Goal: Navigation & Orientation: Understand site structure

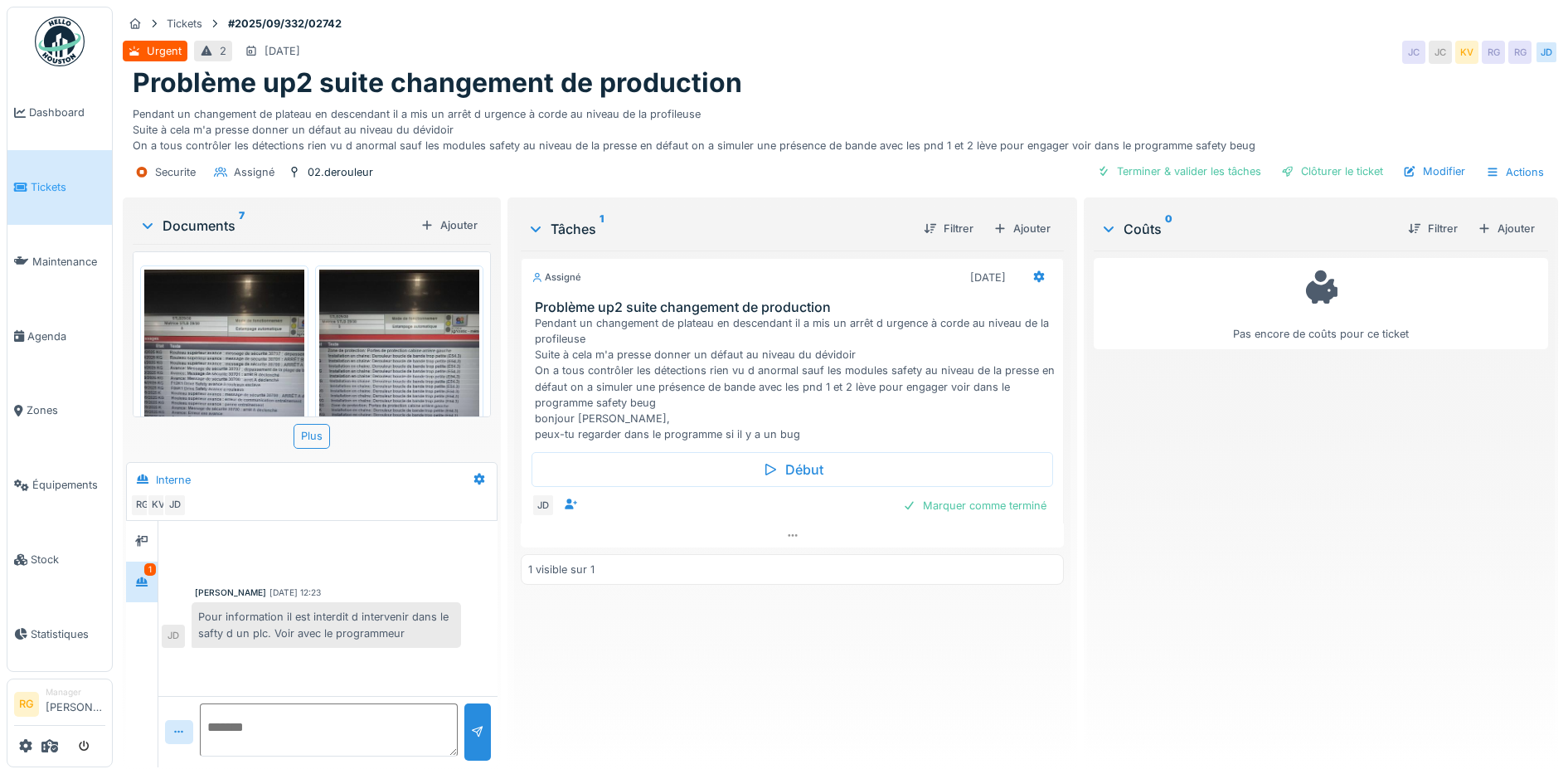
scroll to position [818, 0]
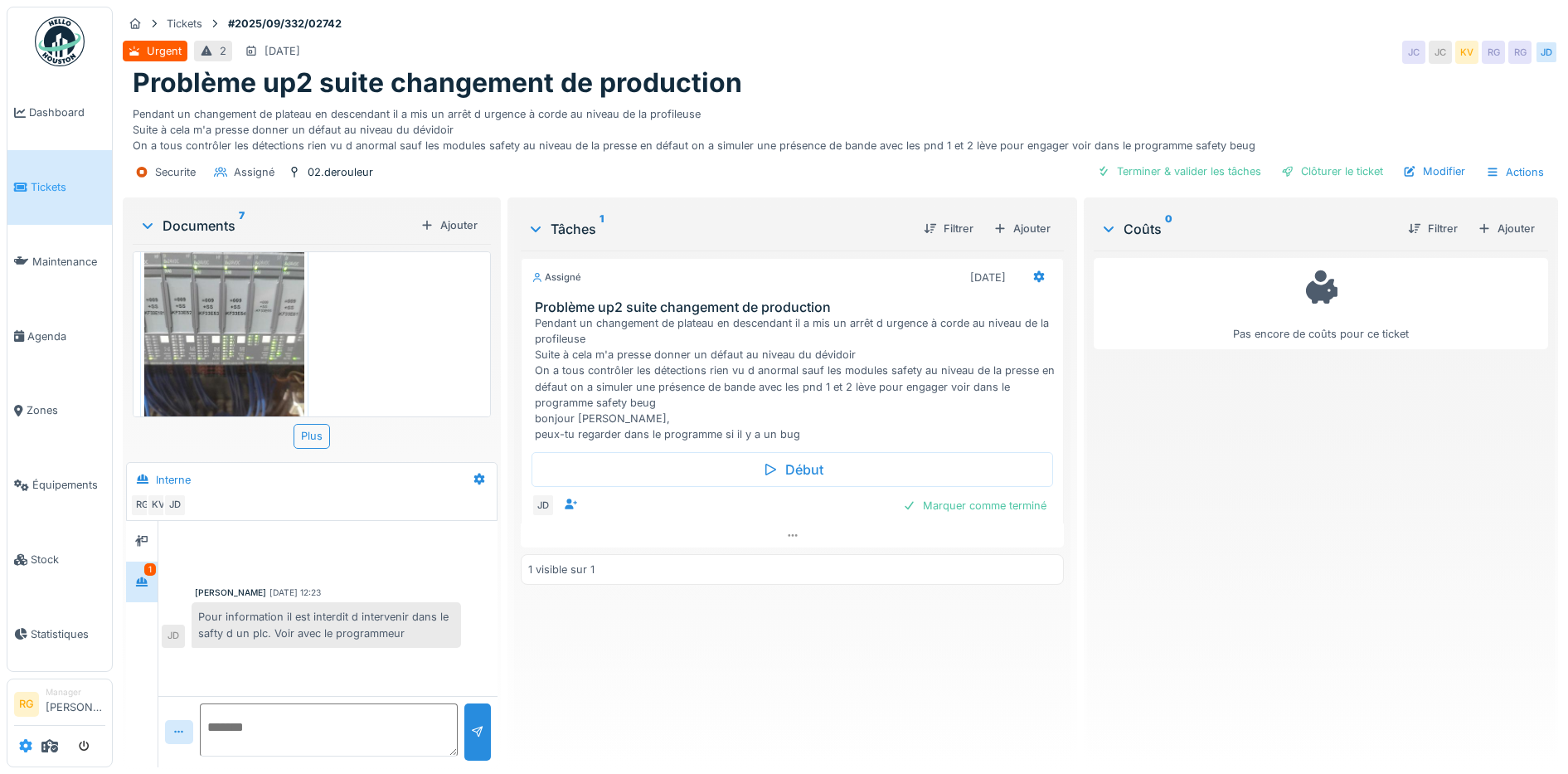
click at [26, 746] on icon at bounding box center [26, 745] width 13 height 13
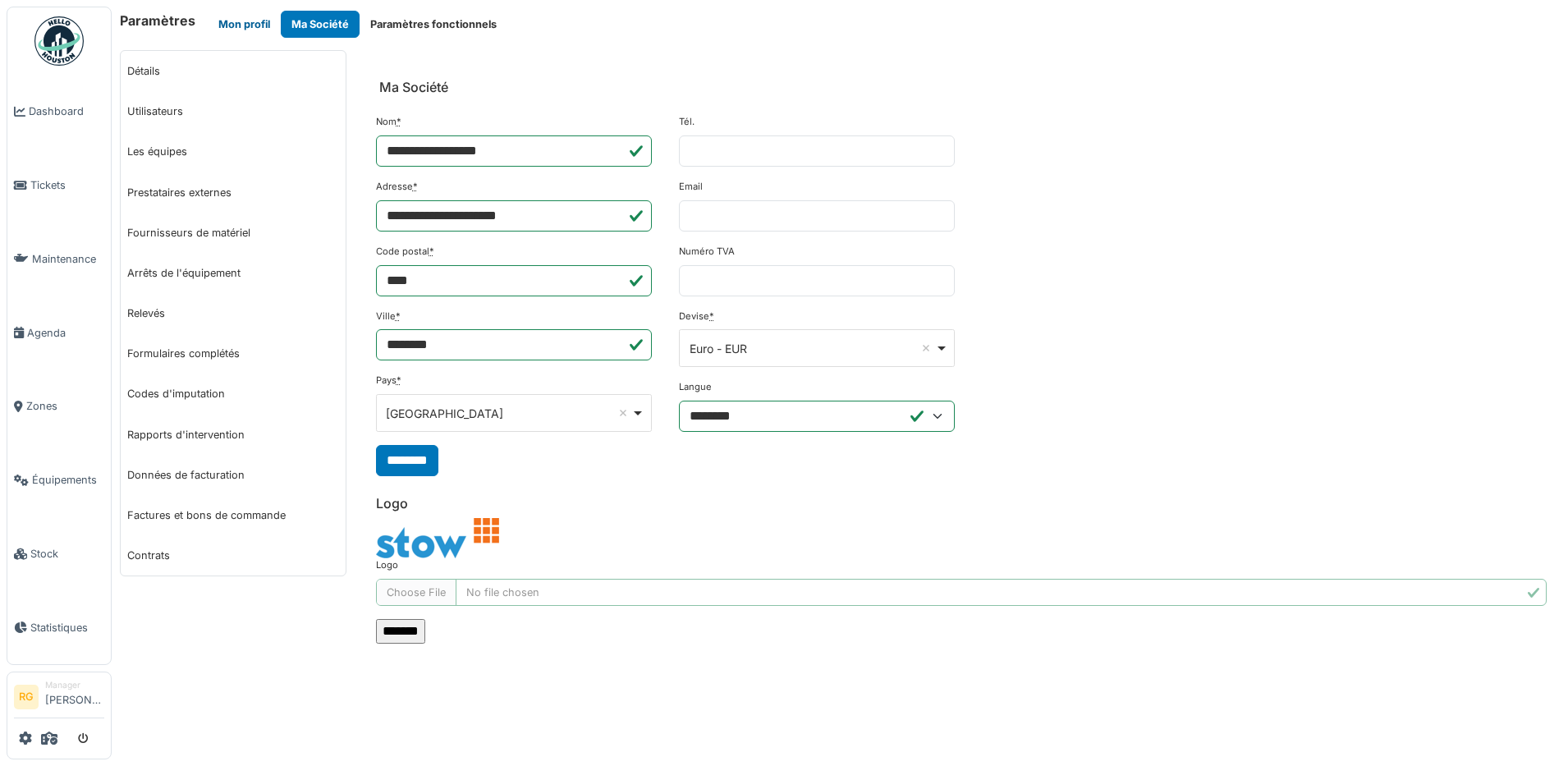
click at [250, 17] on button "Mon profil" at bounding box center [243, 24] width 73 height 27
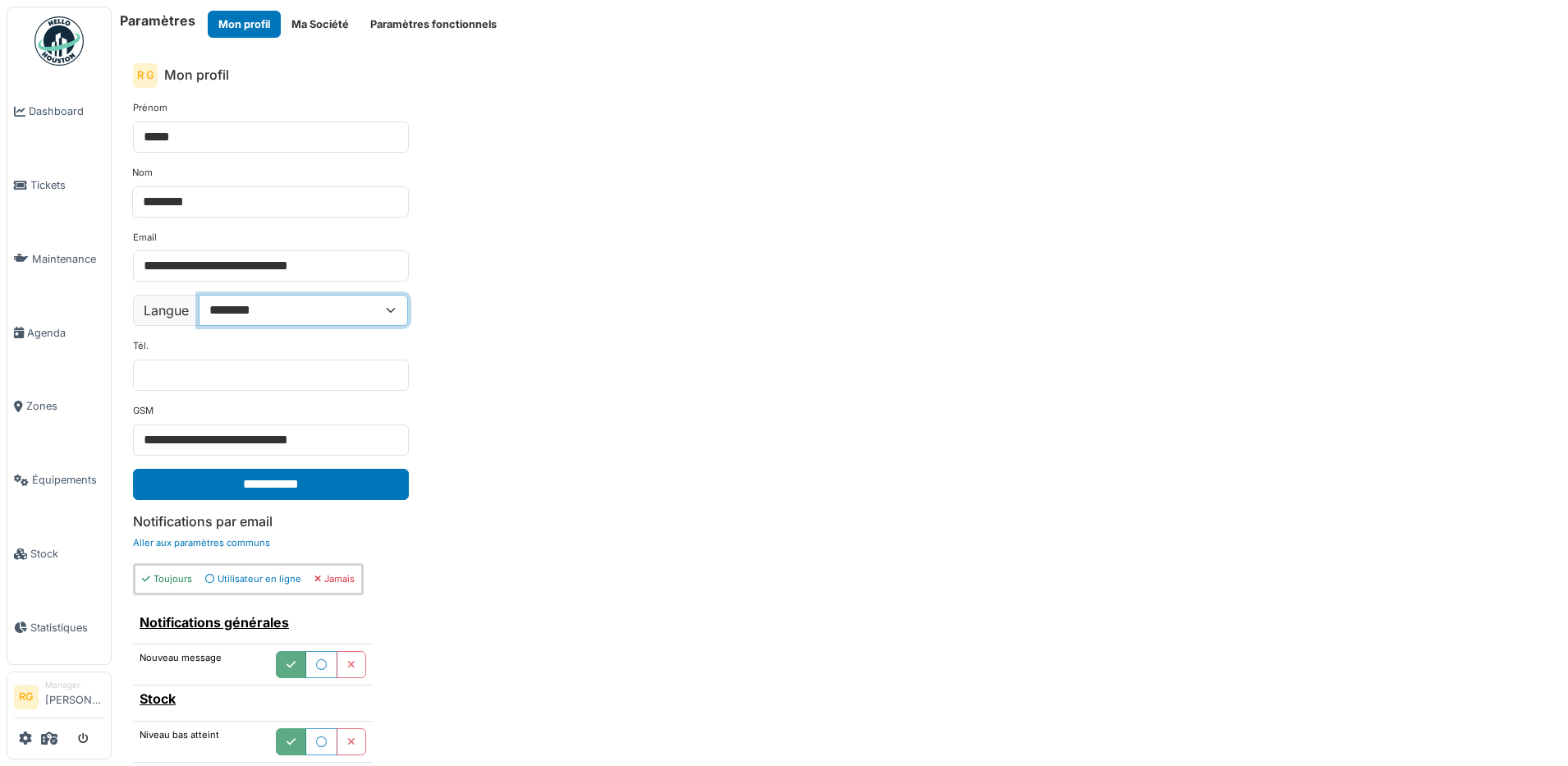
click at [381, 310] on select "**********" at bounding box center [303, 310] width 209 height 31
select select "**"
click at [200, 294] on select "**********" at bounding box center [303, 310] width 209 height 31
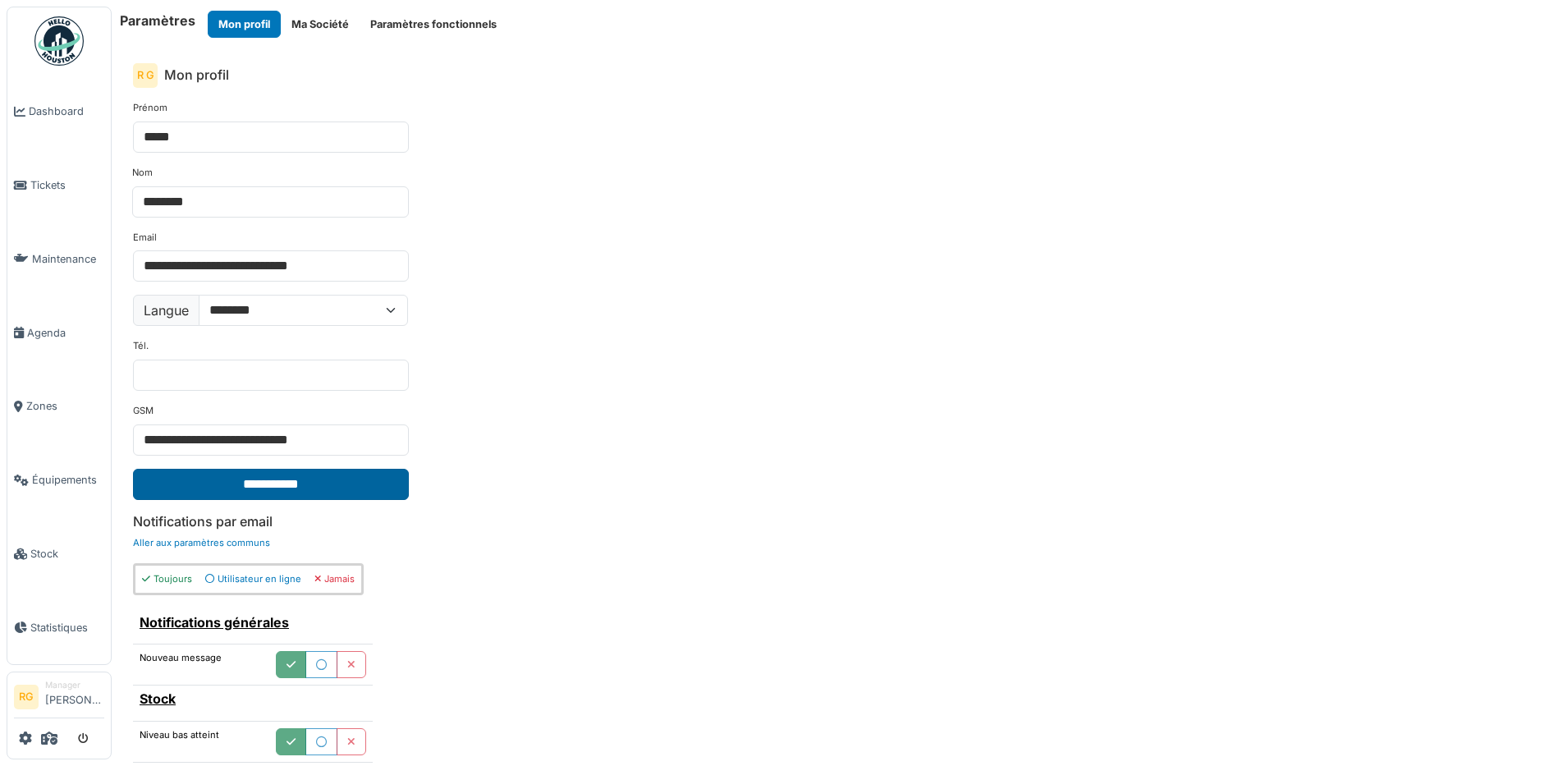
click at [280, 480] on input "**********" at bounding box center [270, 484] width 276 height 31
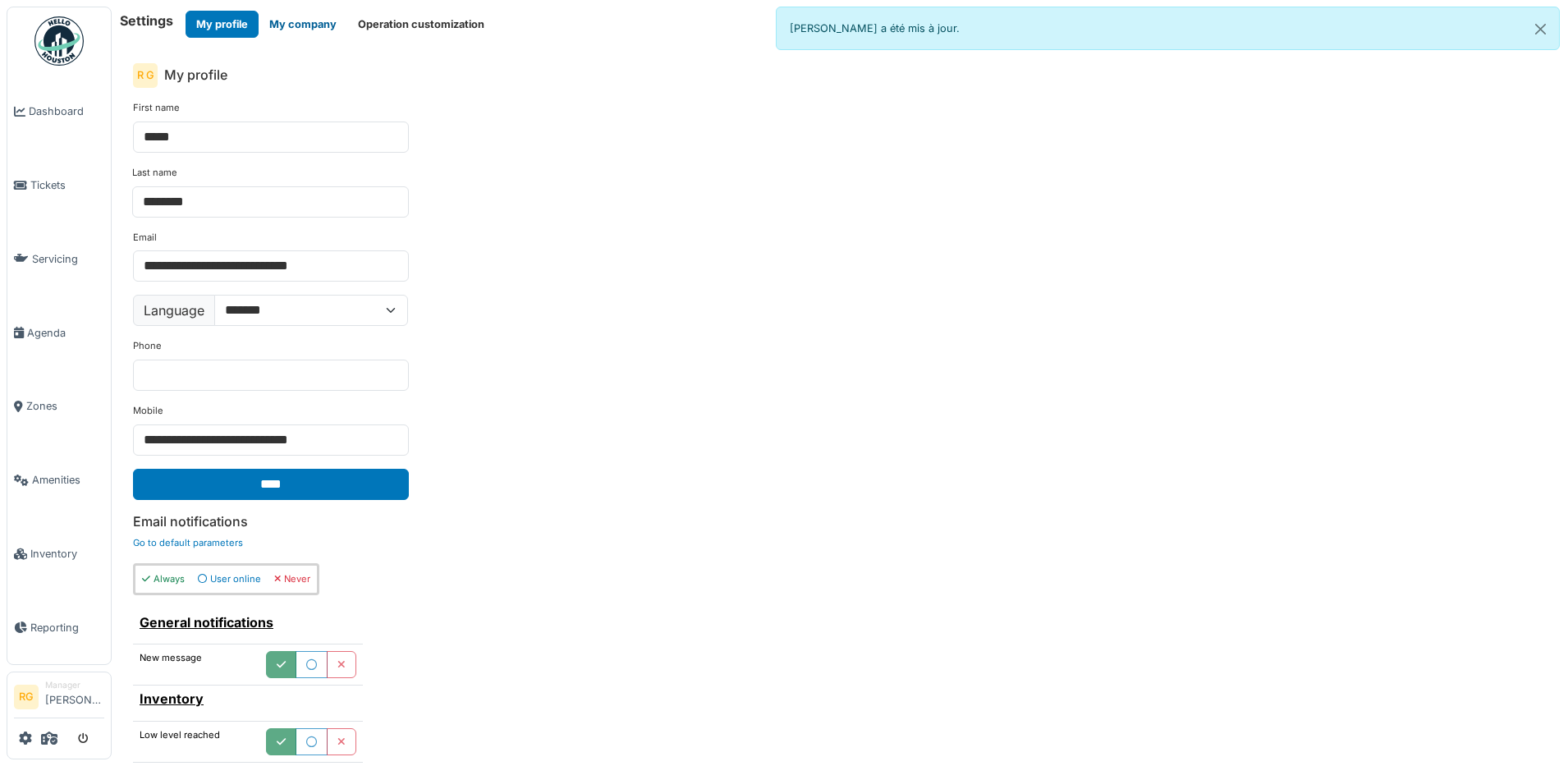
click at [307, 22] on button "My company" at bounding box center [303, 24] width 89 height 27
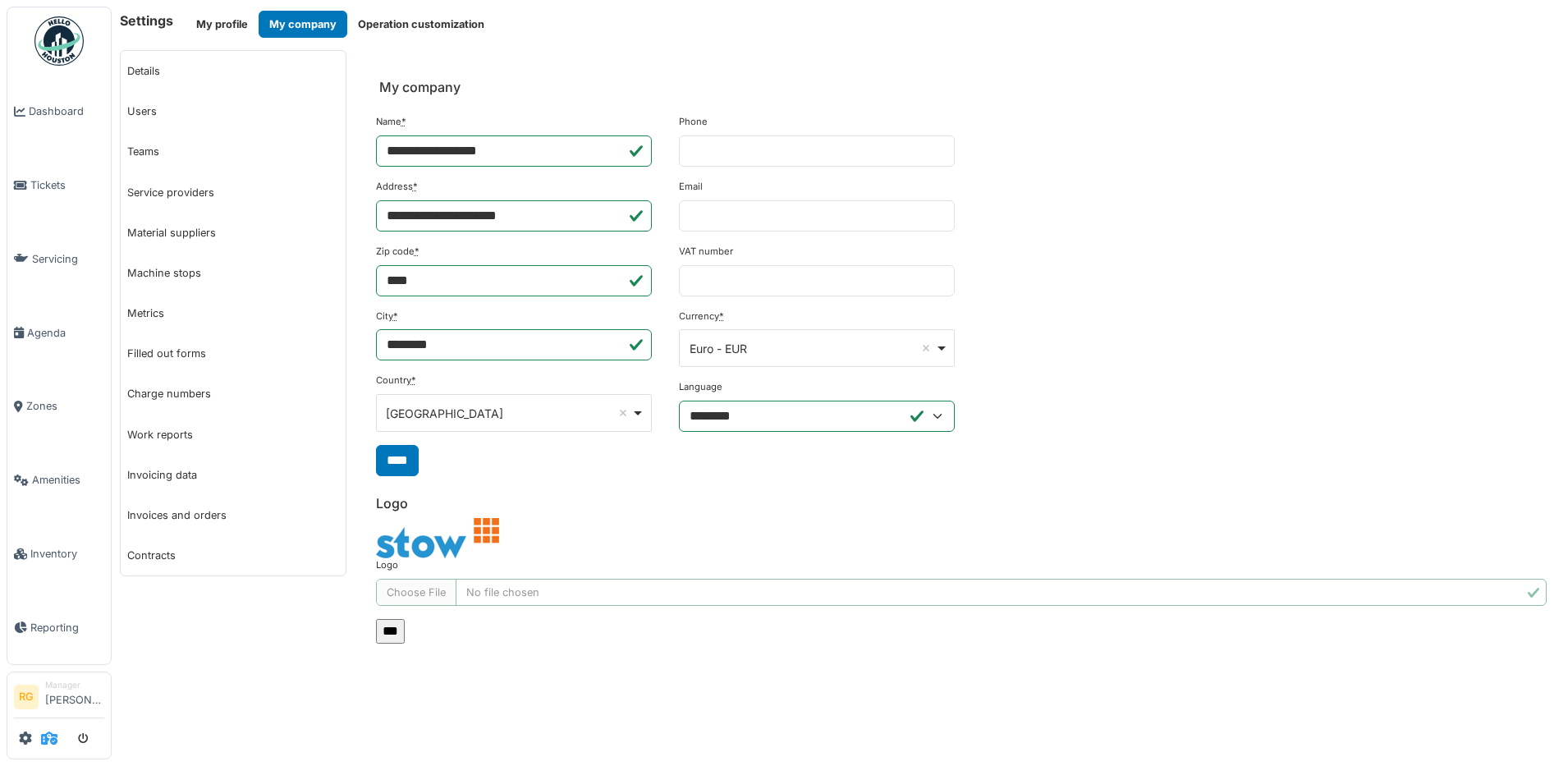
click at [53, 739] on icon at bounding box center [48, 738] width 16 height 13
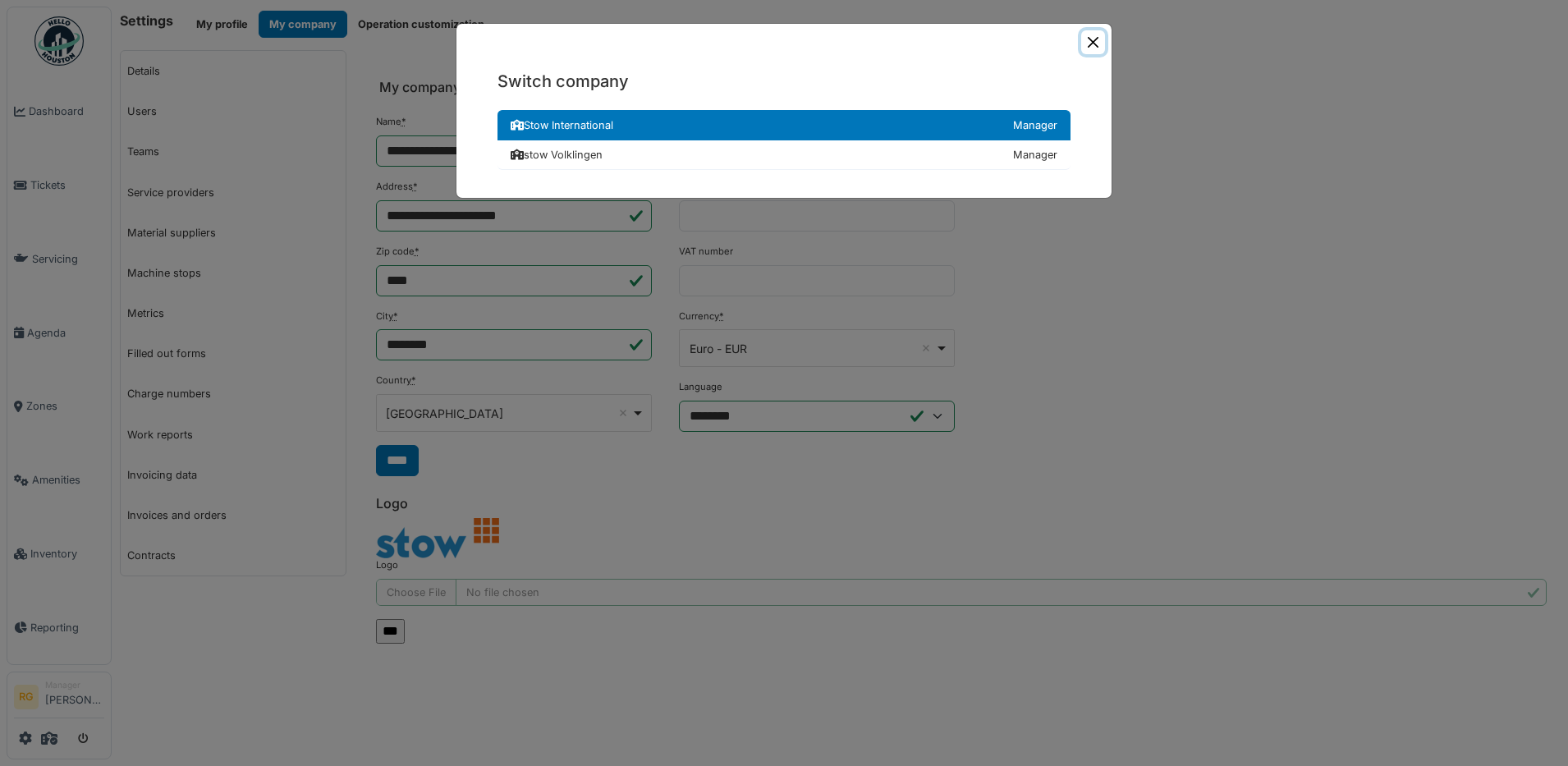
click at [1089, 42] on button "Close" at bounding box center [1093, 42] width 24 height 24
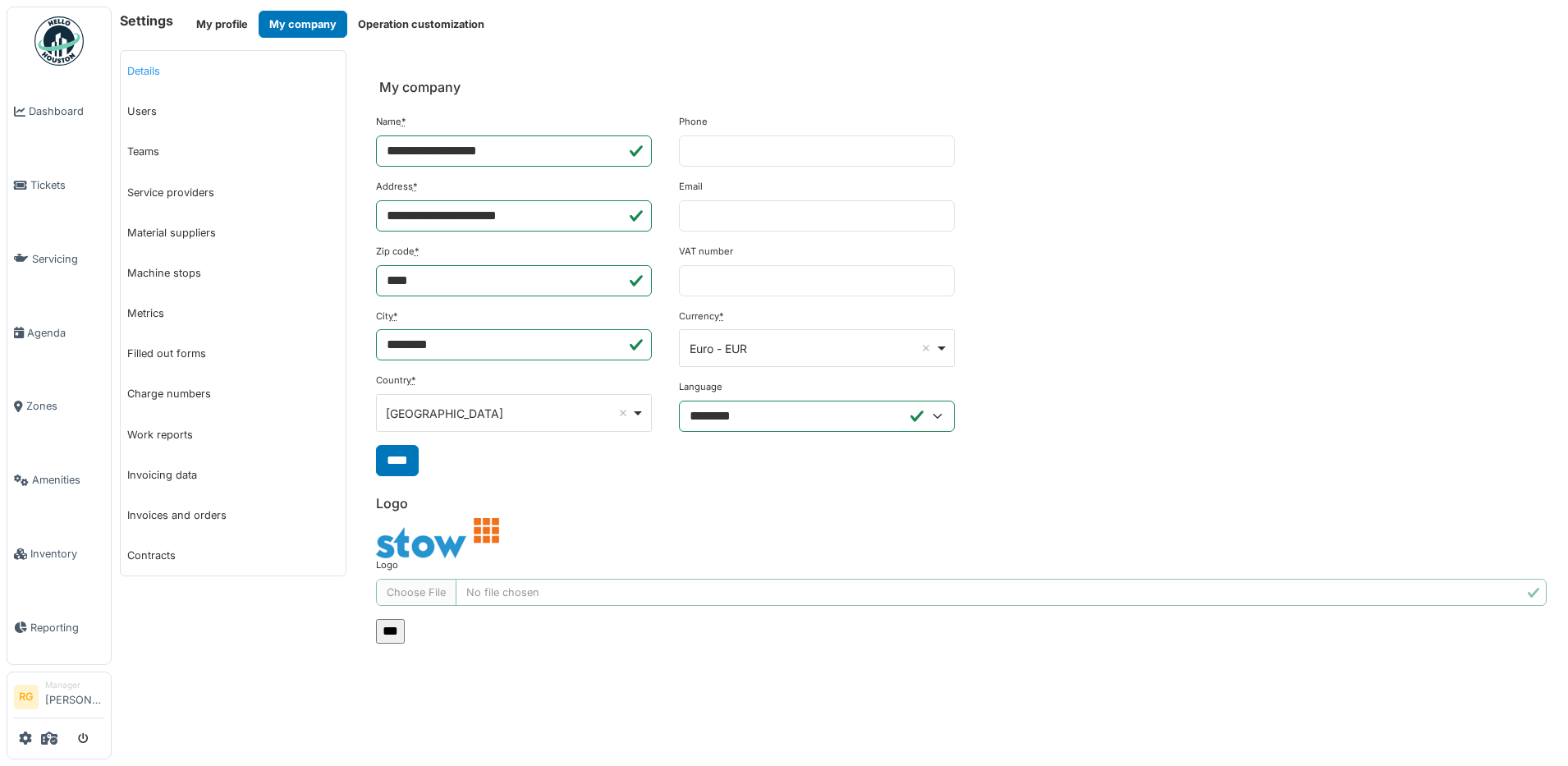
click at [145, 71] on link "Details" at bounding box center [233, 71] width 225 height 40
click at [142, 108] on link "Users" at bounding box center [233, 111] width 225 height 40
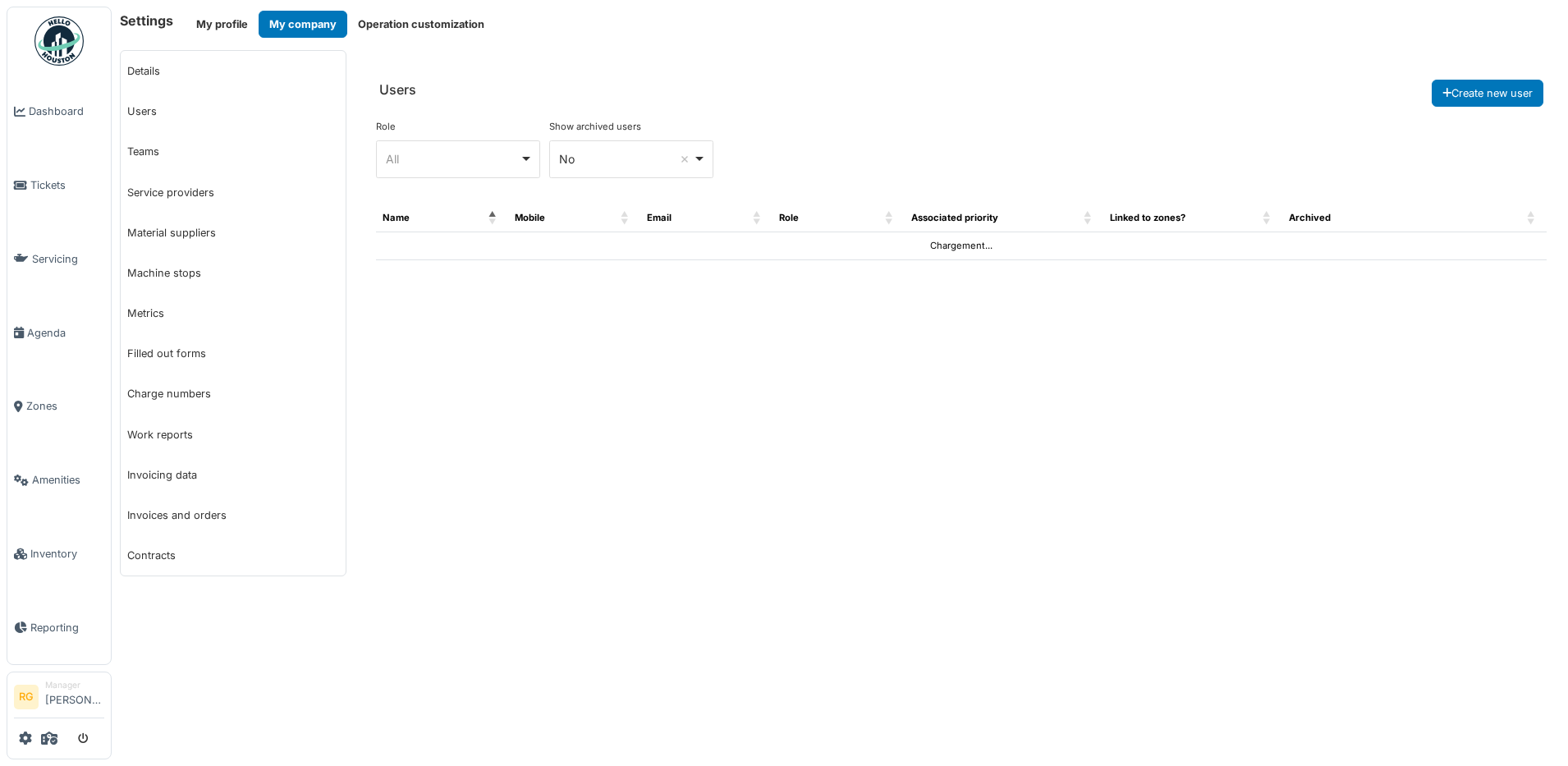
select select "***"
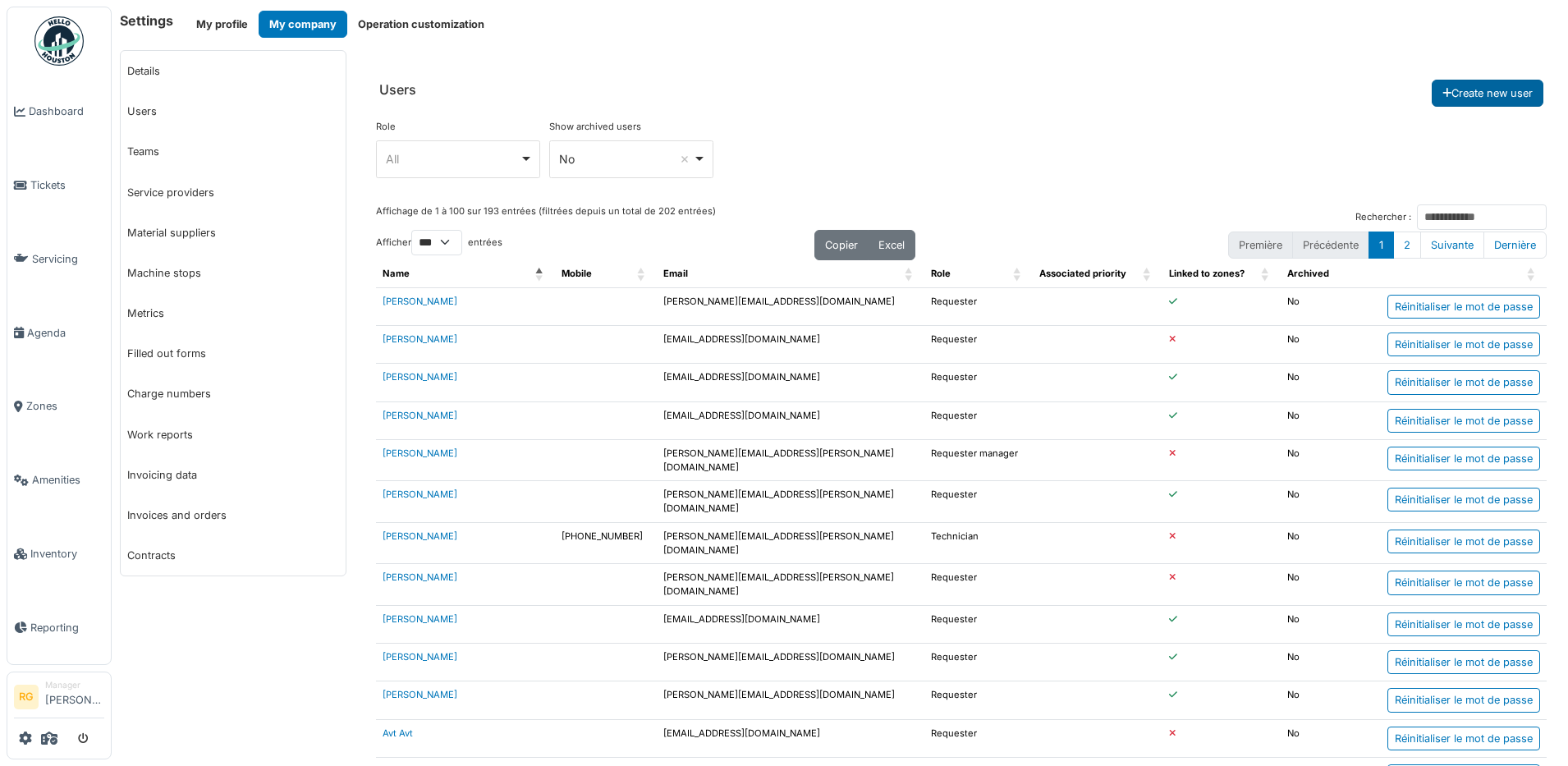
click at [1466, 90] on button "Create new user" at bounding box center [1488, 93] width 112 height 27
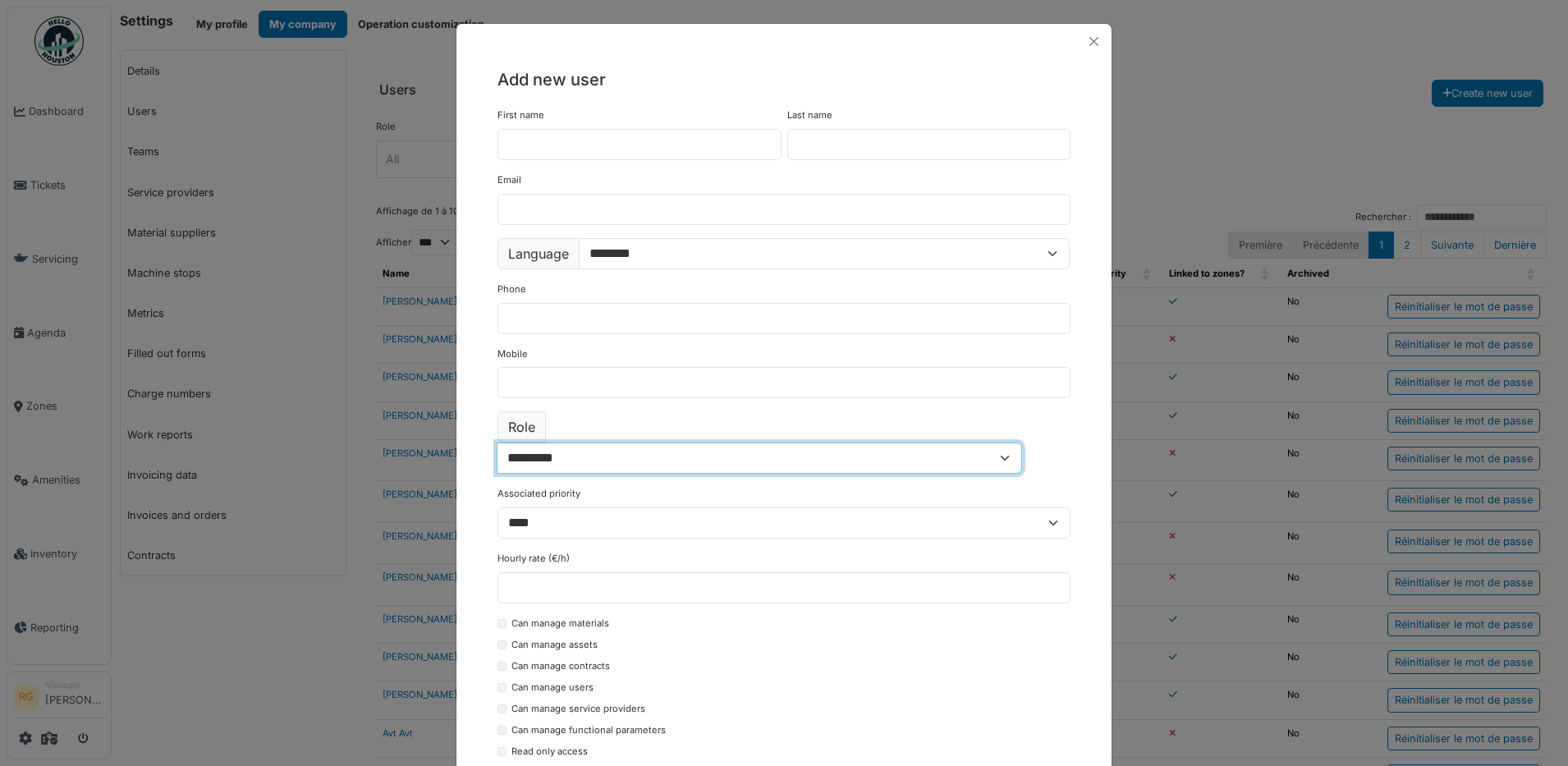
click at [1022, 442] on select "**********" at bounding box center [758, 457] width 526 height 31
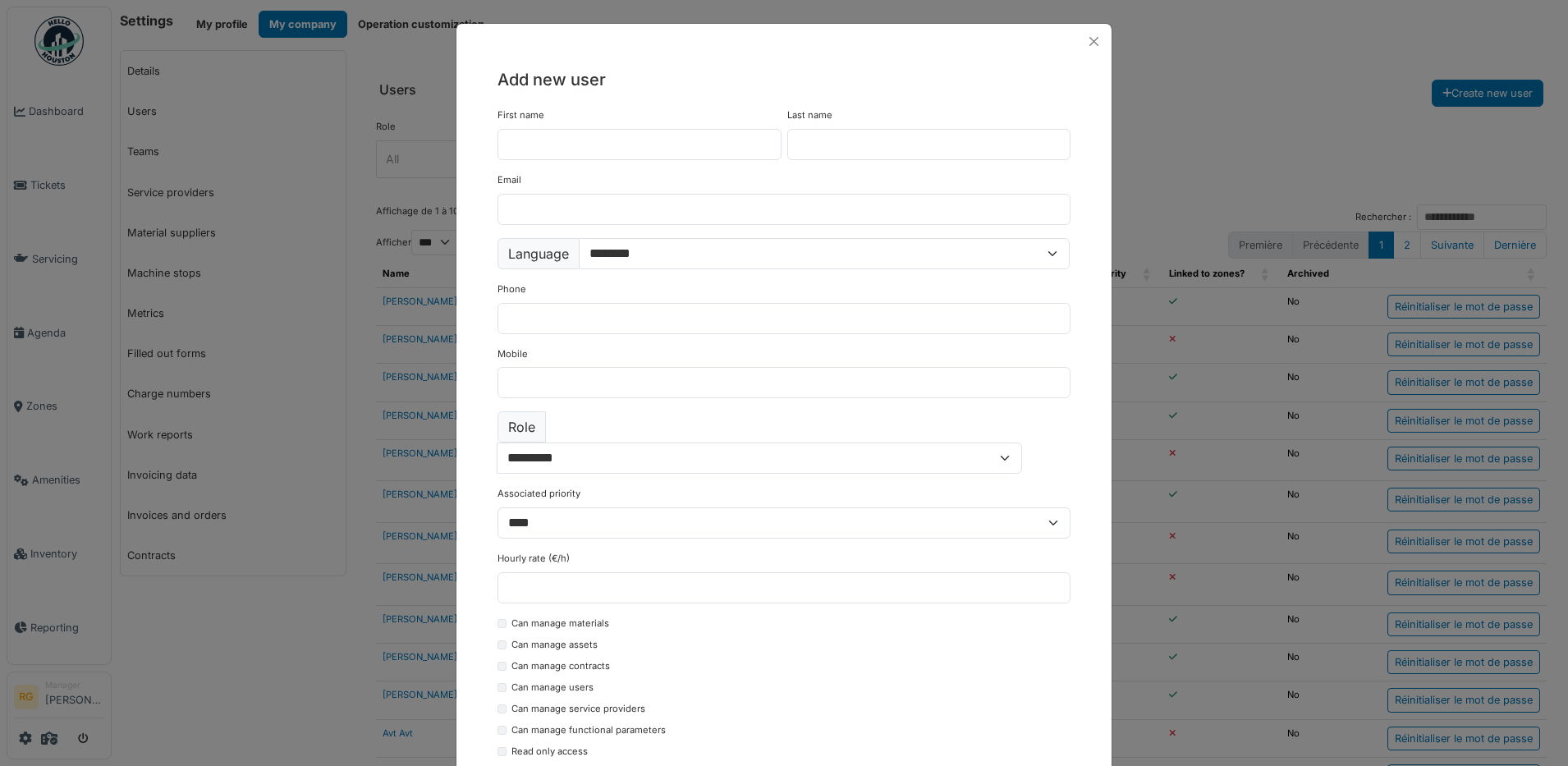
click at [458, 587] on div "**********" at bounding box center [784, 437] width 655 height 757
click at [1087, 42] on button "Close" at bounding box center [1093, 41] width 22 height 22
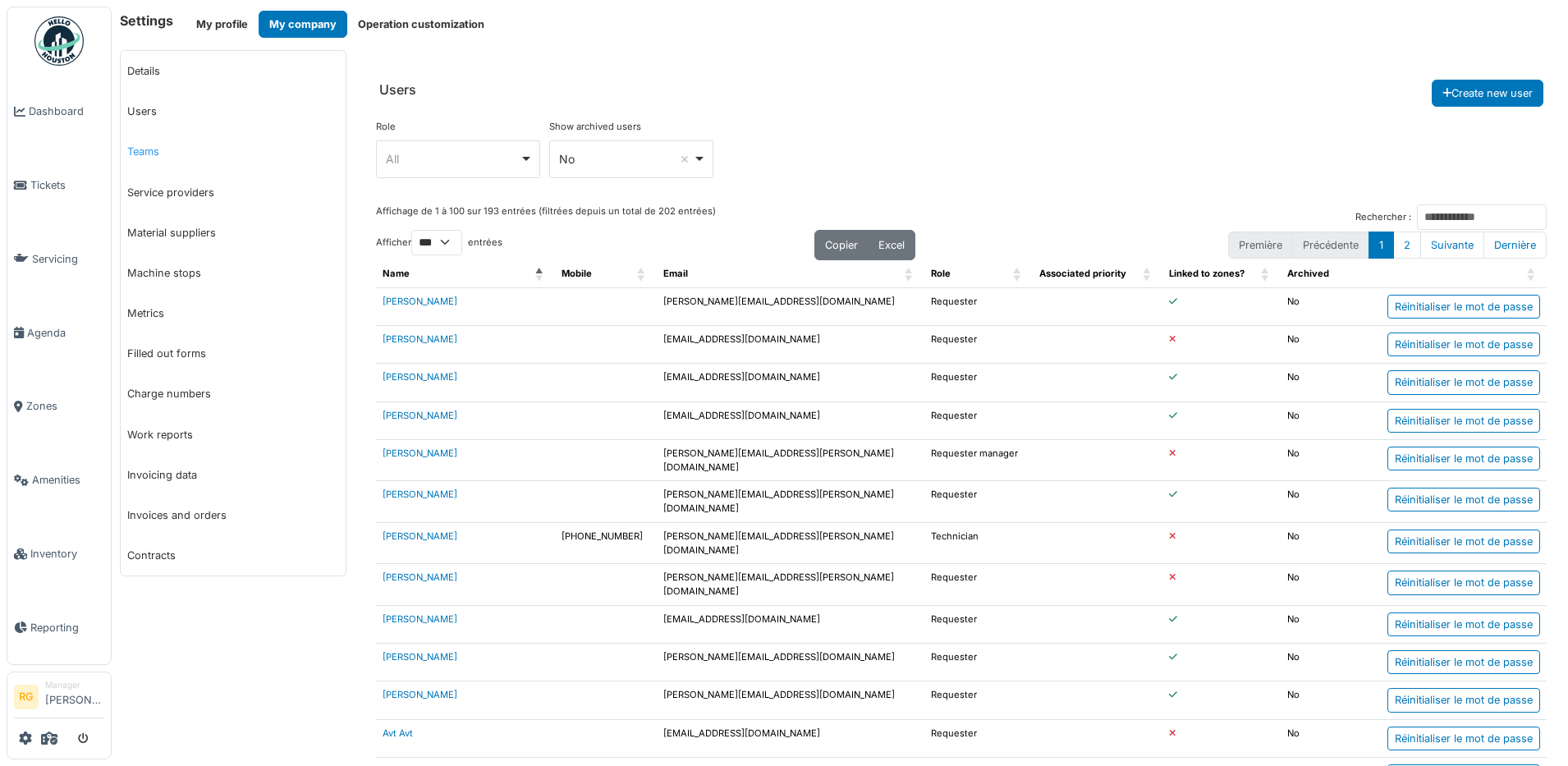
click at [148, 152] on link "Teams" at bounding box center [233, 151] width 225 height 40
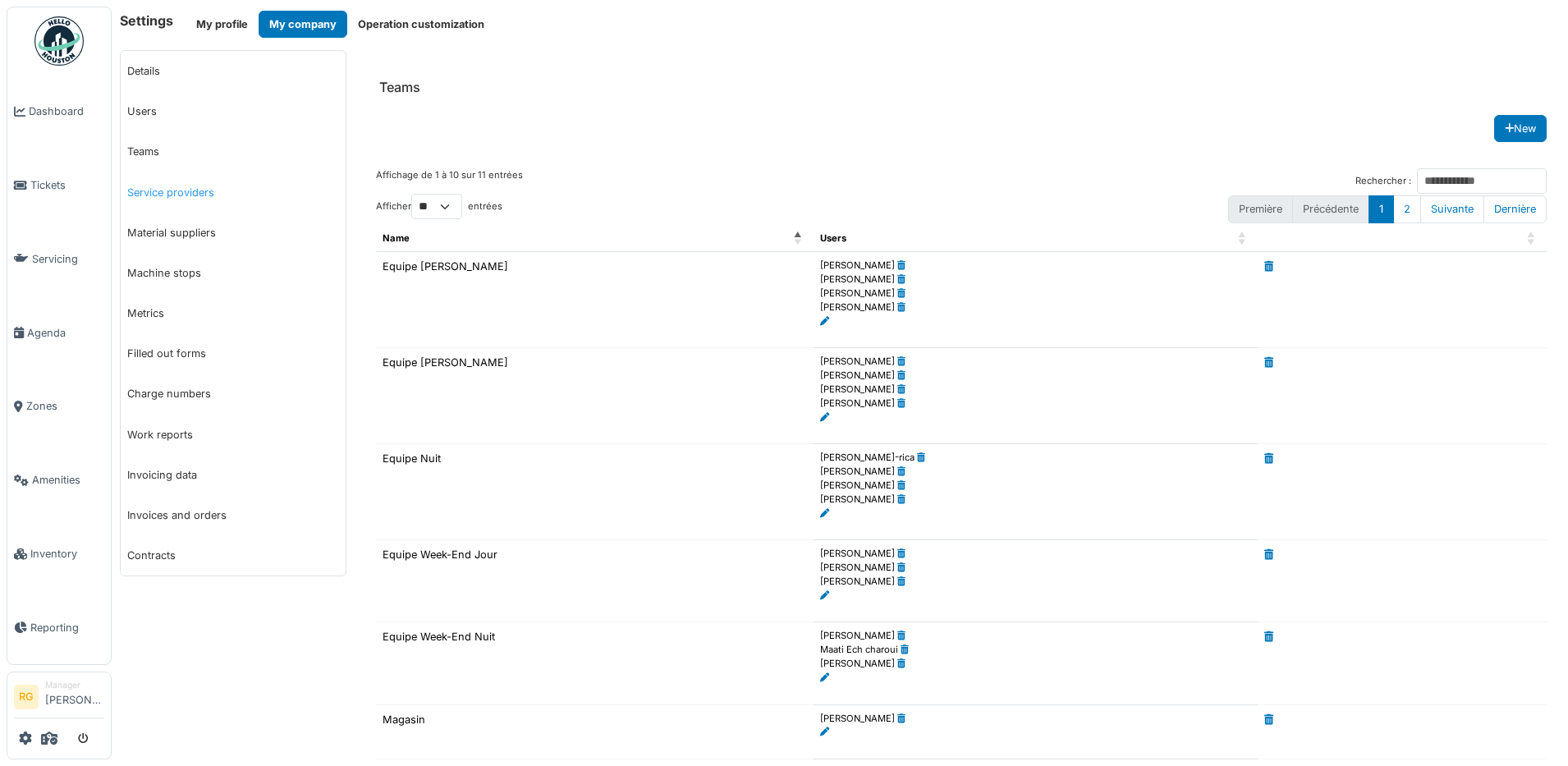
click at [189, 191] on link "Service providers" at bounding box center [233, 192] width 225 height 40
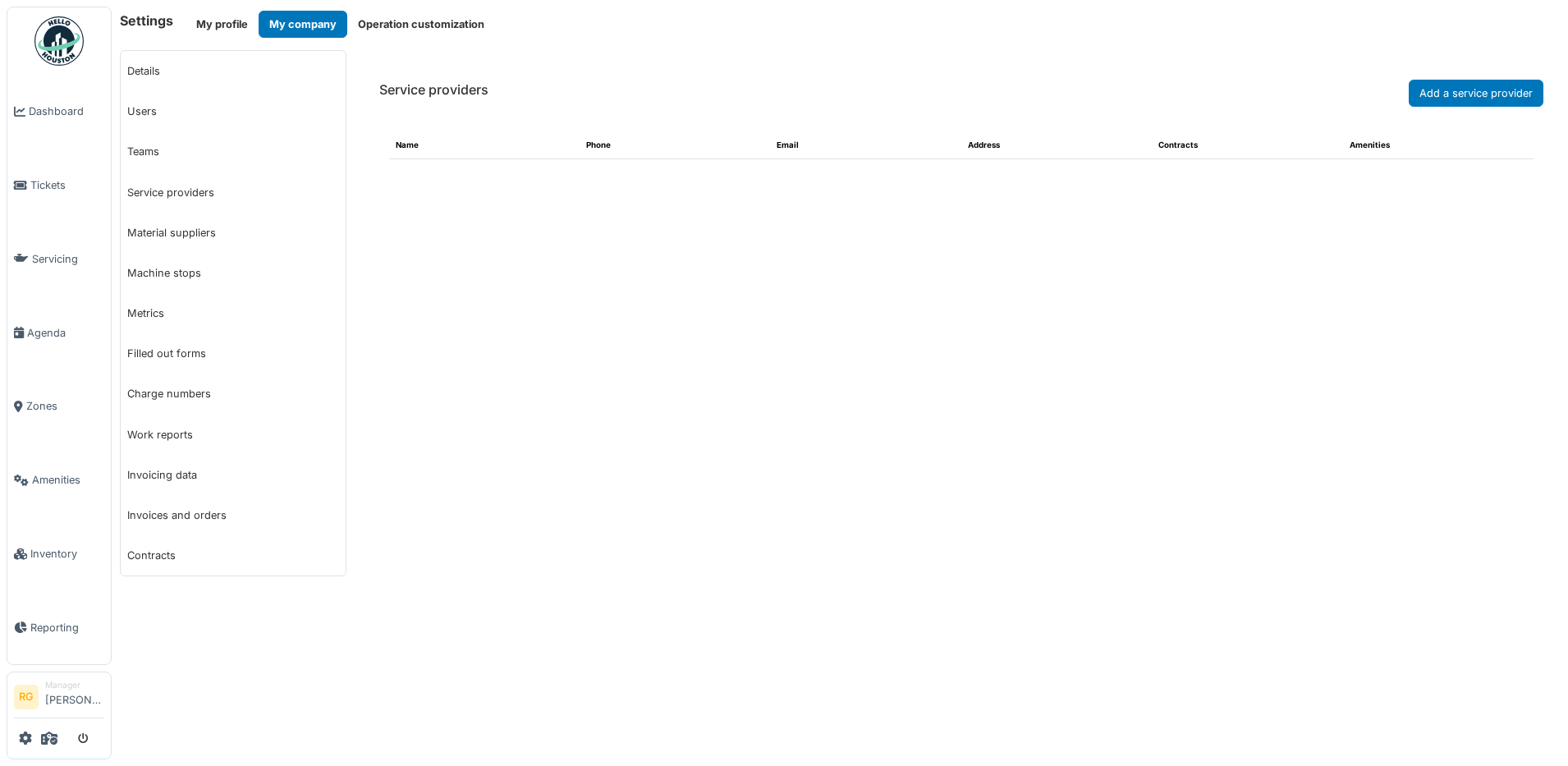
select select "***"
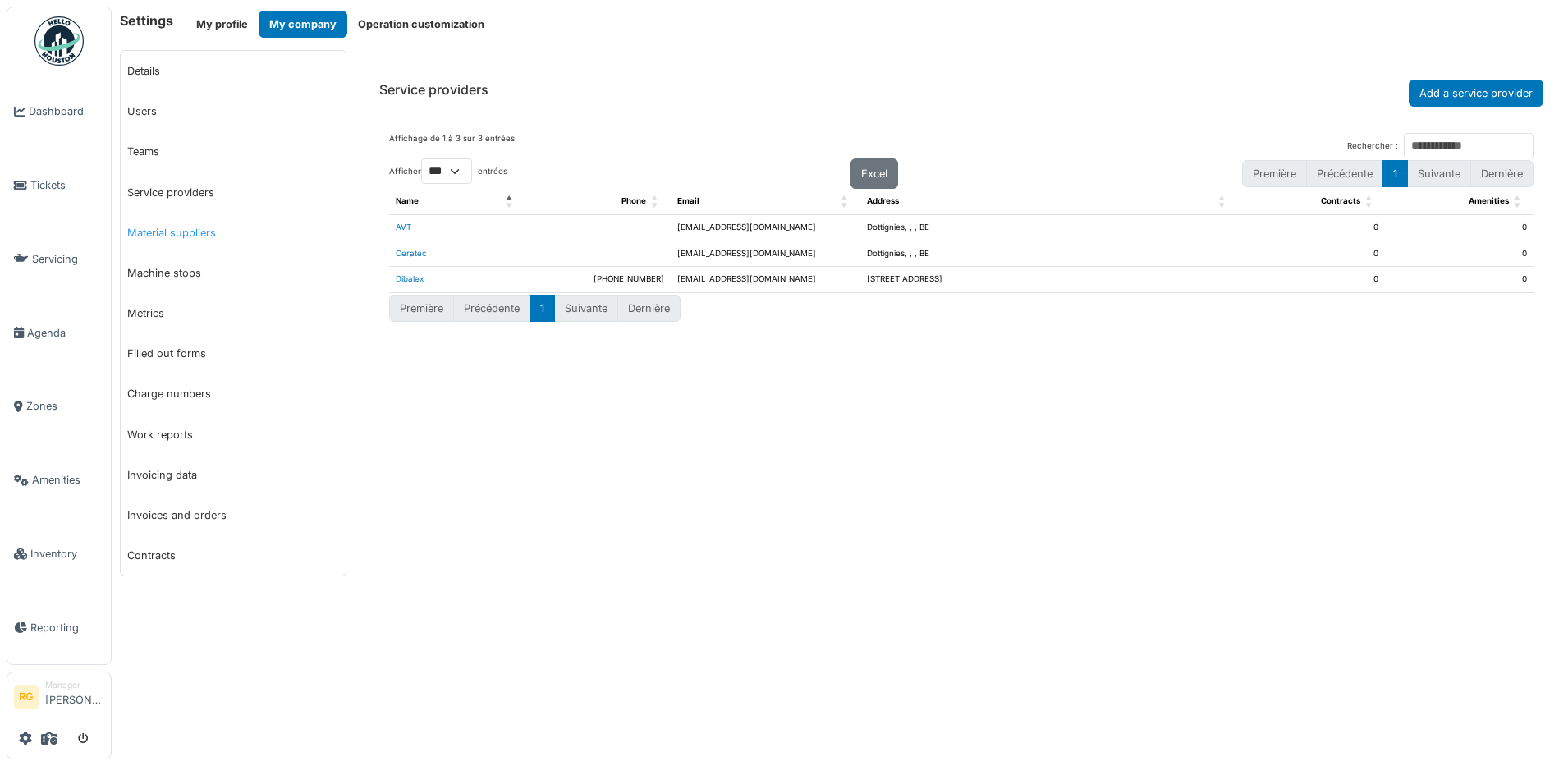
click at [182, 236] on link "Material suppliers" at bounding box center [233, 233] width 225 height 40
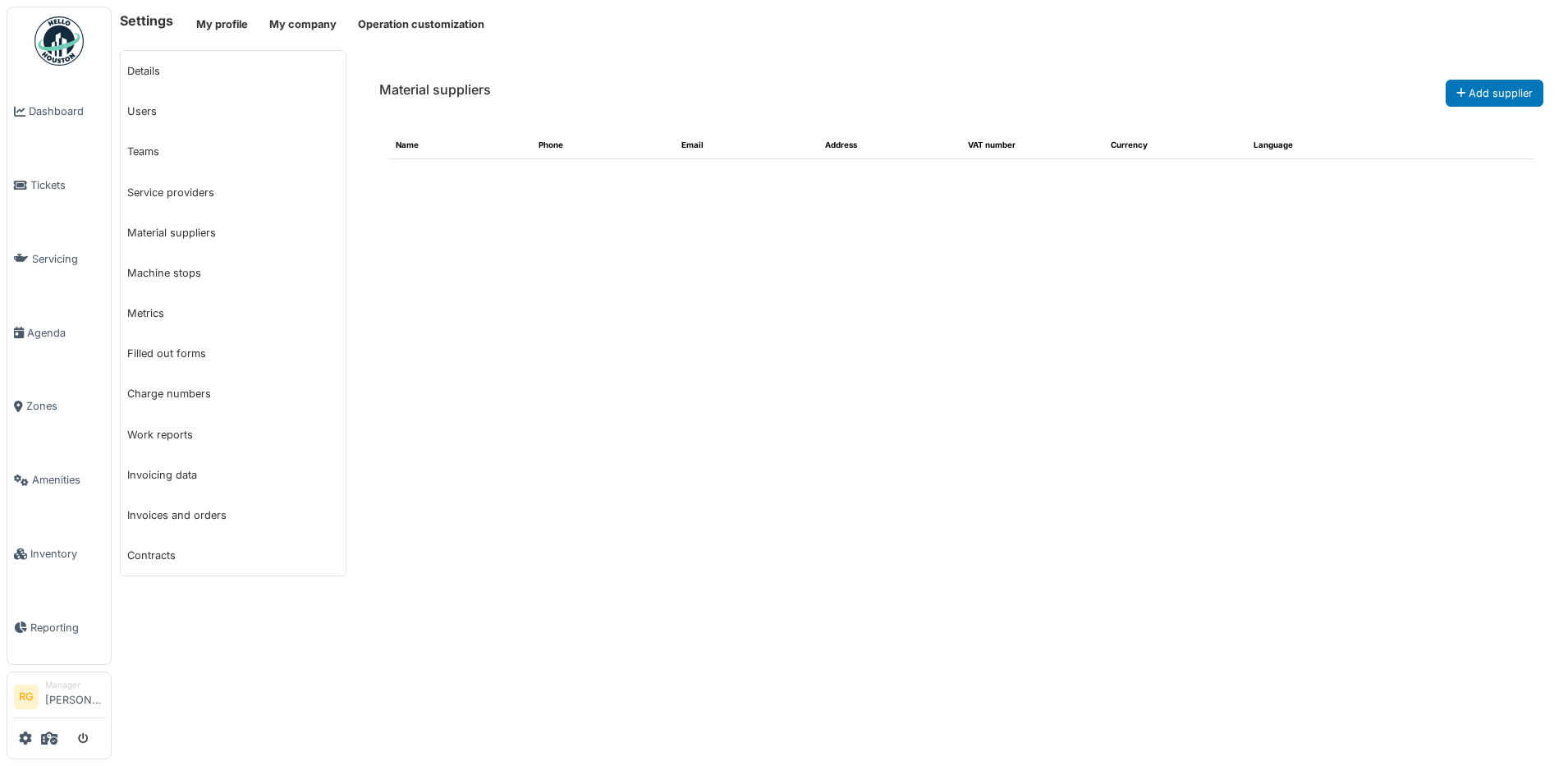
select select "***"
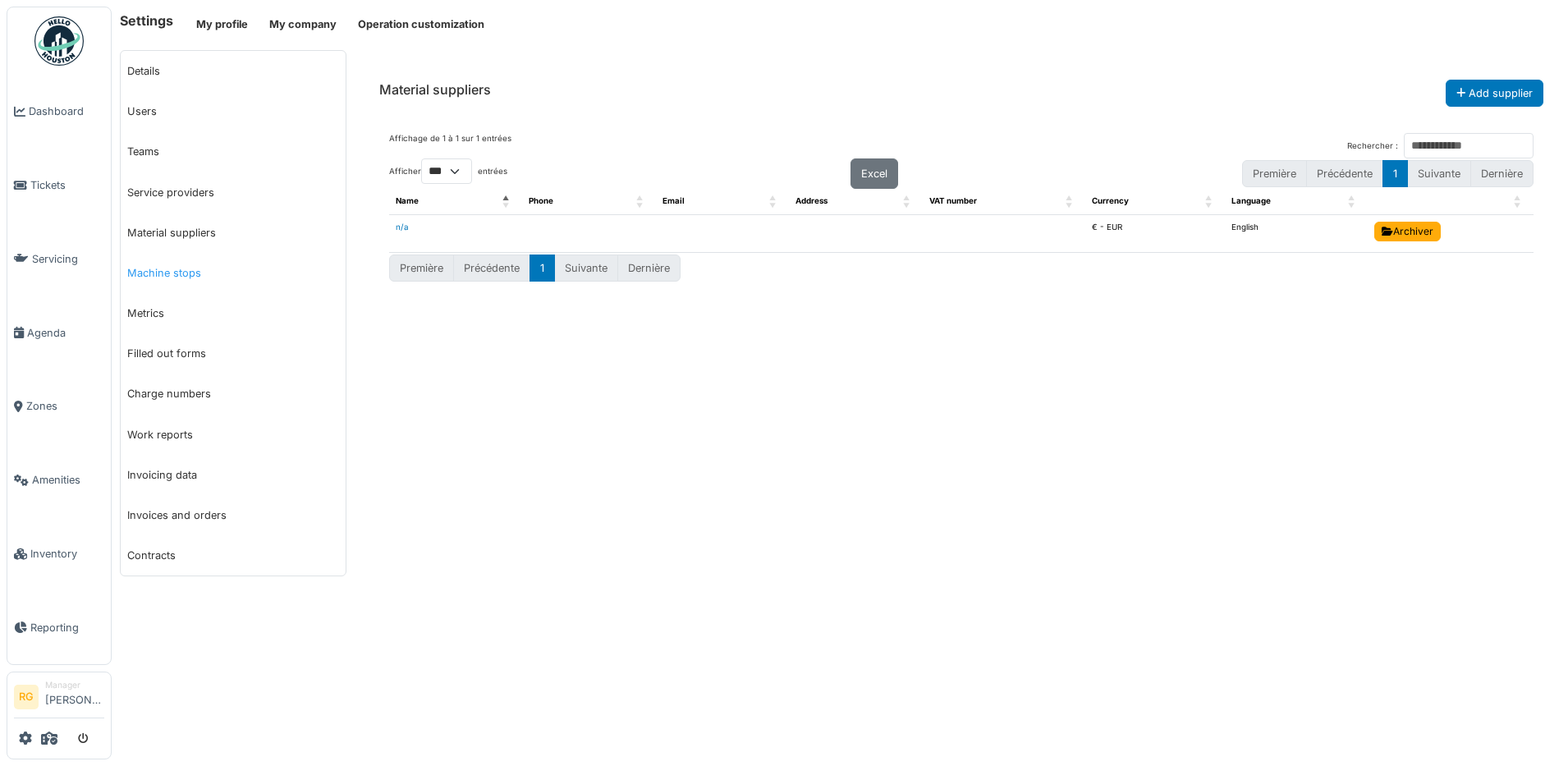
click at [160, 275] on link "Machine stops" at bounding box center [233, 273] width 225 height 40
select select "***"
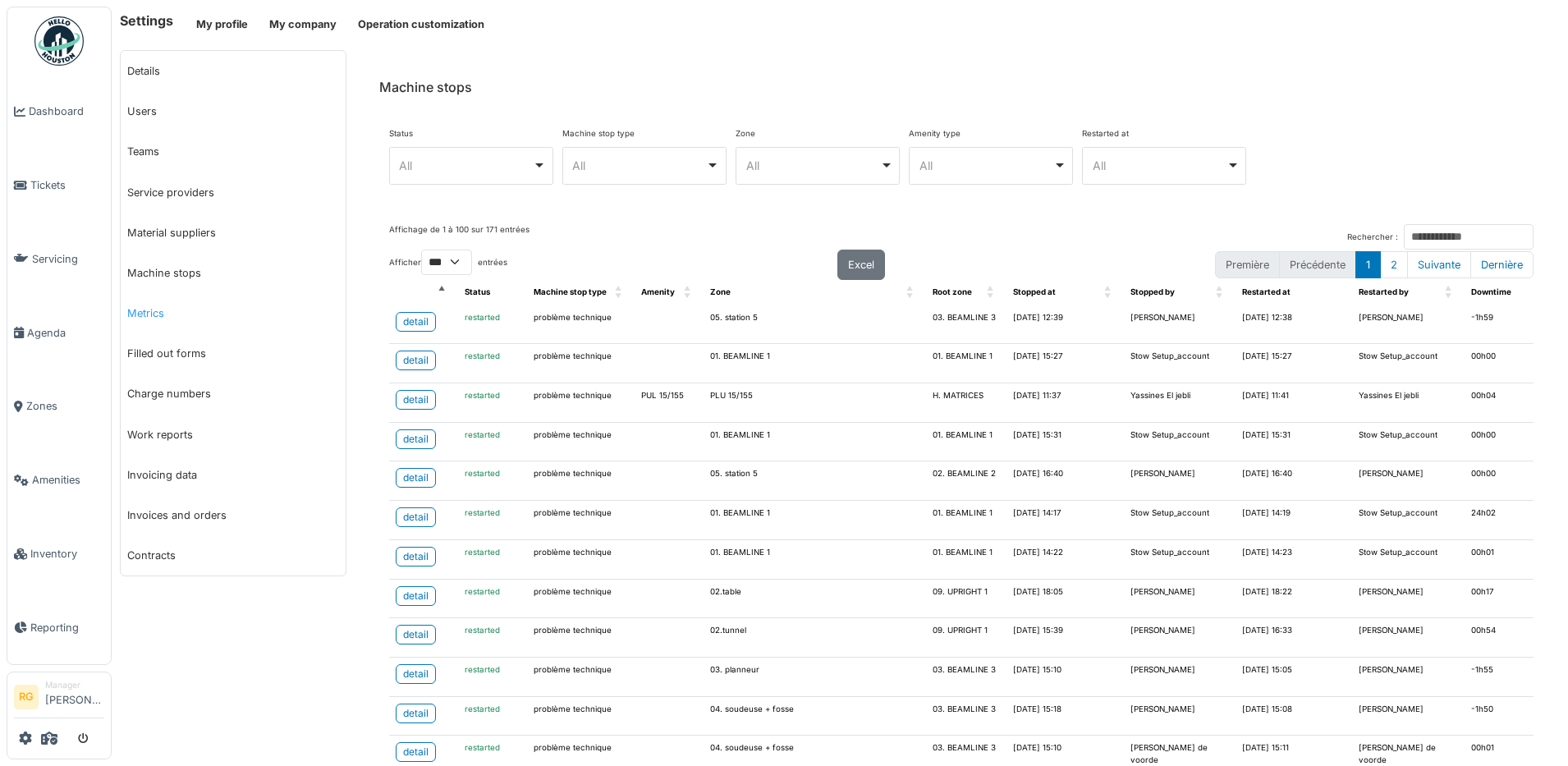
click at [151, 316] on link "Metrics" at bounding box center [233, 312] width 225 height 40
select select "***"
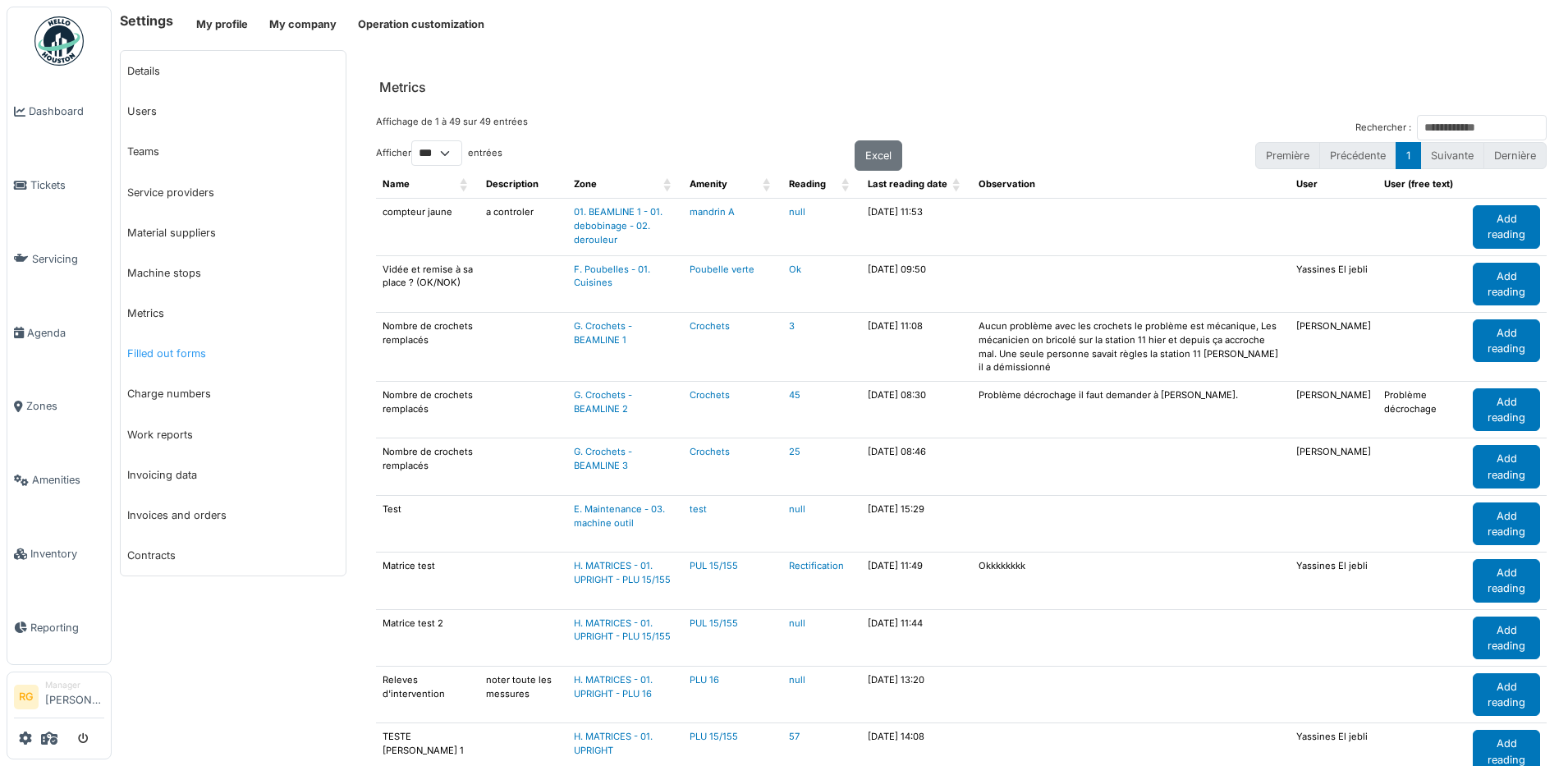
click at [168, 353] on link "Filled out forms" at bounding box center [233, 353] width 225 height 40
select select "***"
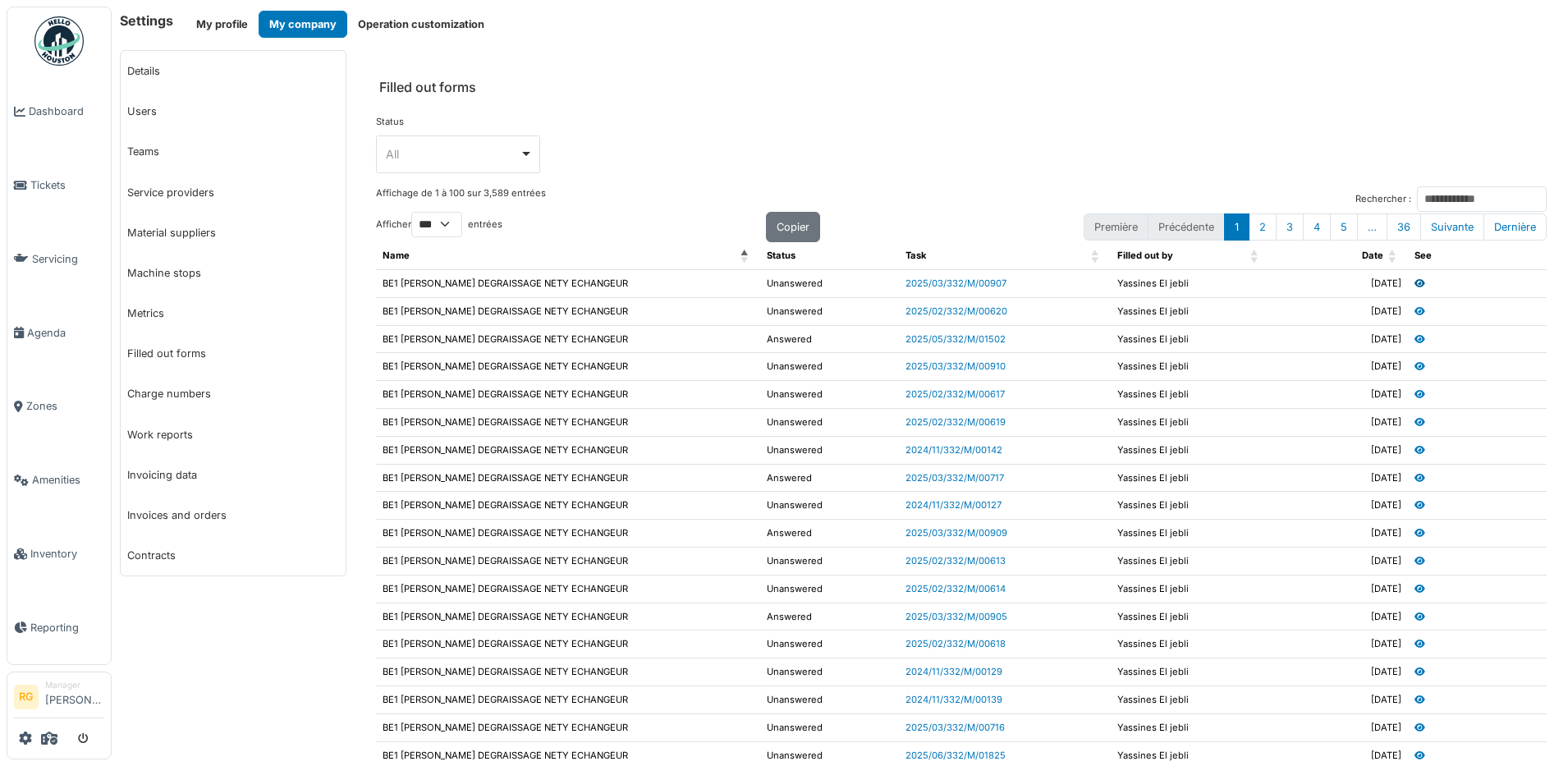
click at [1415, 286] on icon at bounding box center [1419, 284] width 10 height 9
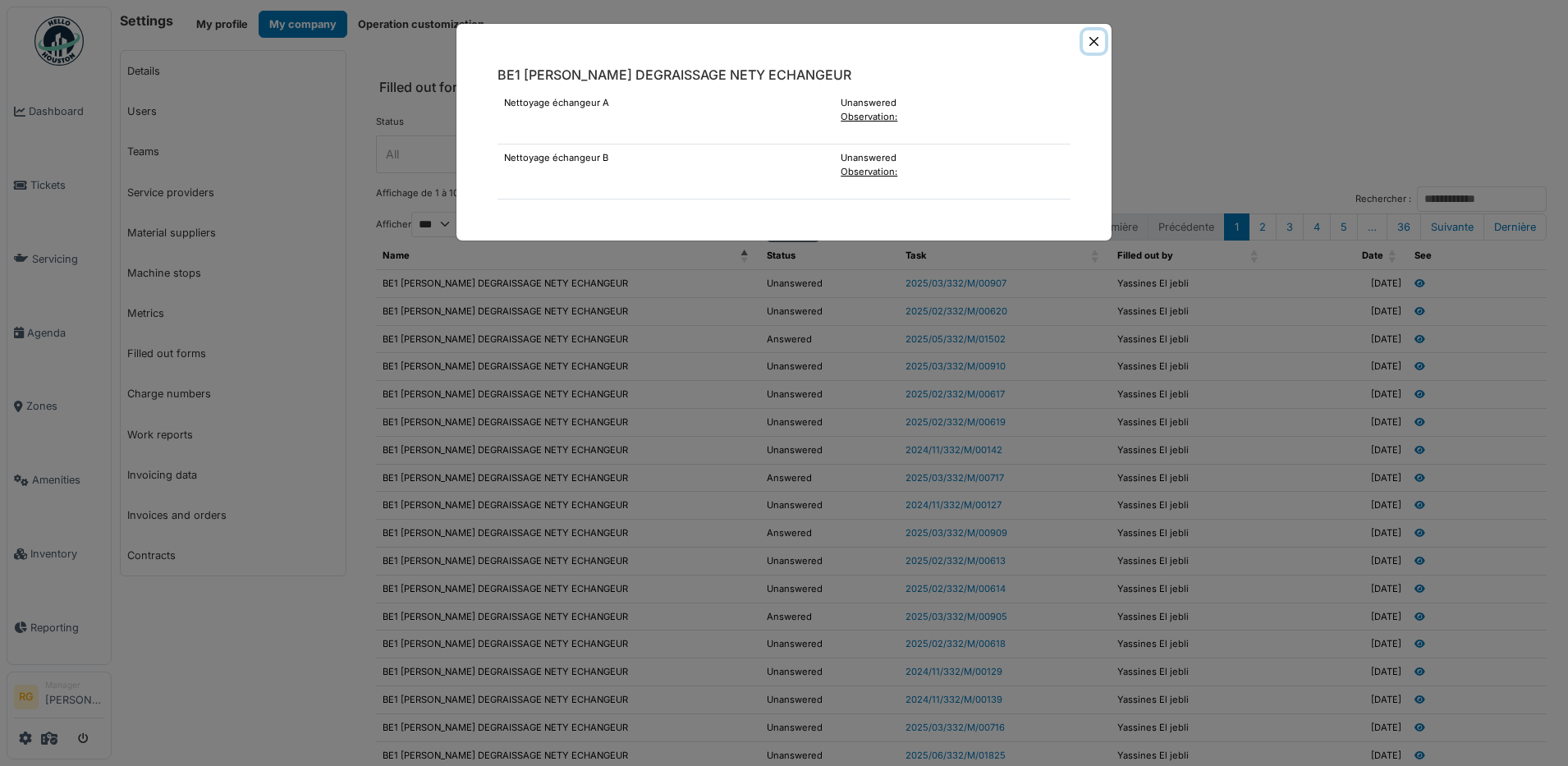
click at [1095, 45] on button "Close" at bounding box center [1093, 41] width 22 height 22
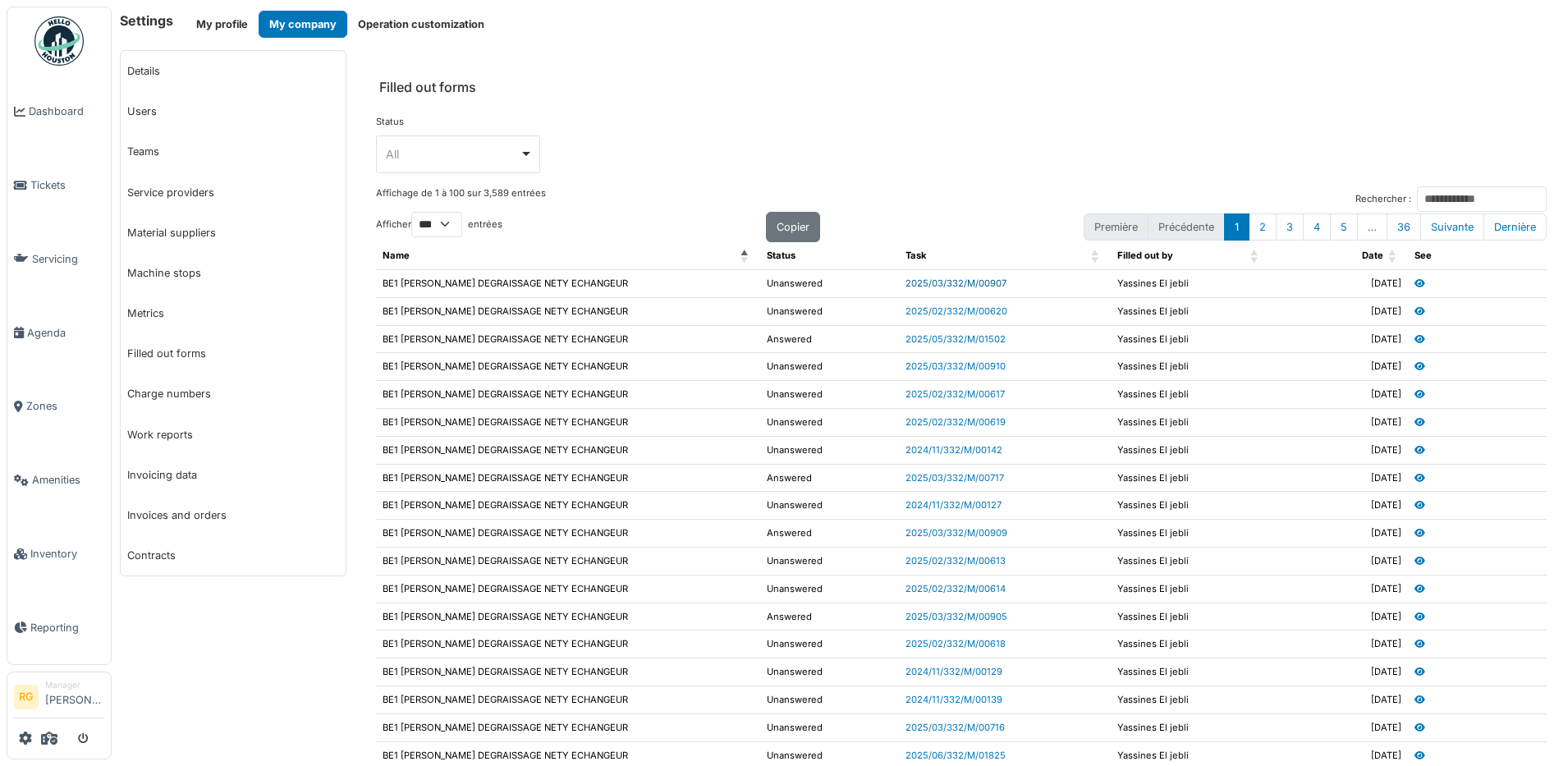
click at [952, 281] on link "2025/03/332/M/00907" at bounding box center [955, 283] width 101 height 11
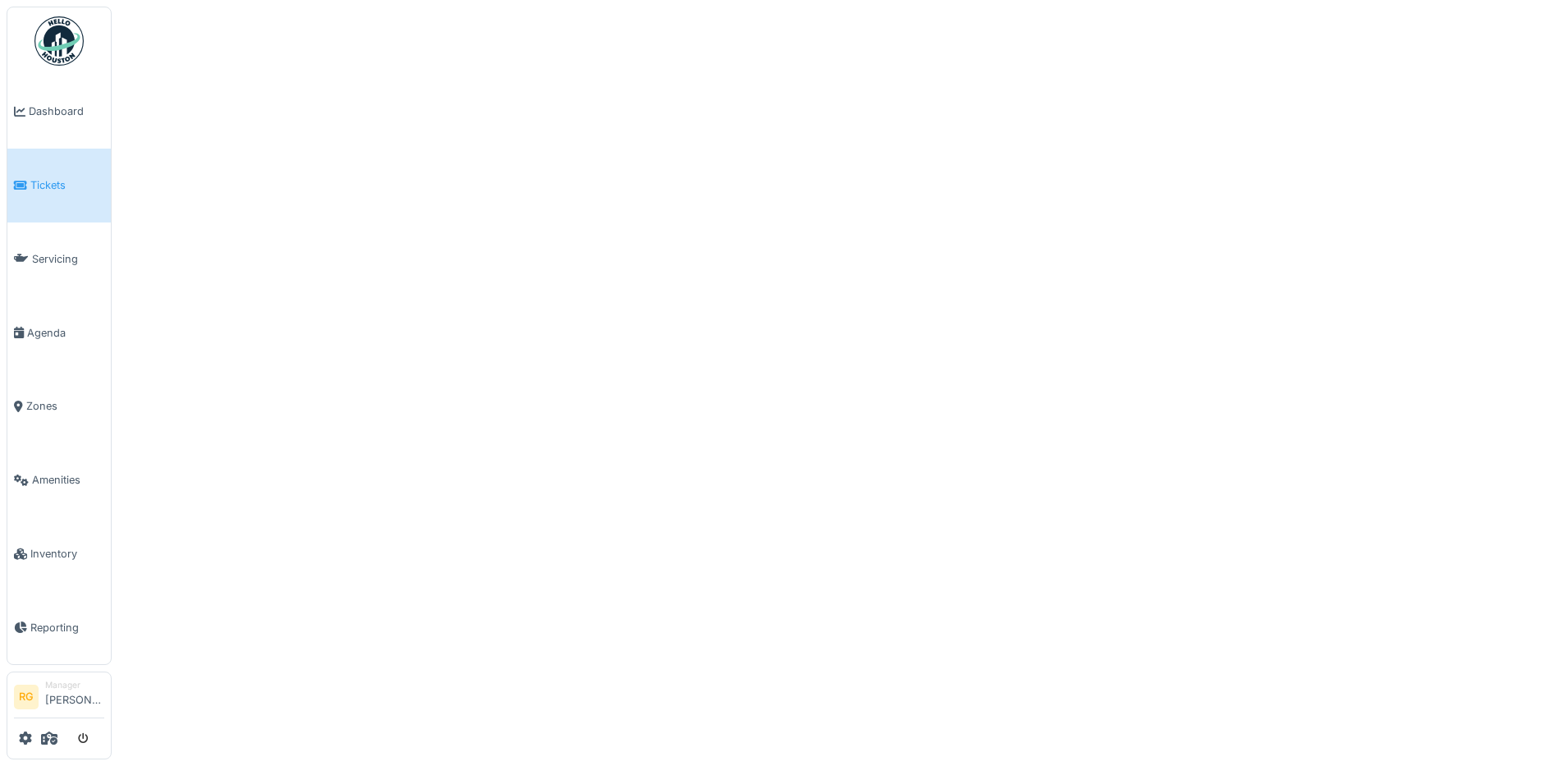
click at [347, 68] on div at bounding box center [784, 383] width 1568 height 766
select select "***"
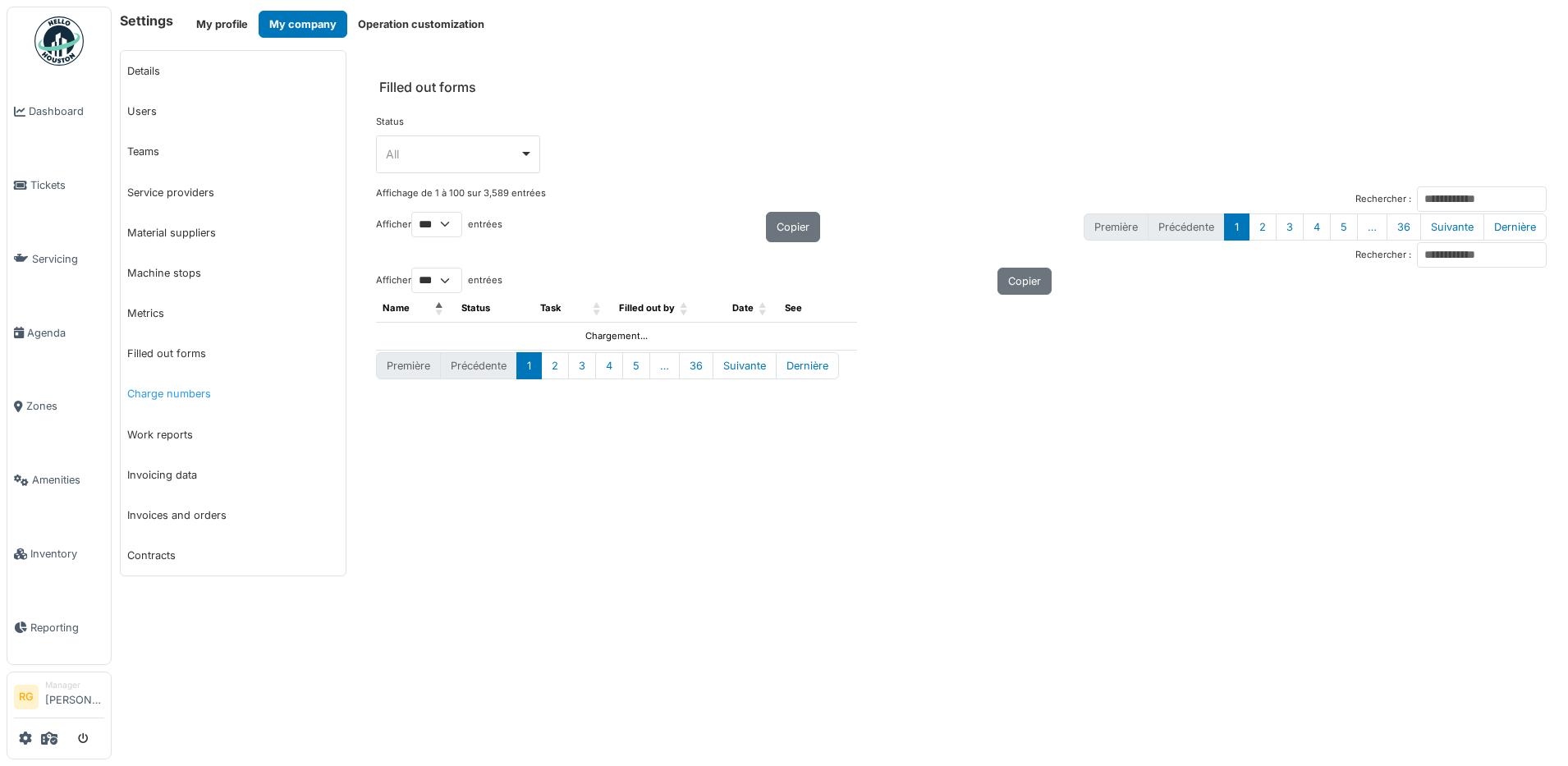
click at [168, 397] on link "Charge numbers" at bounding box center [233, 393] width 225 height 40
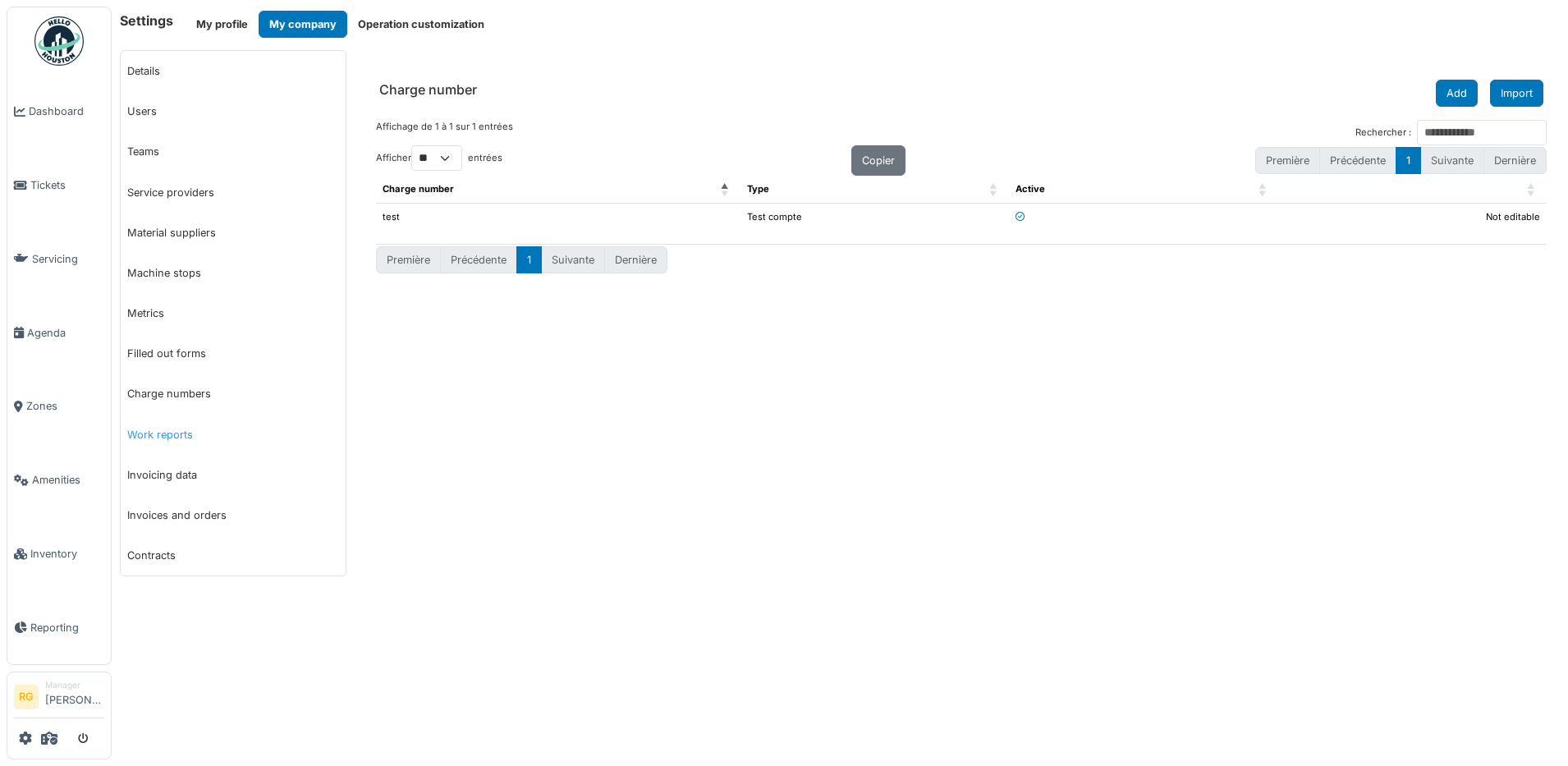
click at [169, 436] on link "Work reports" at bounding box center [233, 435] width 225 height 40
select select "***"
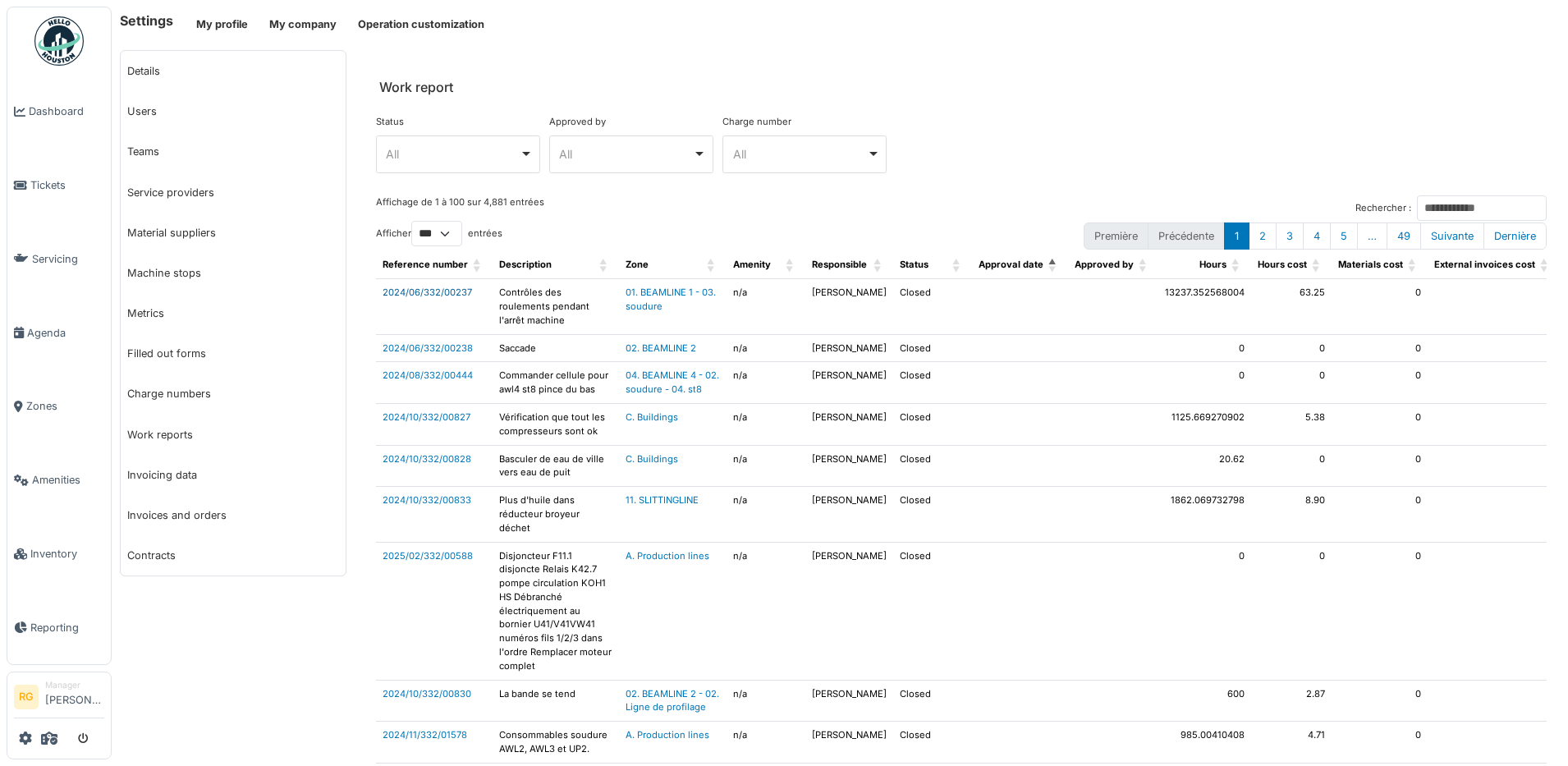
click at [417, 292] on link "2024/06/332/00237" at bounding box center [427, 293] width 89 height 11
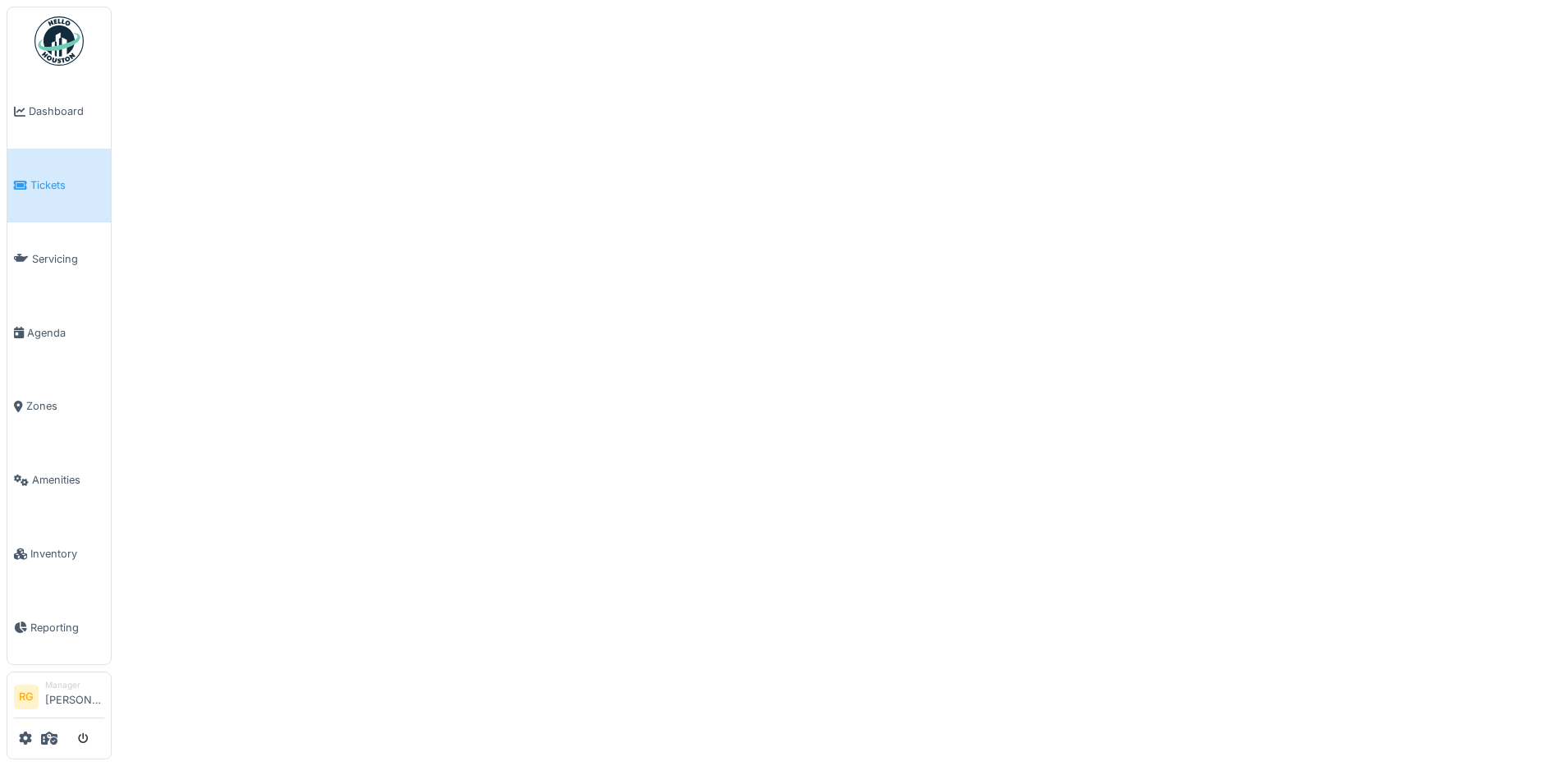
click at [815, 96] on div at bounding box center [784, 383] width 1568 height 766
click at [812, 96] on div at bounding box center [784, 383] width 1568 height 766
click at [811, 89] on div at bounding box center [784, 383] width 1568 height 766
click at [806, 83] on div at bounding box center [784, 383] width 1568 height 766
click at [803, 81] on div at bounding box center [784, 383] width 1568 height 766
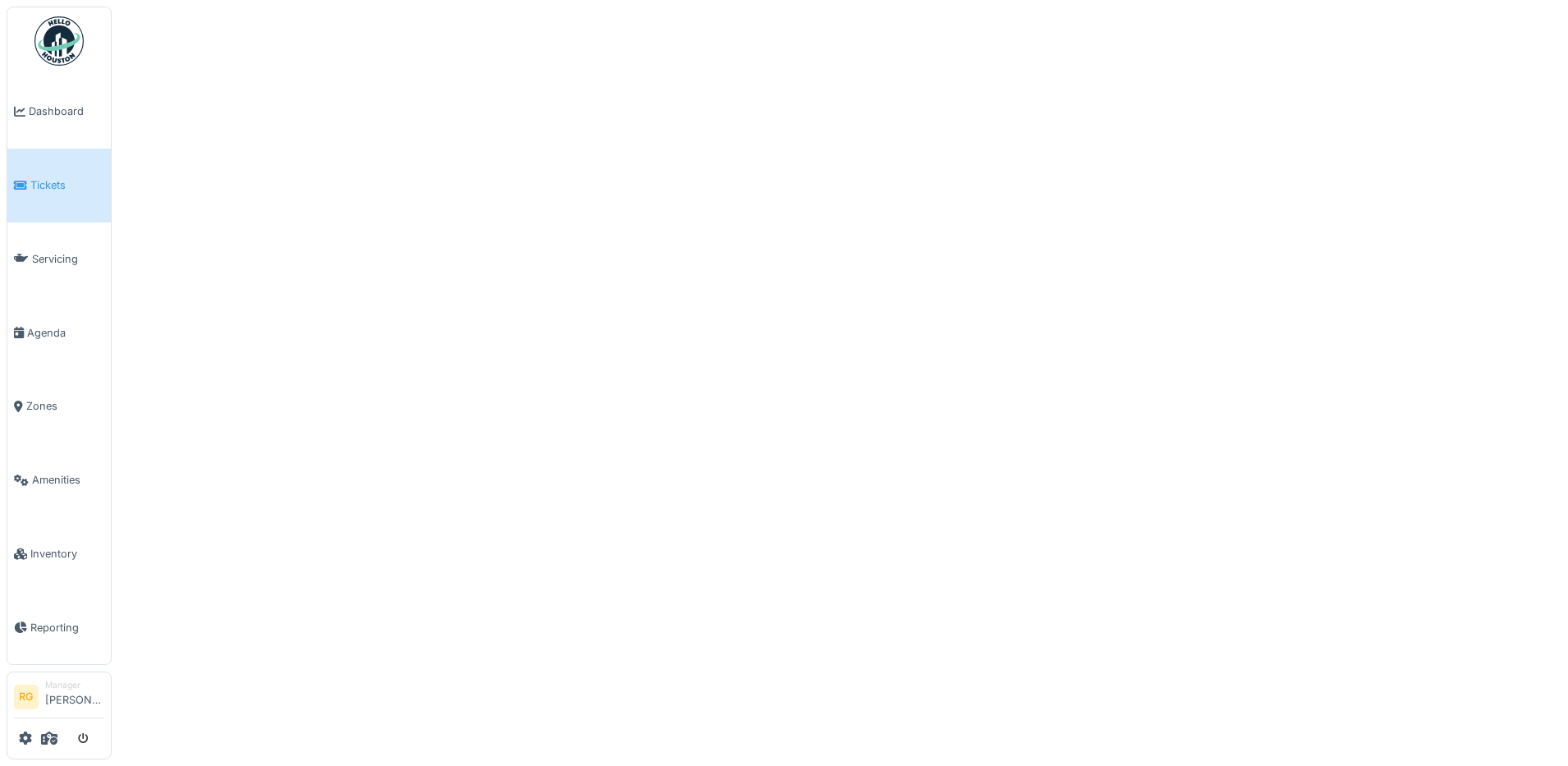
drag, startPoint x: 799, startPoint y: 78, endPoint x: 756, endPoint y: 66, distance: 44.6
click at [793, 78] on div at bounding box center [784, 383] width 1568 height 766
select select "***"
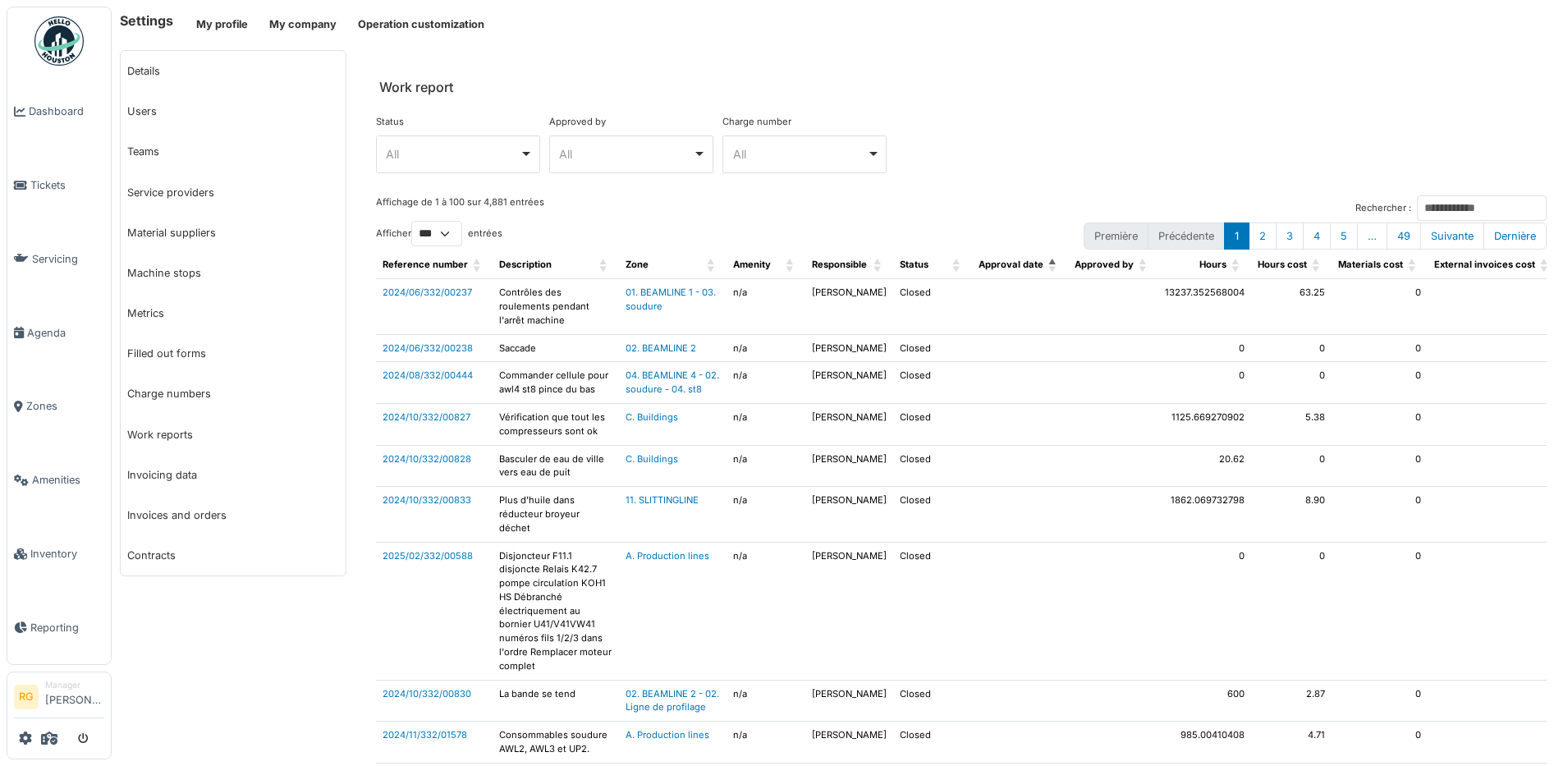
select select "***"
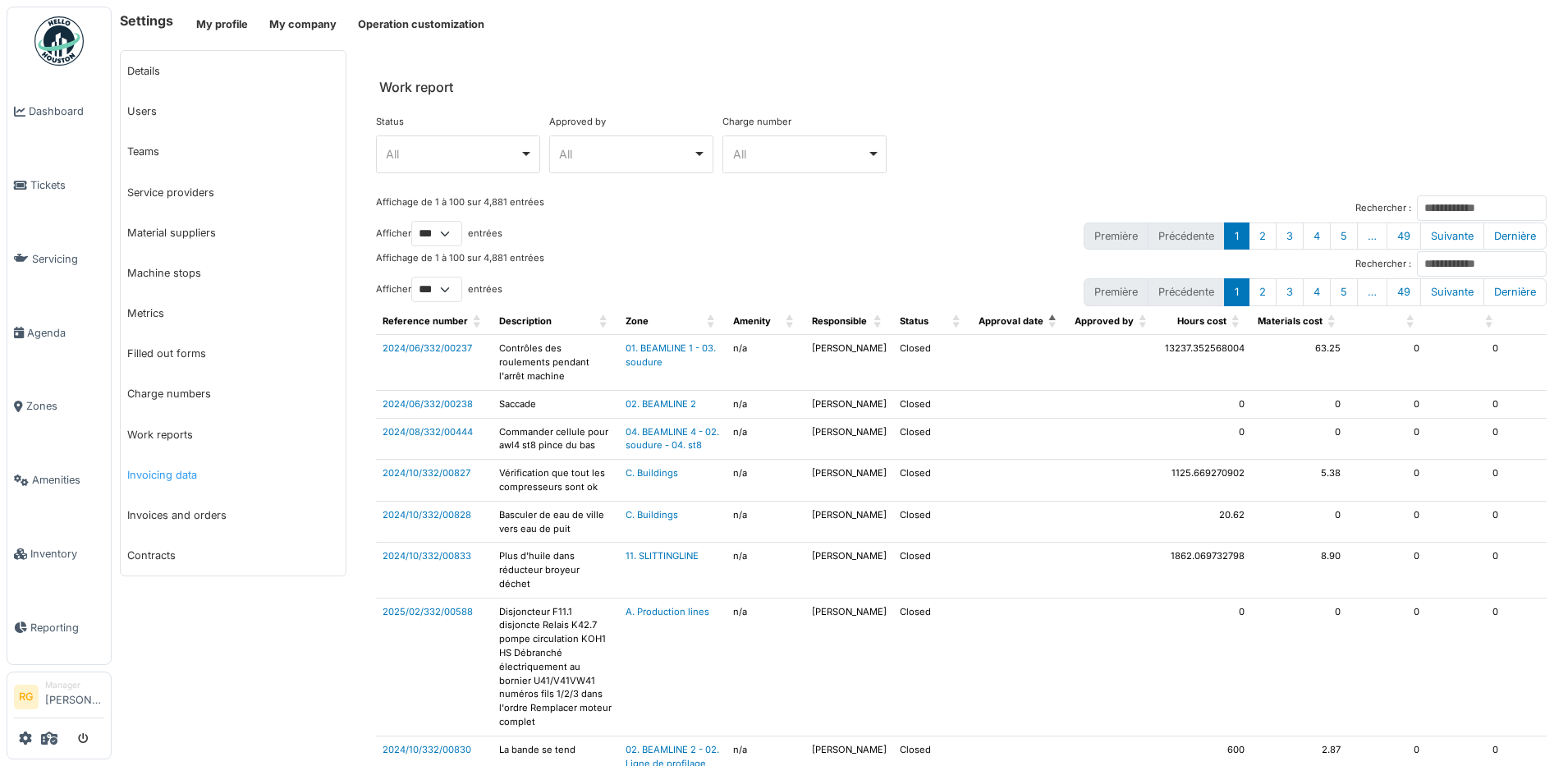
click at [159, 475] on link "Invoicing data" at bounding box center [233, 474] width 225 height 40
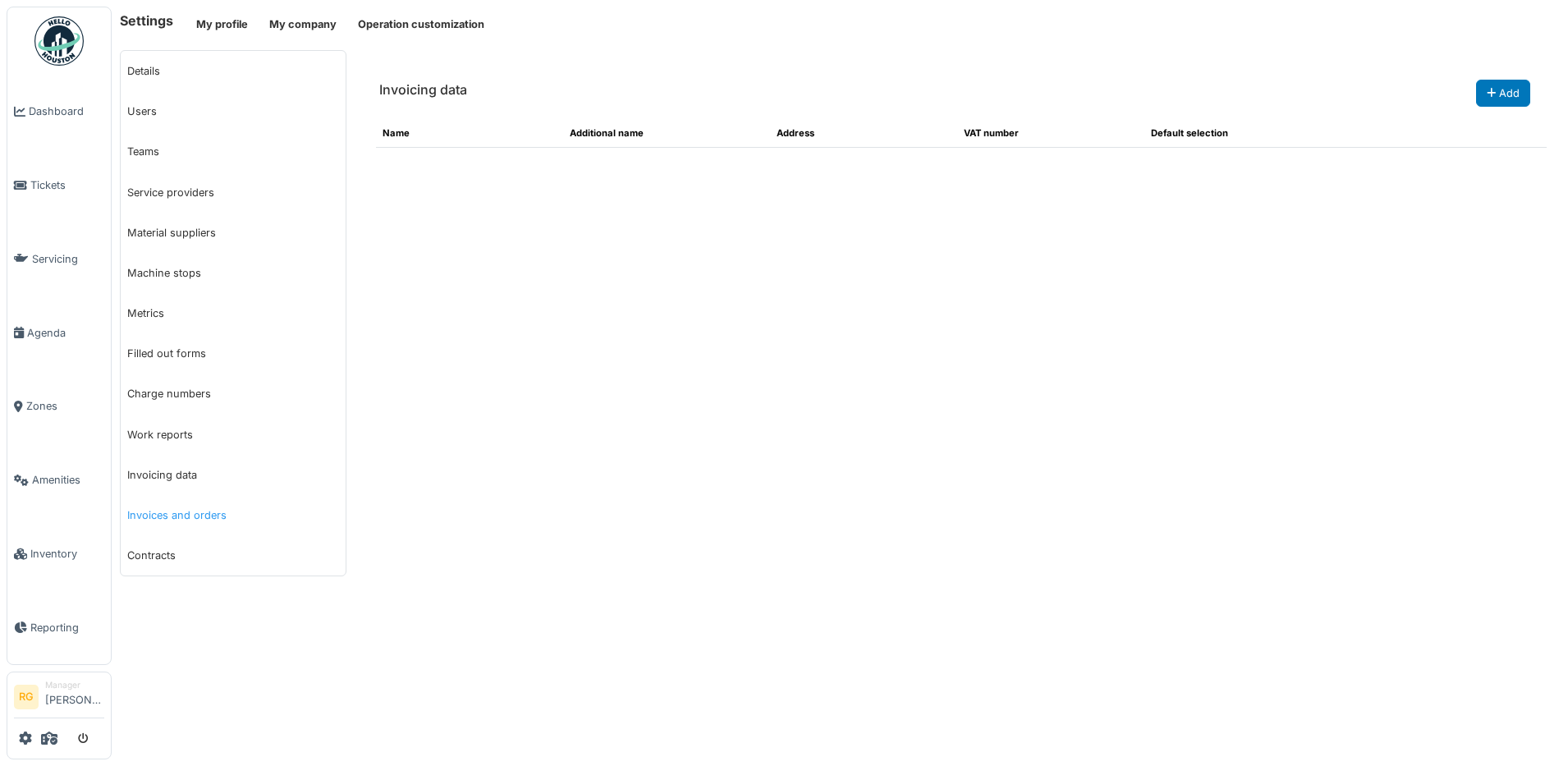
click at [184, 513] on link "Invoices and orders" at bounding box center [233, 515] width 225 height 40
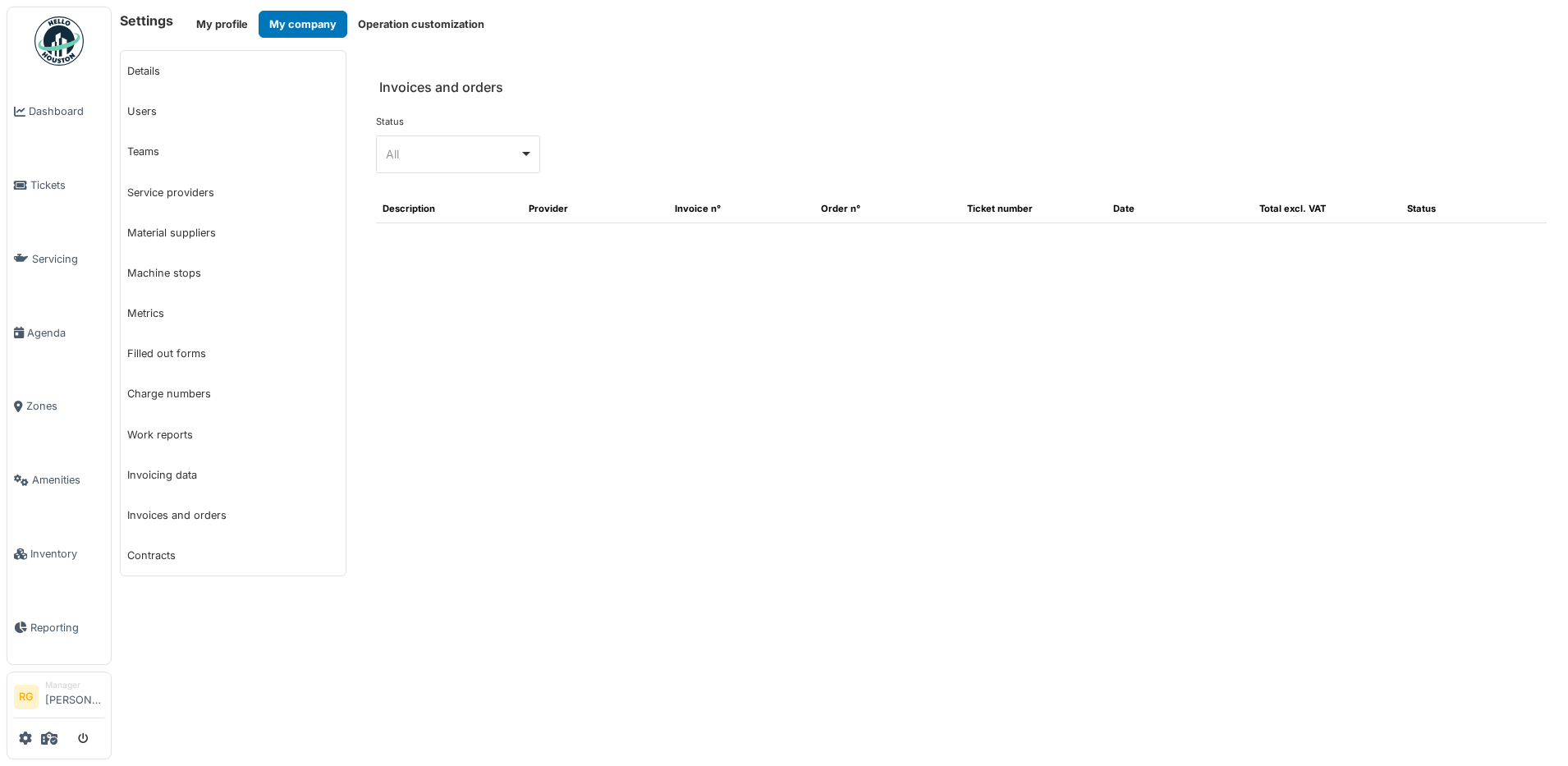
select select "***"
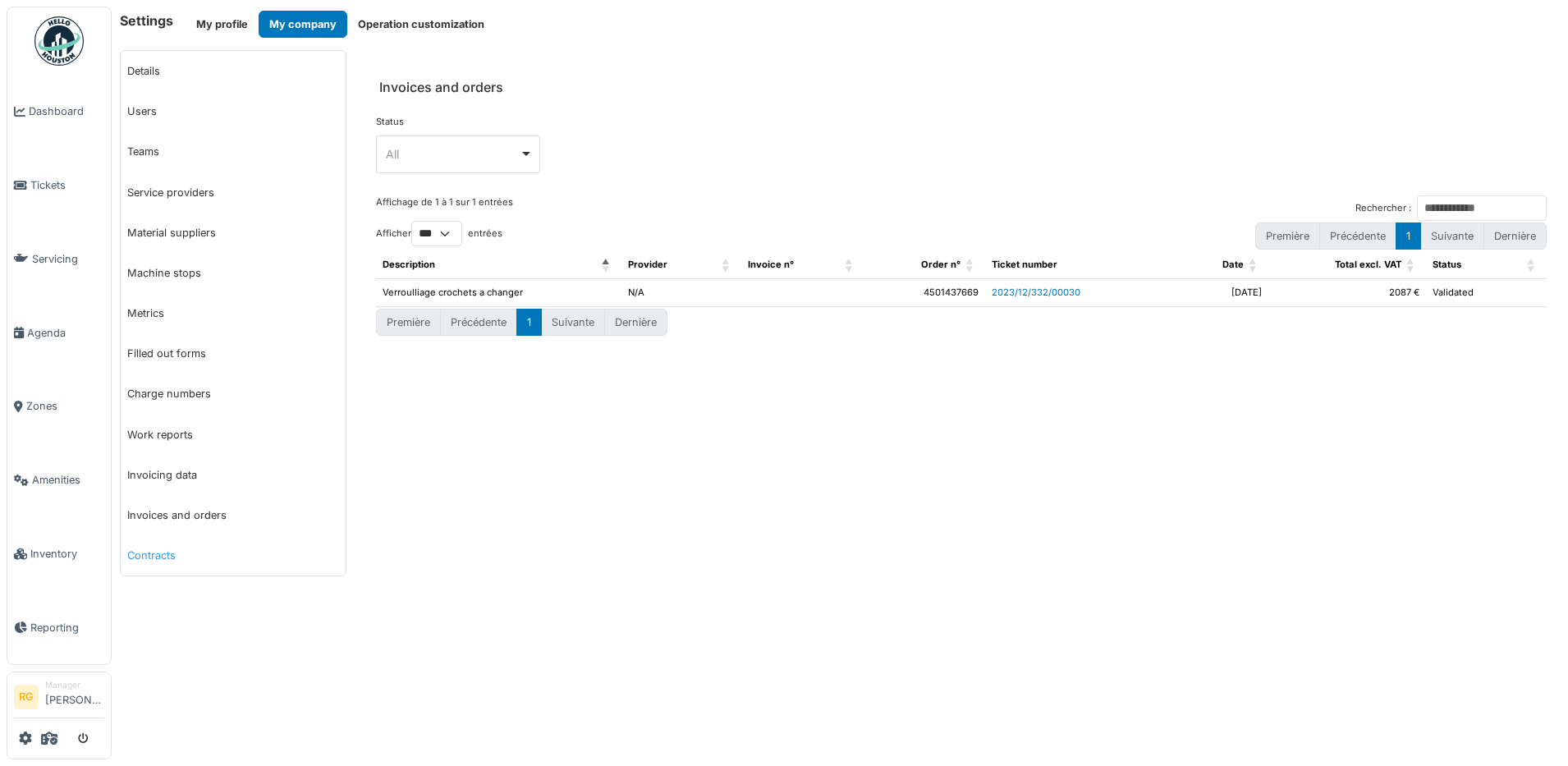
click at [157, 559] on link "Contracts" at bounding box center [233, 555] width 225 height 40
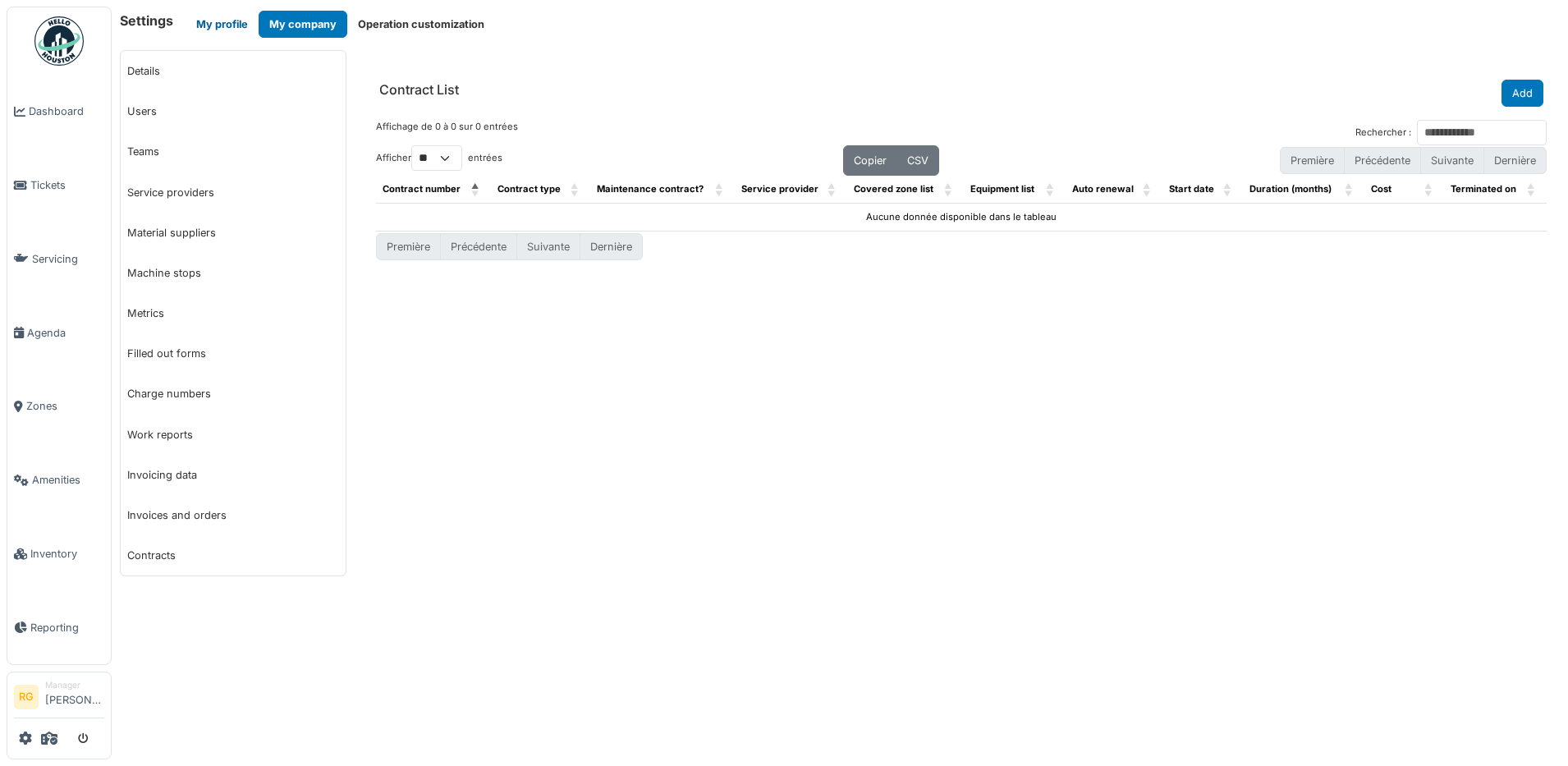
click at [207, 23] on button "My profile" at bounding box center [222, 24] width 73 height 27
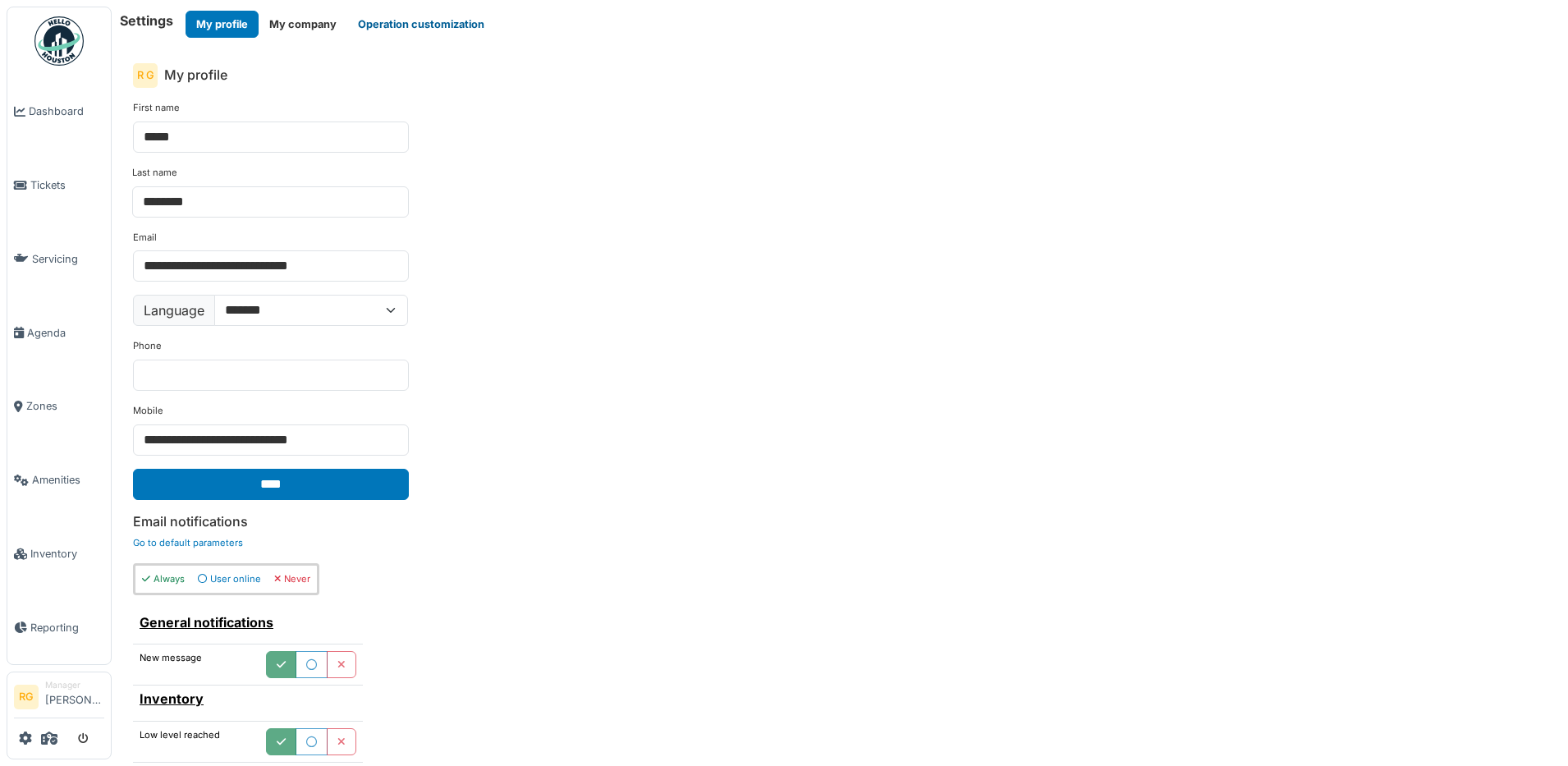
click at [410, 29] on button "Operation customization" at bounding box center [421, 24] width 148 height 27
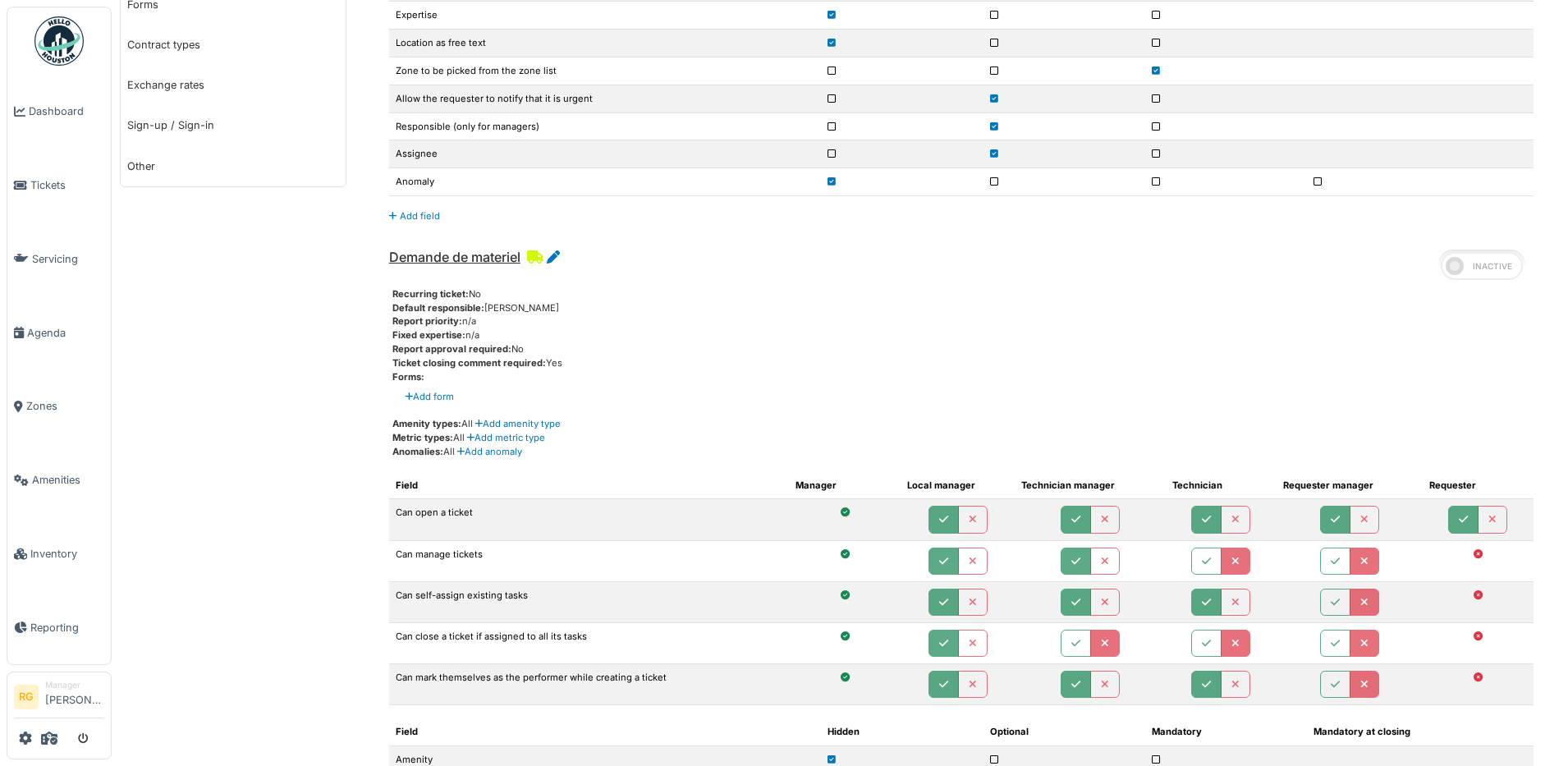
scroll to position [923, 0]
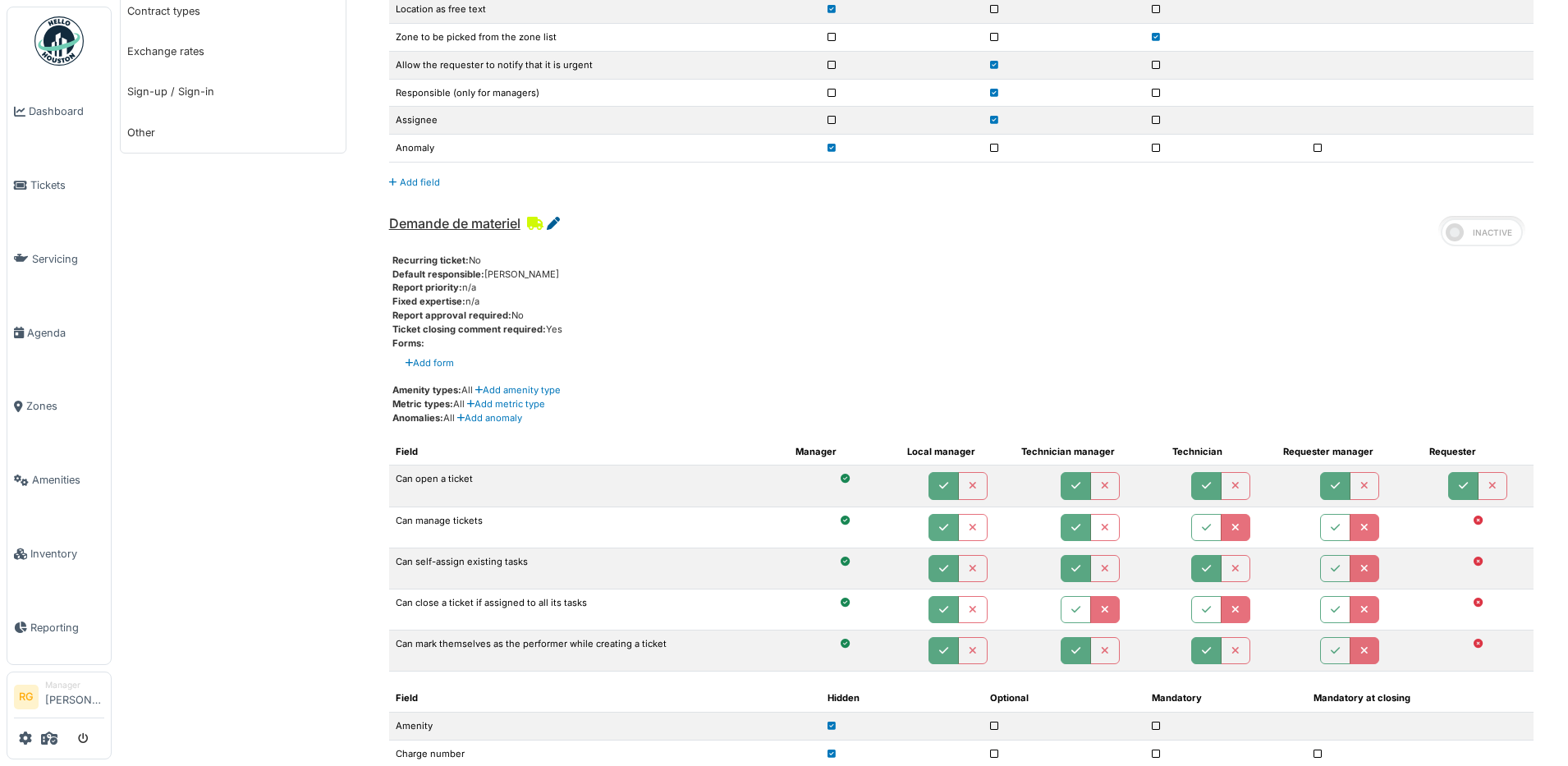
click at [550, 226] on icon at bounding box center [553, 223] width 13 height 13
click at [551, 221] on icon at bounding box center [553, 223] width 13 height 13
click at [555, 223] on icon at bounding box center [553, 223] width 13 height 13
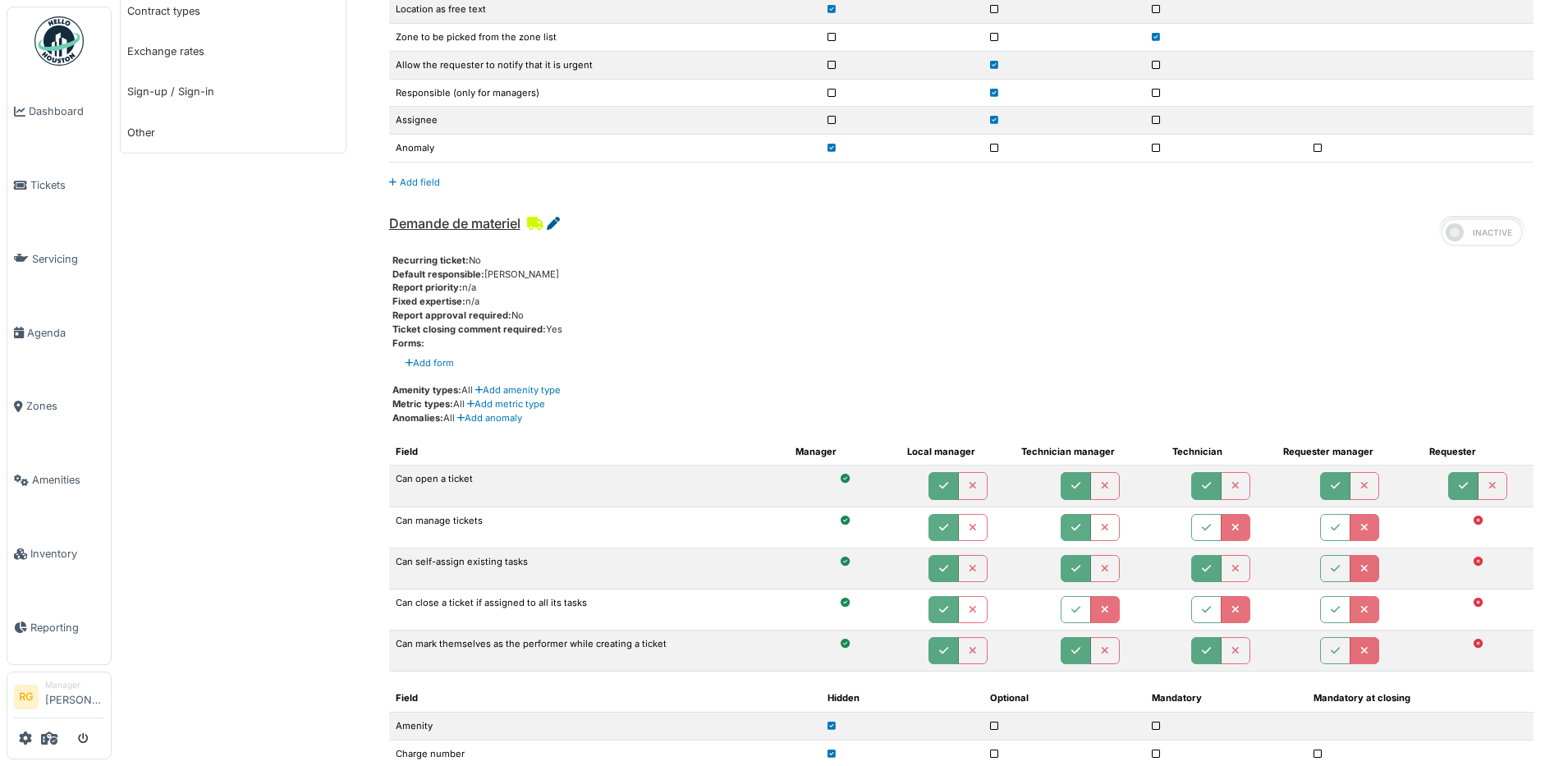
click at [555, 219] on icon at bounding box center [553, 223] width 13 height 13
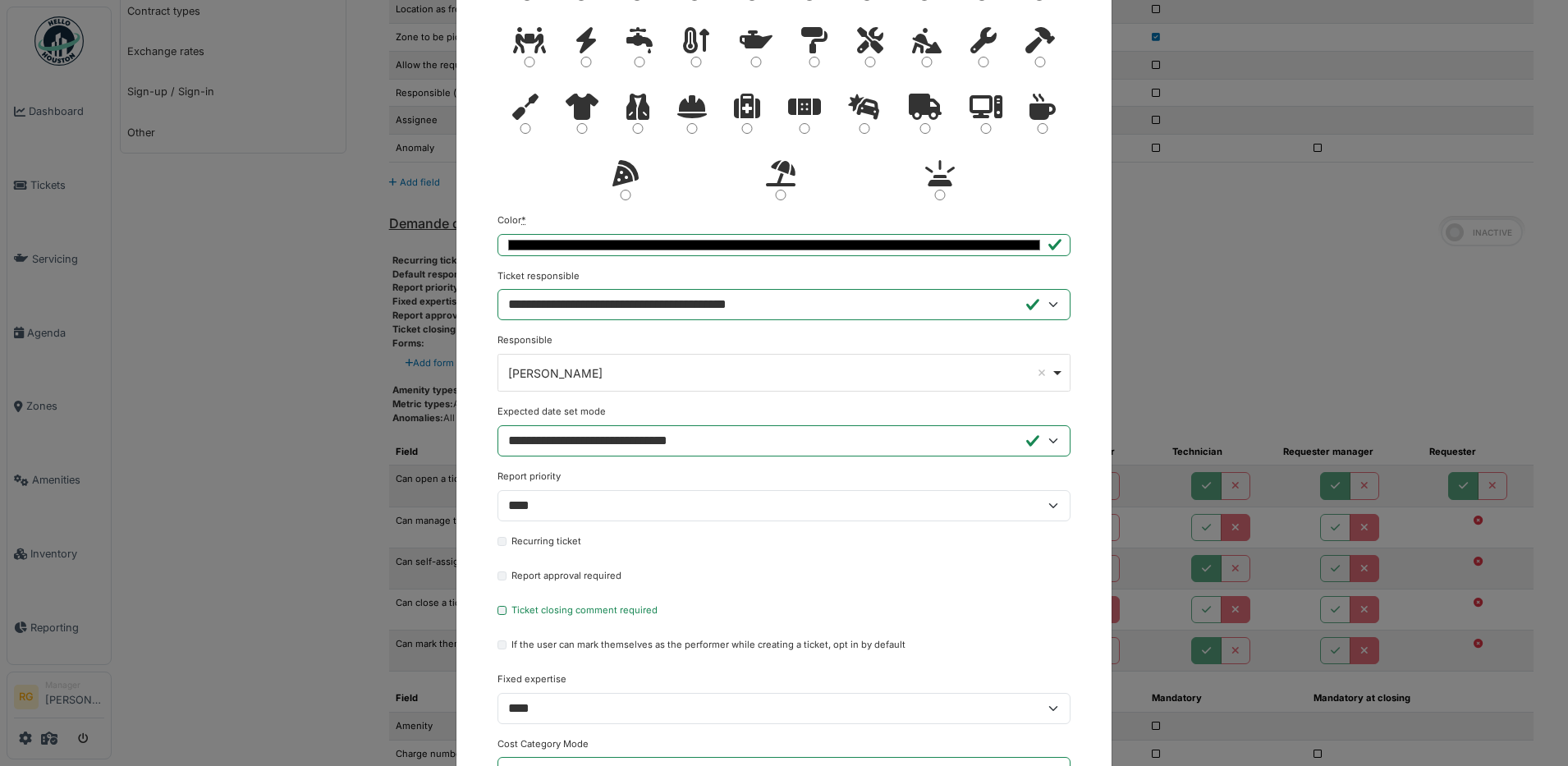
scroll to position [0, 0]
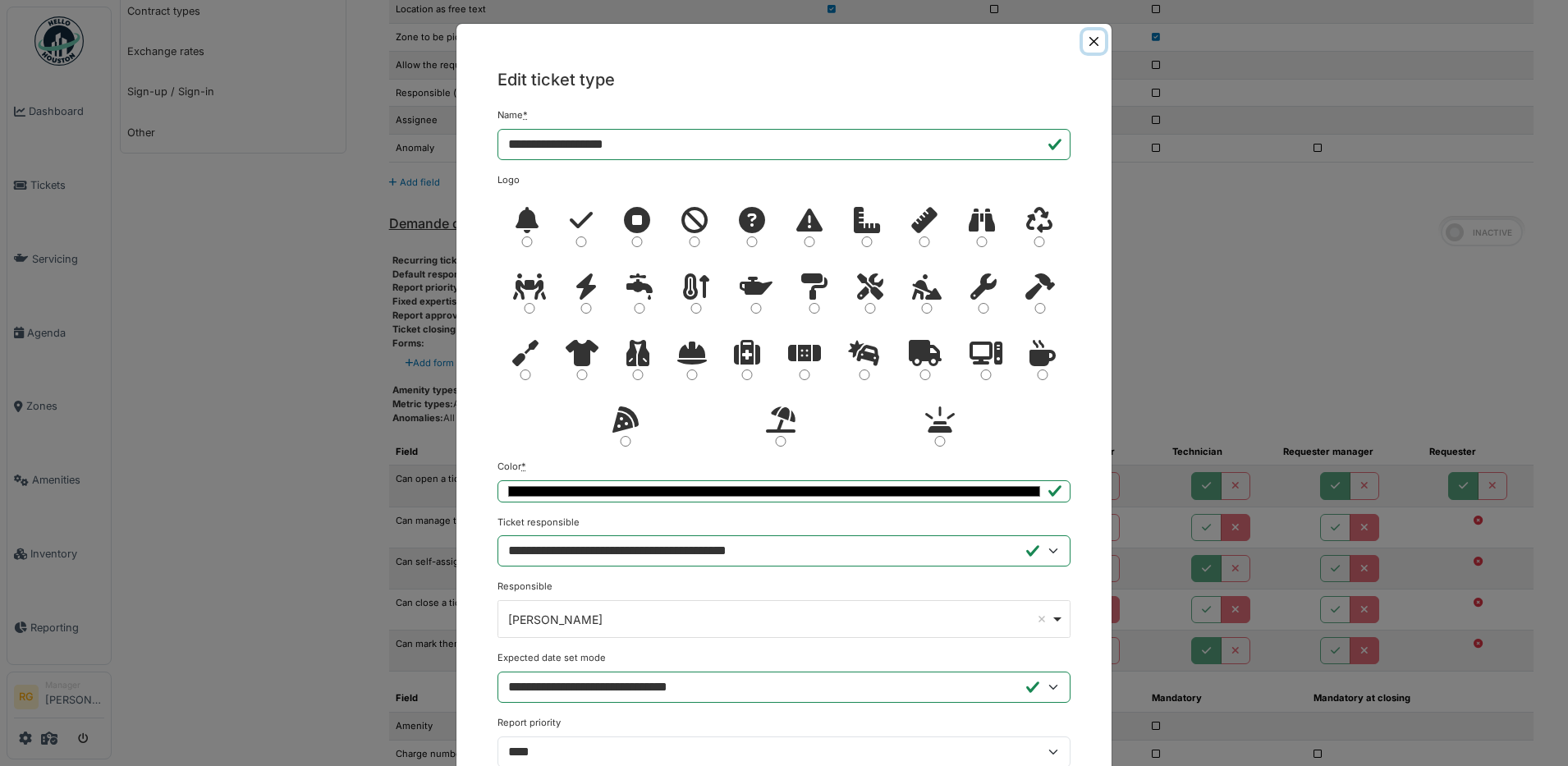
click at [1082, 42] on button "Close" at bounding box center [1093, 41] width 22 height 22
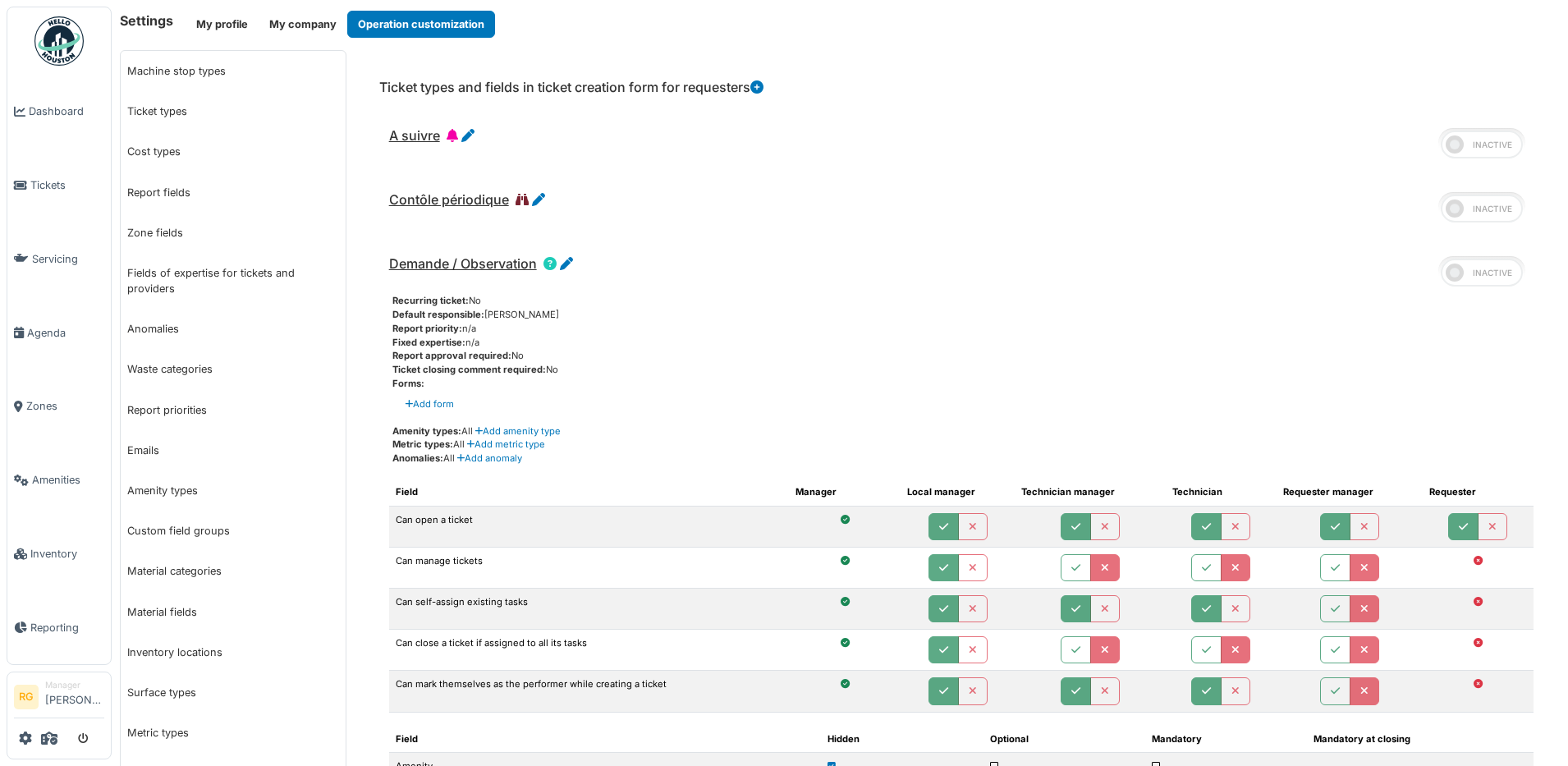
click at [762, 87] on icon at bounding box center [757, 87] width 13 height 13
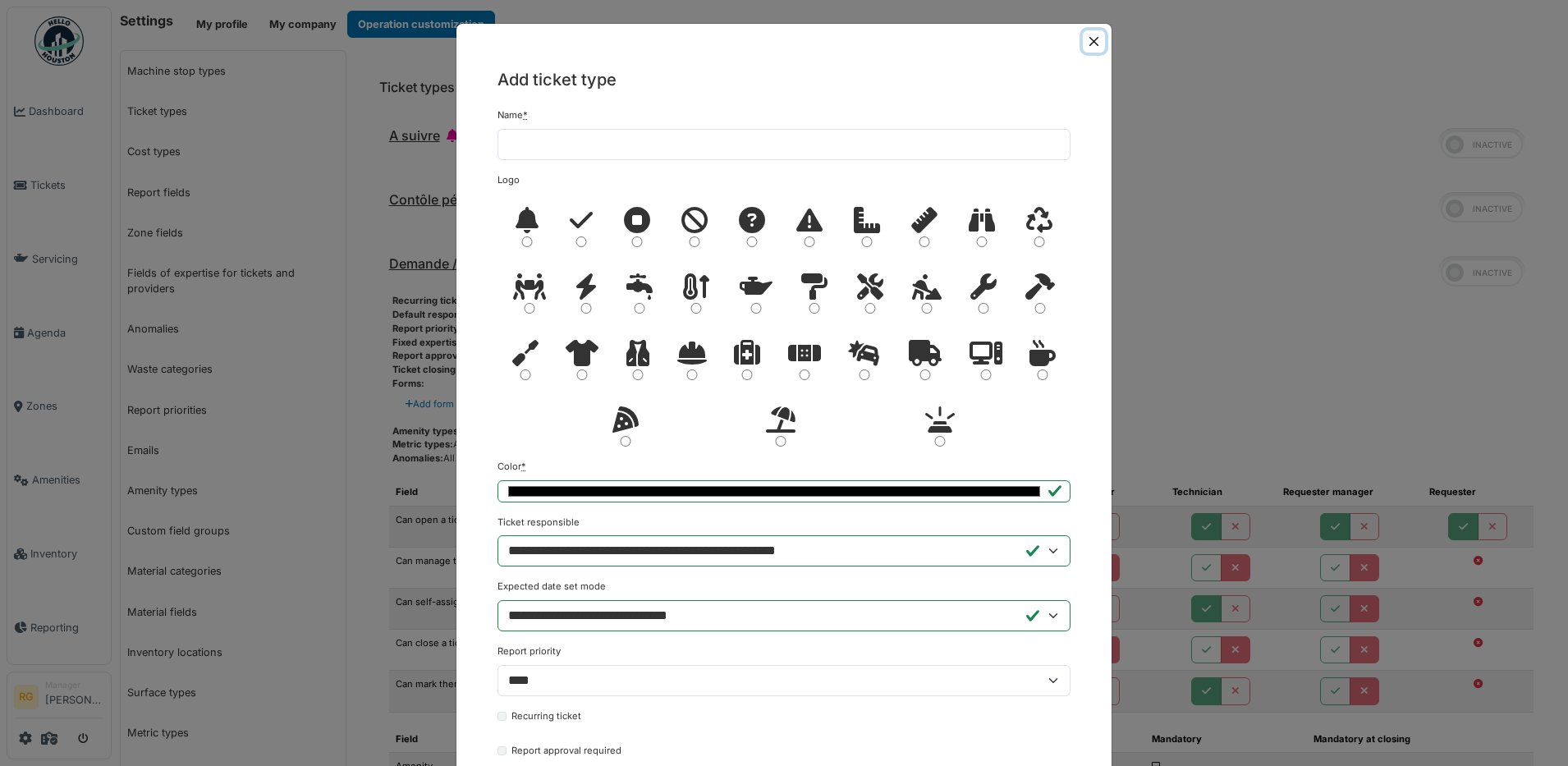
click at [1089, 40] on button "Close" at bounding box center [1093, 41] width 22 height 22
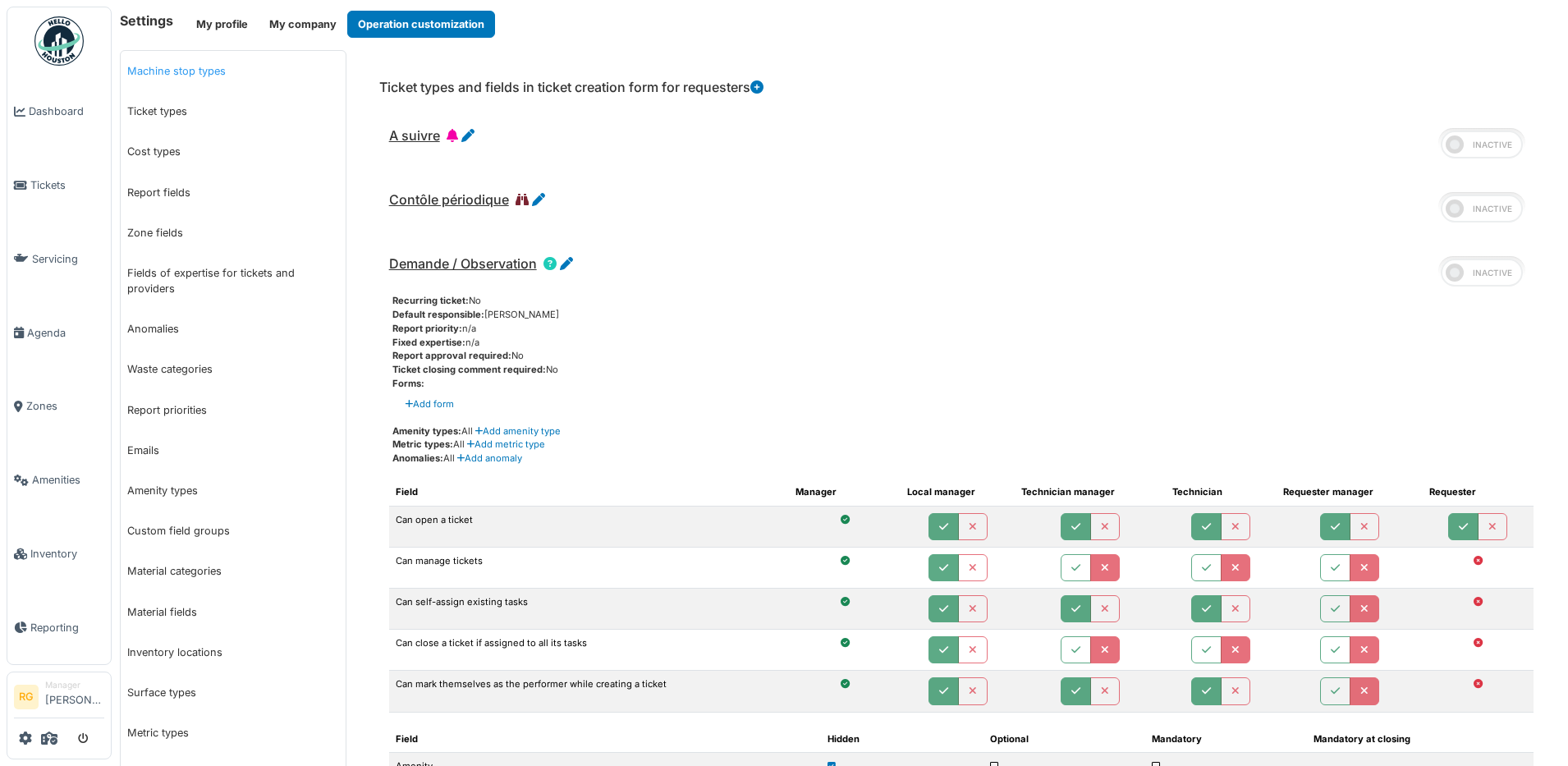
click at [169, 70] on link "Machine stop types" at bounding box center [233, 71] width 225 height 40
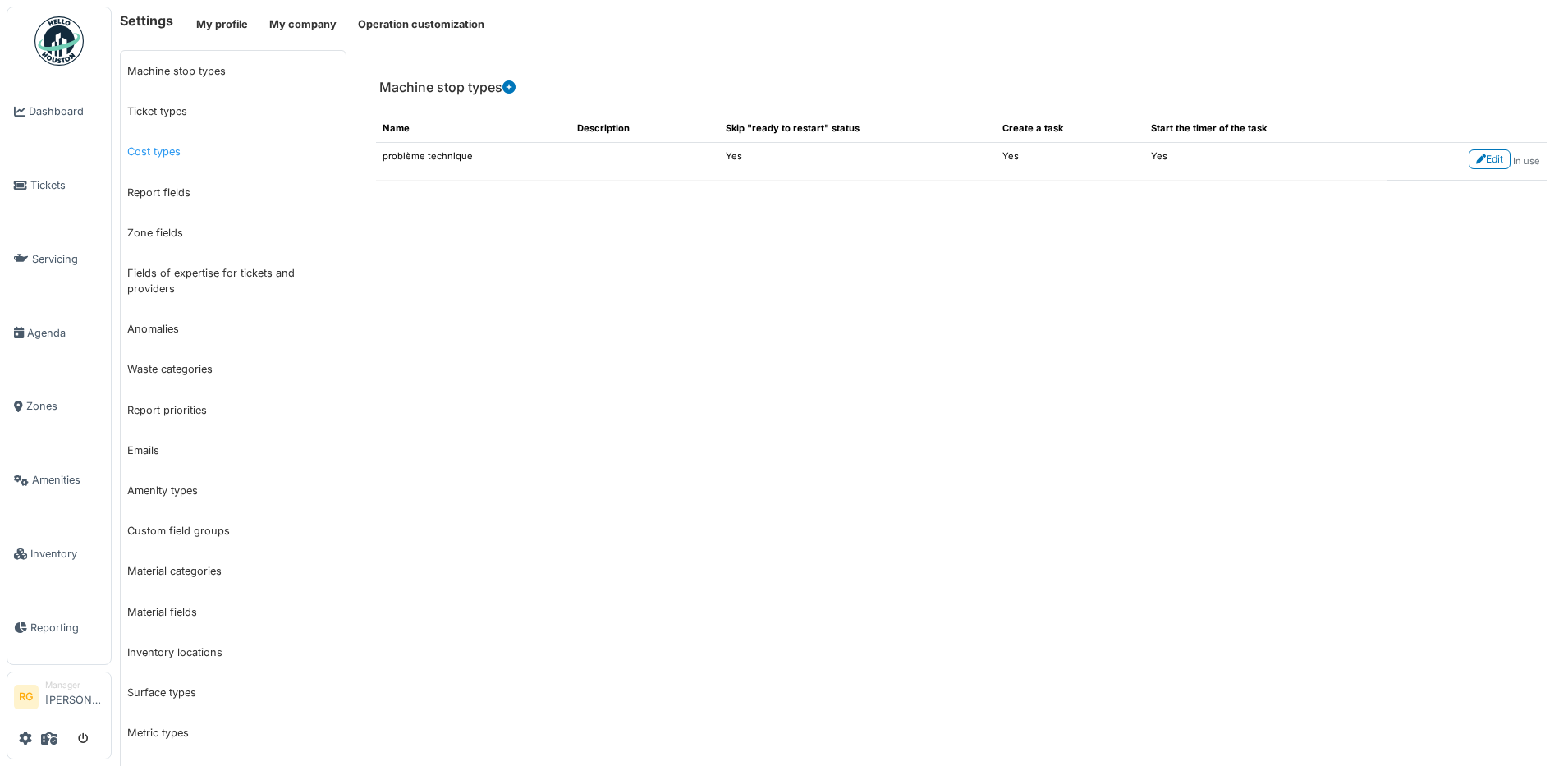
click at [169, 153] on link "Cost types" at bounding box center [233, 151] width 225 height 40
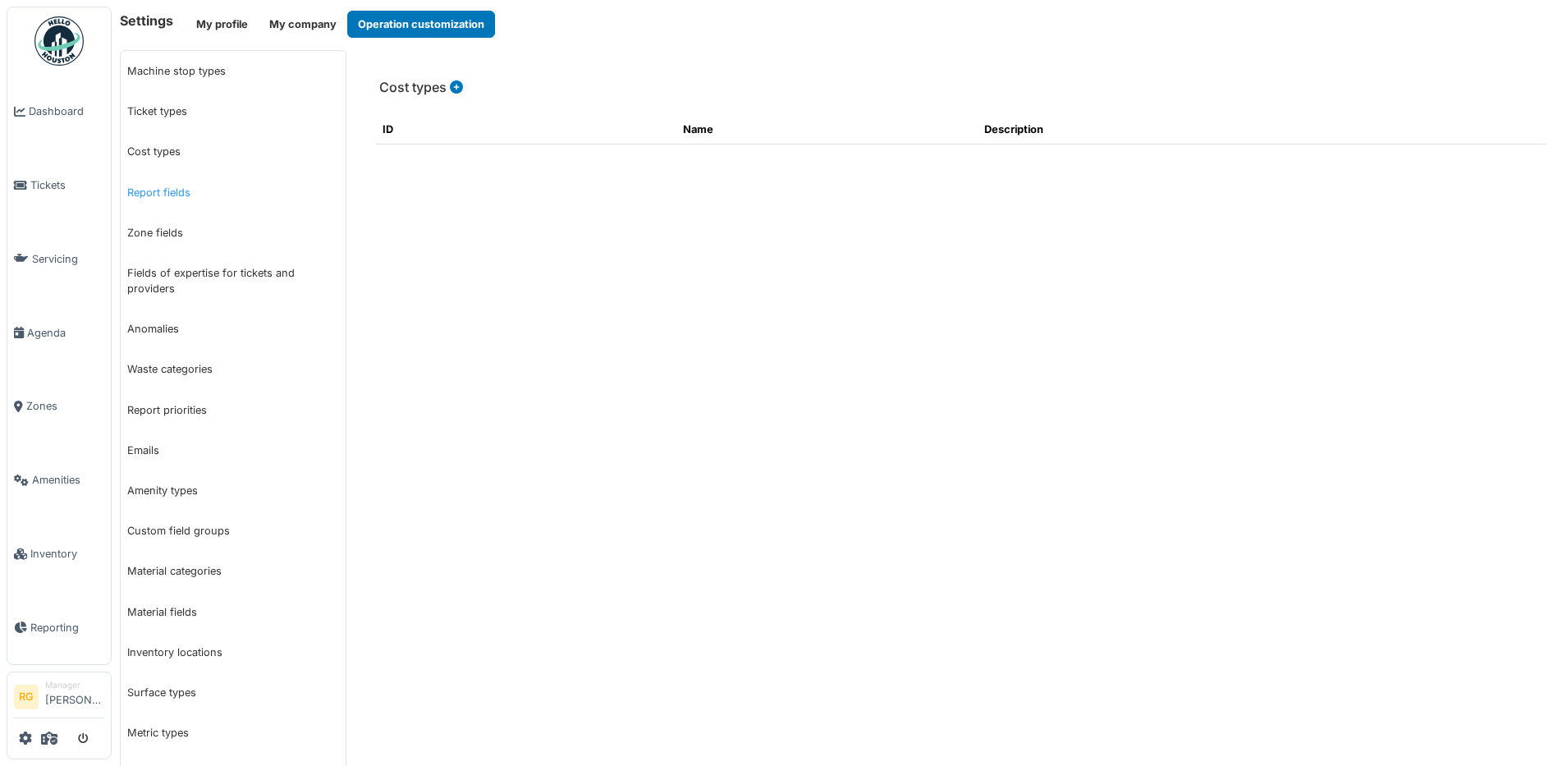
click at [158, 191] on link "Report fields" at bounding box center [233, 192] width 225 height 40
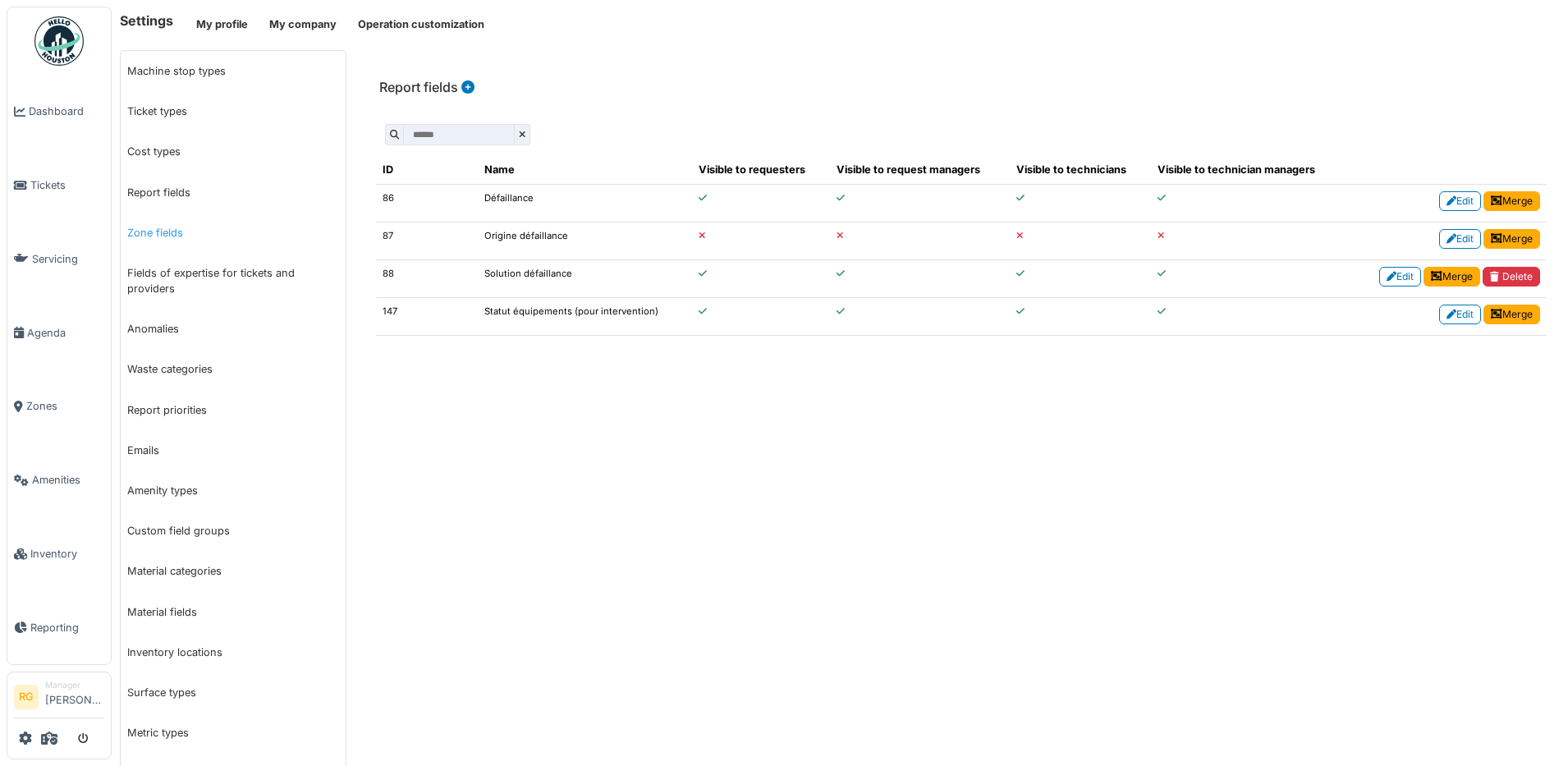
click at [162, 232] on link "Zone fields" at bounding box center [233, 233] width 225 height 40
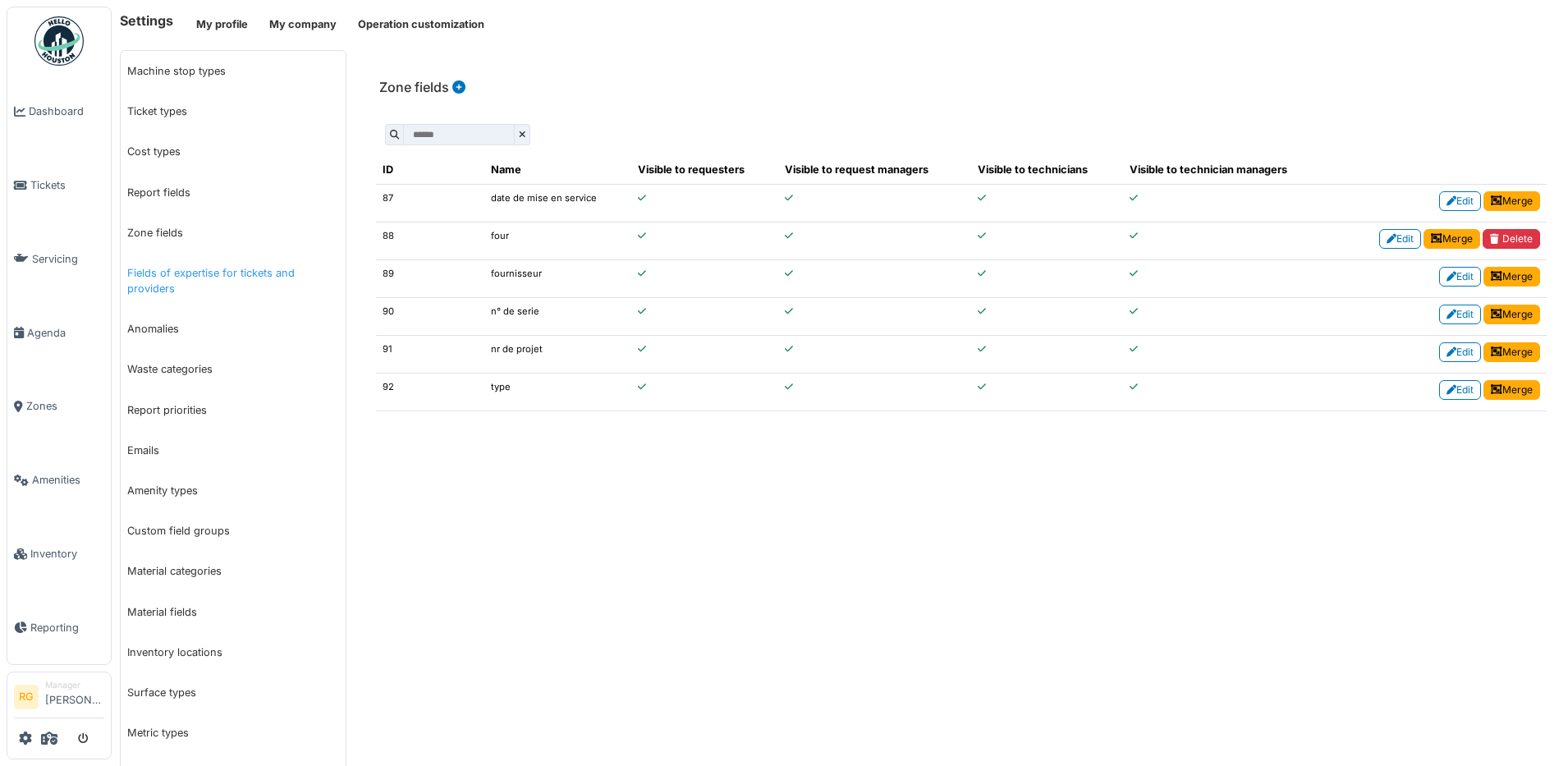
click at [234, 272] on link "Fields of expertise for tickets and providers" at bounding box center [233, 280] width 225 height 56
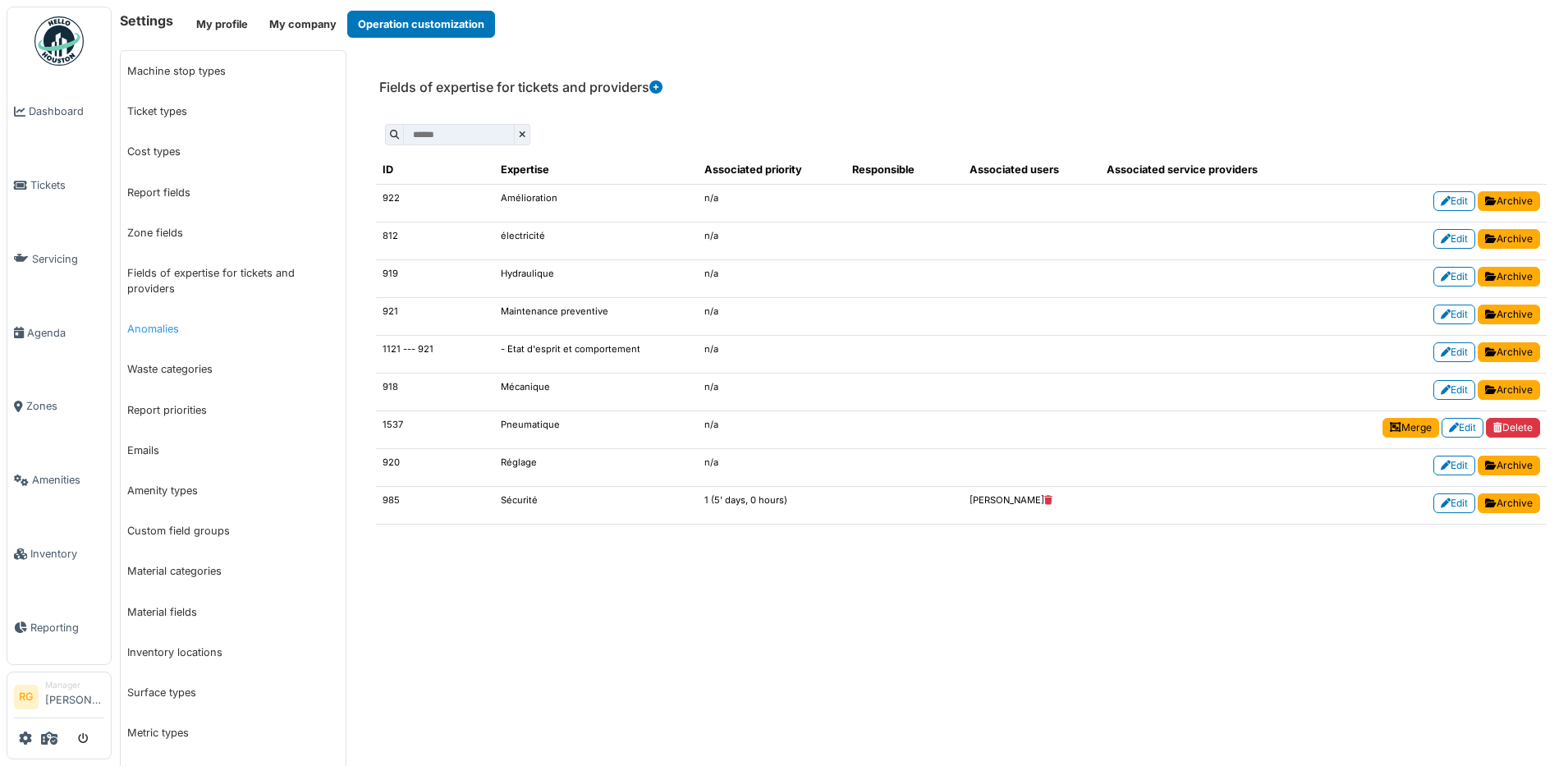
click at [150, 328] on link "Anomalies" at bounding box center [233, 329] width 225 height 40
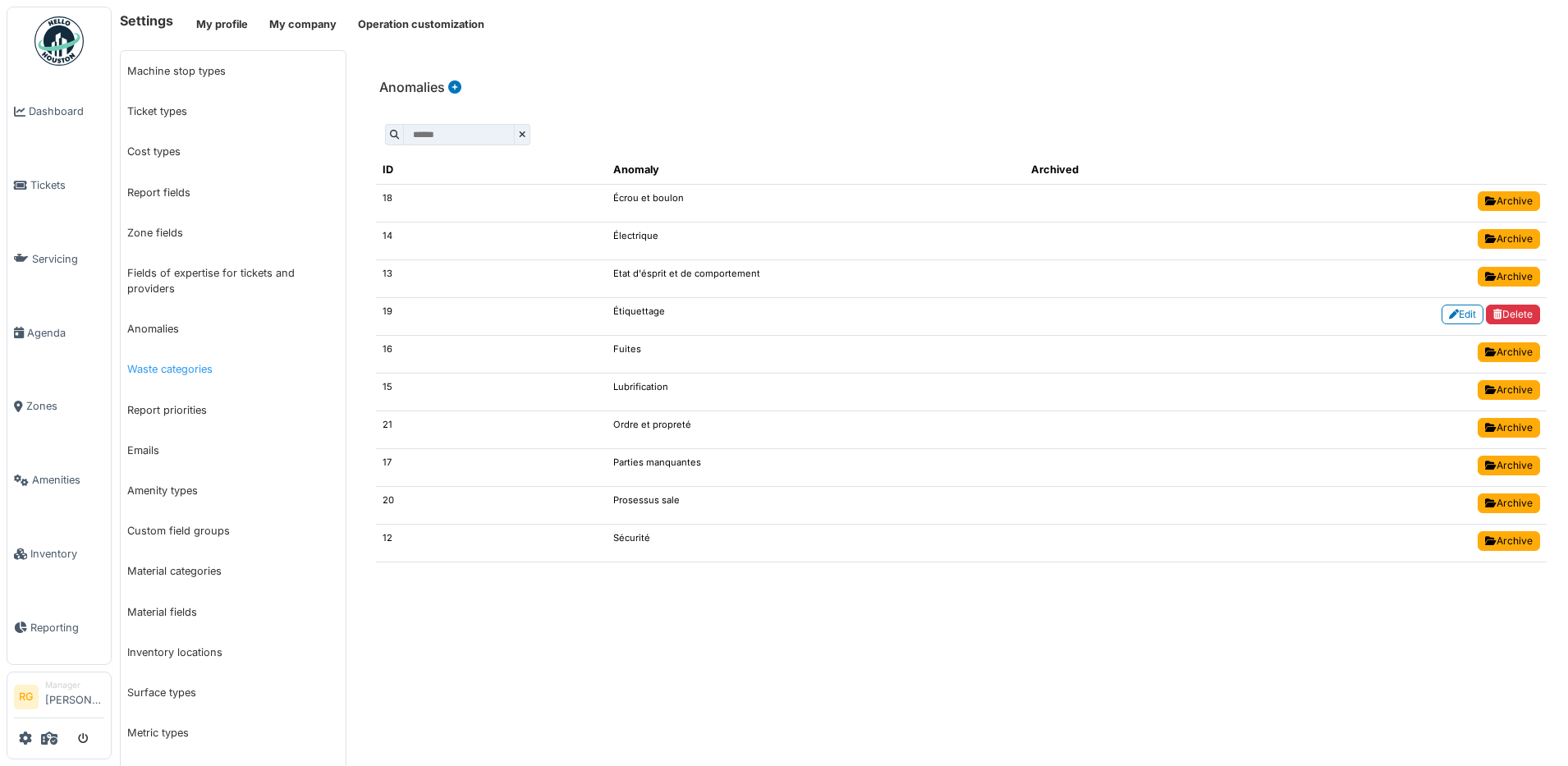
click at [176, 369] on link "Waste categories" at bounding box center [233, 368] width 225 height 40
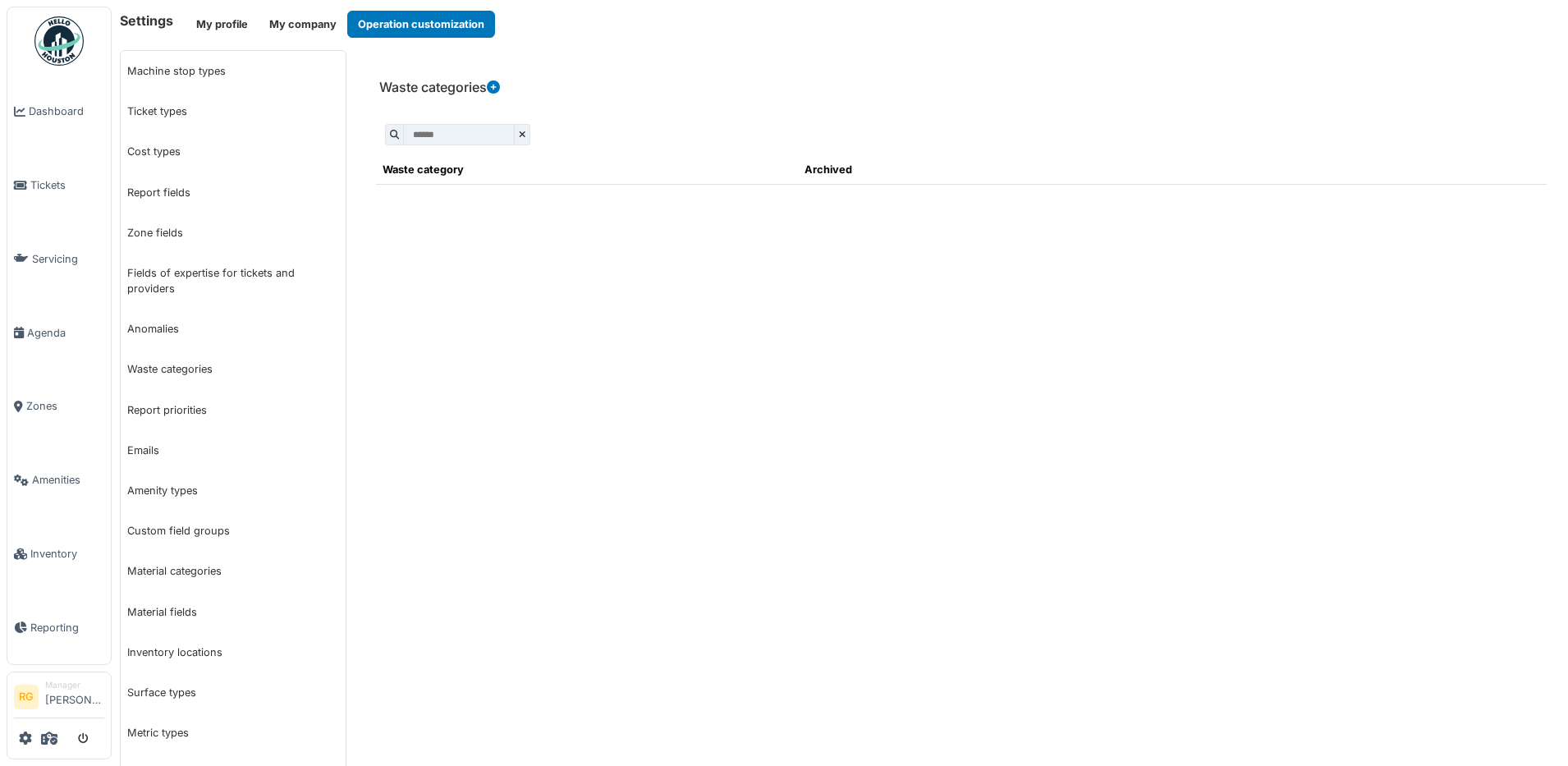
click at [496, 86] on icon at bounding box center [493, 87] width 13 height 13
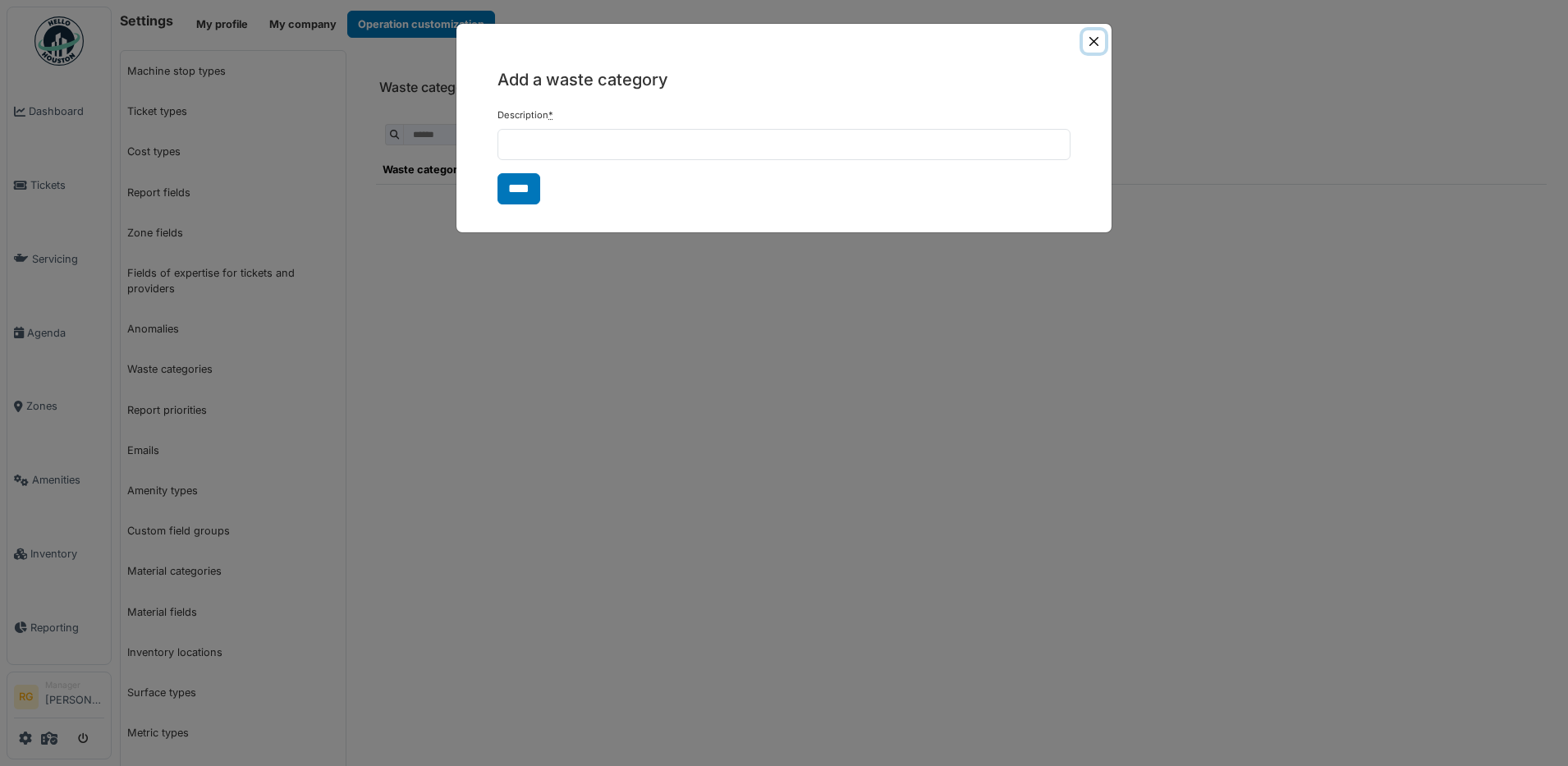
click at [1096, 39] on button "Close" at bounding box center [1093, 41] width 22 height 22
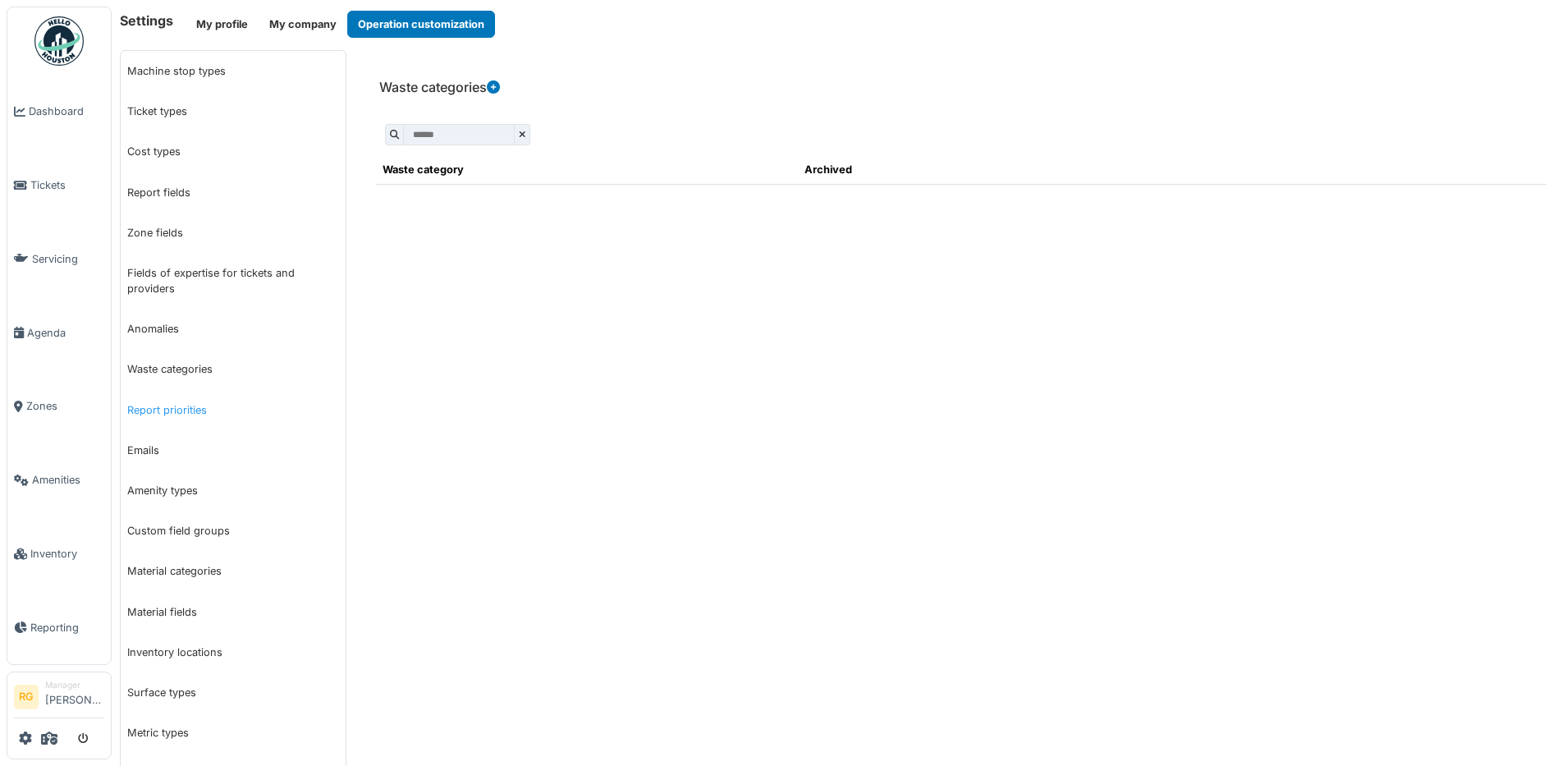
click at [165, 412] on link "Report priorities" at bounding box center [233, 410] width 225 height 40
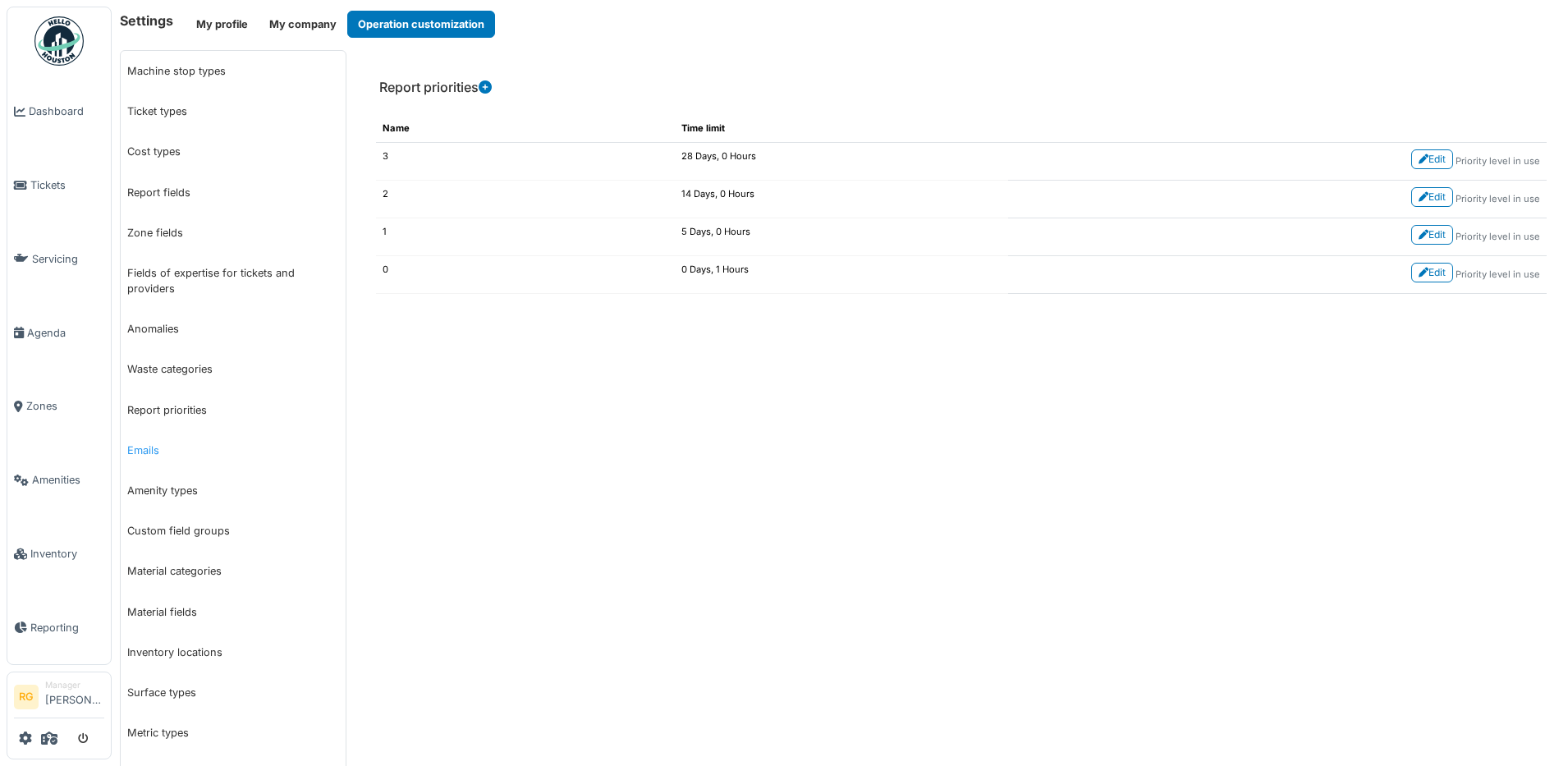
click at [142, 454] on link "Emails" at bounding box center [233, 450] width 225 height 40
click at [169, 492] on link "Amenity types" at bounding box center [233, 490] width 225 height 40
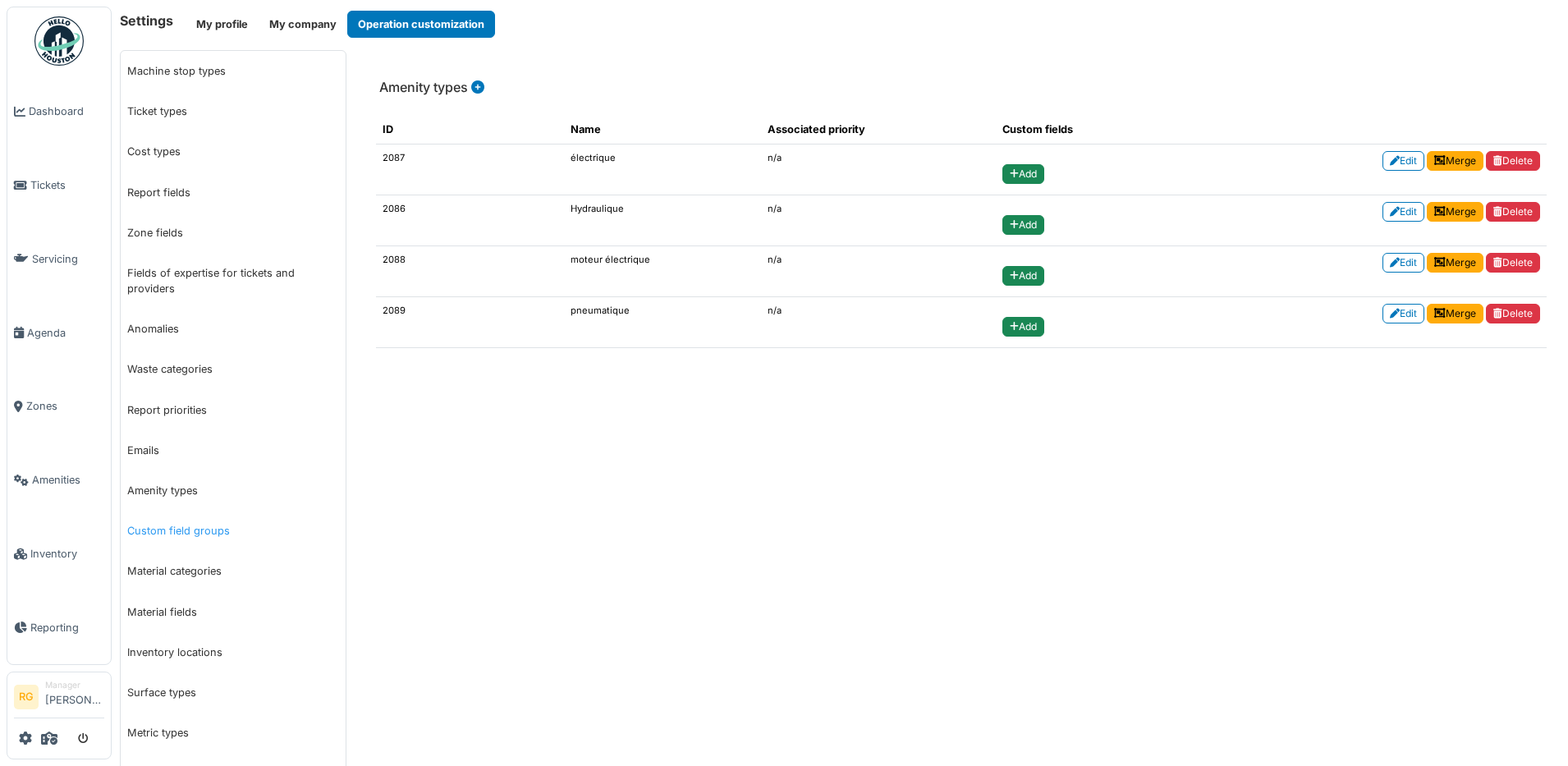
click at [166, 535] on link "Custom field groups" at bounding box center [233, 530] width 225 height 40
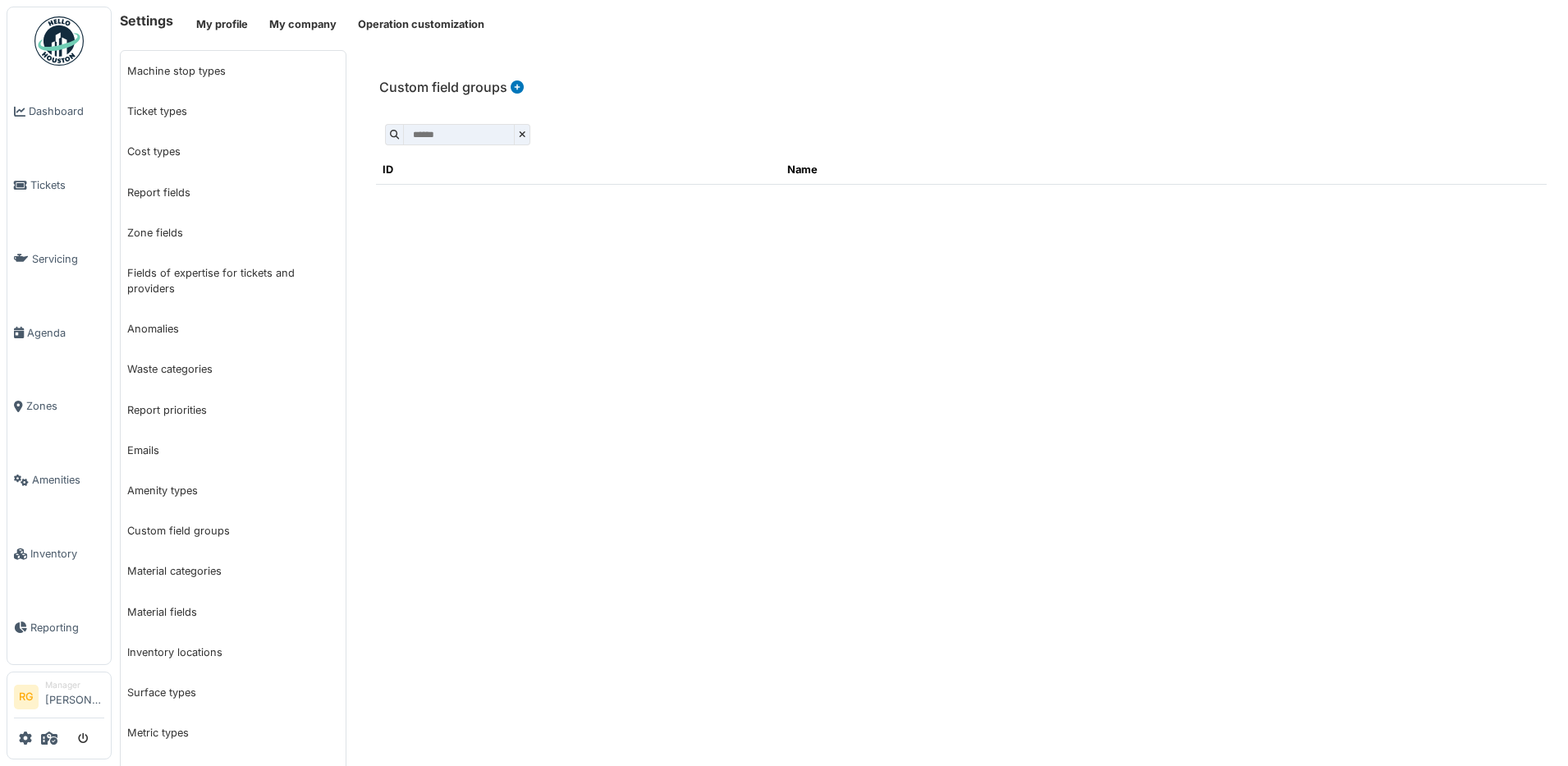
click at [517, 84] on icon at bounding box center [517, 87] width 13 height 13
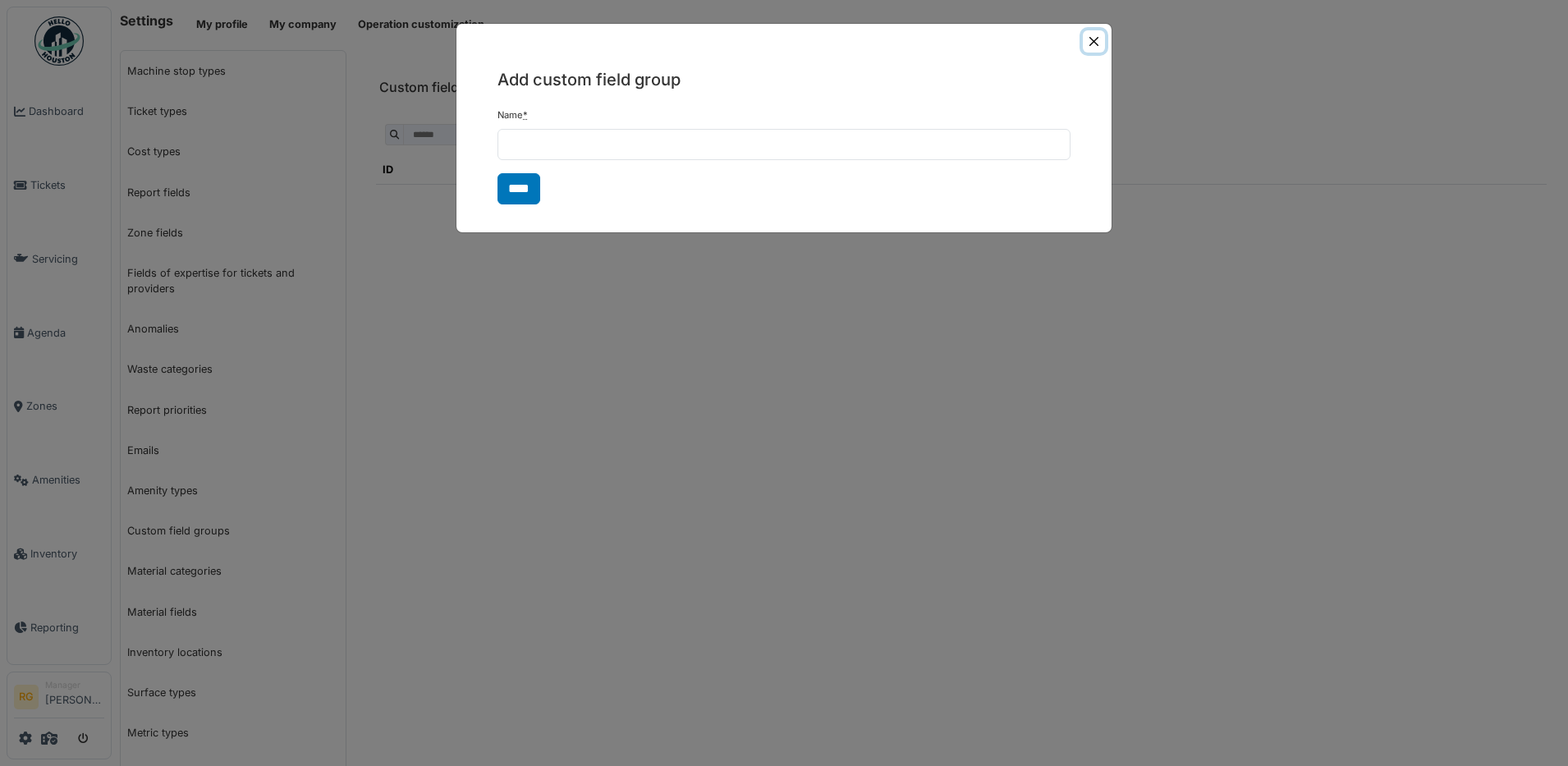
click at [1090, 40] on button "Close" at bounding box center [1093, 41] width 22 height 22
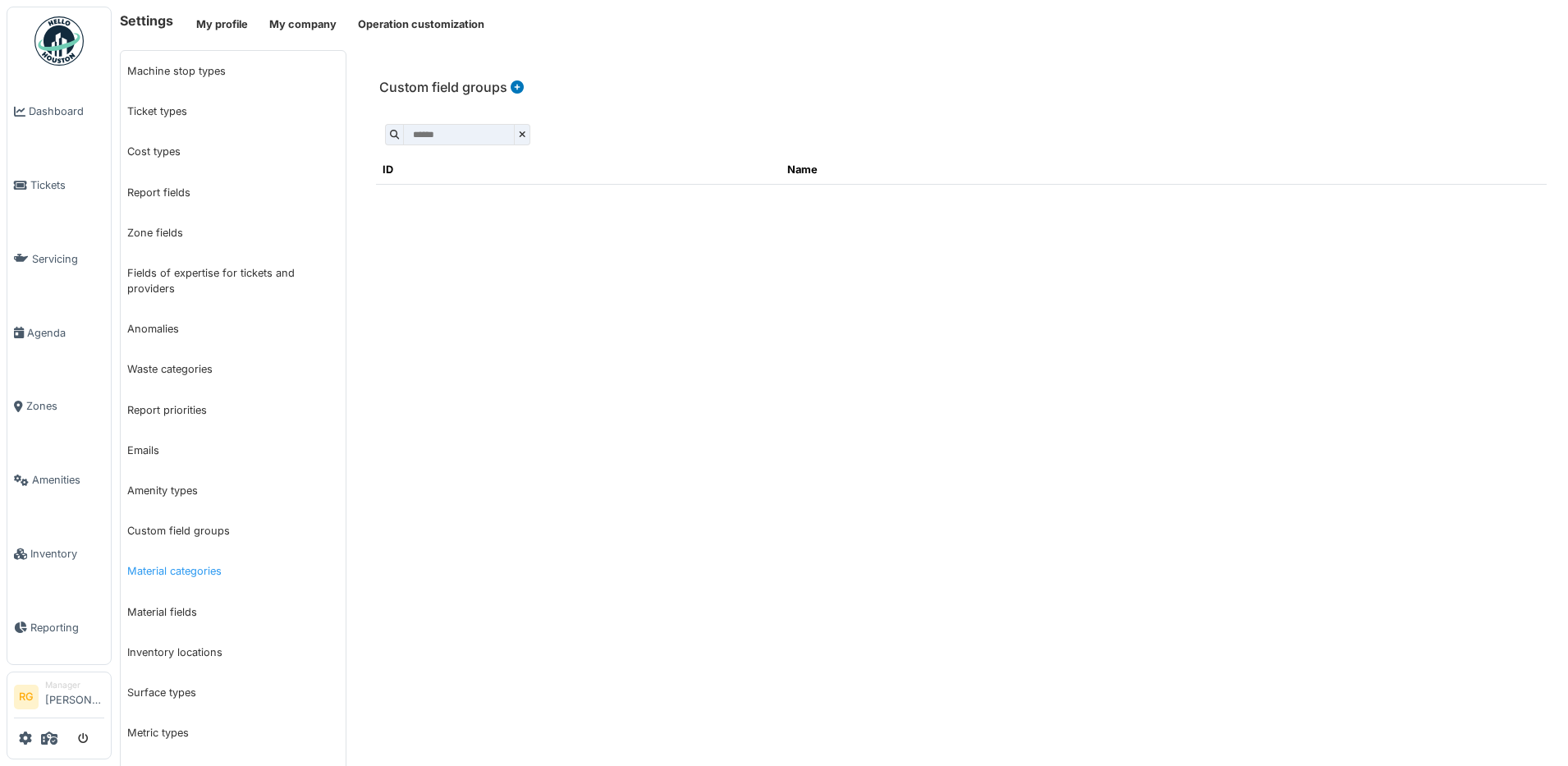
click at [190, 572] on link "Material categories" at bounding box center [233, 571] width 225 height 40
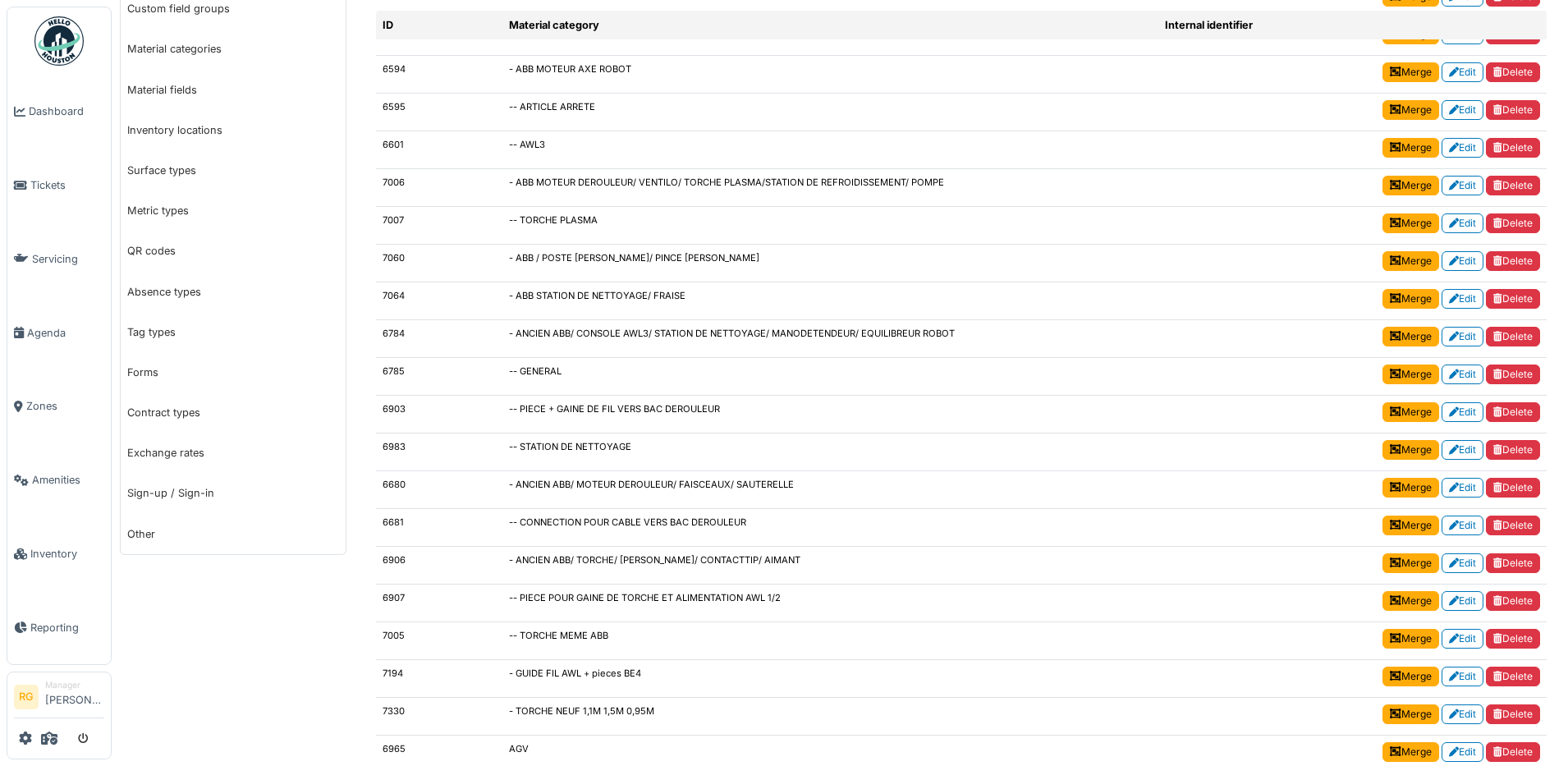
scroll to position [473, 0]
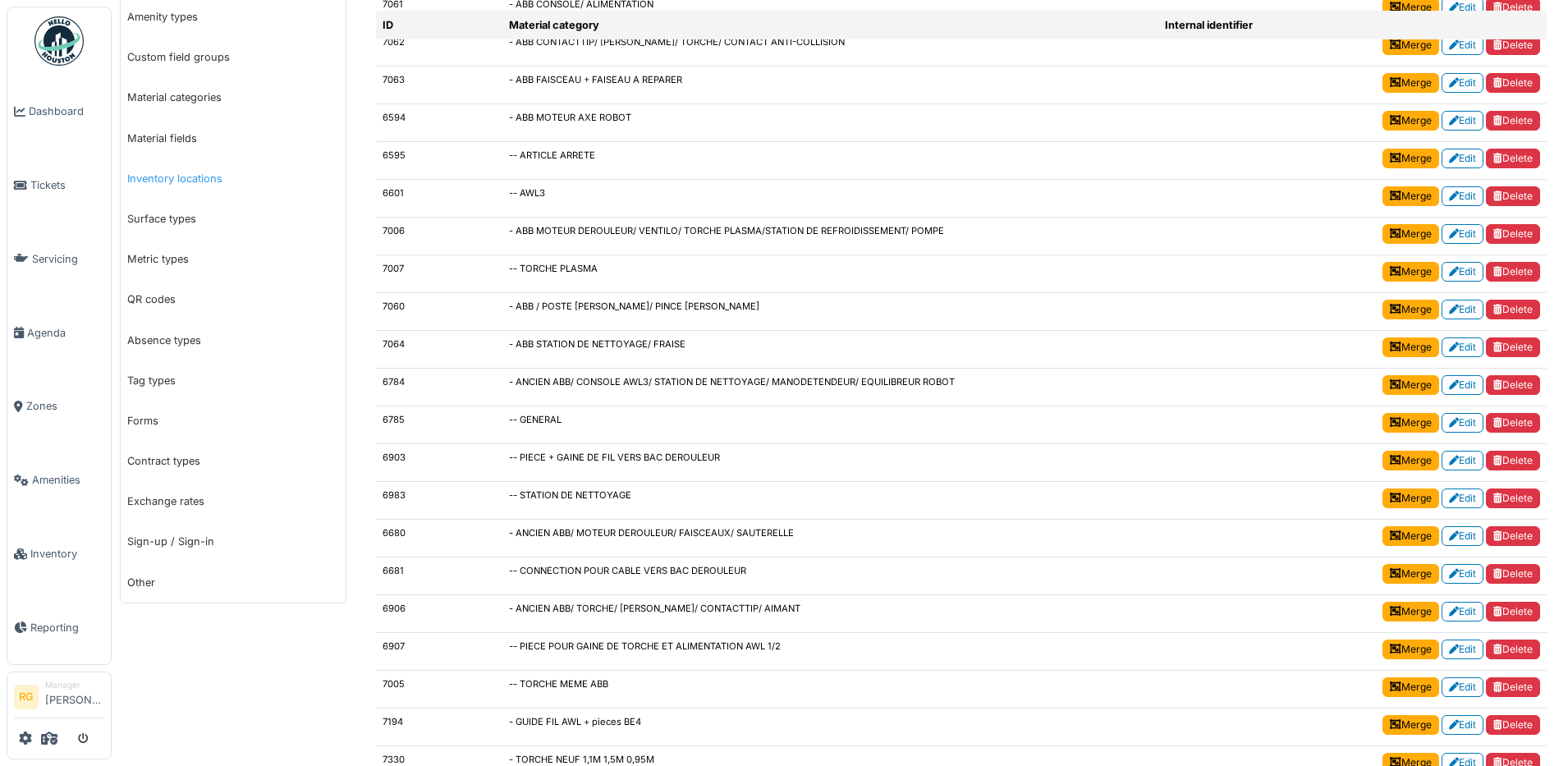
click at [175, 180] on link "Inventory locations" at bounding box center [233, 178] width 225 height 40
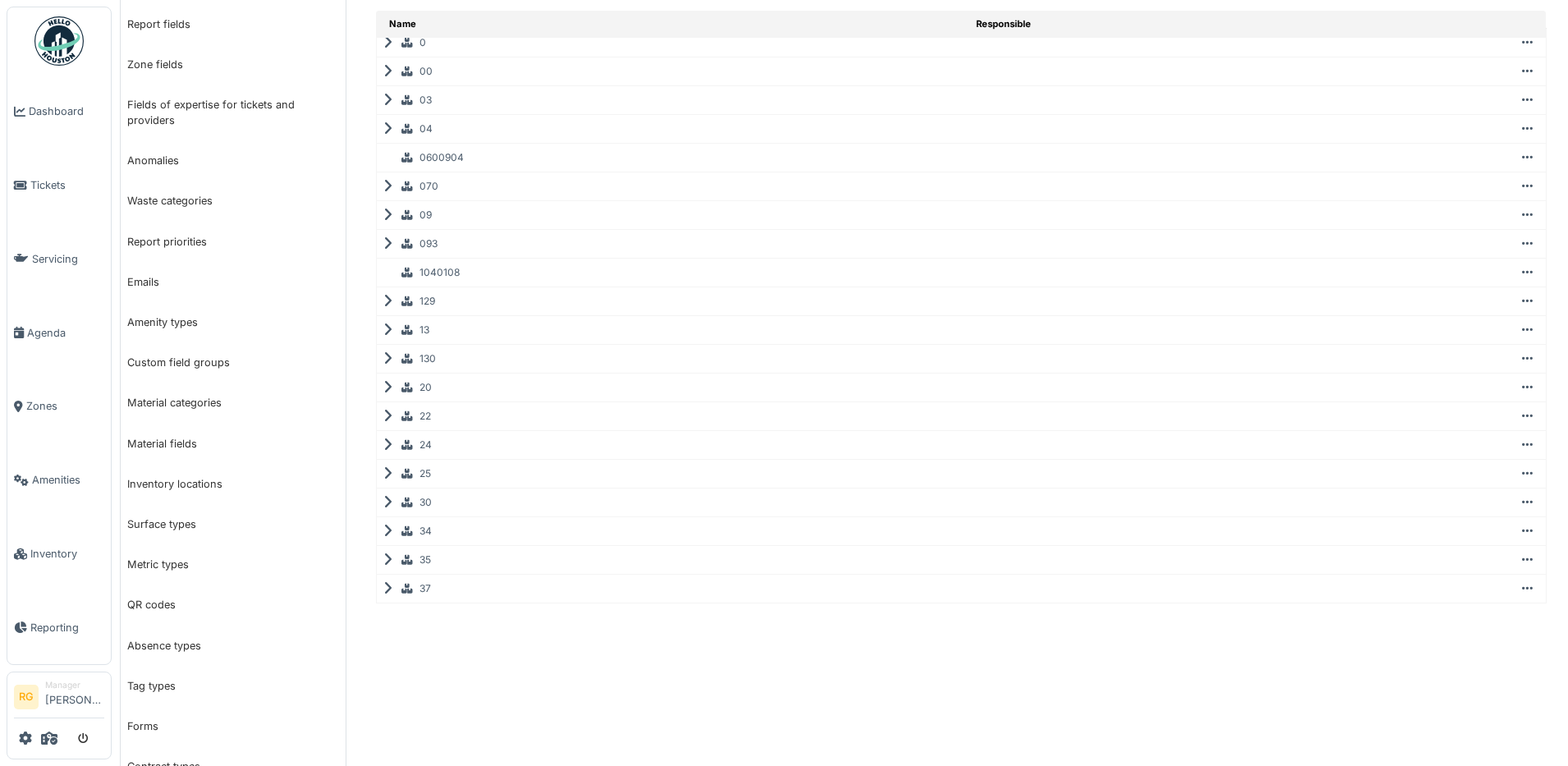
scroll to position [205, 0]
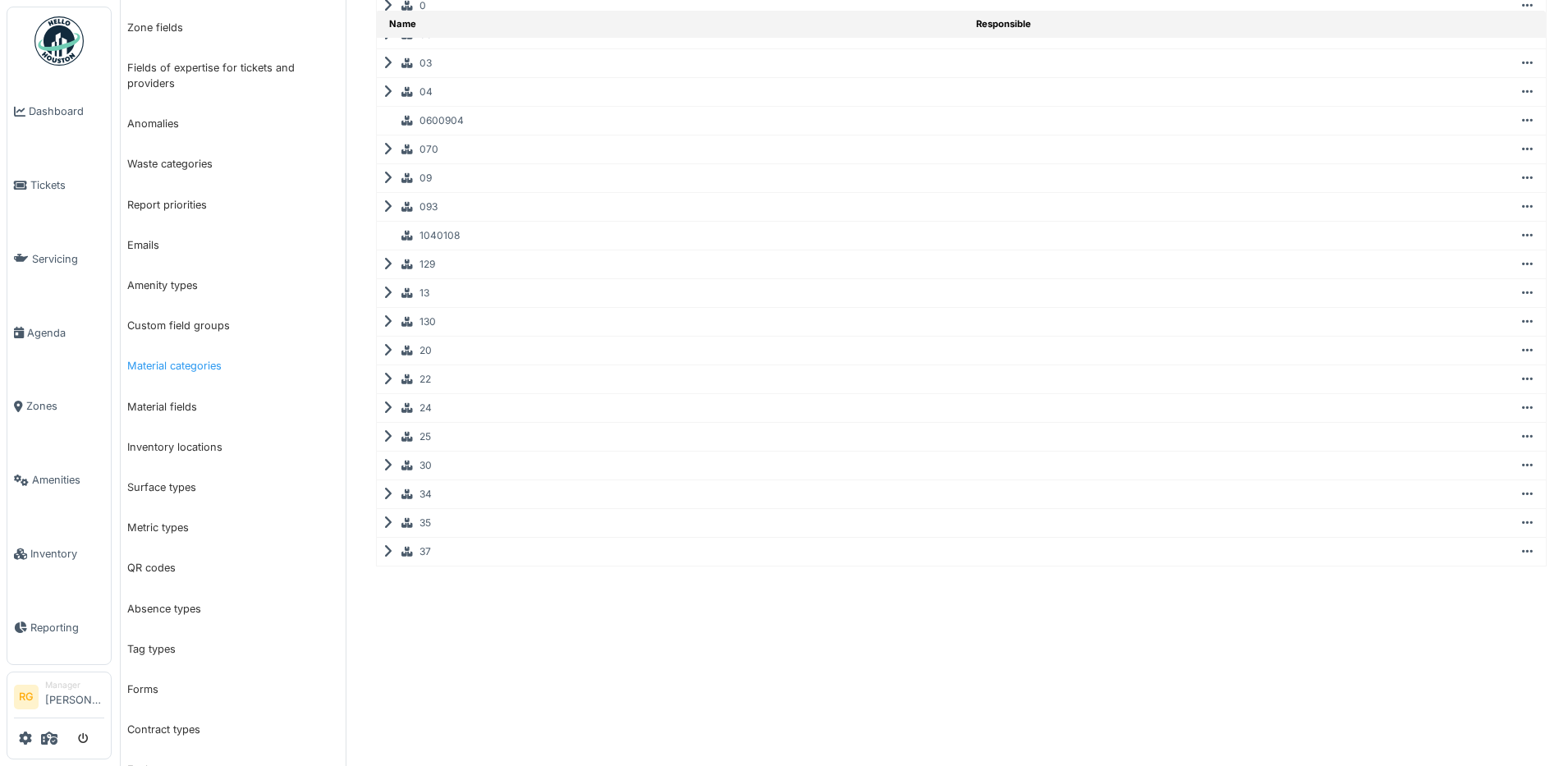
click at [183, 364] on link "Material categories" at bounding box center [233, 365] width 225 height 40
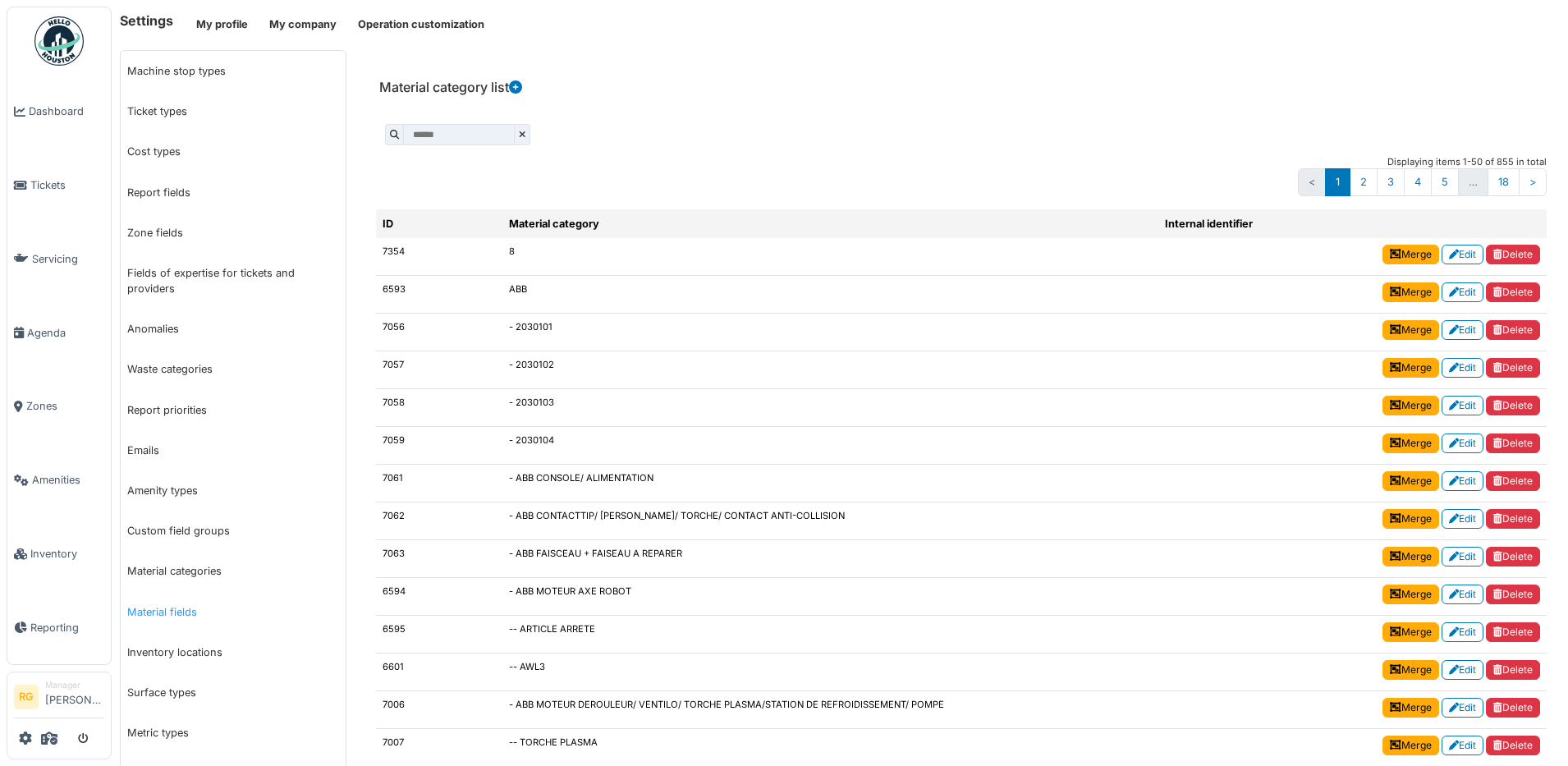
click at [172, 612] on link "Material fields" at bounding box center [233, 612] width 225 height 40
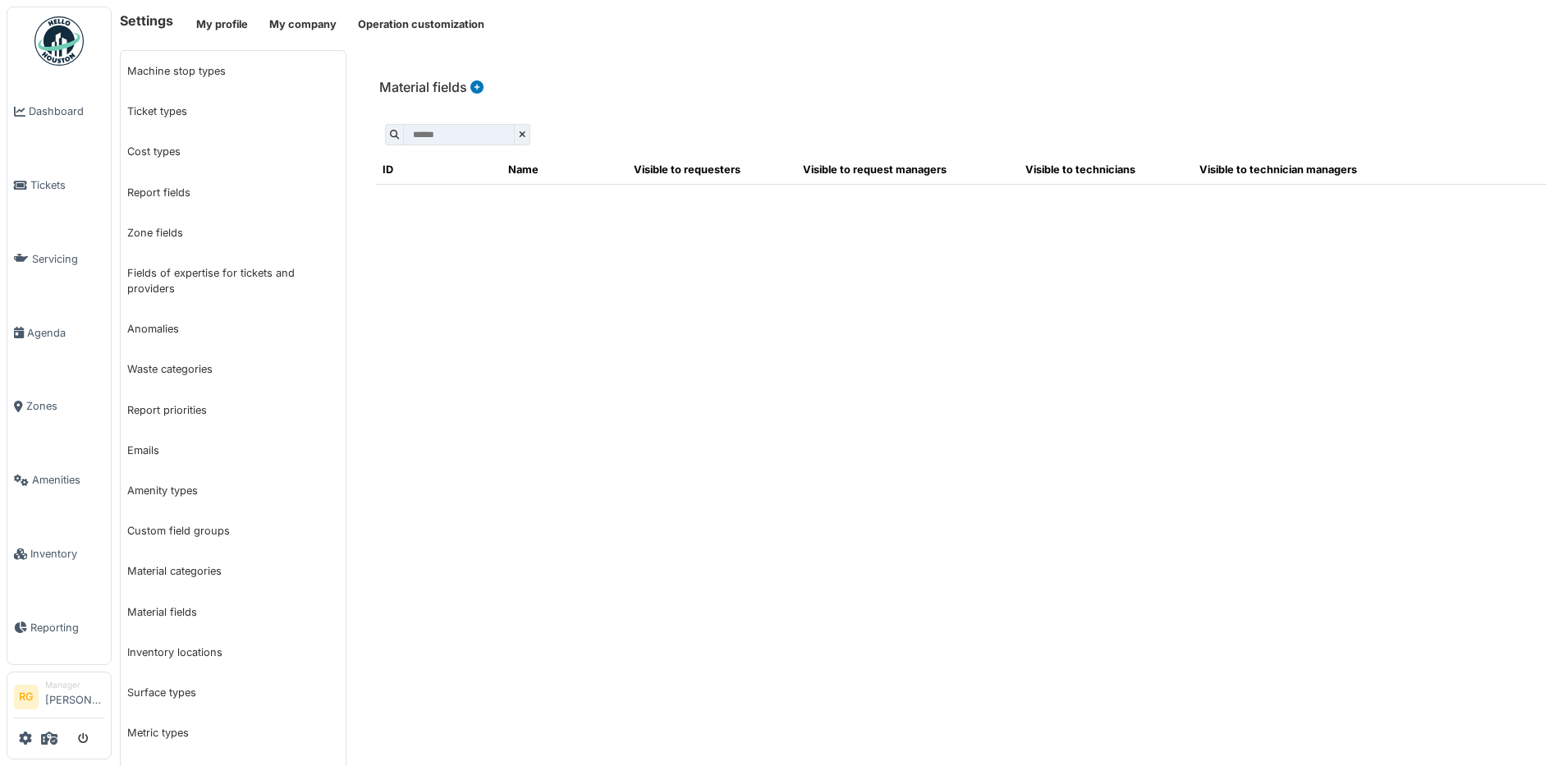
scroll to position [102, 0]
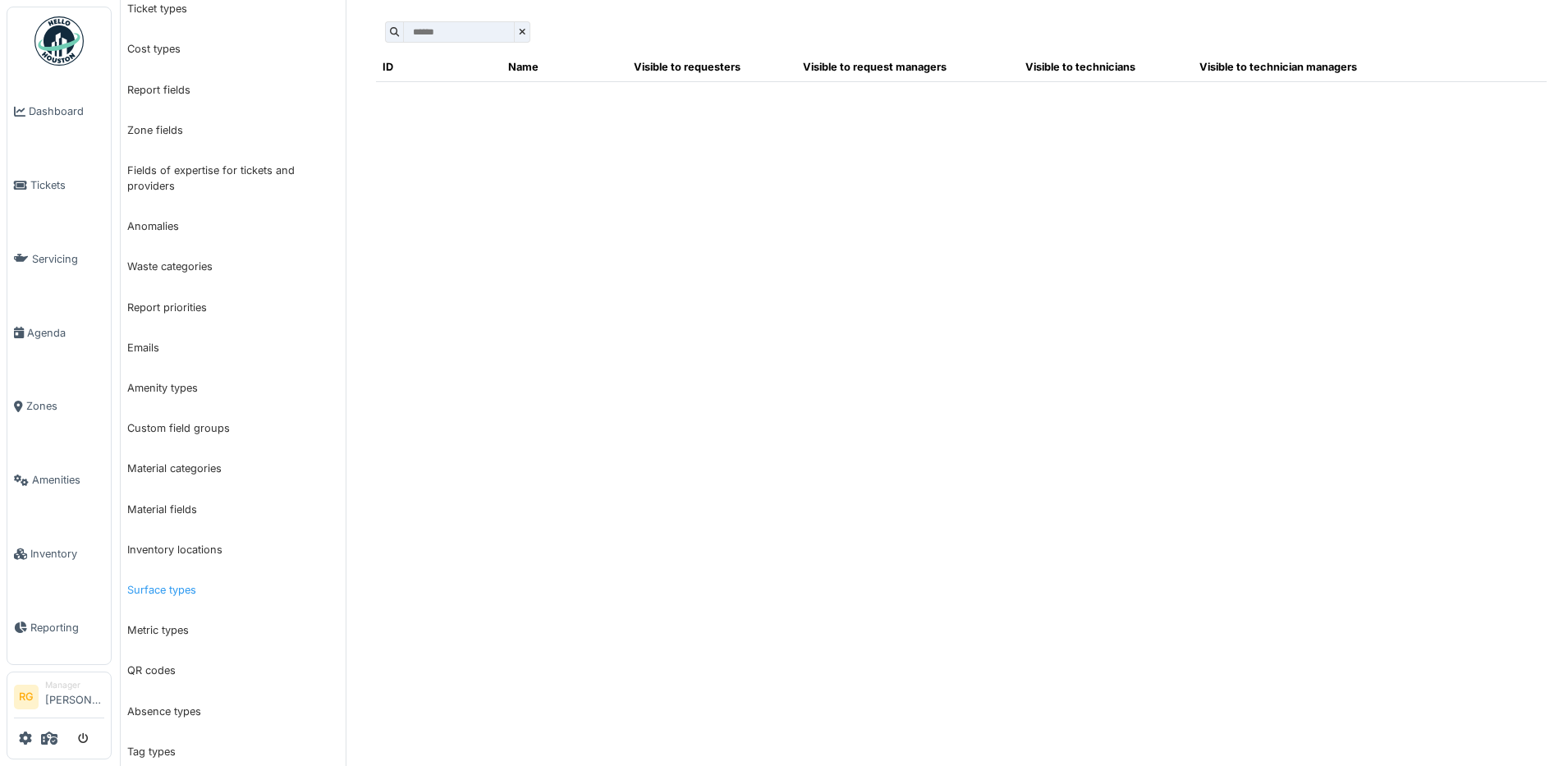
click at [164, 589] on link "Surface types" at bounding box center [233, 590] width 225 height 40
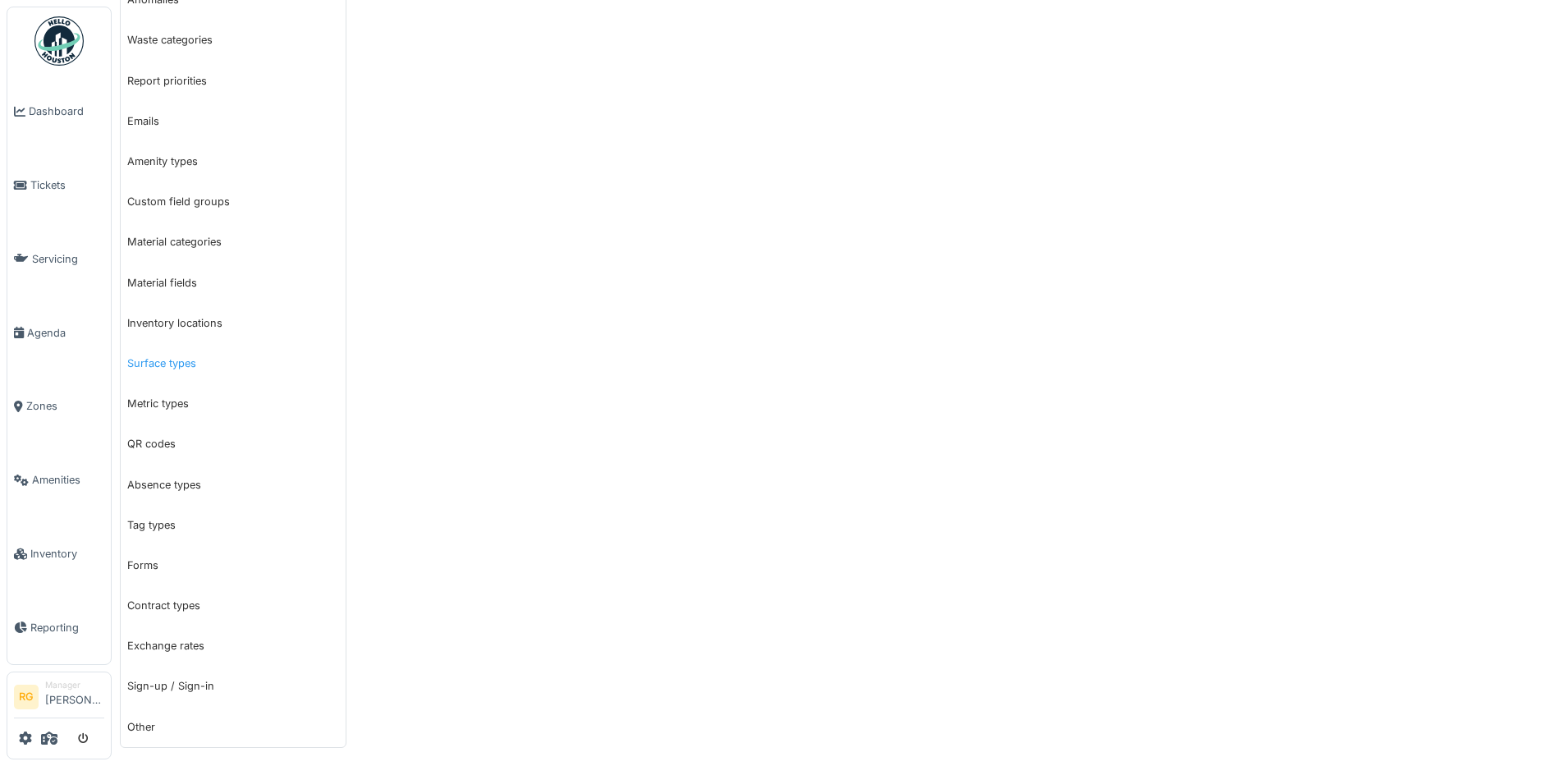
scroll to position [335, 0]
click at [157, 438] on link "QR codes" at bounding box center [233, 437] width 225 height 40
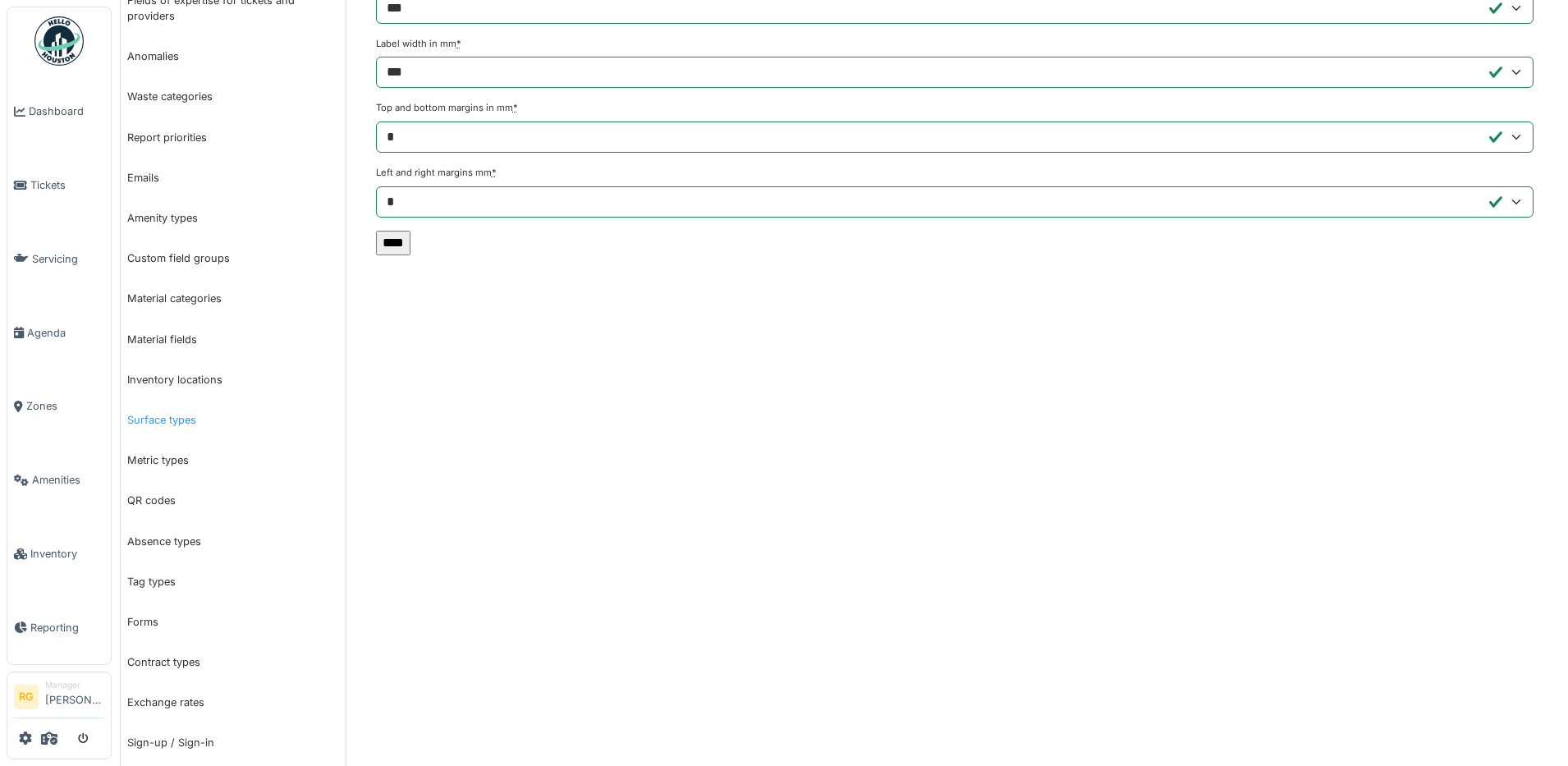
scroll to position [308, 0]
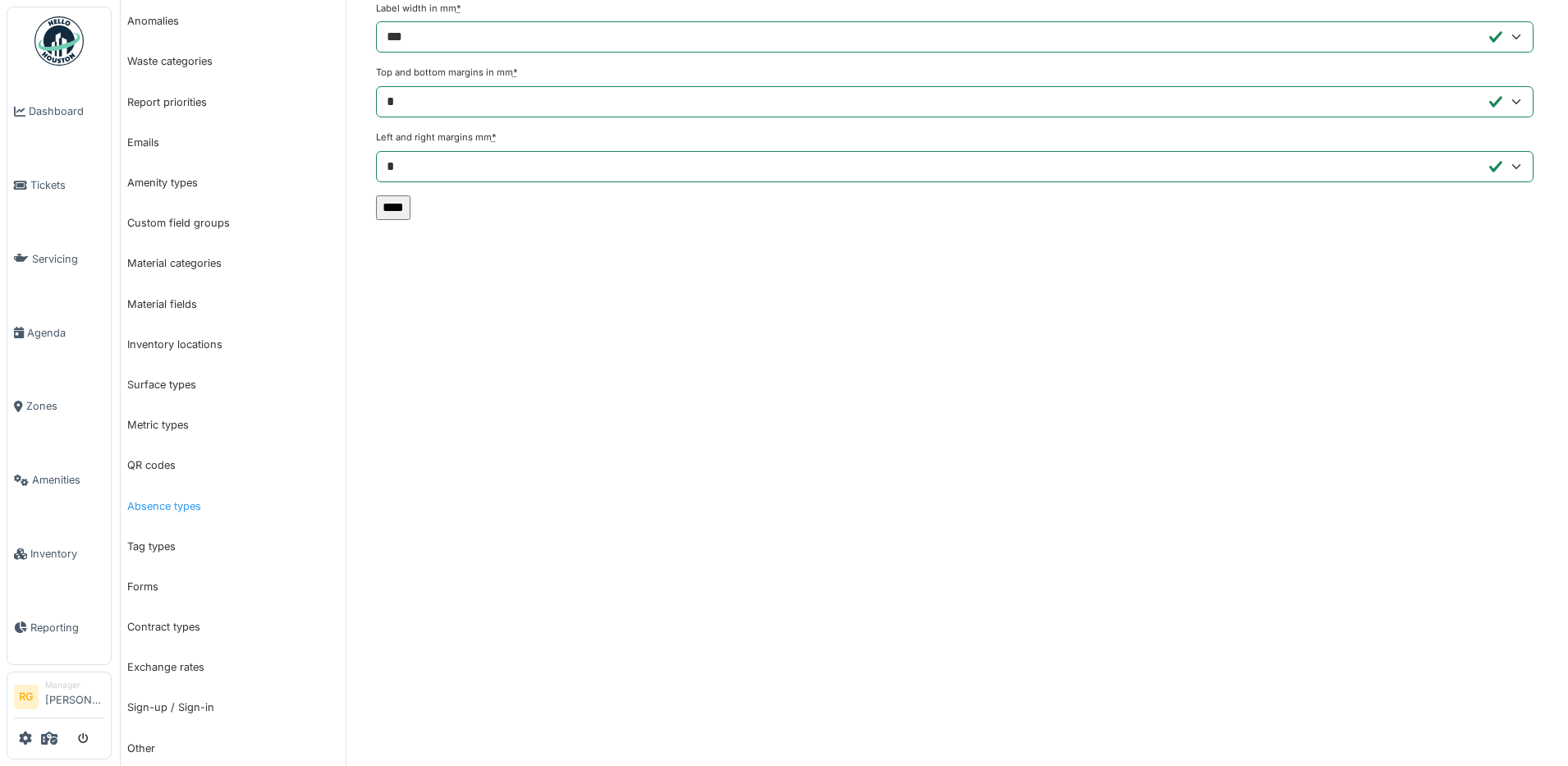
click at [162, 509] on link "Absence types" at bounding box center [233, 506] width 225 height 40
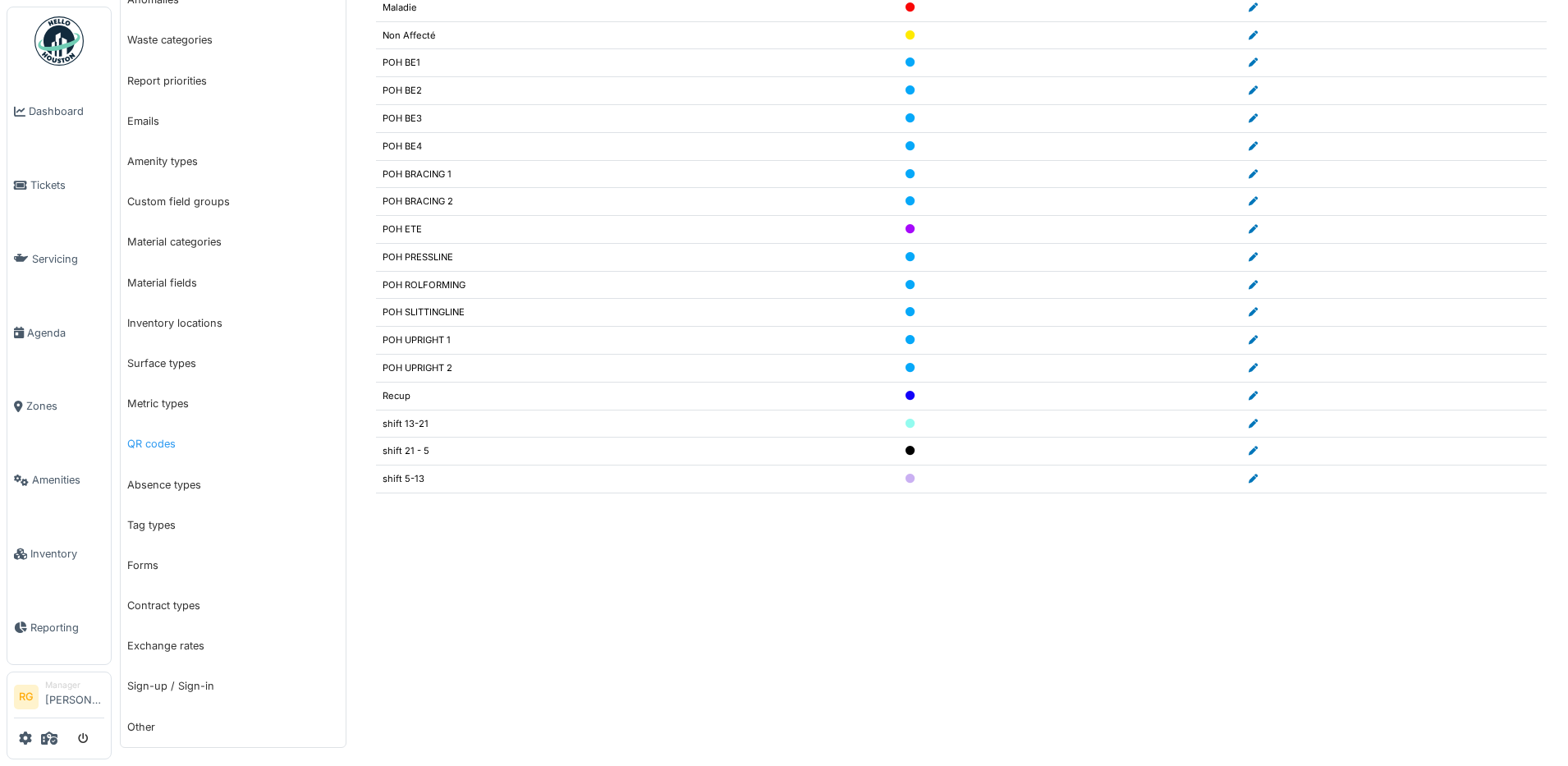
scroll to position [335, 0]
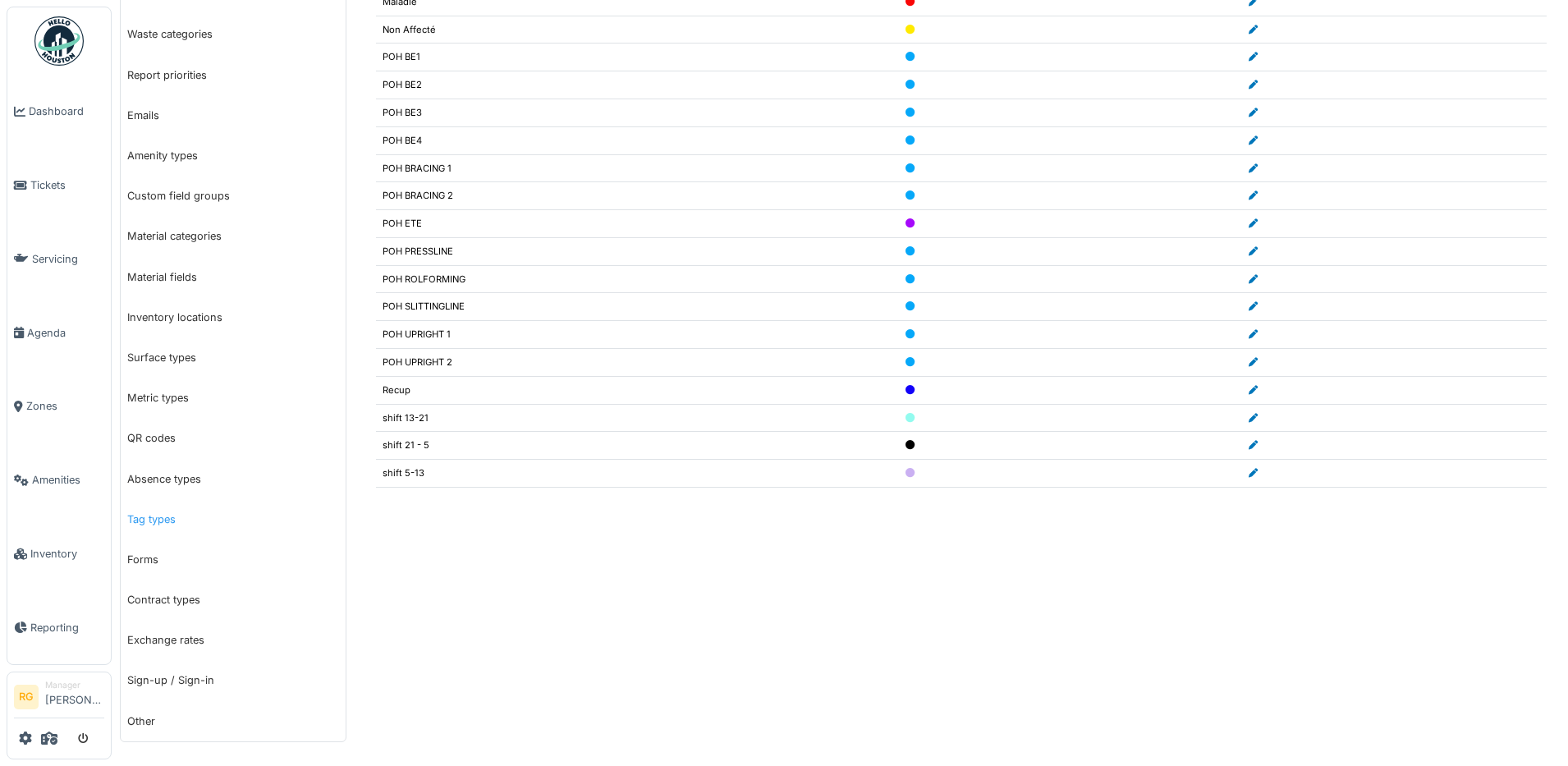
click at [159, 523] on link "Tag types" at bounding box center [233, 519] width 225 height 40
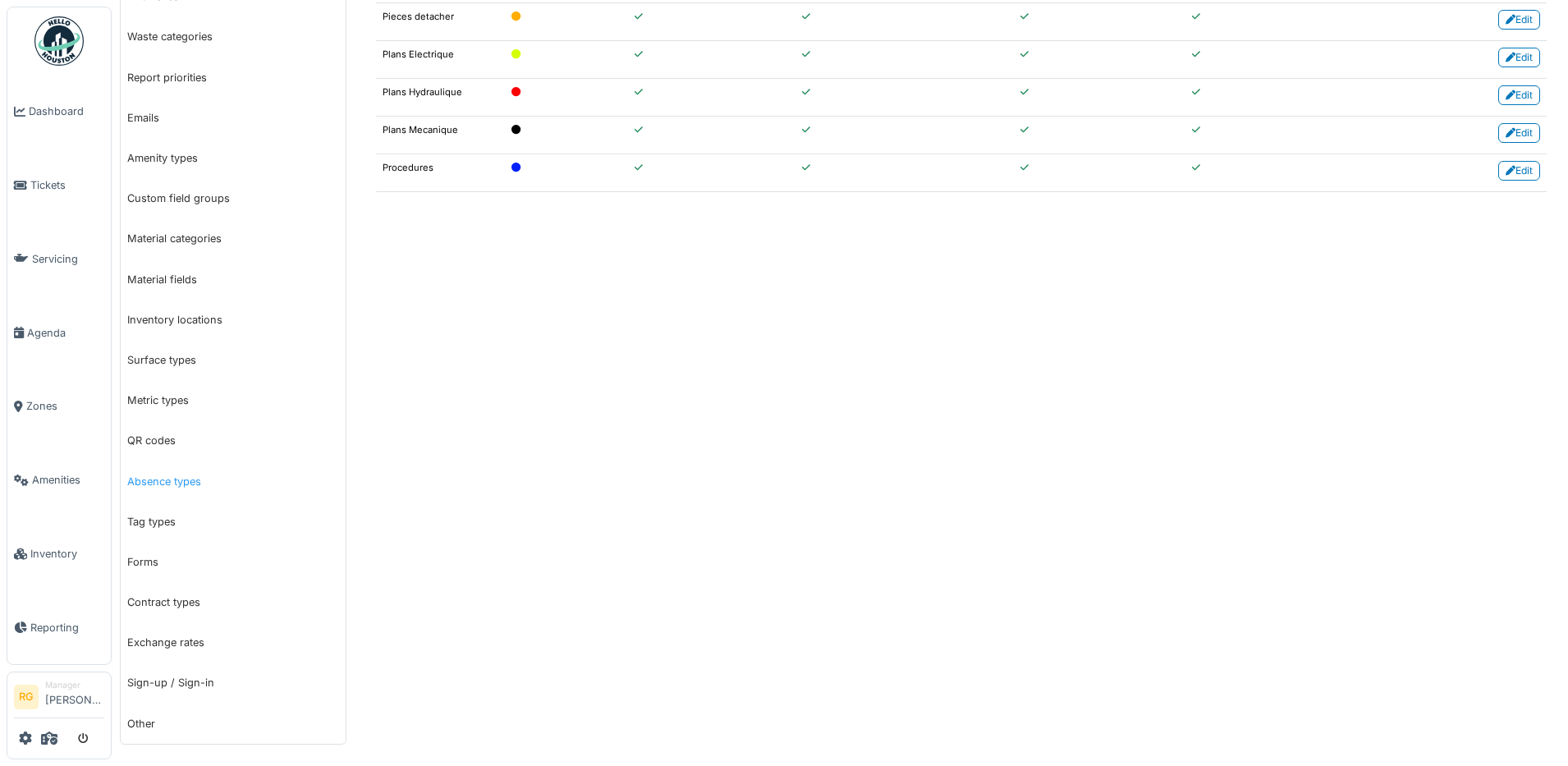
scroll to position [335, 0]
click at [145, 559] on link "Forms" at bounding box center [233, 560] width 225 height 40
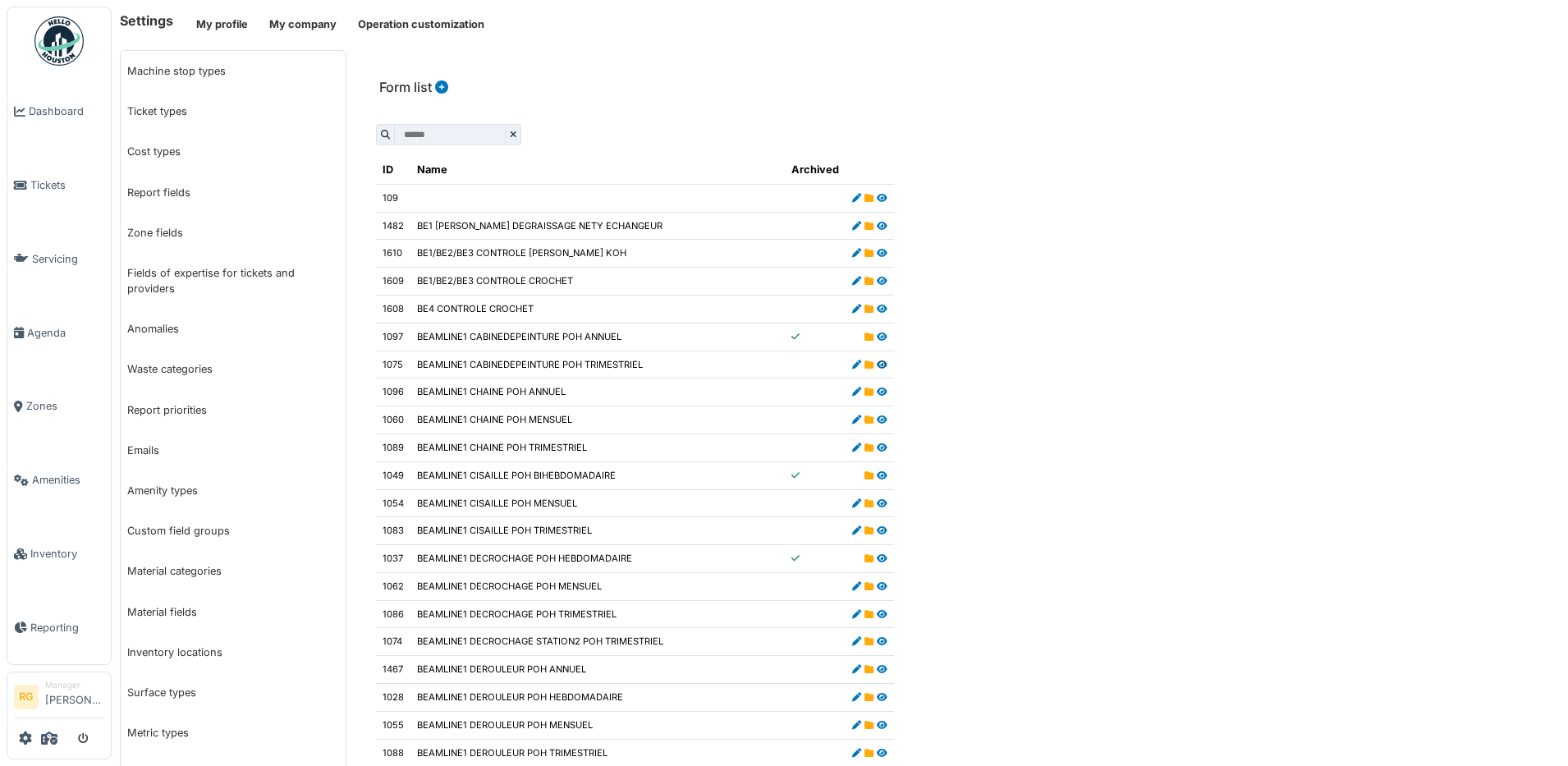
click at [877, 365] on icon at bounding box center [882, 365] width 10 height 9
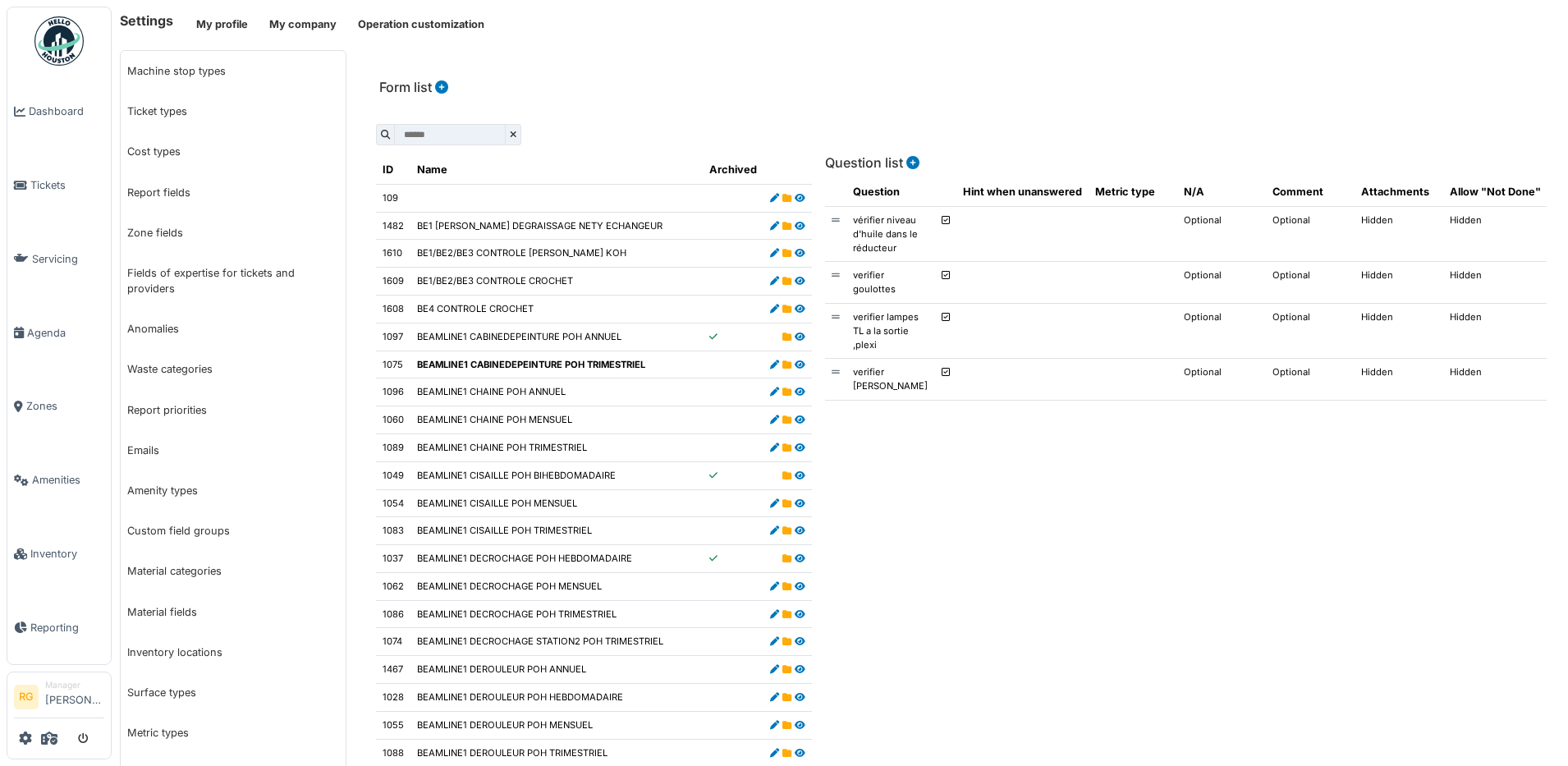
click at [440, 85] on icon at bounding box center [439, 87] width 16 height 13
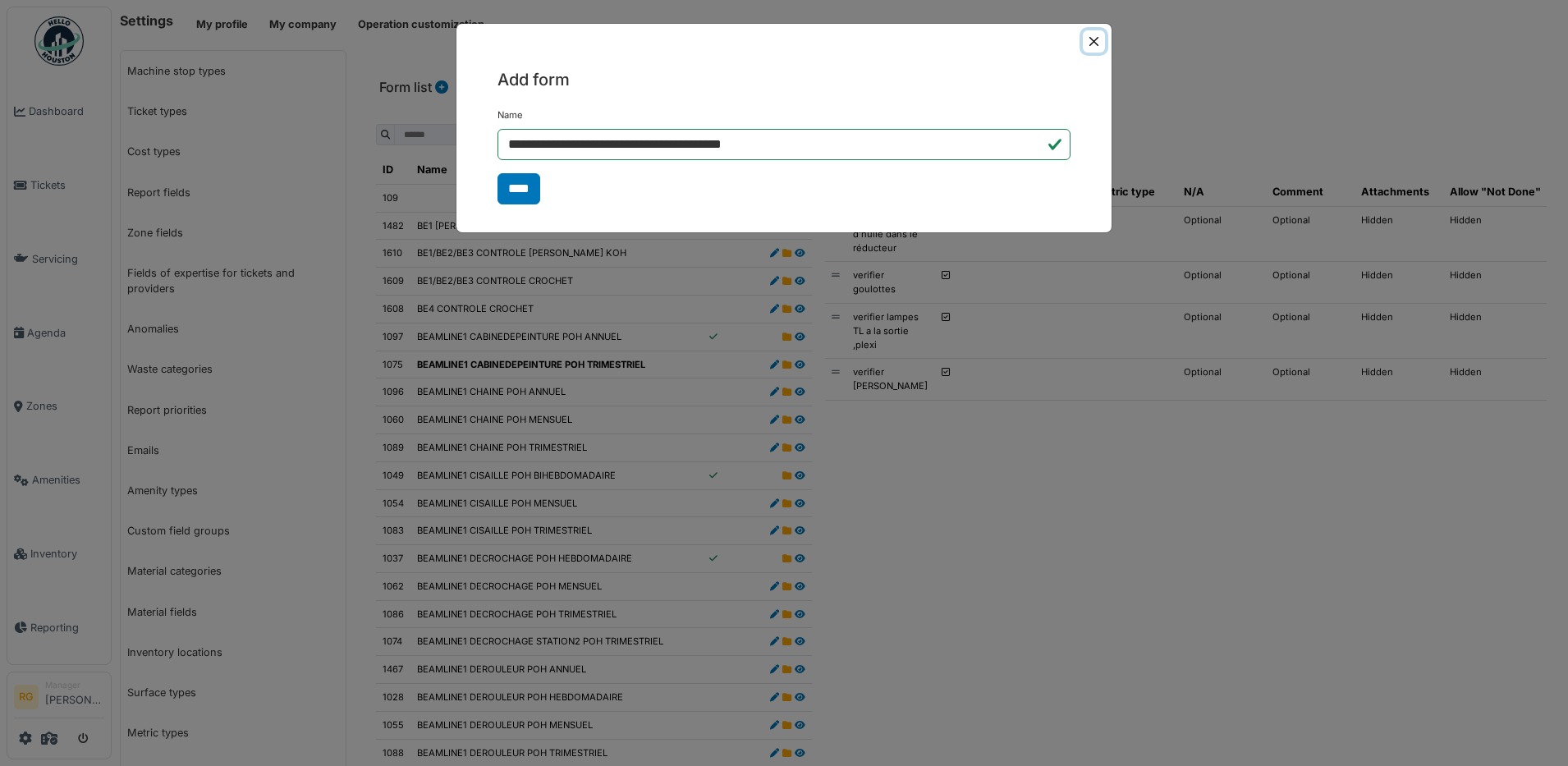
click at [1096, 37] on button "Close" at bounding box center [1093, 41] width 22 height 22
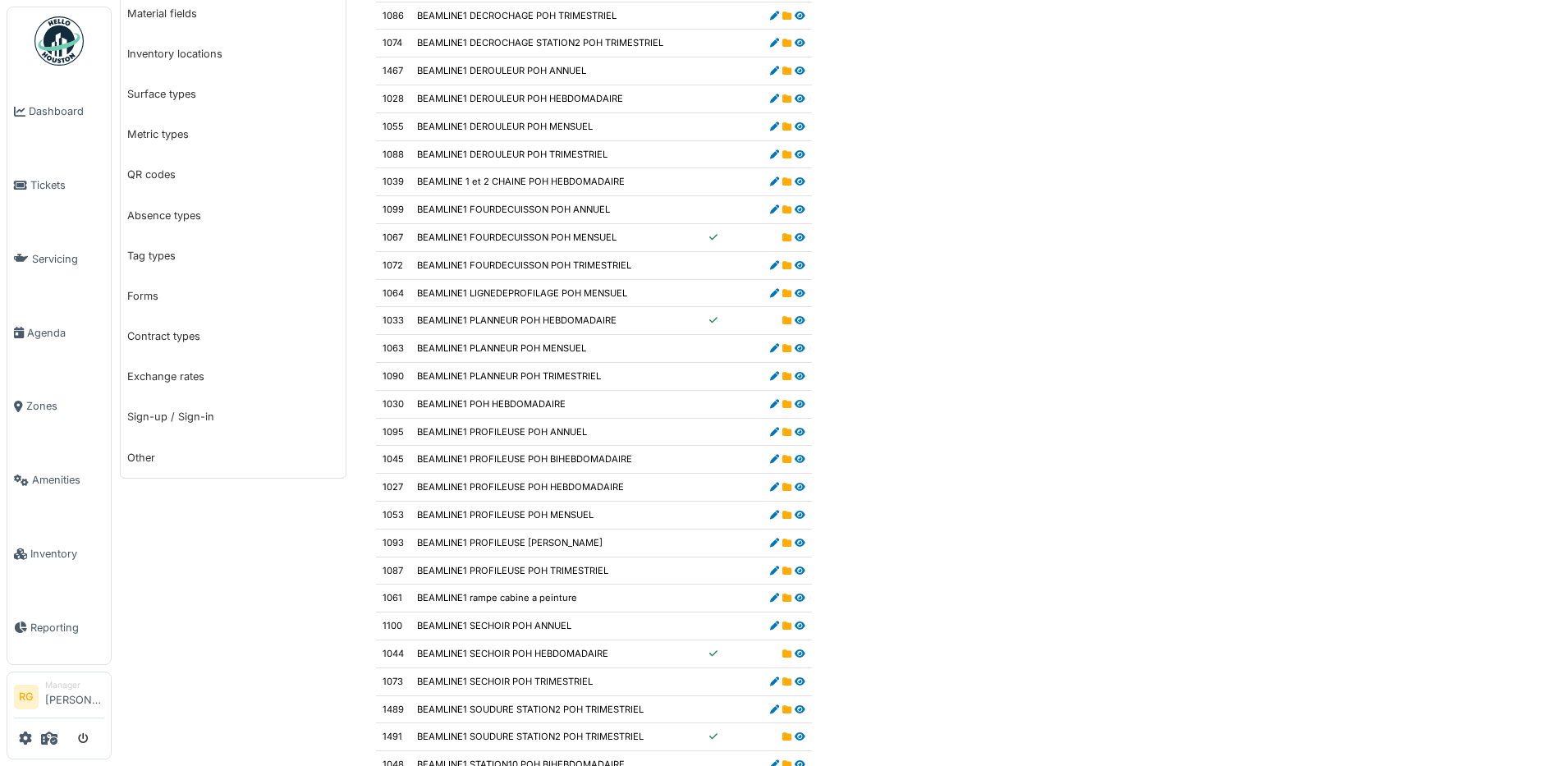
scroll to position [615, 0]
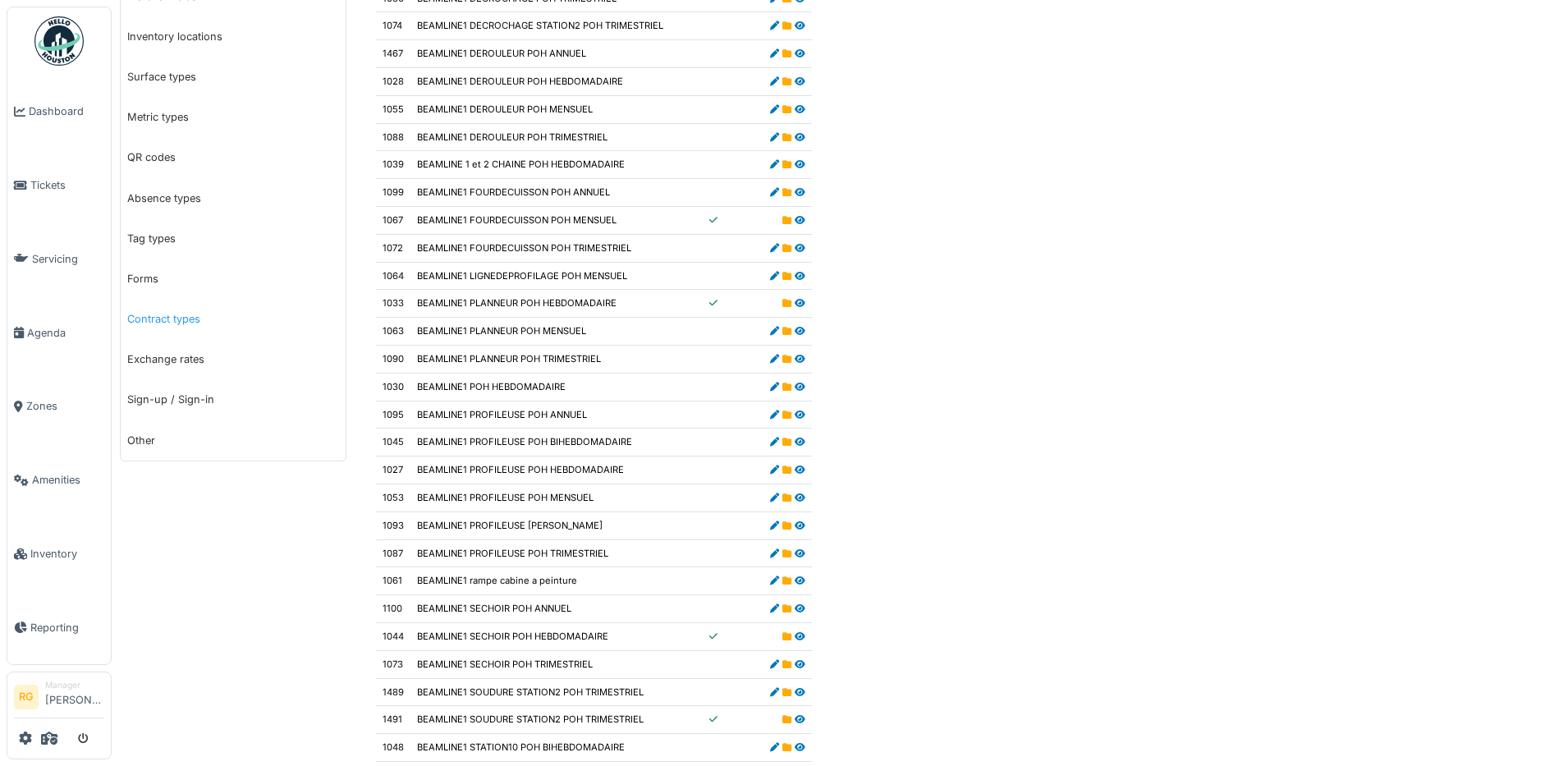
click at [166, 321] on link "Contract types" at bounding box center [233, 319] width 225 height 40
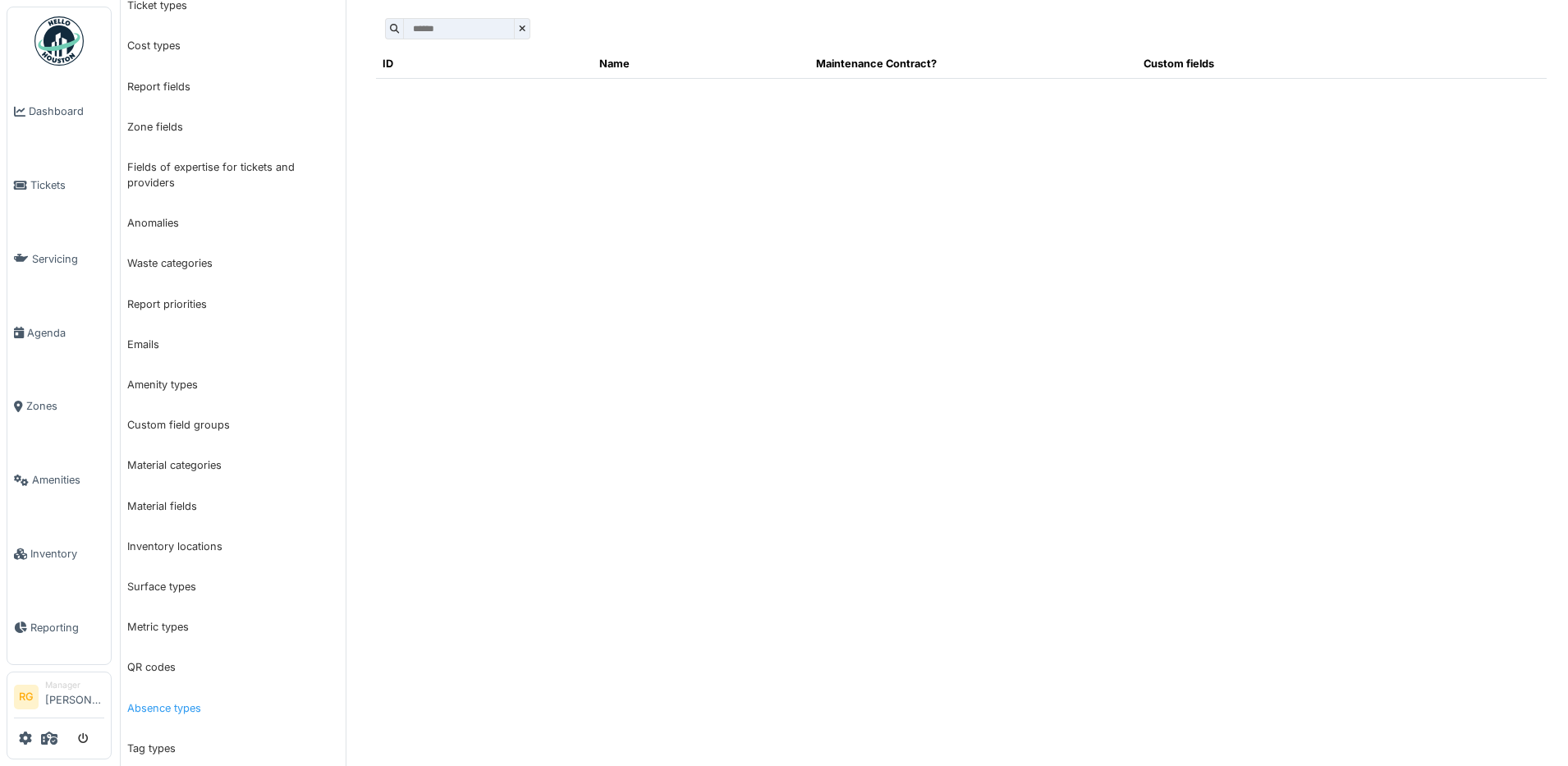
scroll to position [335, 0]
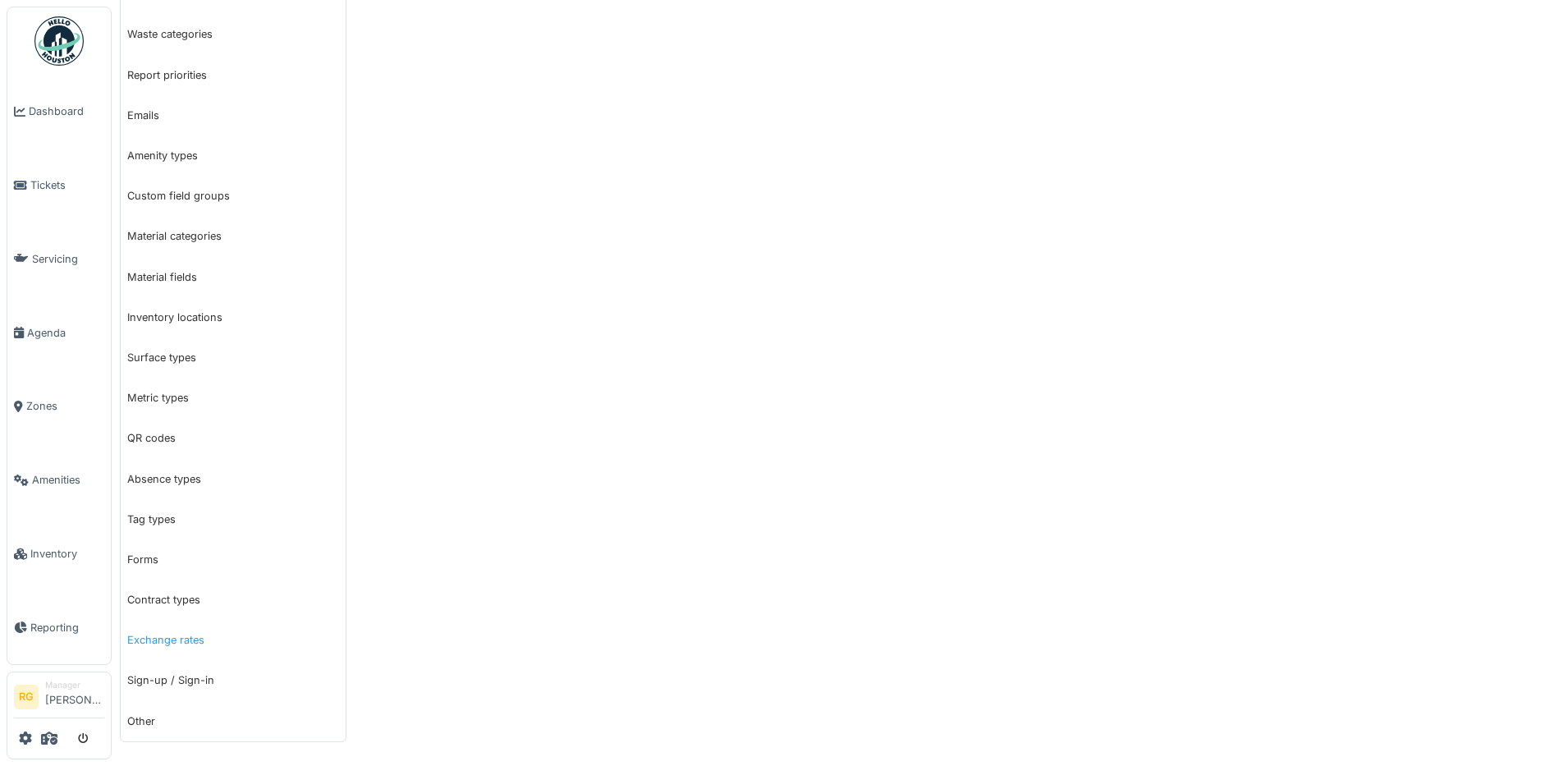
click at [157, 640] on link "Exchange rates" at bounding box center [233, 640] width 225 height 40
click at [160, 682] on link "Sign-up / Sign-in" at bounding box center [233, 680] width 225 height 40
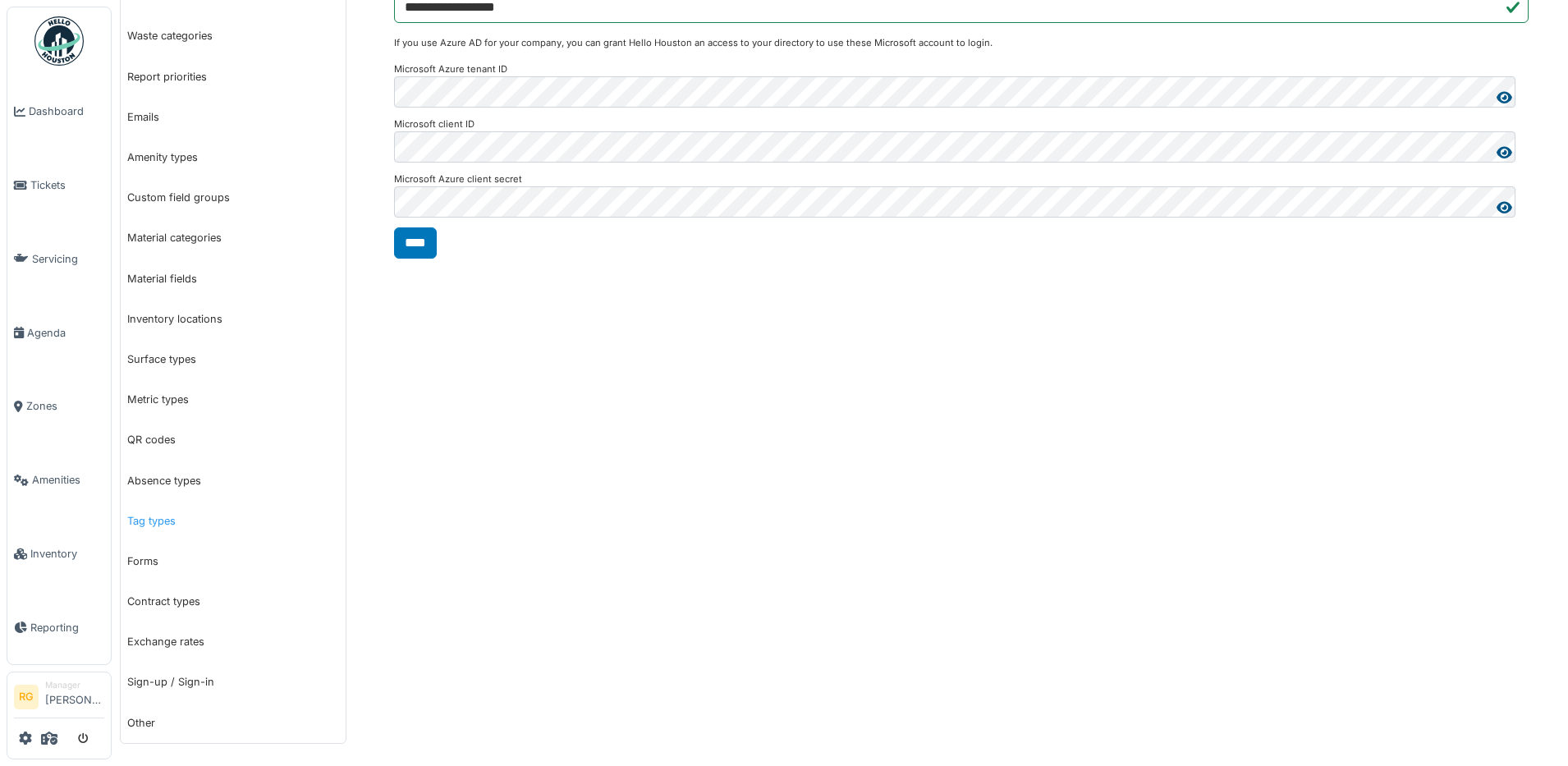
scroll to position [335, 0]
click at [145, 722] on link "Other" at bounding box center [233, 721] width 225 height 40
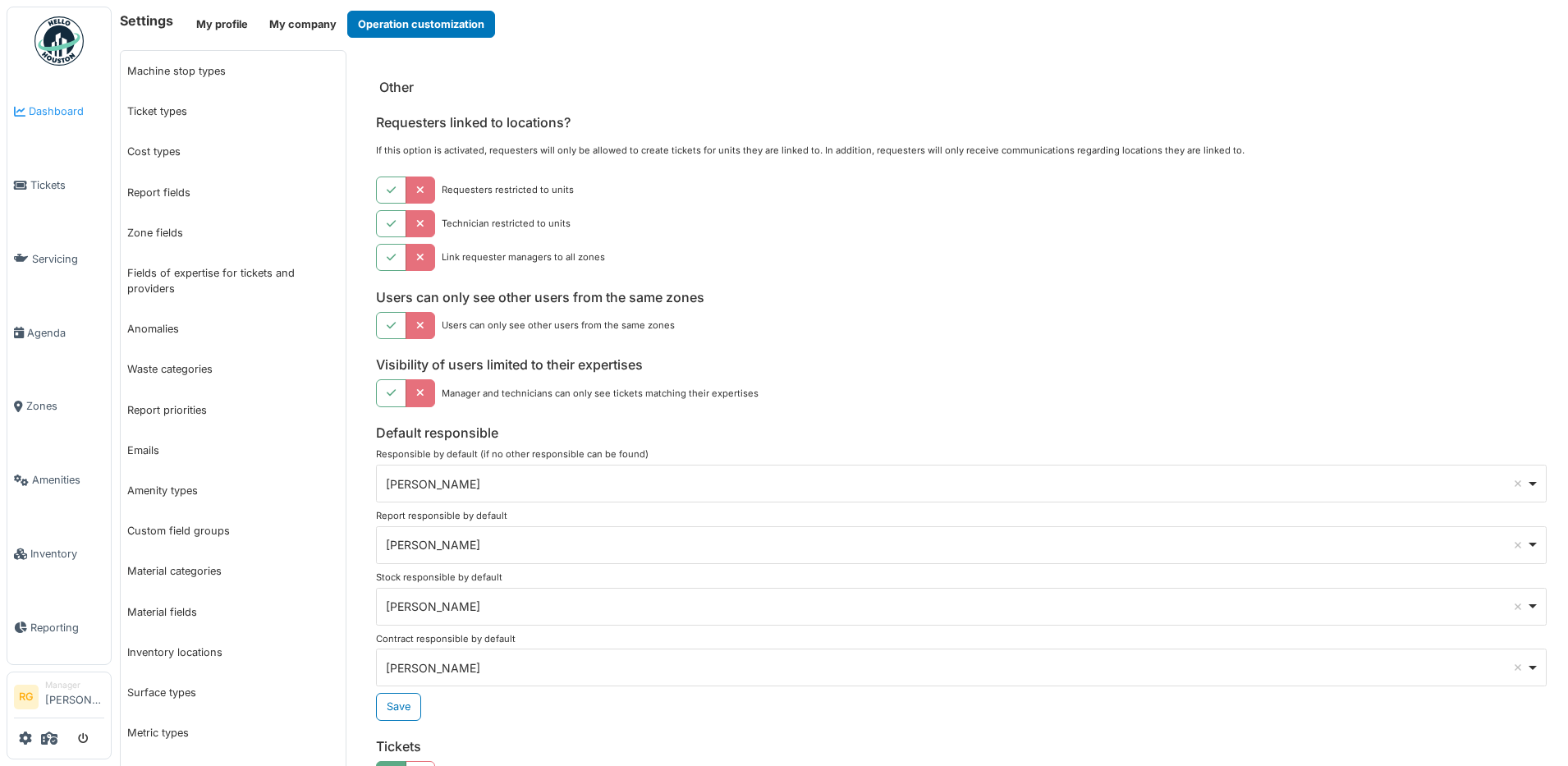
click at [55, 113] on span "Dashboard" at bounding box center [66, 111] width 76 height 15
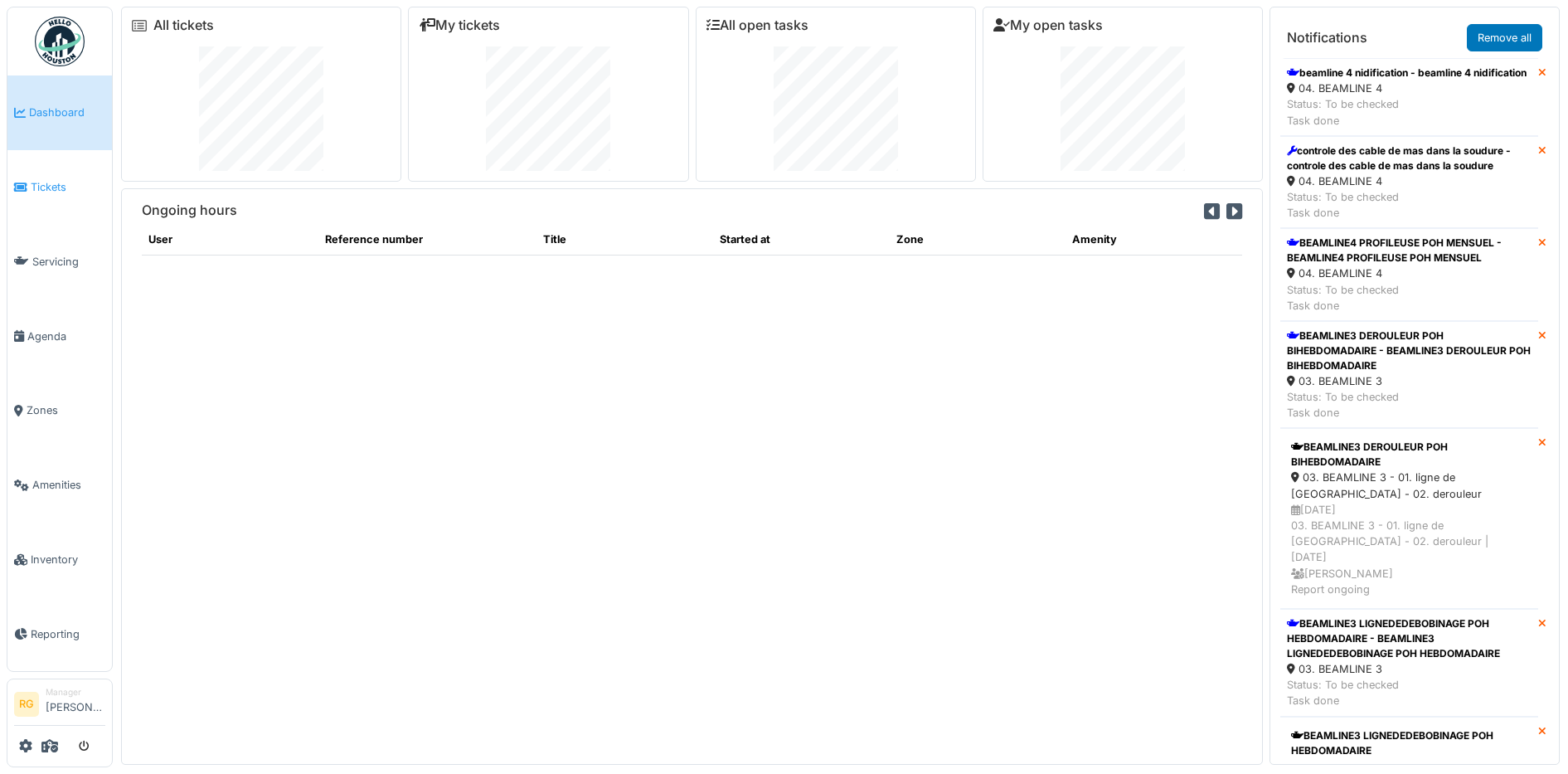
click at [49, 184] on span "Tickets" at bounding box center [68, 187] width 75 height 15
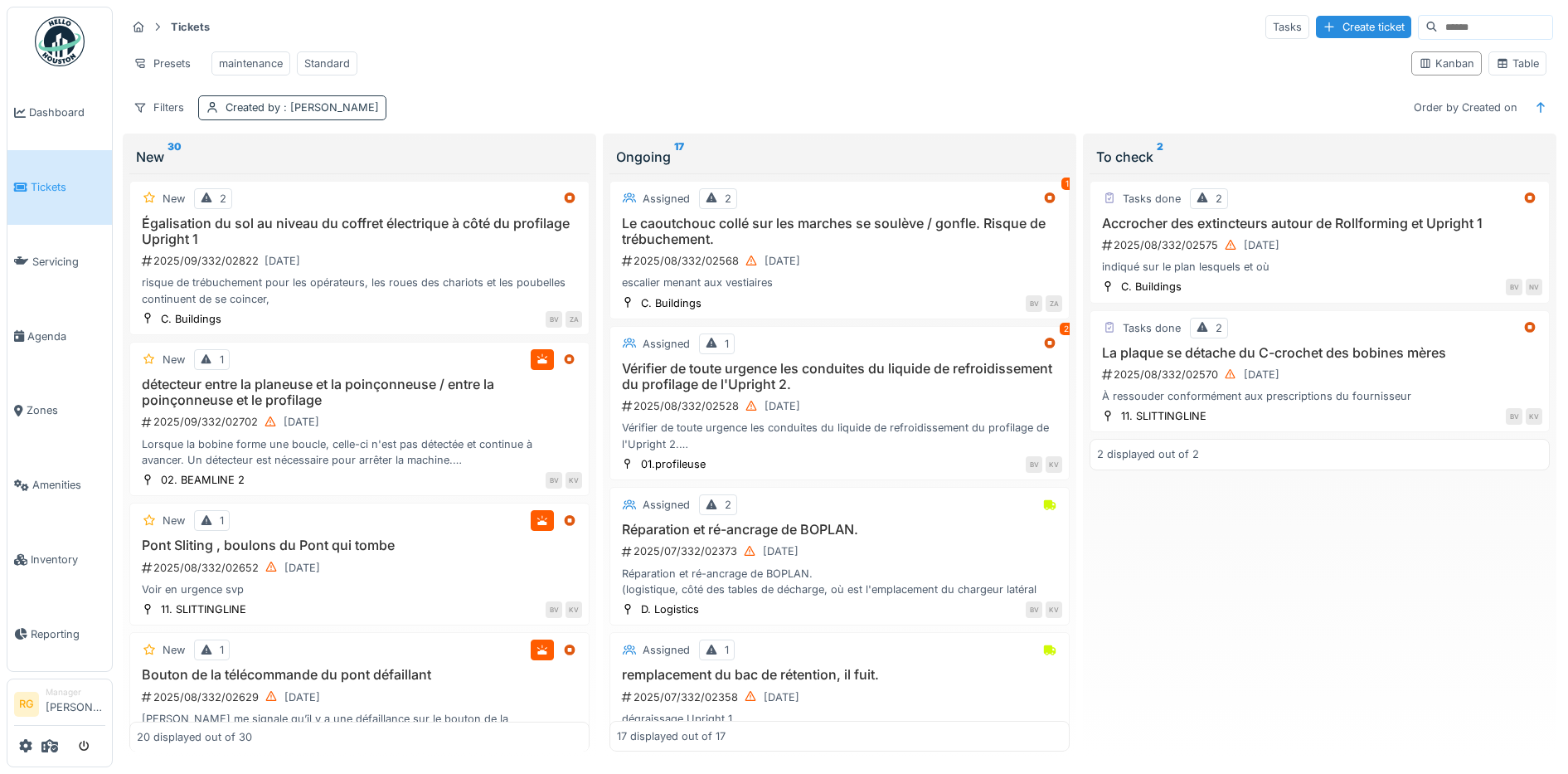
click at [312, 114] on span ": [PERSON_NAME]" at bounding box center [329, 107] width 99 height 12
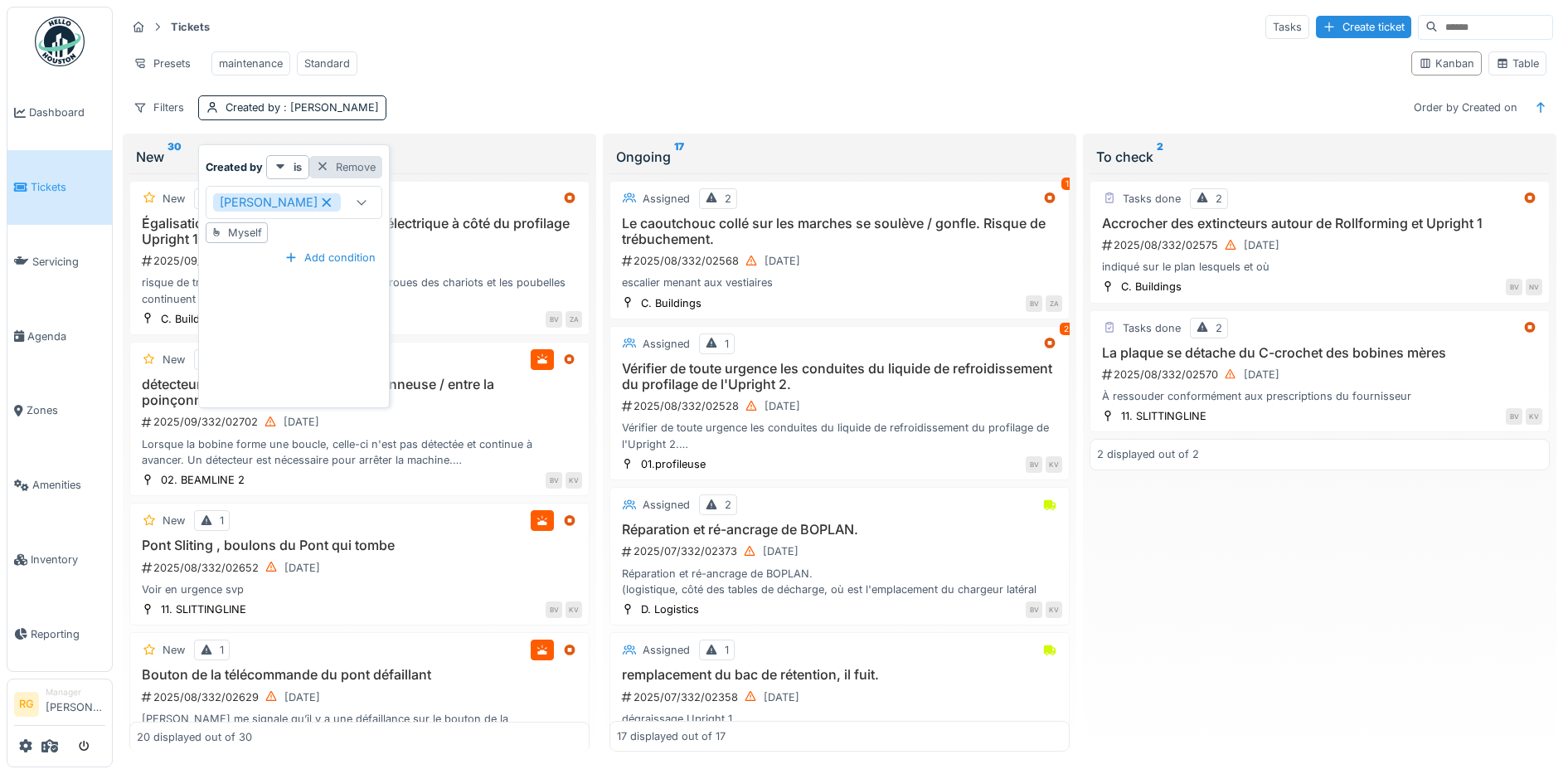
click at [326, 166] on div at bounding box center [322, 166] width 13 height 15
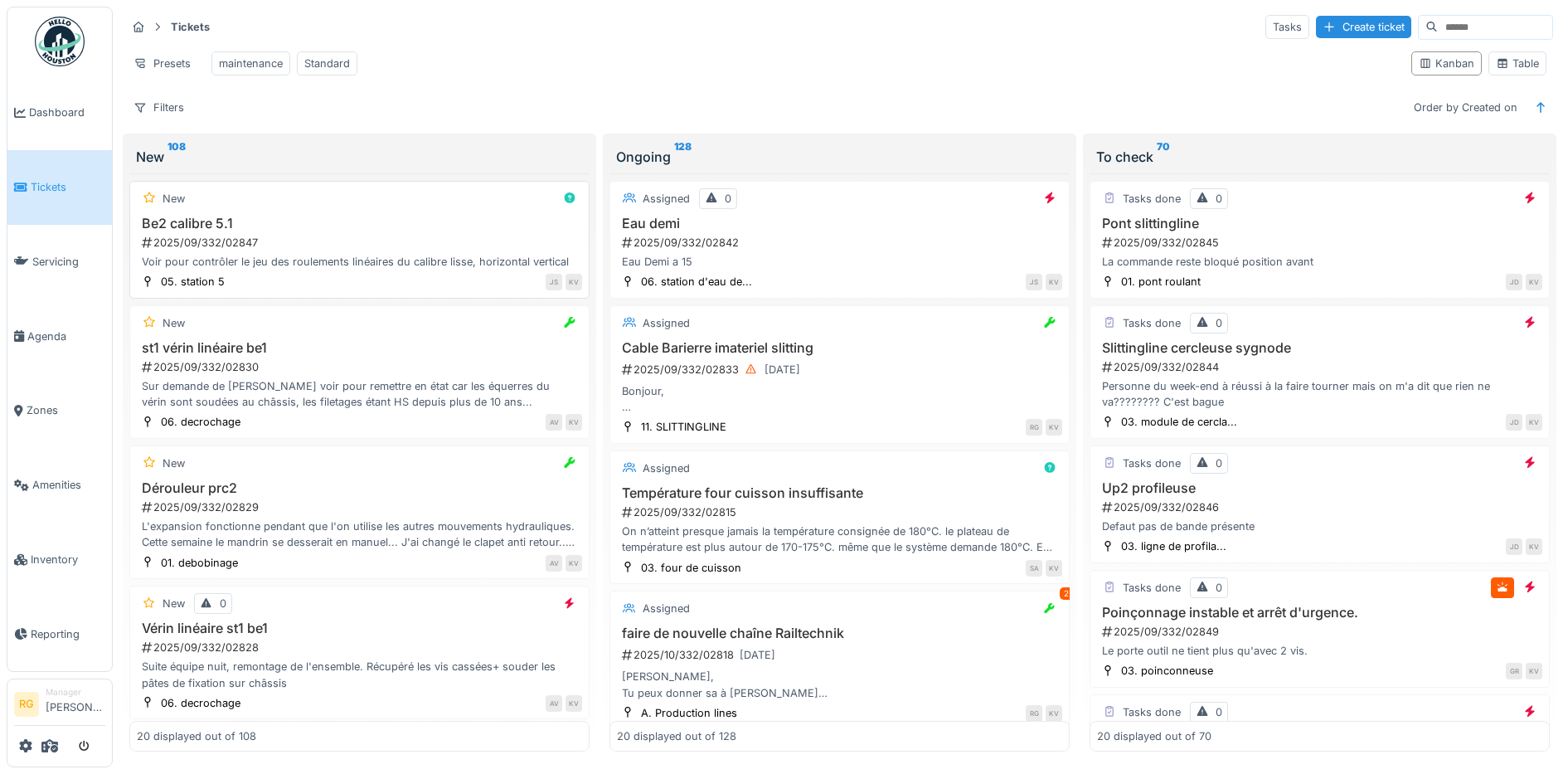
click at [316, 249] on div "Be2 calibre 5.1 2025/09/332/02847 Voir pour contrôler le jeu des roulements lin…" at bounding box center [360, 242] width 446 height 55
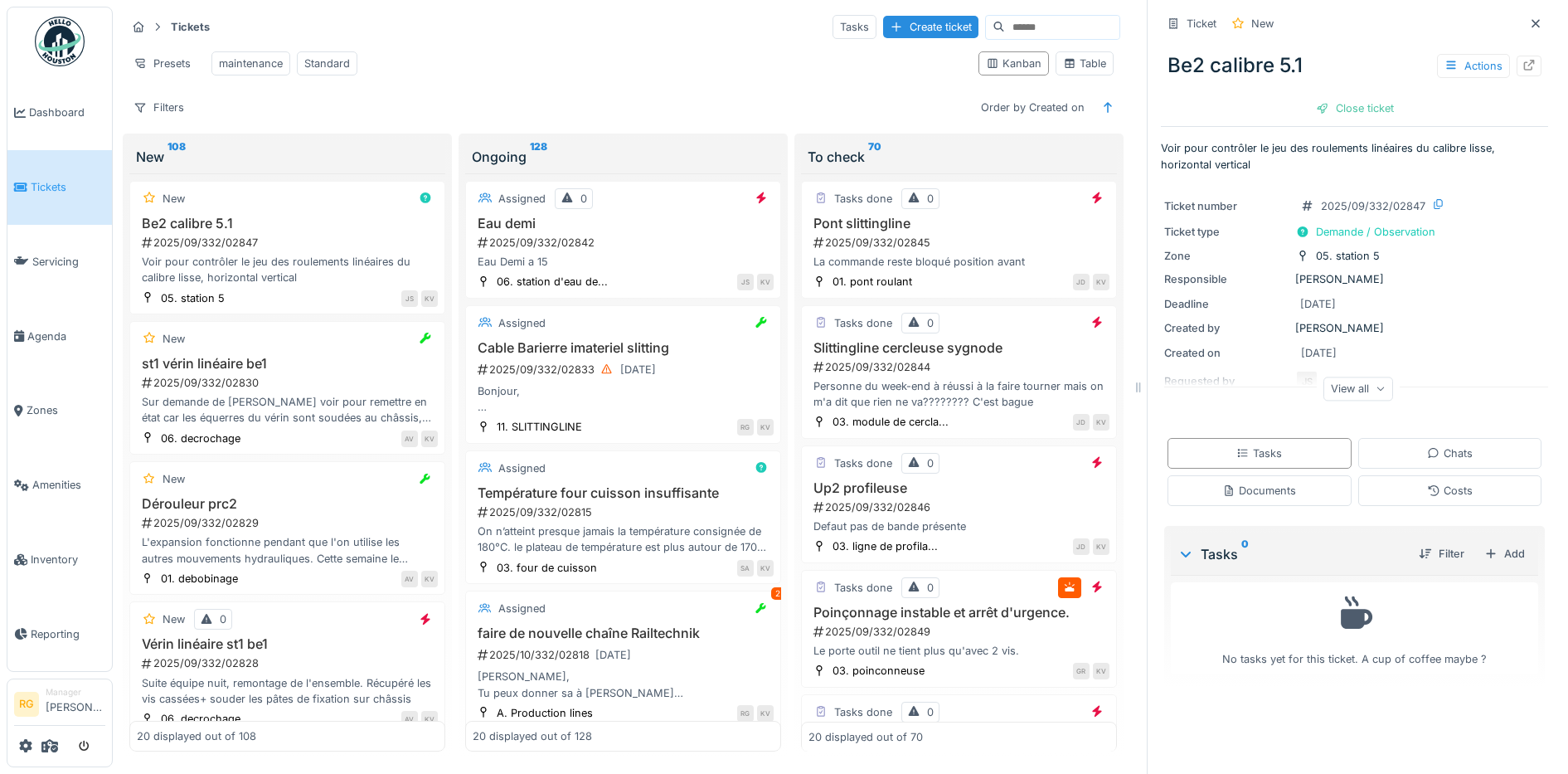
click at [1376, 391] on icon at bounding box center [1380, 388] width 10 height 9
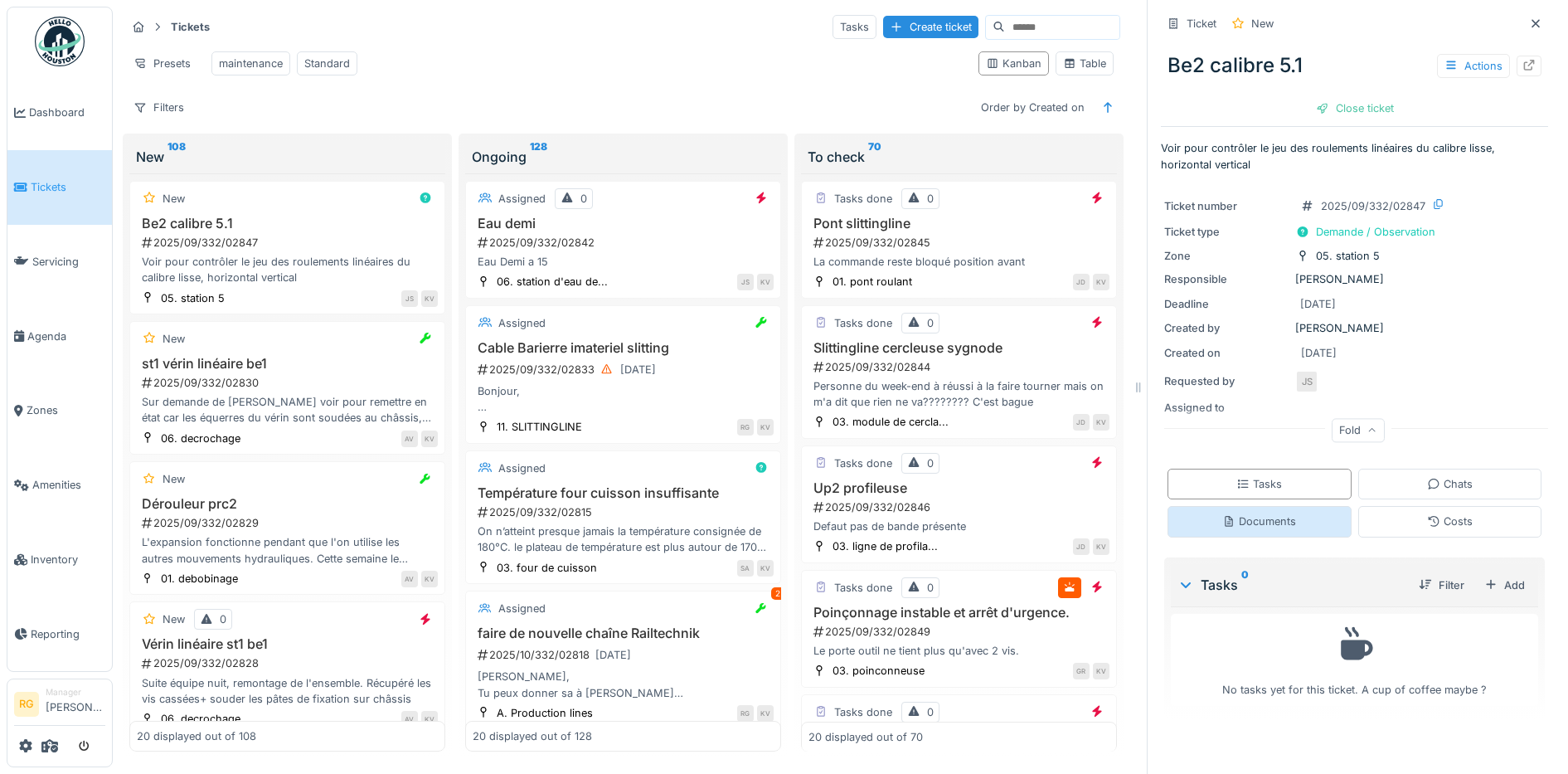
click at [1256, 517] on div "Documents" at bounding box center [1259, 521] width 74 height 15
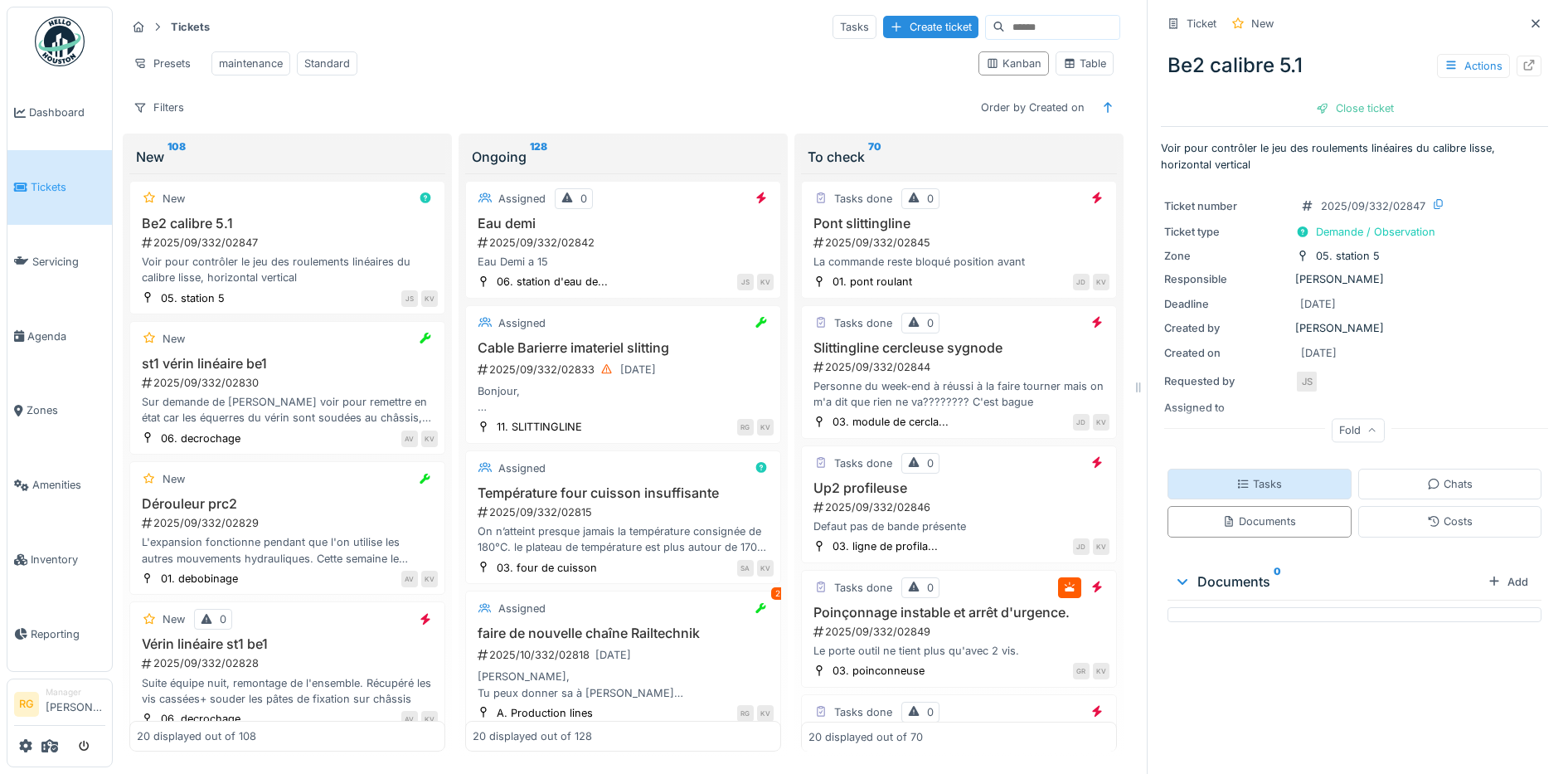
click at [1254, 476] on div "Tasks" at bounding box center [1260, 484] width 46 height 15
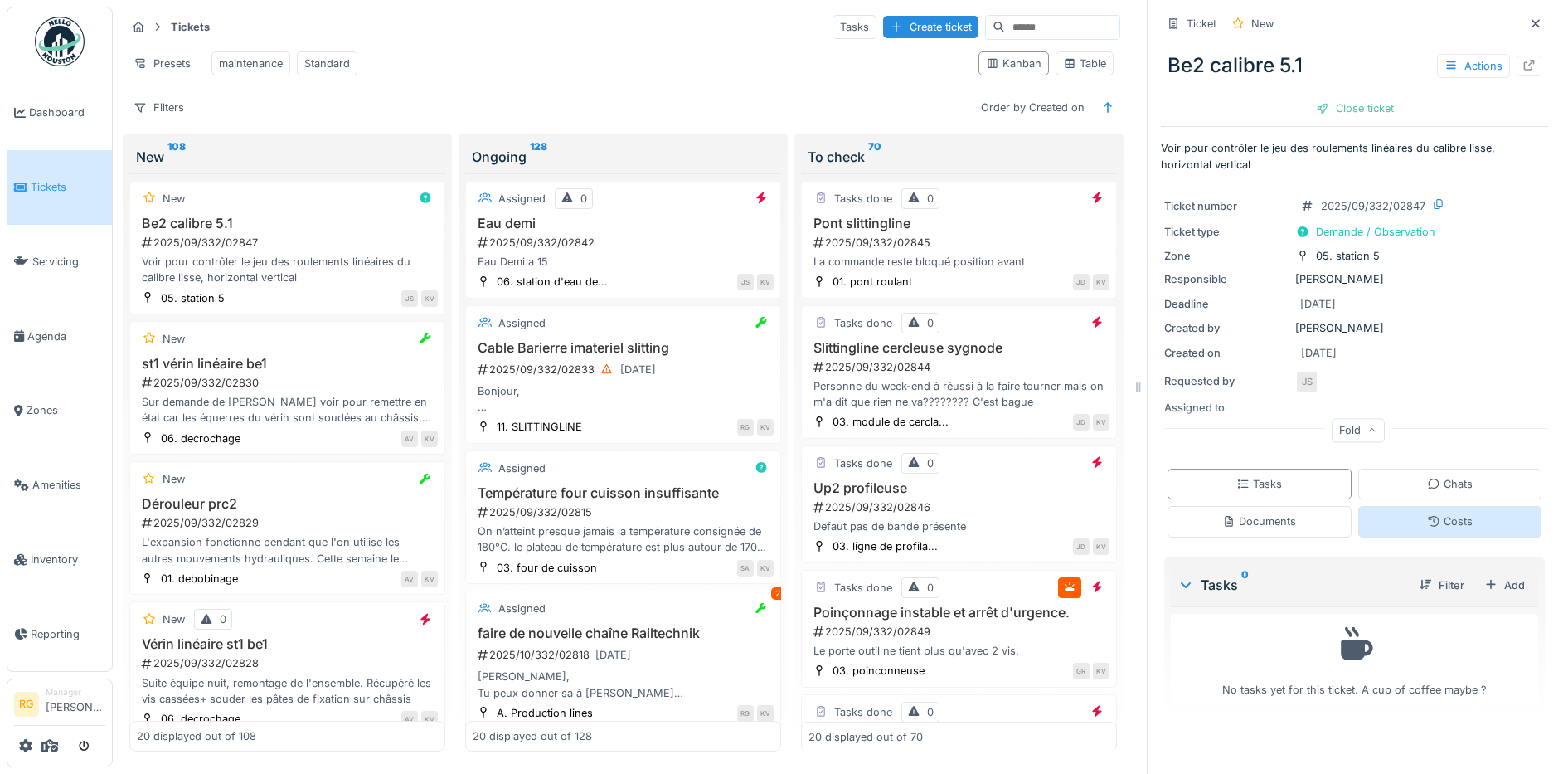
click at [1439, 514] on div "Costs" at bounding box center [1450, 521] width 46 height 15
click at [302, 376] on div "2025/09/332/02830" at bounding box center [289, 383] width 298 height 15
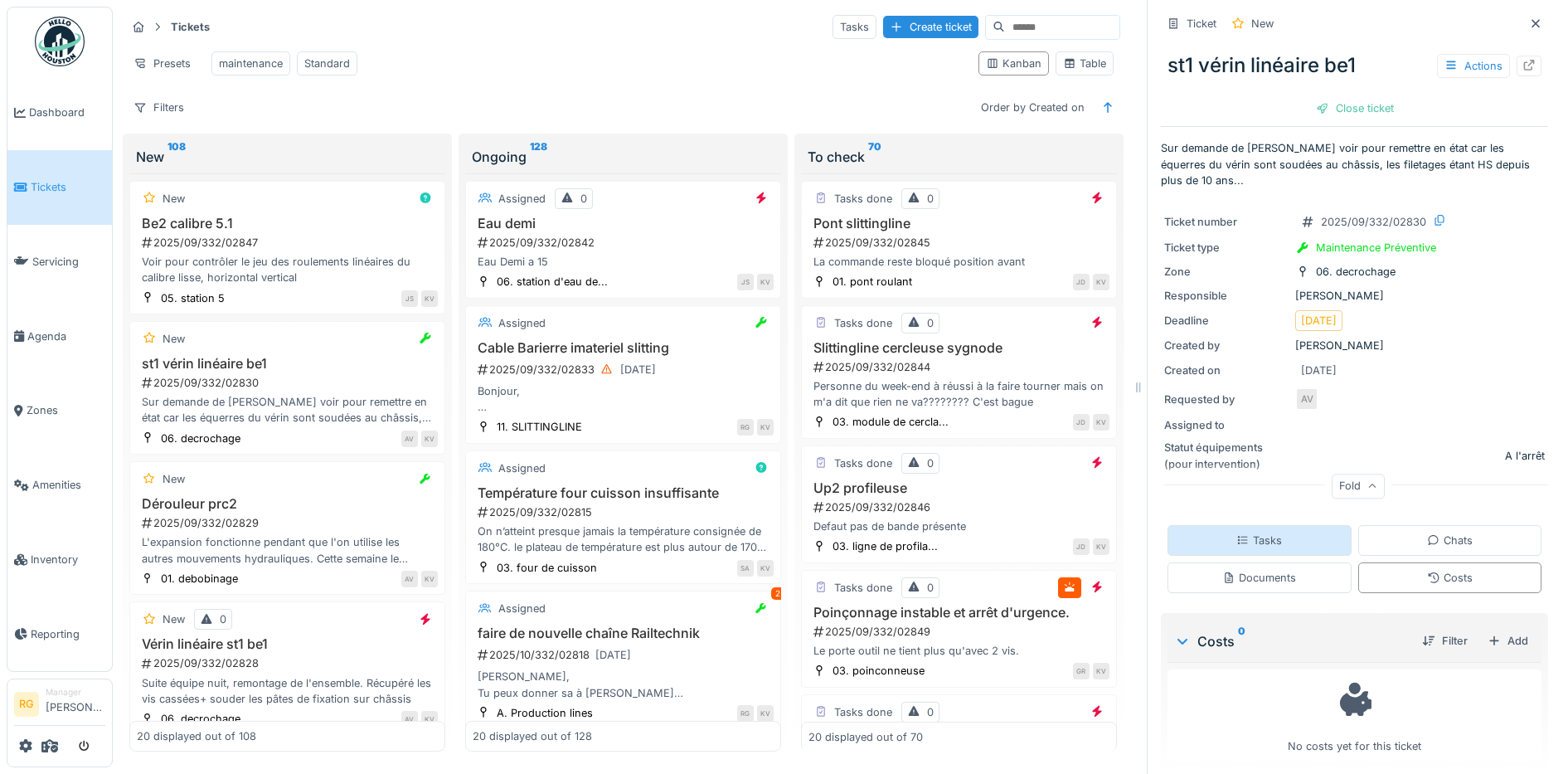
click at [1258, 533] on div "Tasks" at bounding box center [1260, 541] width 46 height 15
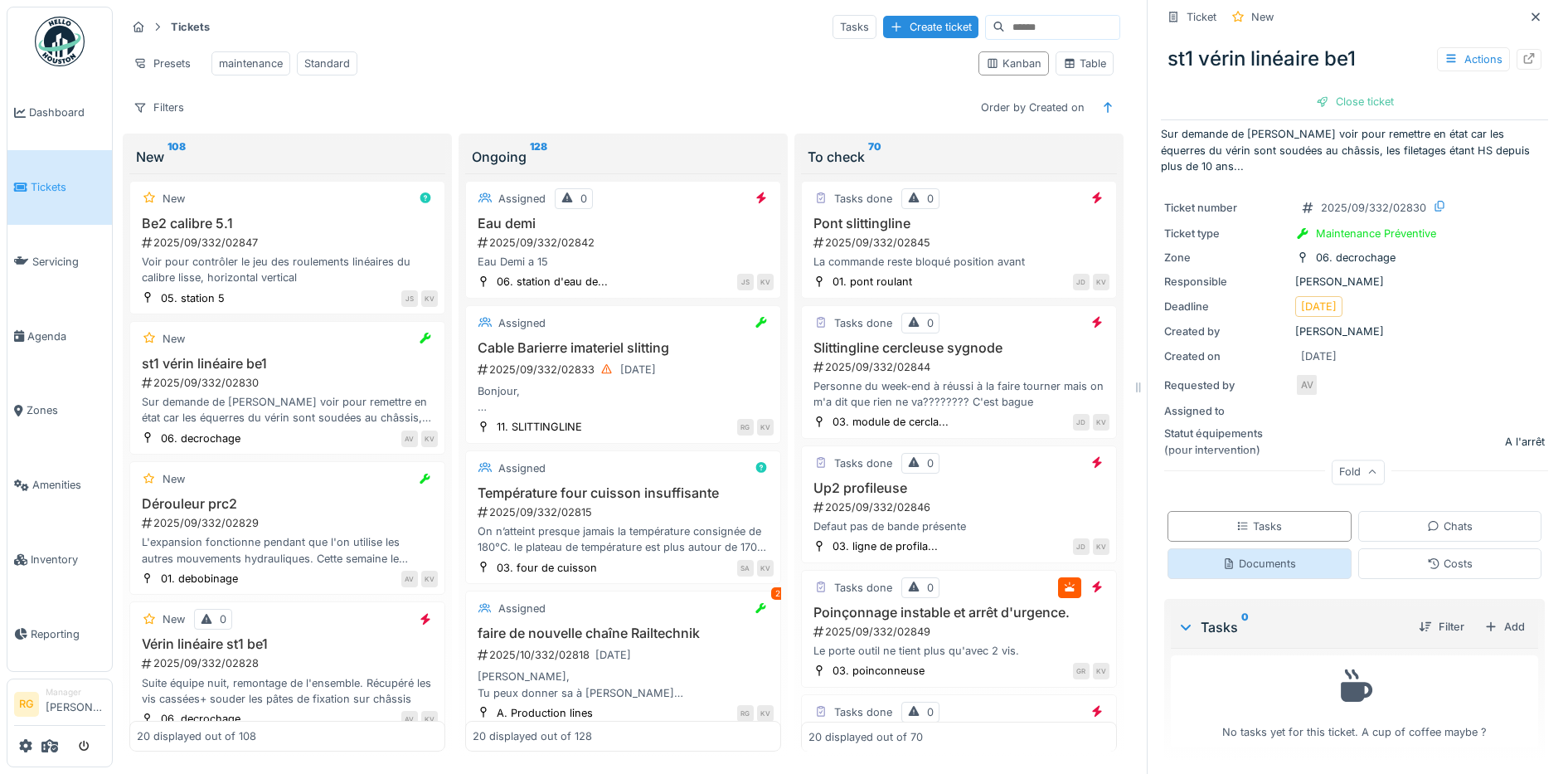
click at [1249, 556] on div "Documents" at bounding box center [1259, 564] width 74 height 15
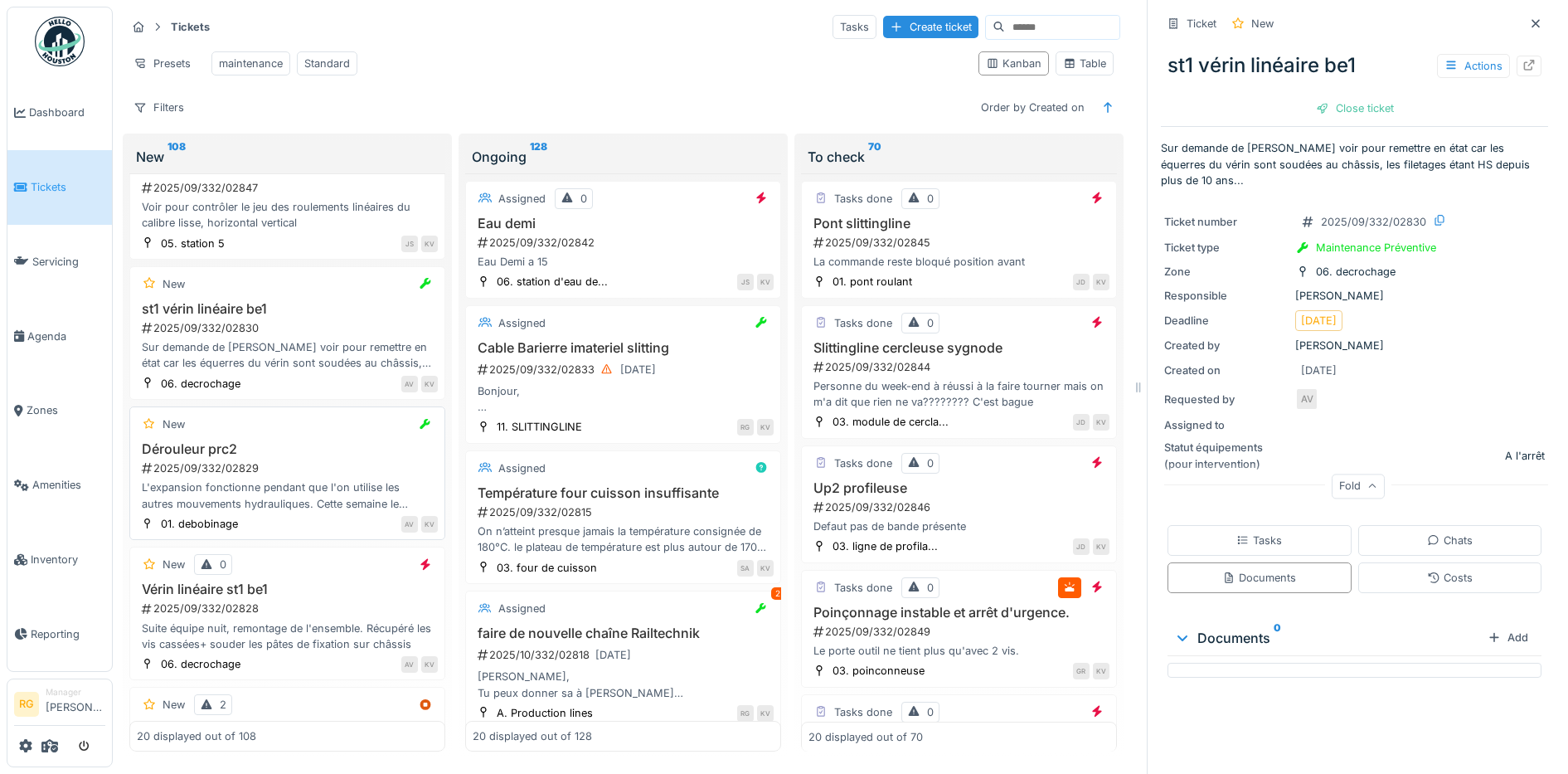
scroll to position [103, 0]
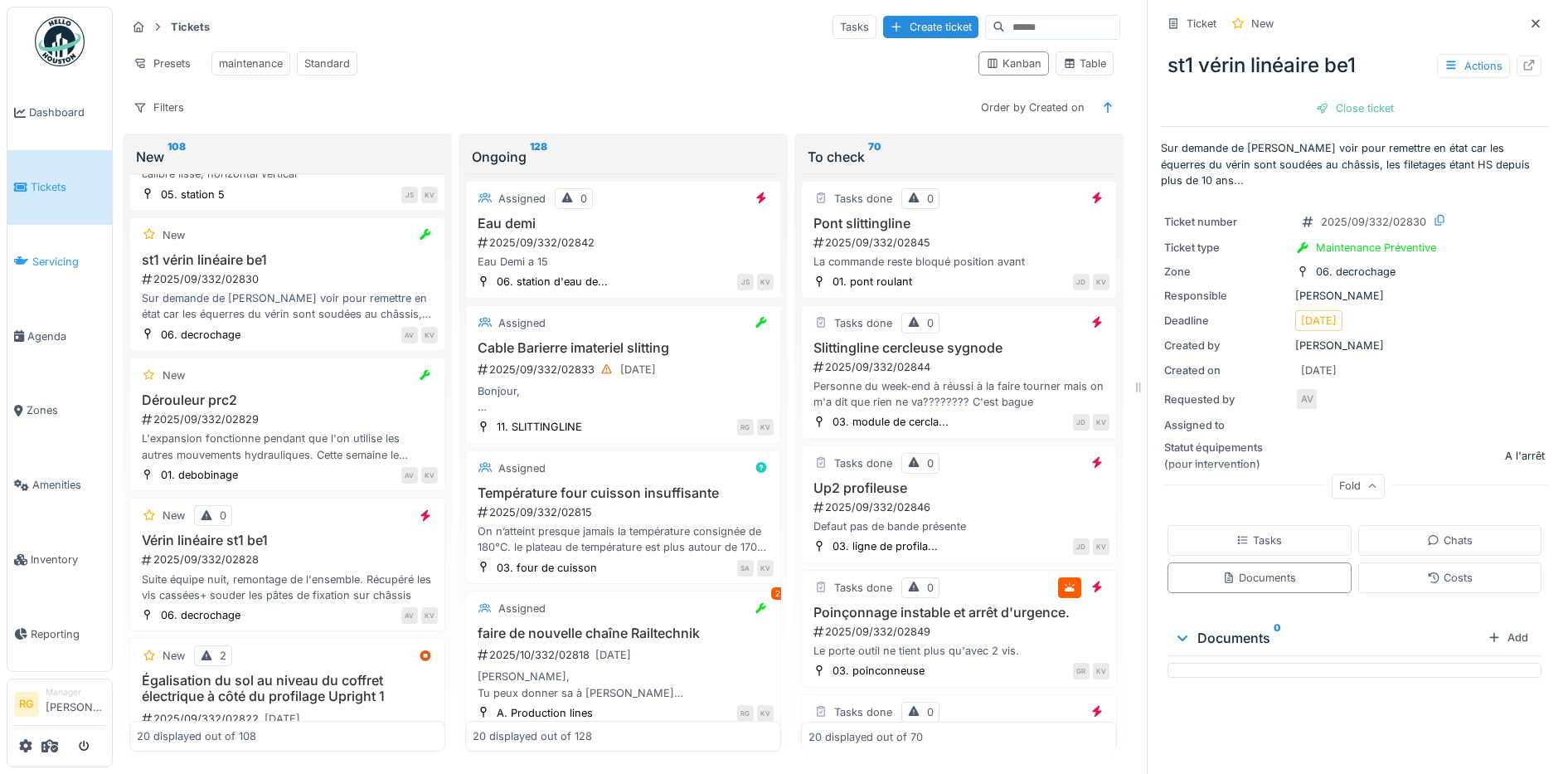
click at [46, 257] on span "Servicing" at bounding box center [69, 261] width 73 height 15
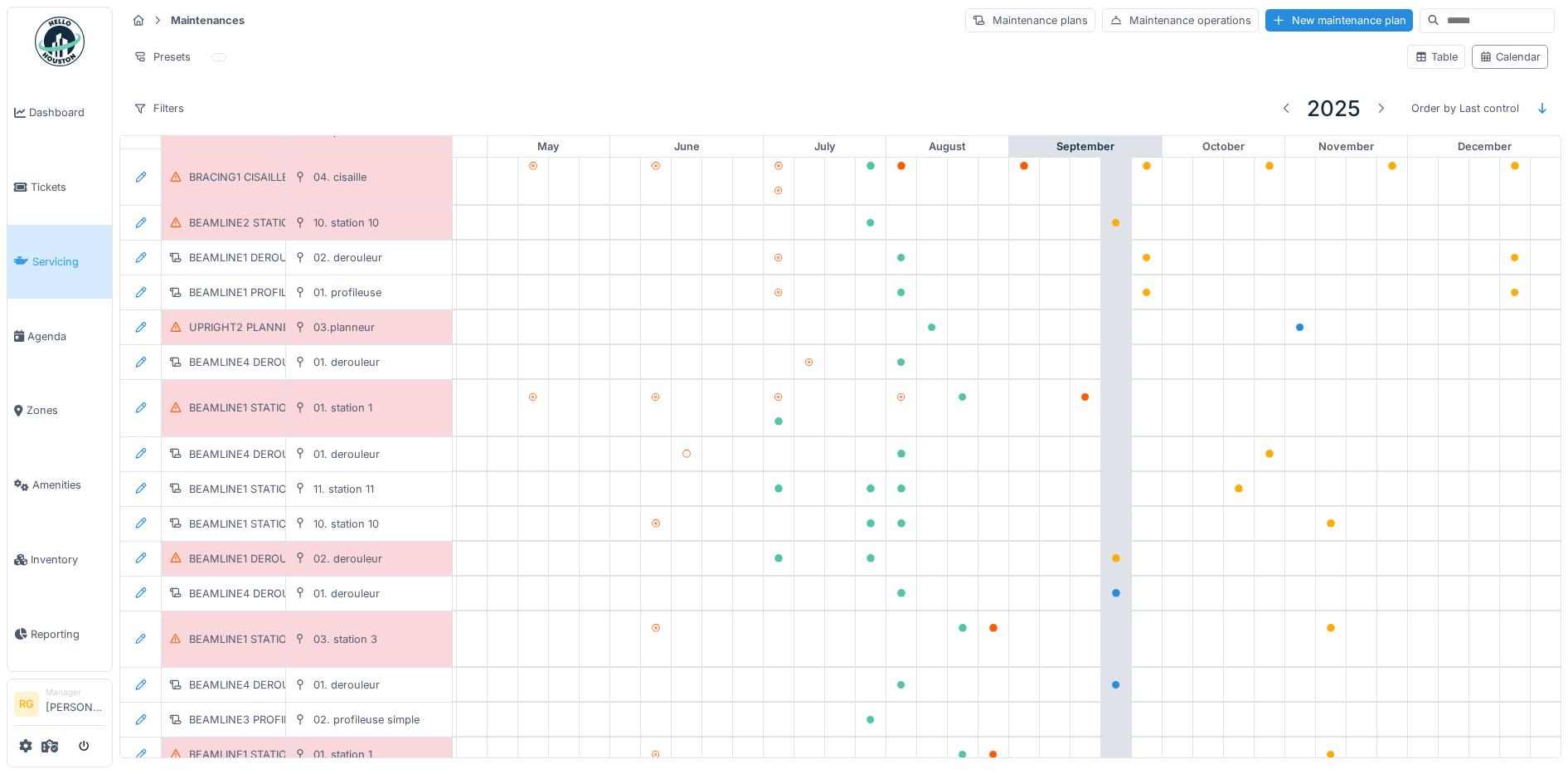
scroll to position [4311, 562]
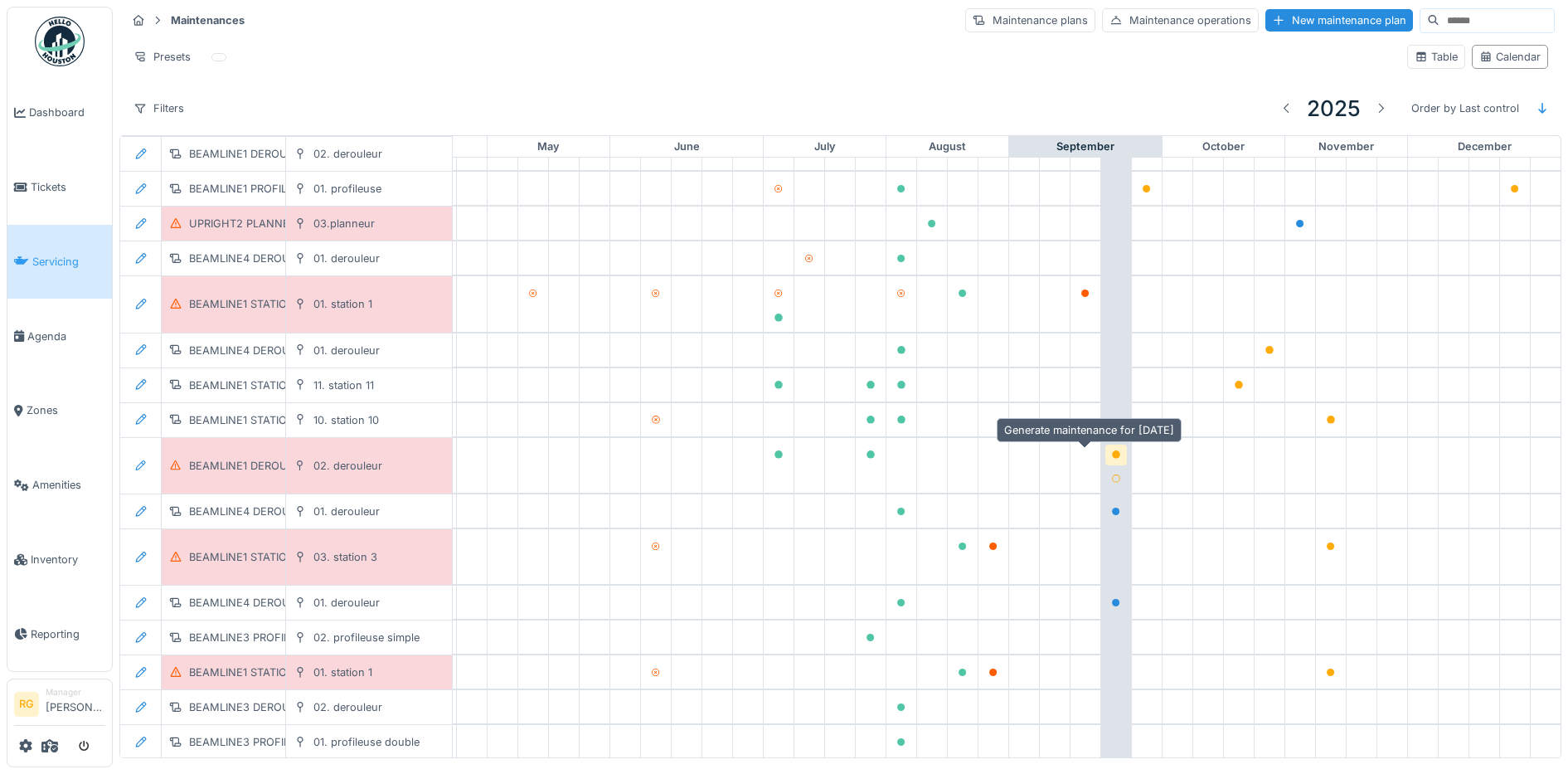
click at [1113, 451] on icon at bounding box center [1116, 454] width 9 height 9
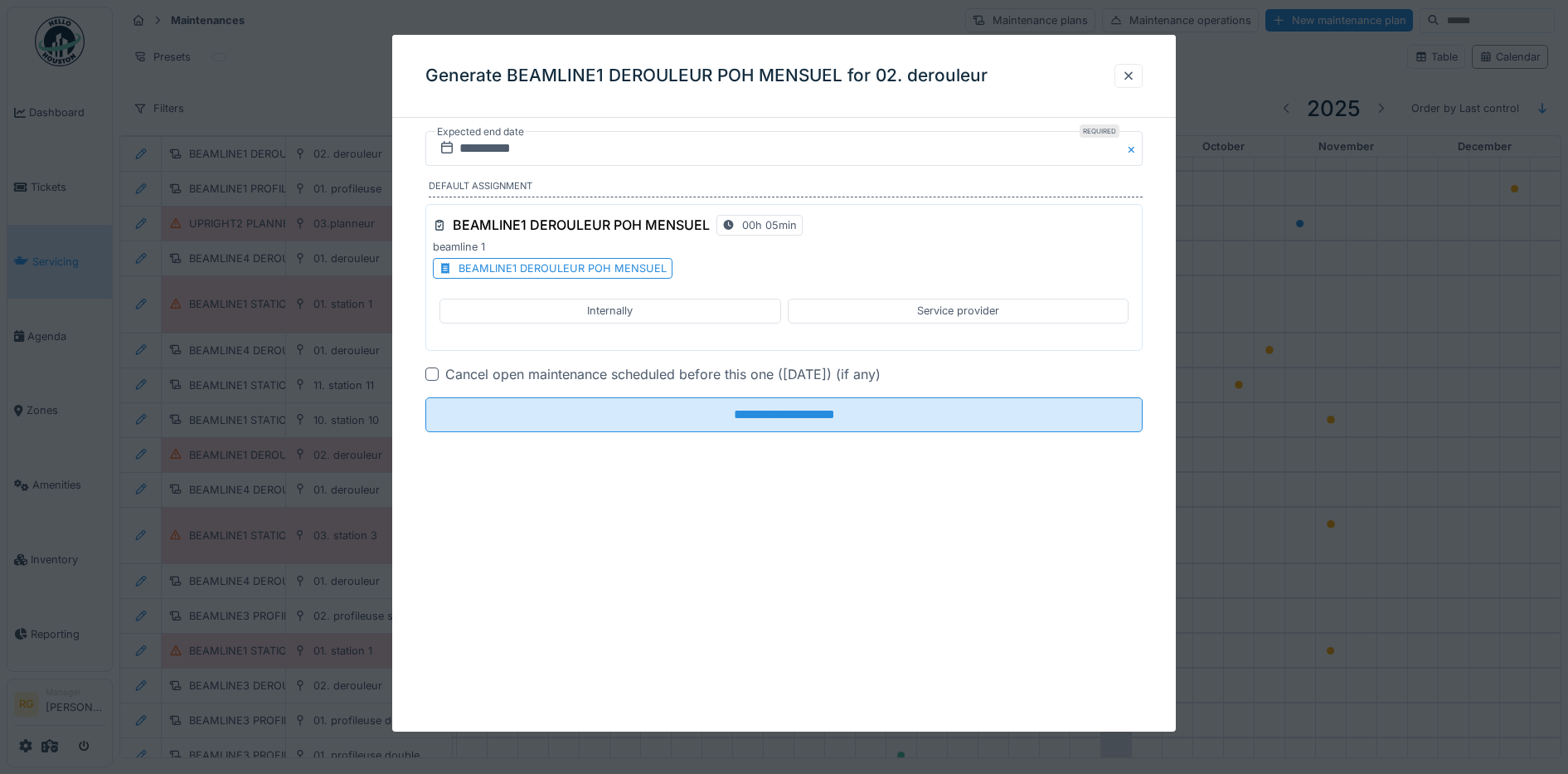
click at [541, 271] on div "BEAMLINE1 DEROULEUR POH MENSUEL" at bounding box center [563, 268] width 209 height 15
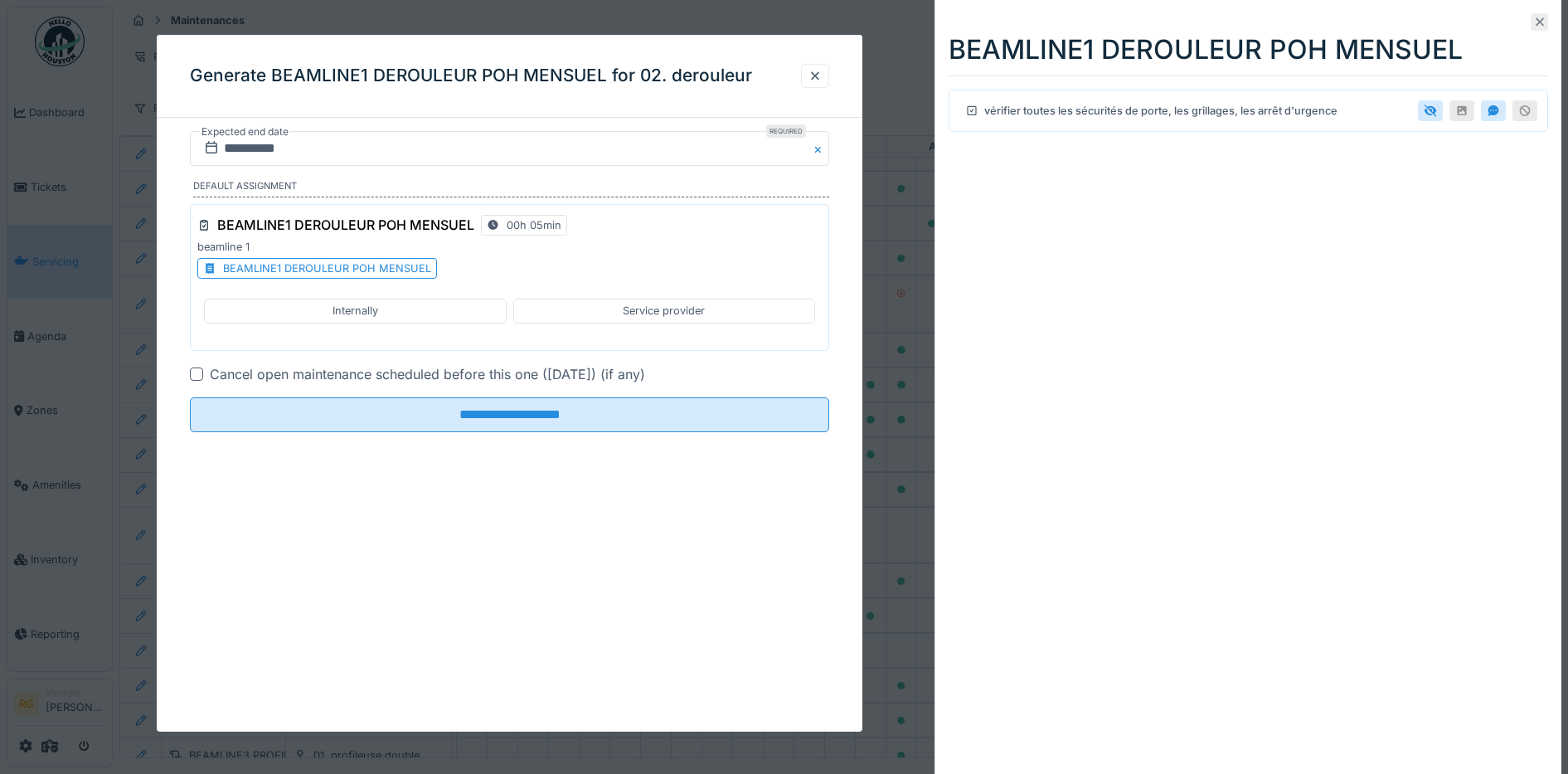
click at [1534, 27] on icon at bounding box center [1540, 21] width 13 height 11
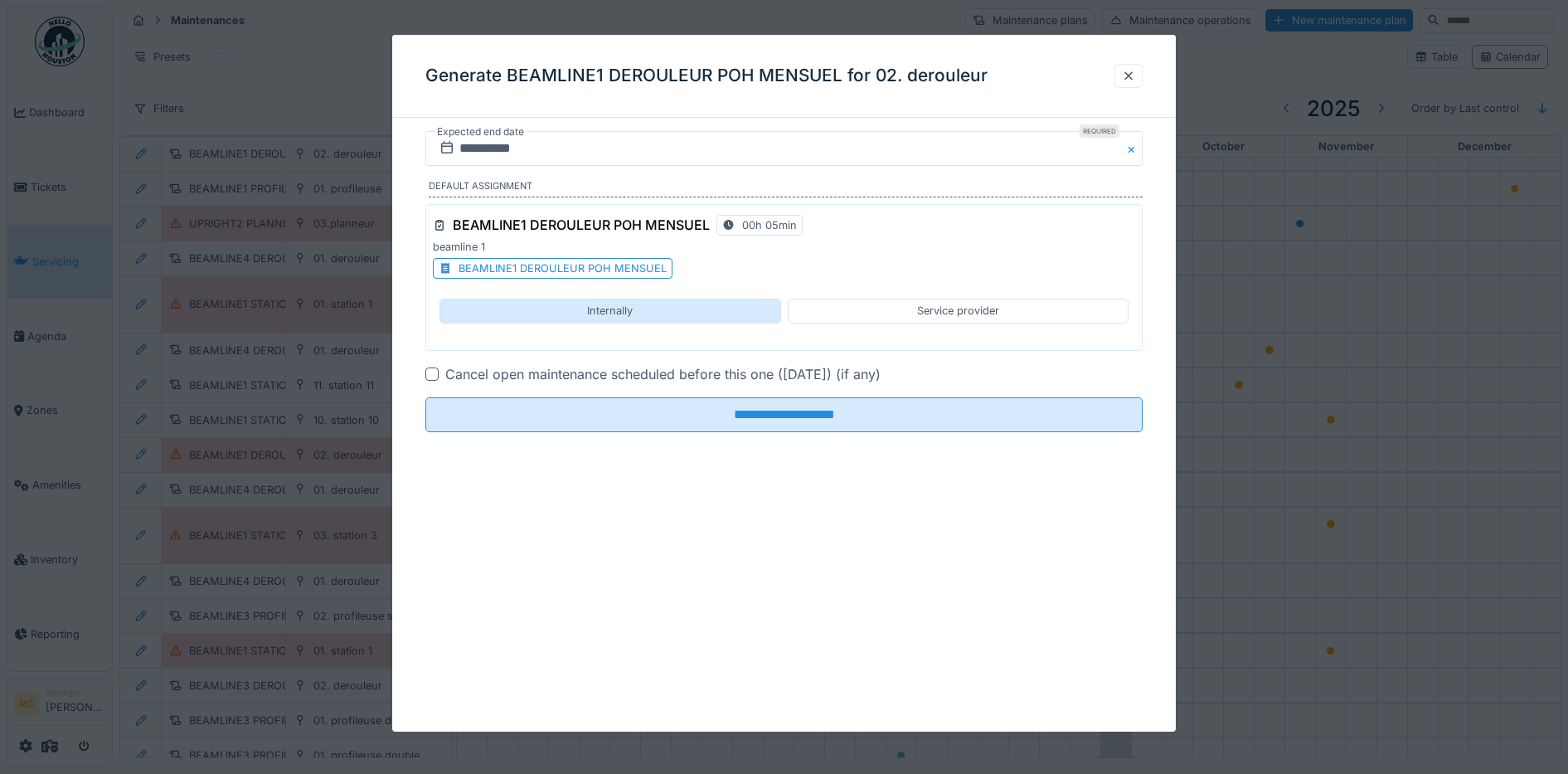
click at [653, 308] on div "Internally" at bounding box center [609, 310] width 342 height 24
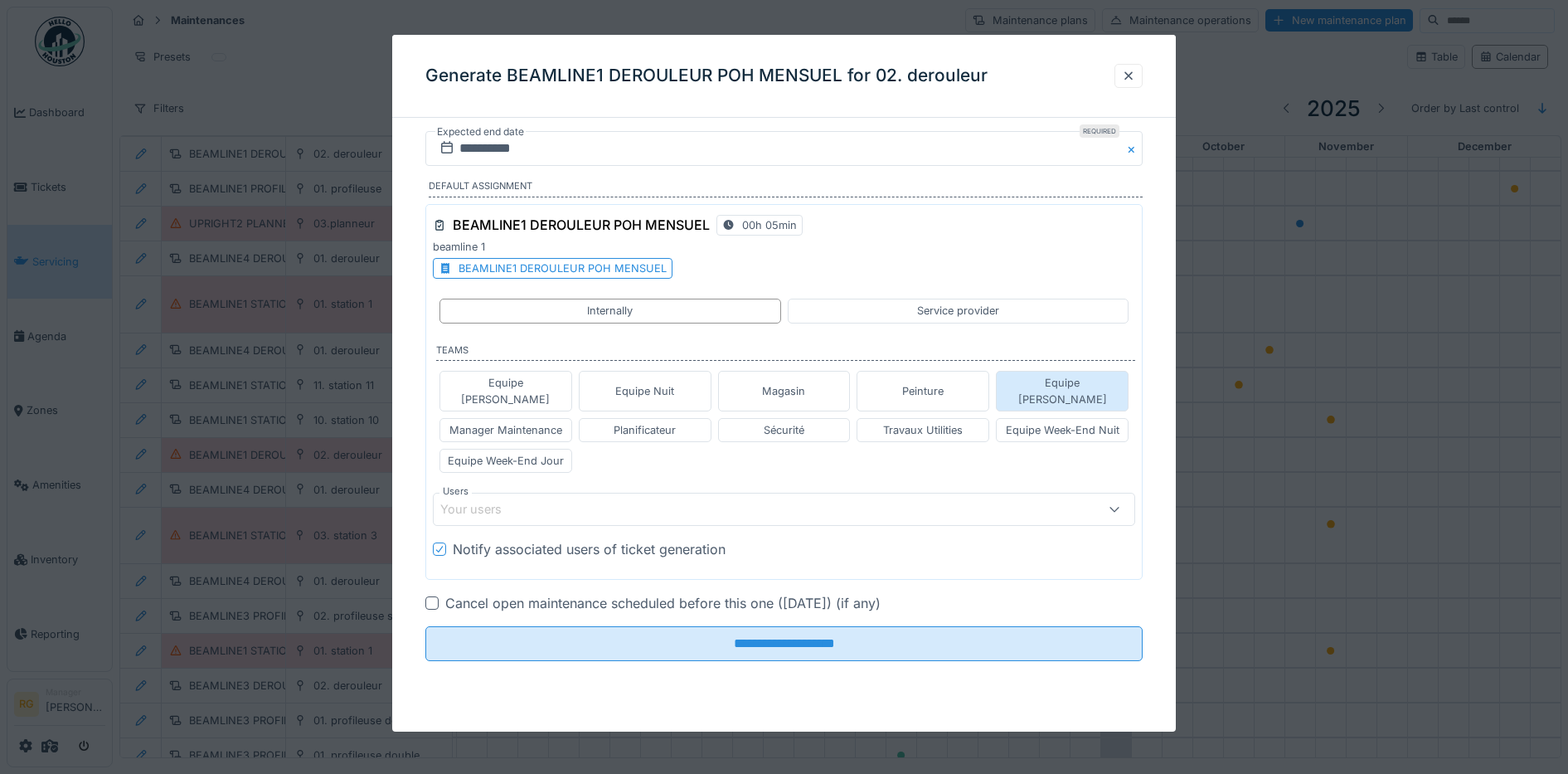
click at [1070, 383] on div "Equipe Jean-Claude" at bounding box center [1062, 390] width 118 height 32
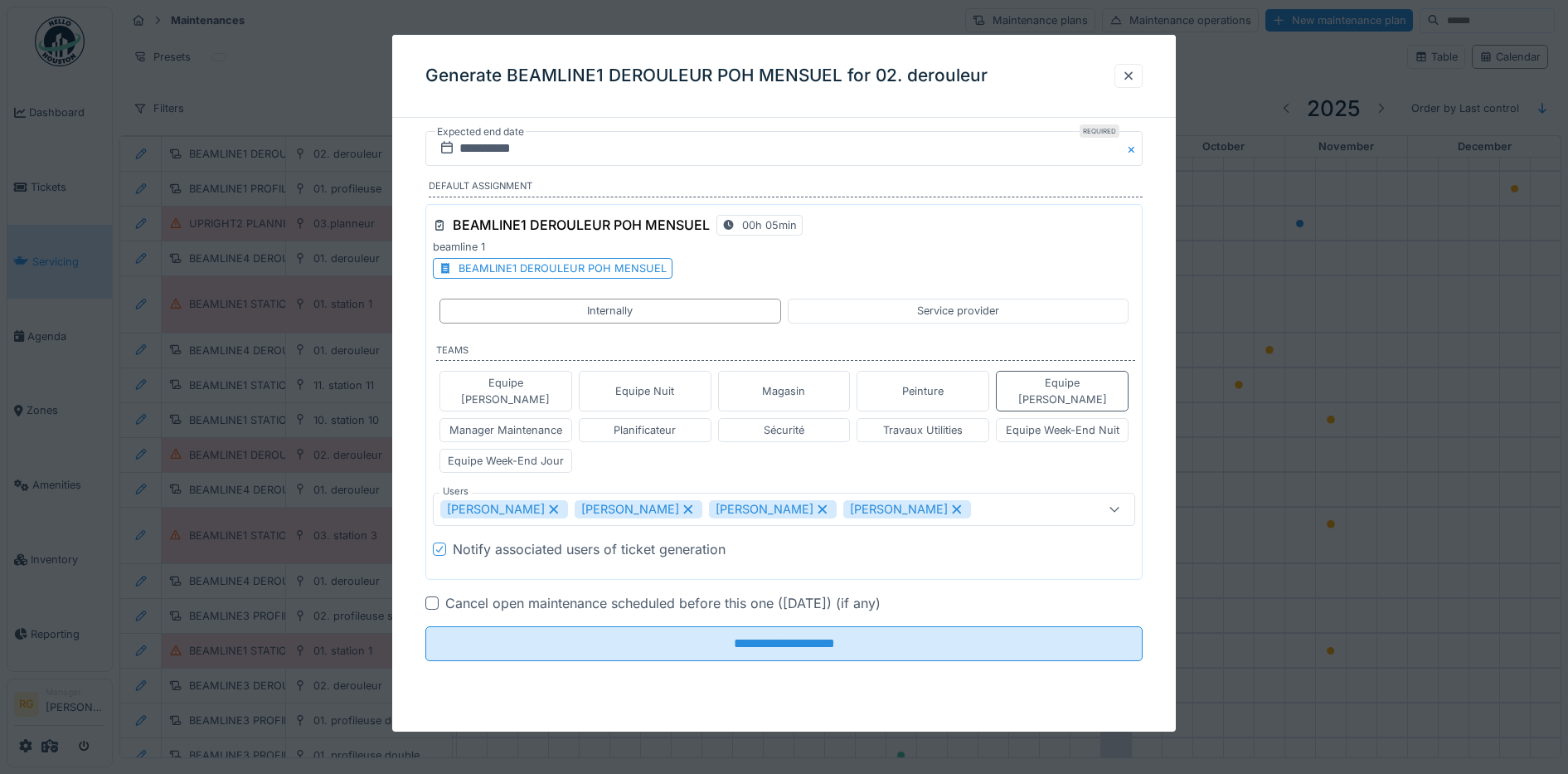
click at [558, 505] on icon at bounding box center [554, 510] width 10 height 10
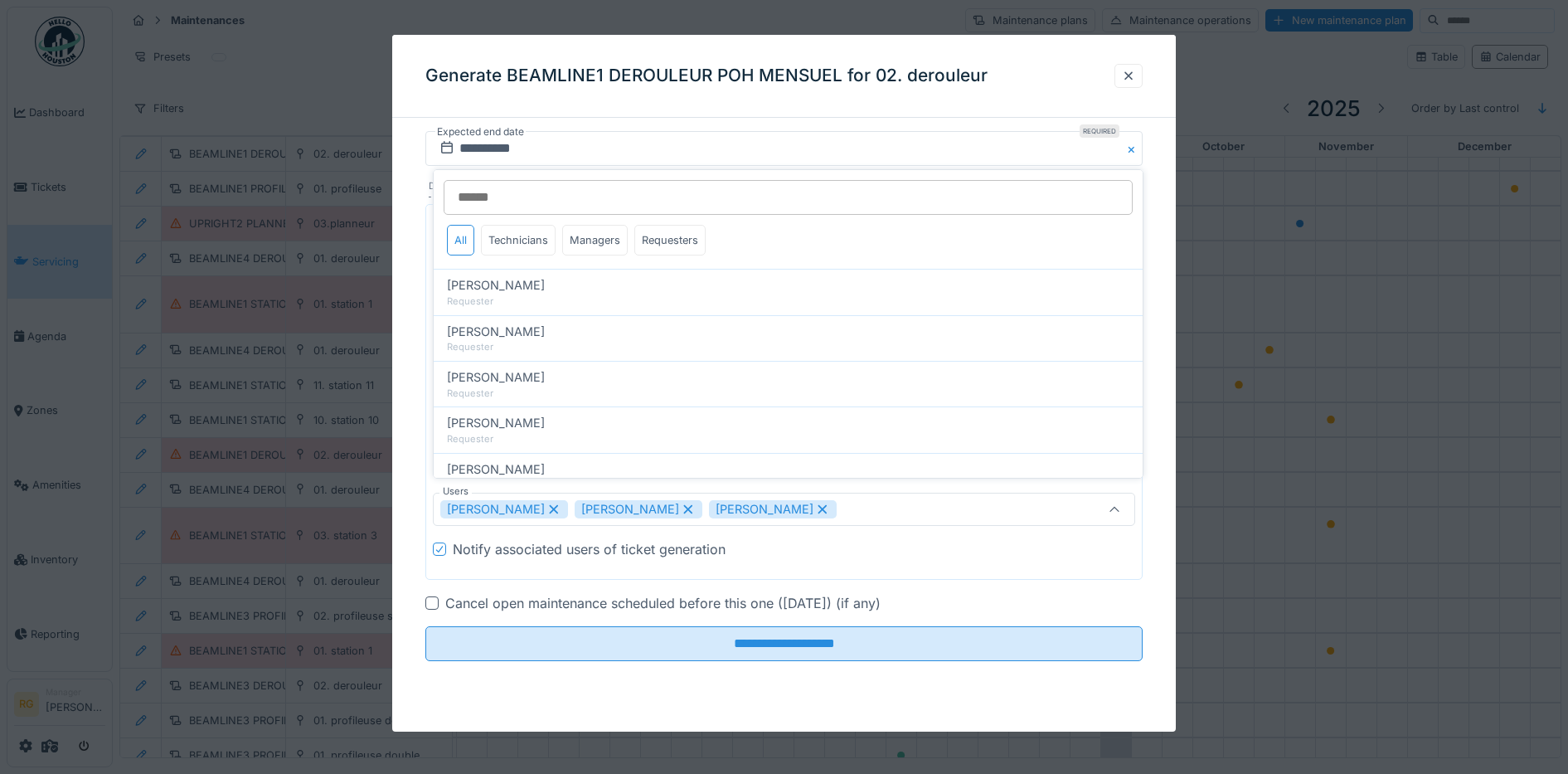
click at [546, 503] on icon at bounding box center [554, 509] width 15 height 11
click at [681, 503] on icon at bounding box center [689, 509] width 15 height 11
type input "****"
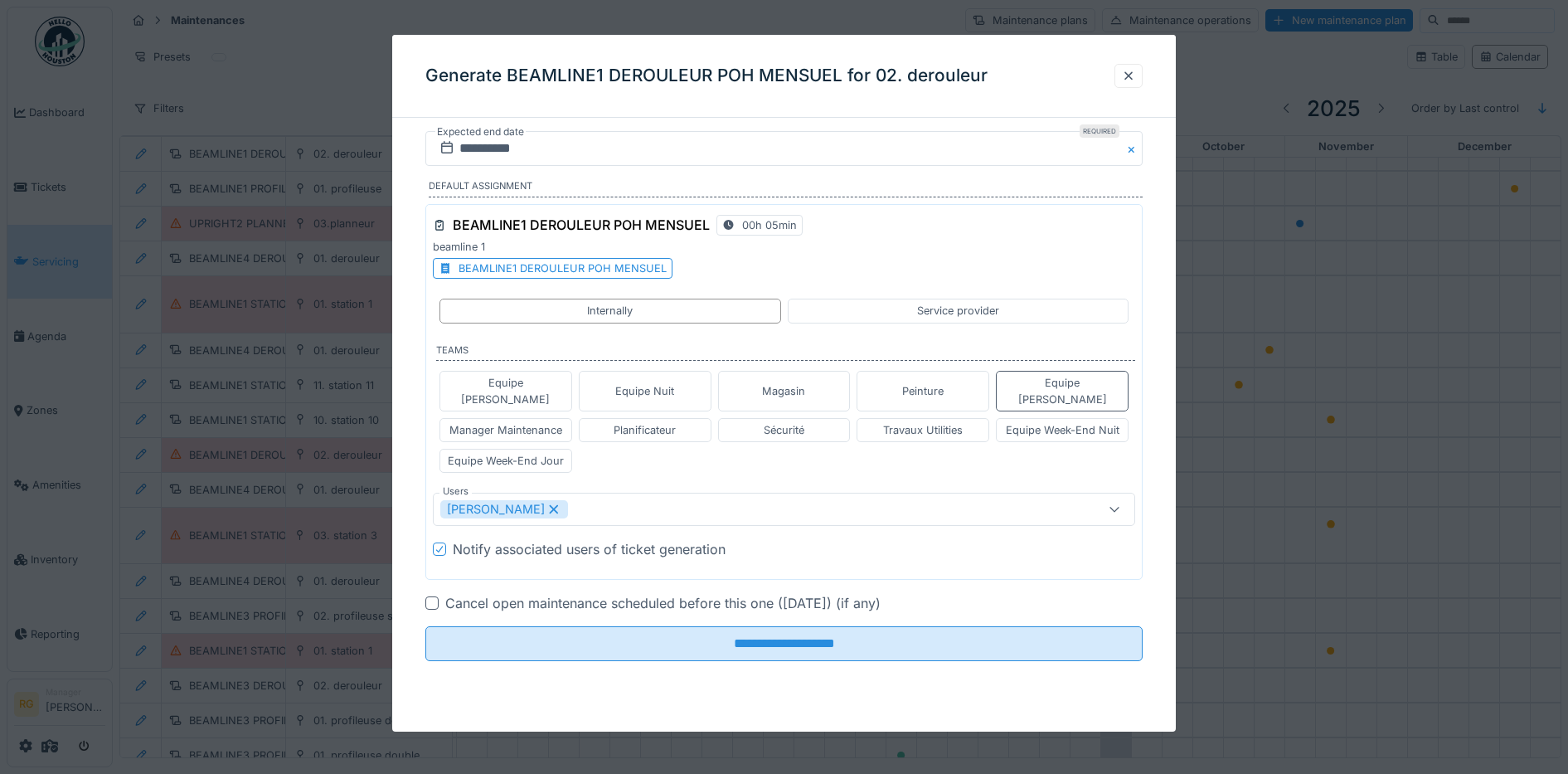
click at [405, 483] on div "**********" at bounding box center [784, 419] width 784 height 577
click at [405, 485] on div "**********" at bounding box center [784, 419] width 784 height 577
click at [402, 483] on div "**********" at bounding box center [784, 419] width 784 height 577
click at [552, 266] on div "BEAMLINE1 DEROULEUR POH MENSUEL" at bounding box center [563, 268] width 209 height 15
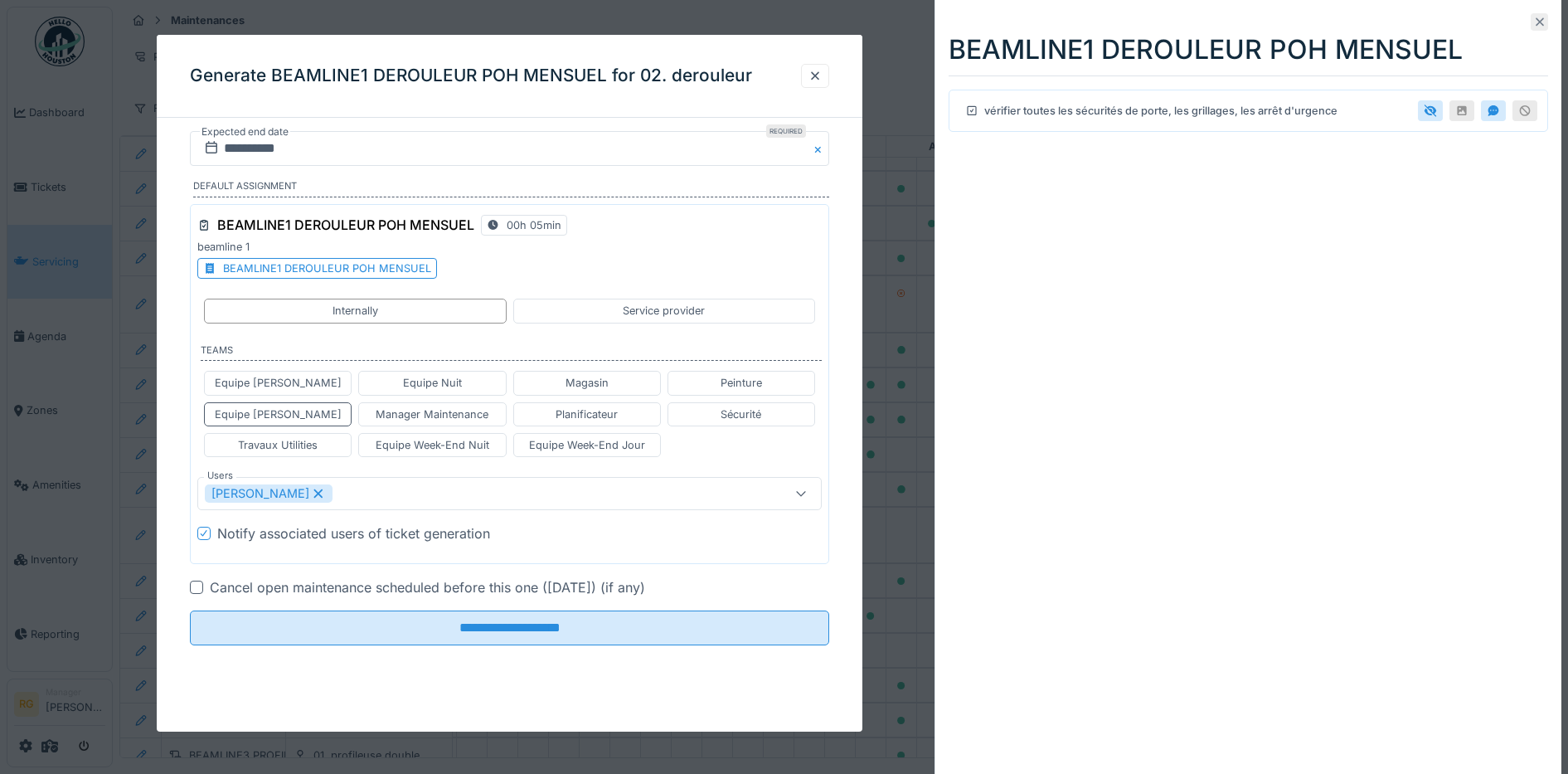
click at [1534, 17] on icon at bounding box center [1540, 21] width 13 height 11
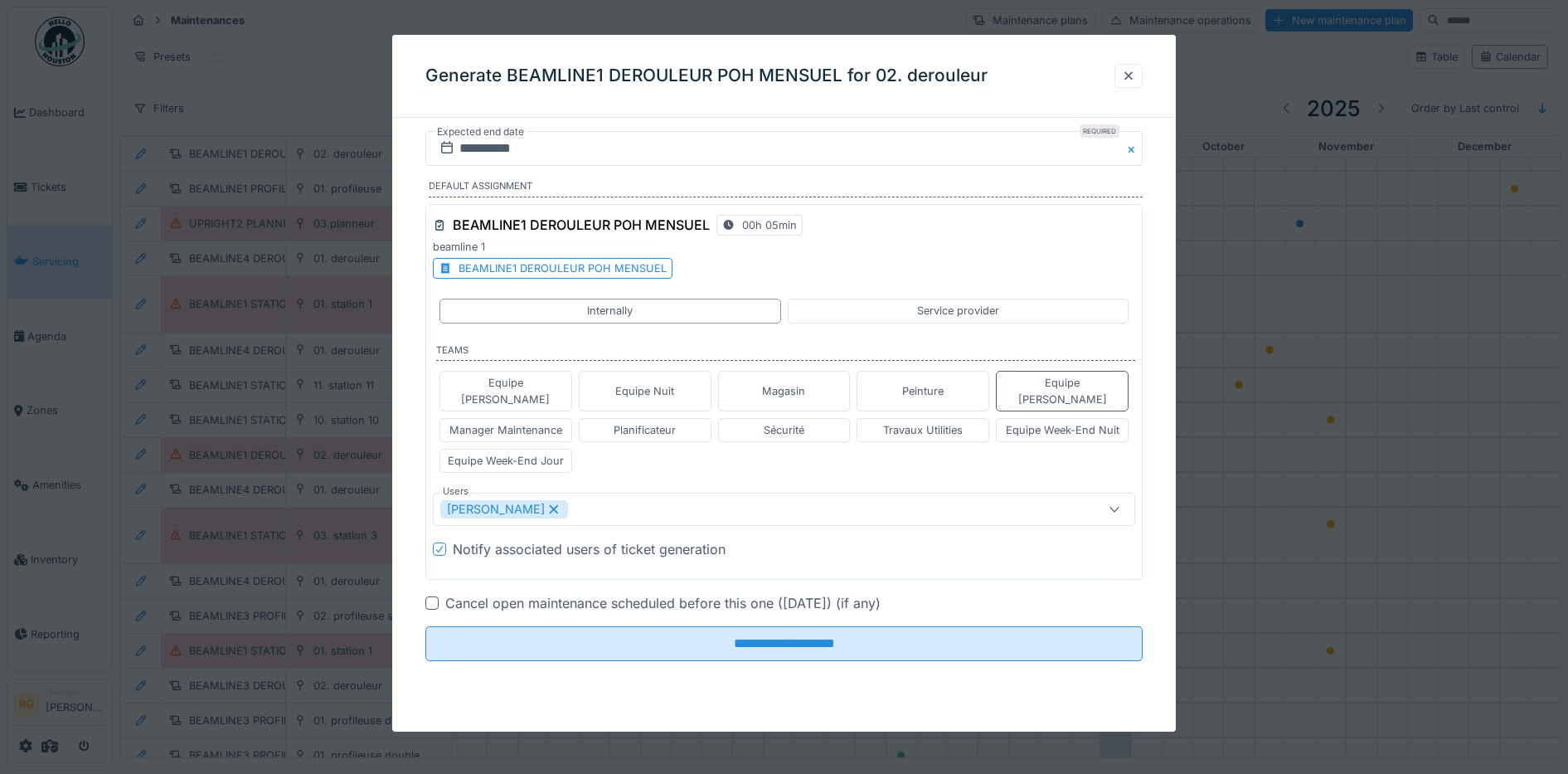
click at [1523, 17] on div at bounding box center [784, 387] width 1568 height 774
click at [1133, 73] on div at bounding box center [1129, 76] width 13 height 15
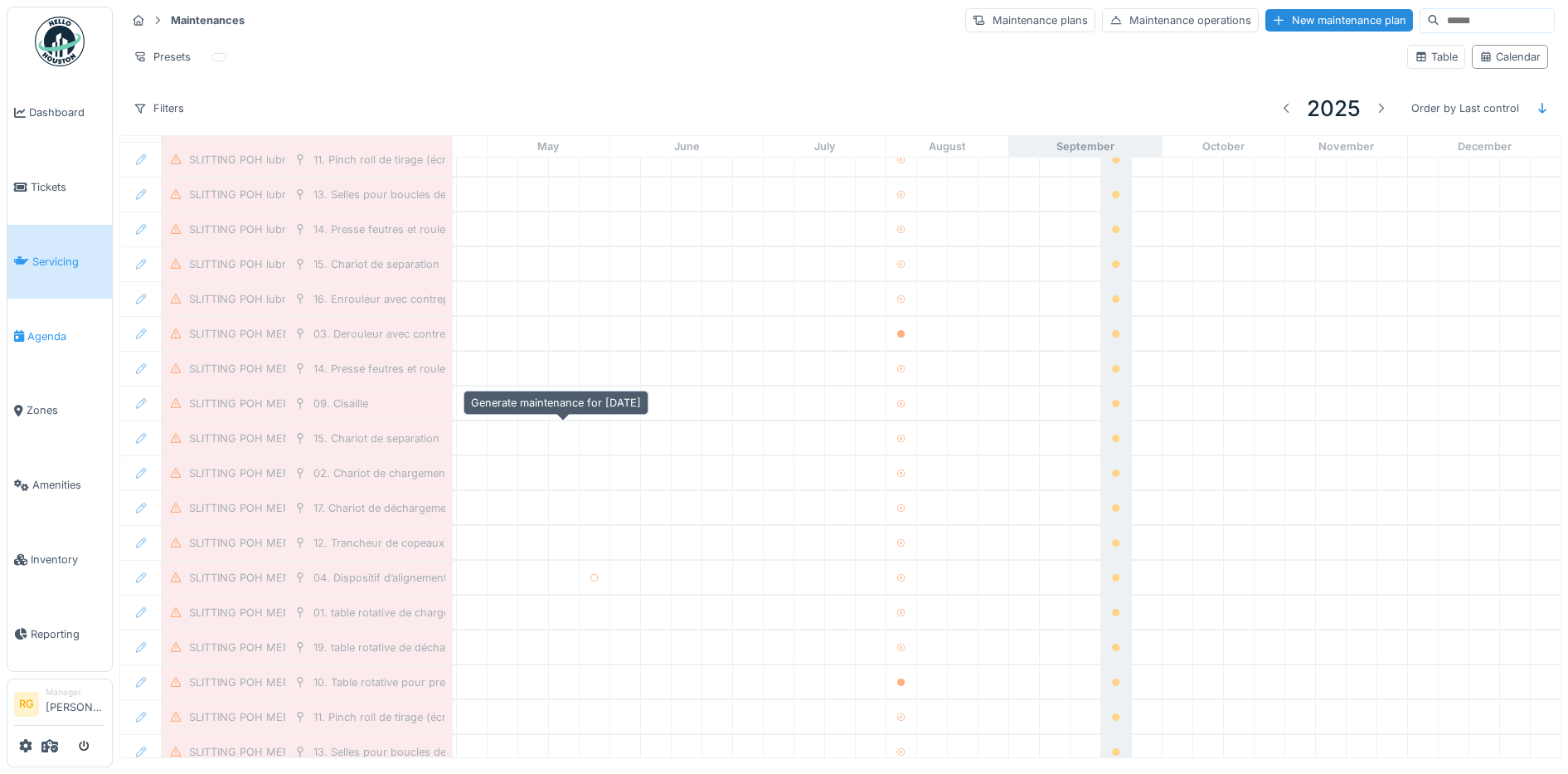
scroll to position [11621, 562]
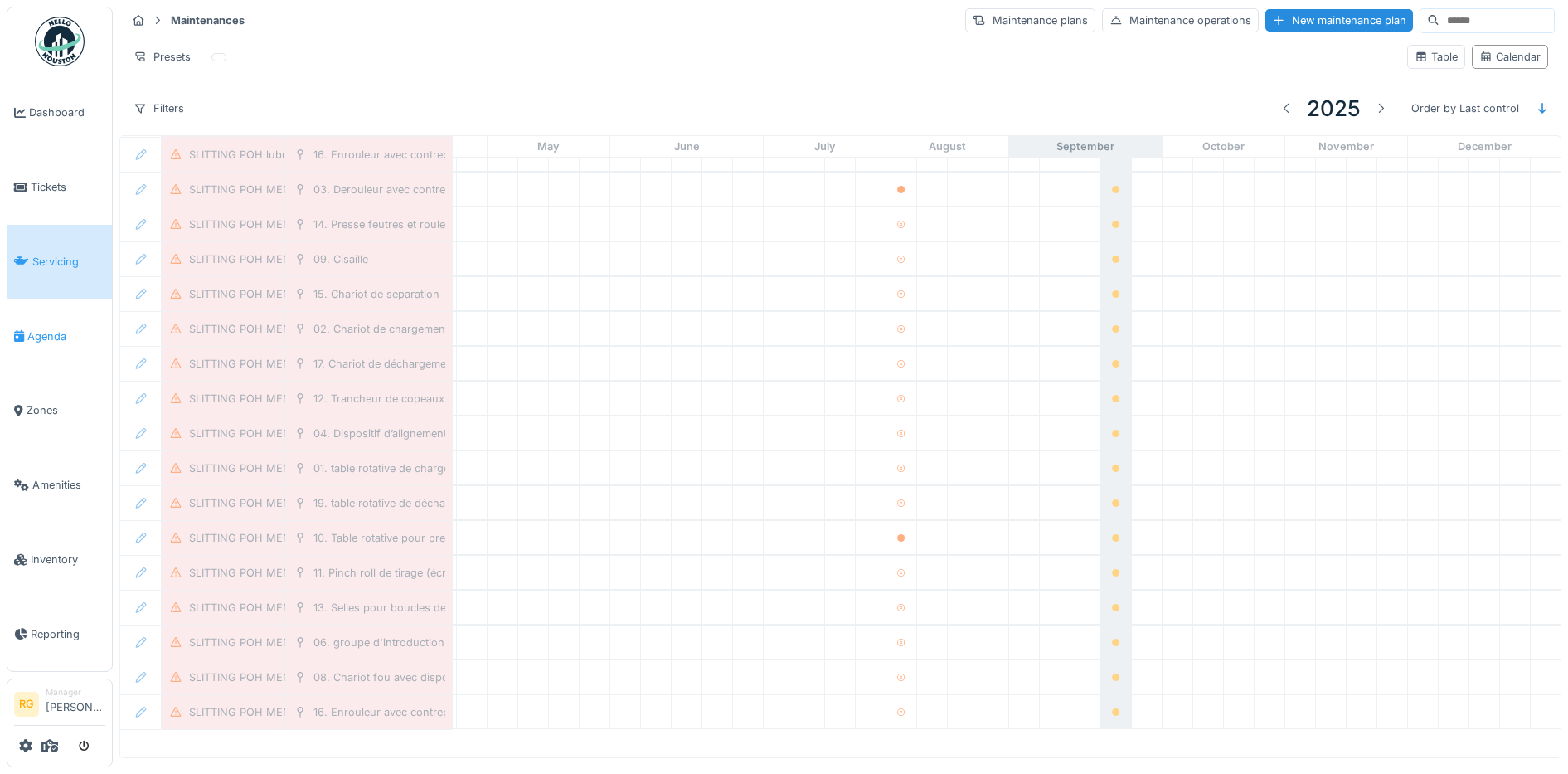
click at [43, 328] on span "Agenda" at bounding box center [66, 336] width 77 height 15
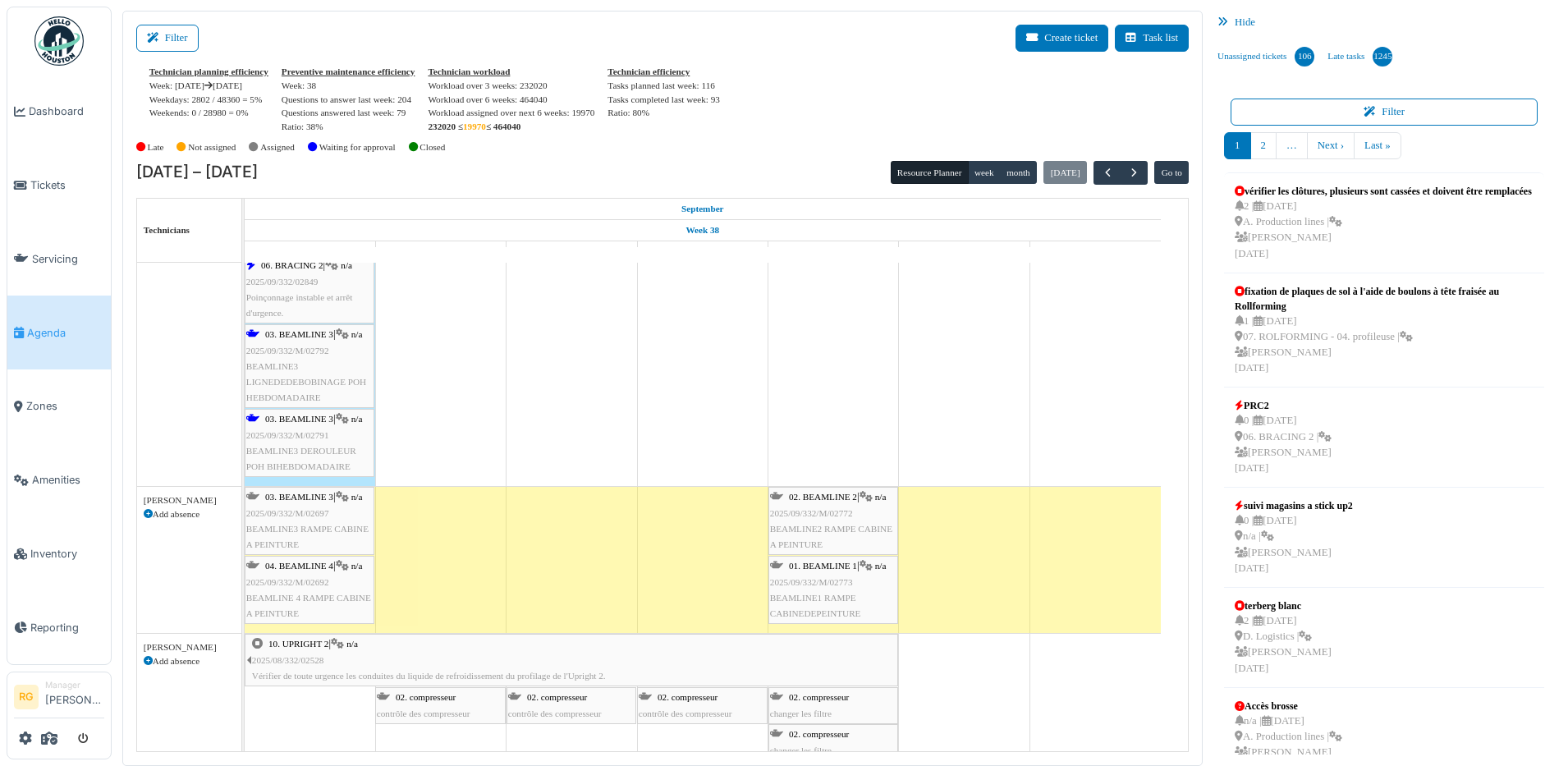
scroll to position [615, 0]
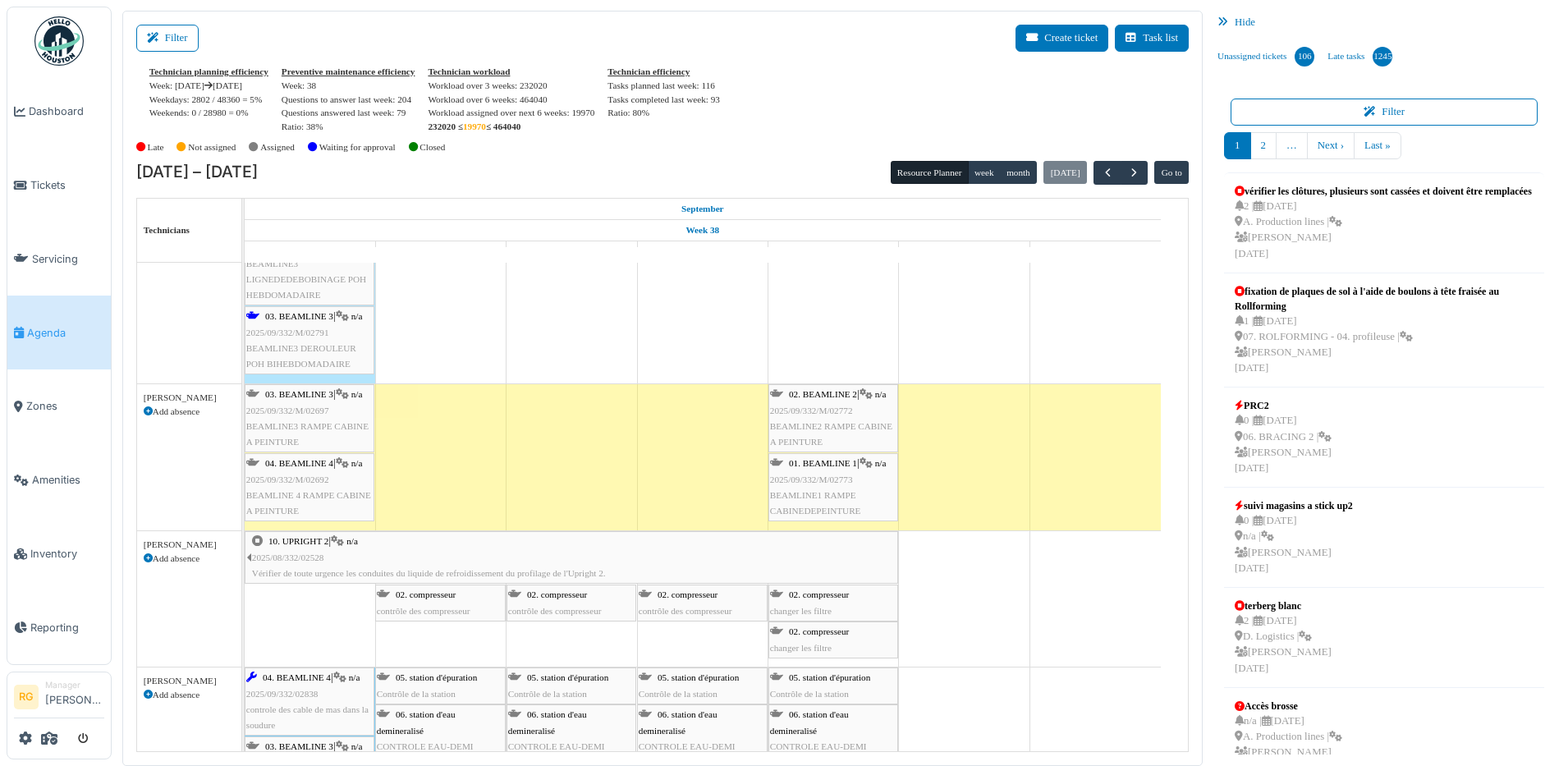
click at [308, 432] on div "03. BEAMLINE 3 | n/a 2025/09/332/M/02697 BEAMLINE3 RAMPE CABINE A PEINTURE" at bounding box center [310, 418] width 127 height 63
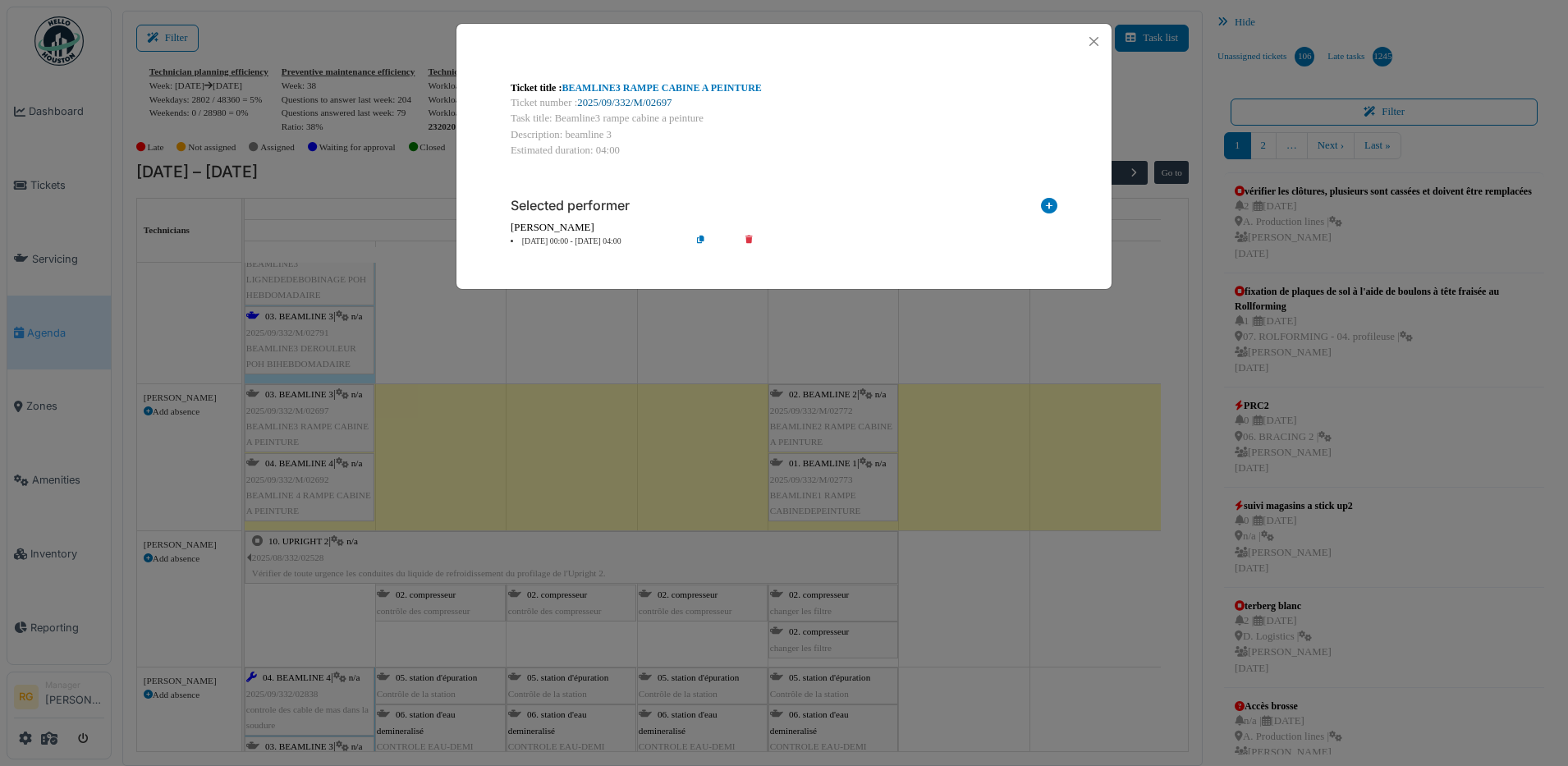
click at [627, 105] on link "2025/09/332/M/02697" at bounding box center [624, 102] width 95 height 11
click at [1095, 38] on button "Close" at bounding box center [1093, 41] width 22 height 22
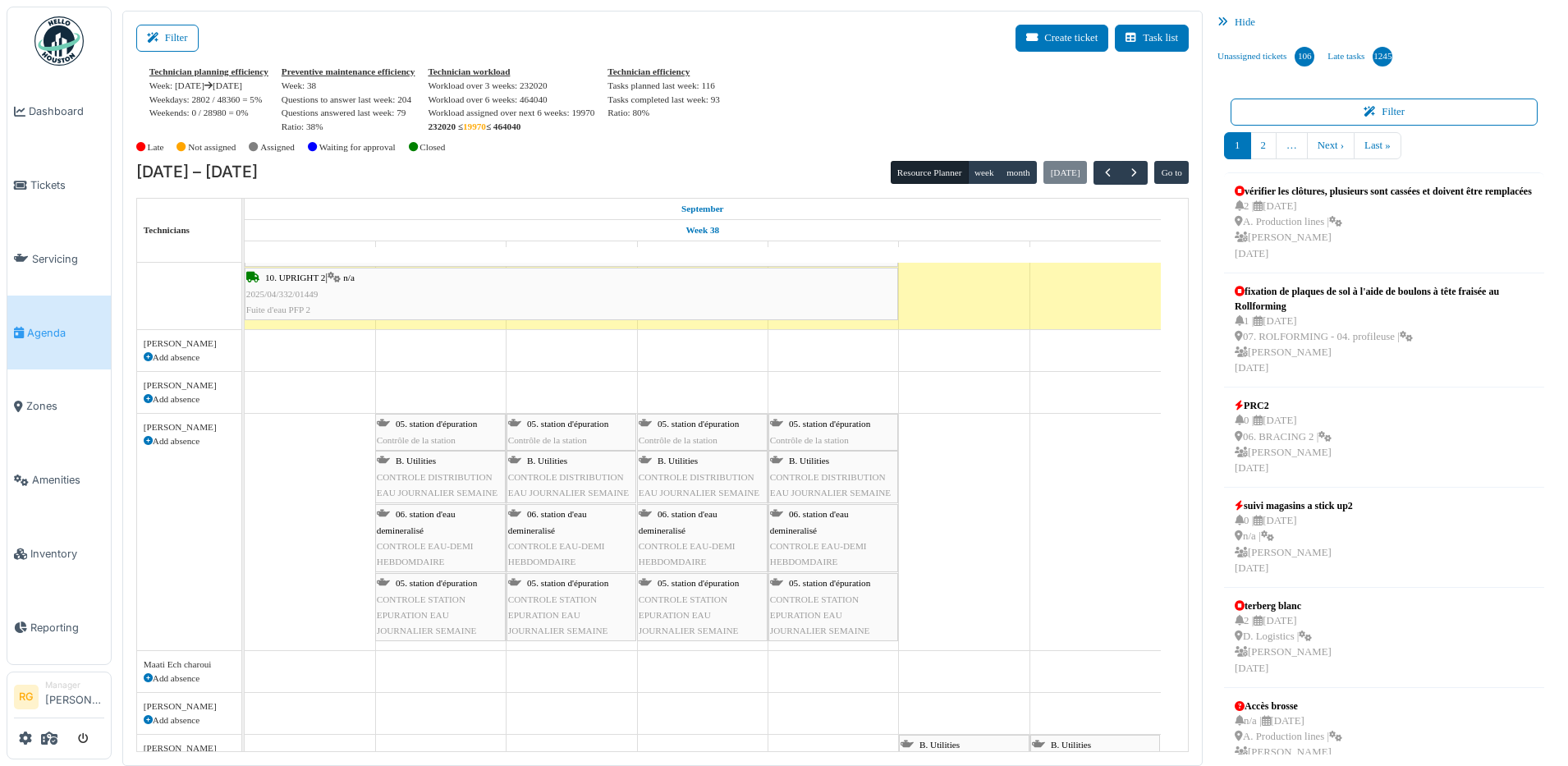
scroll to position [0, 0]
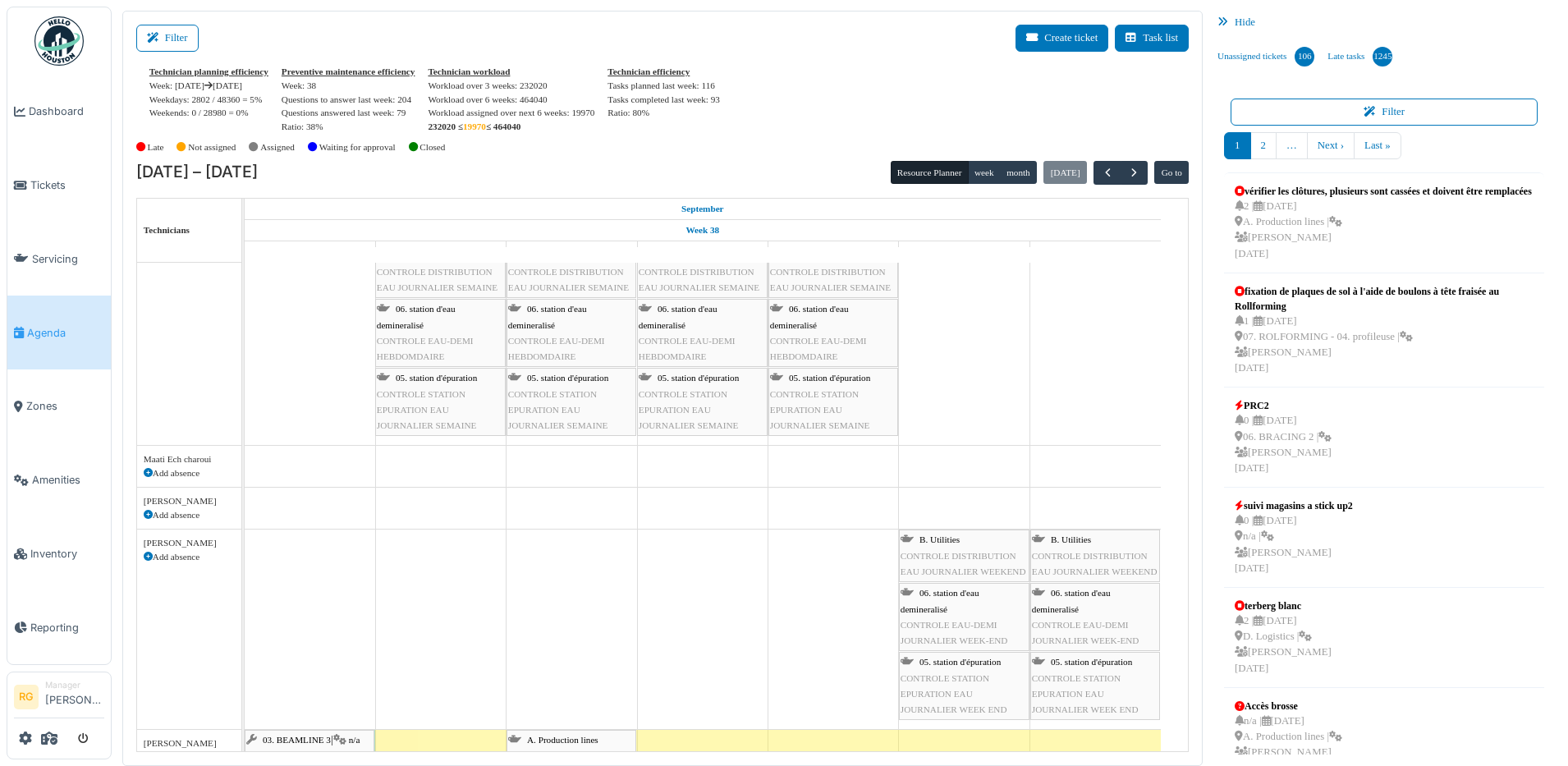
click at [146, 472] on icon at bounding box center [149, 473] width 9 height 9
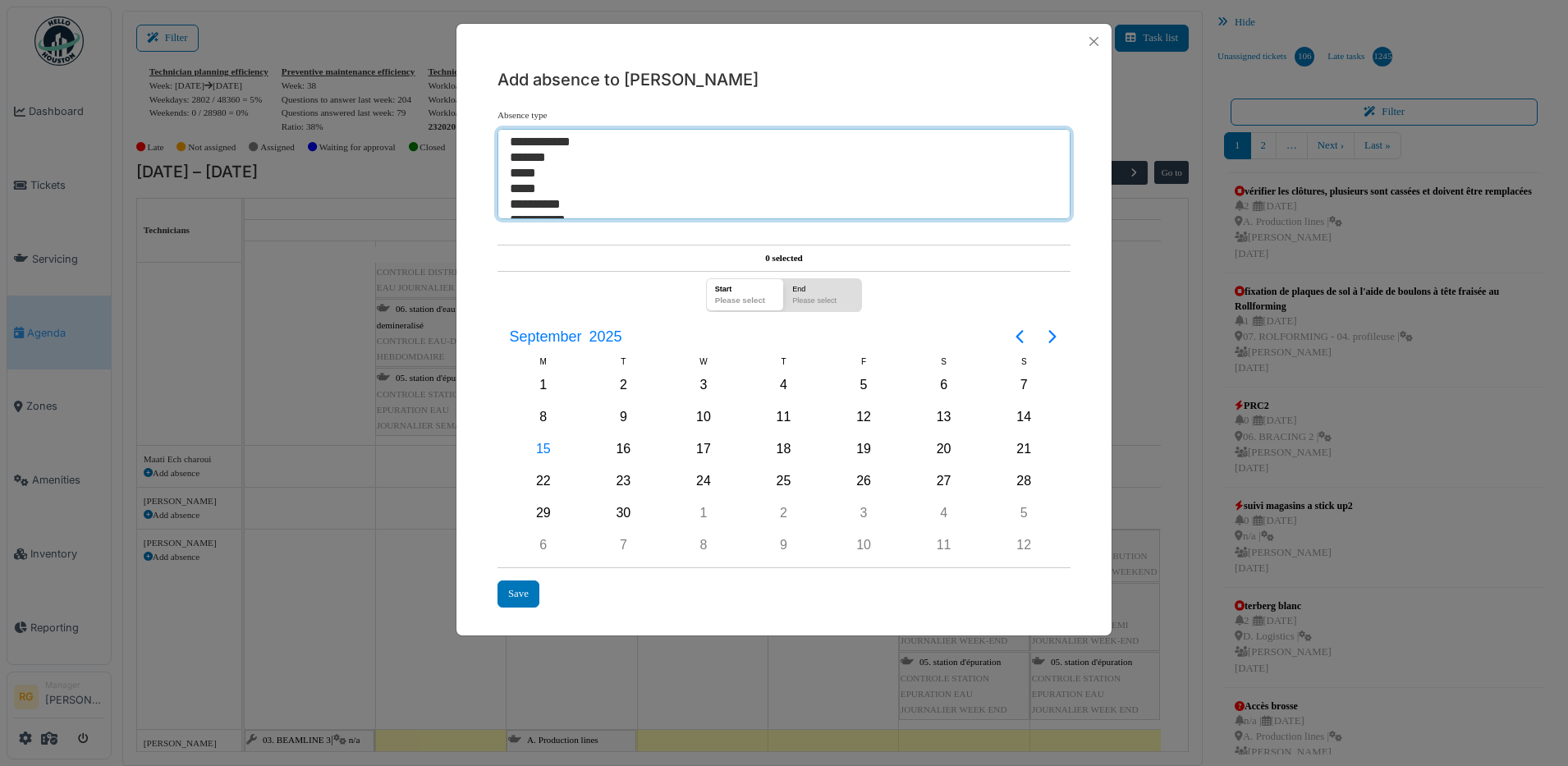
select select "***"
click at [534, 158] on option "*******" at bounding box center [776, 158] width 536 height 15
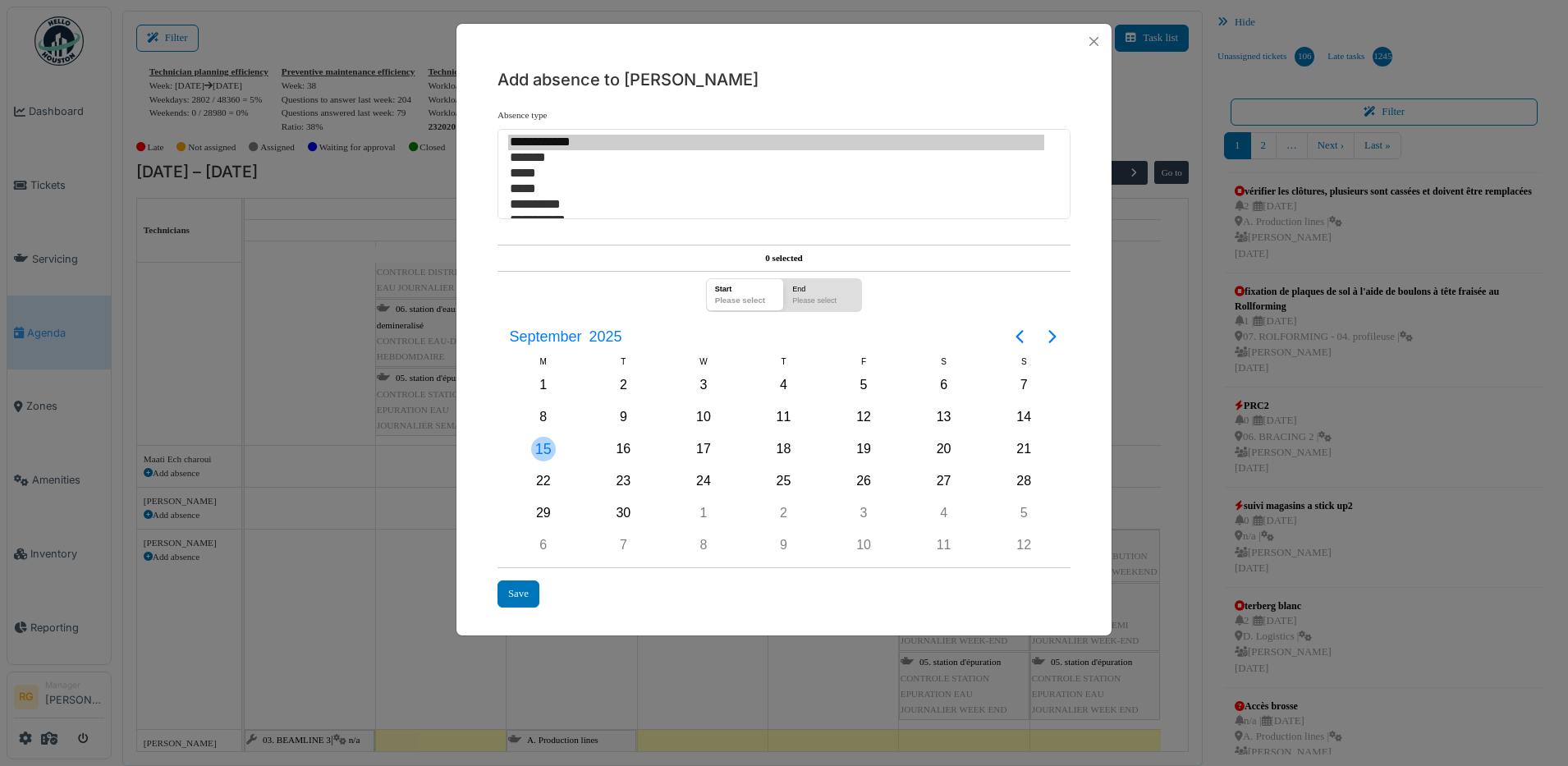
click at [545, 446] on div "15" at bounding box center [543, 449] width 25 height 25
click at [861, 443] on div "19" at bounding box center [864, 449] width 25 height 25
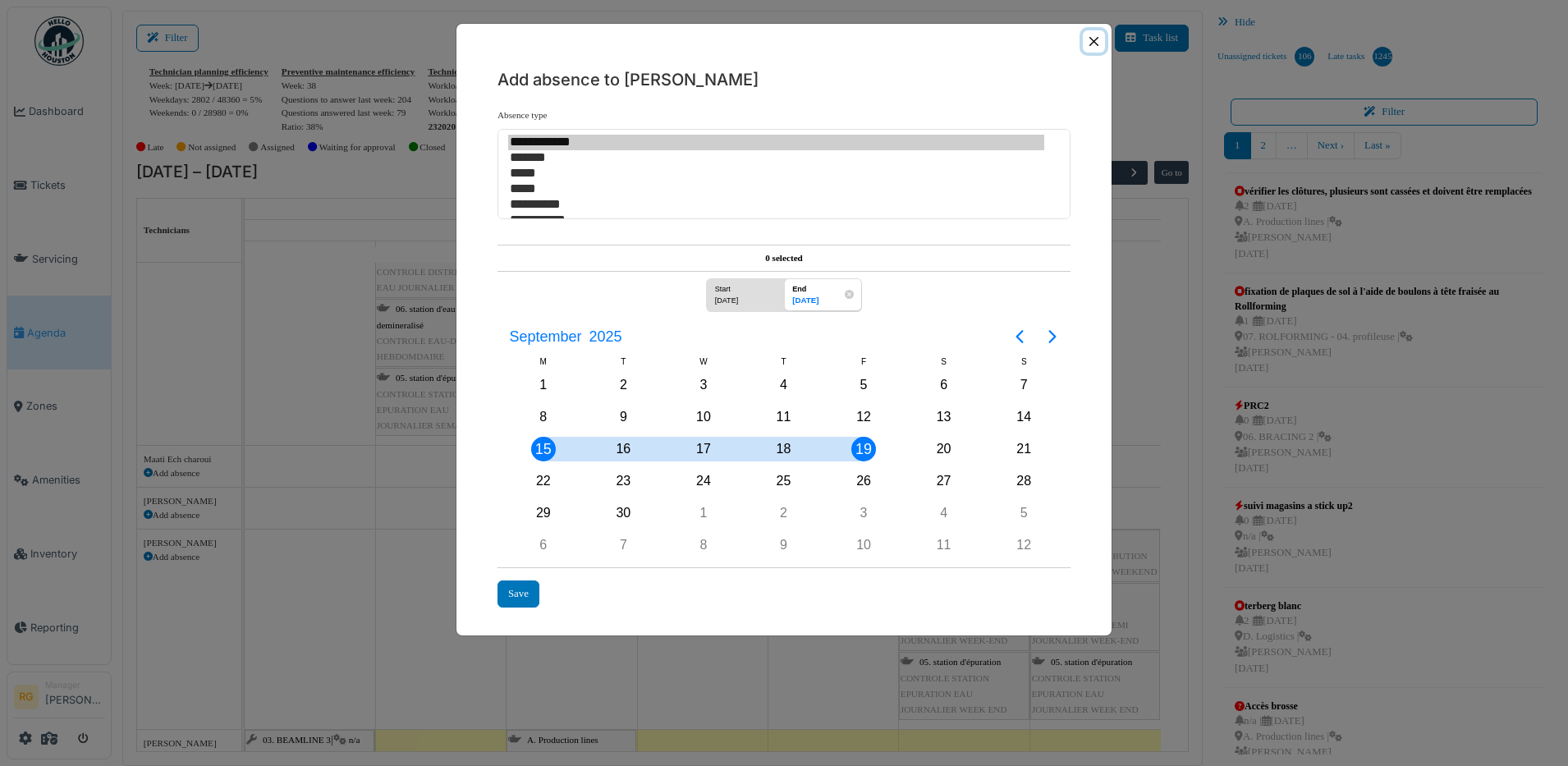
click at [1095, 40] on button "Close" at bounding box center [1093, 41] width 22 height 22
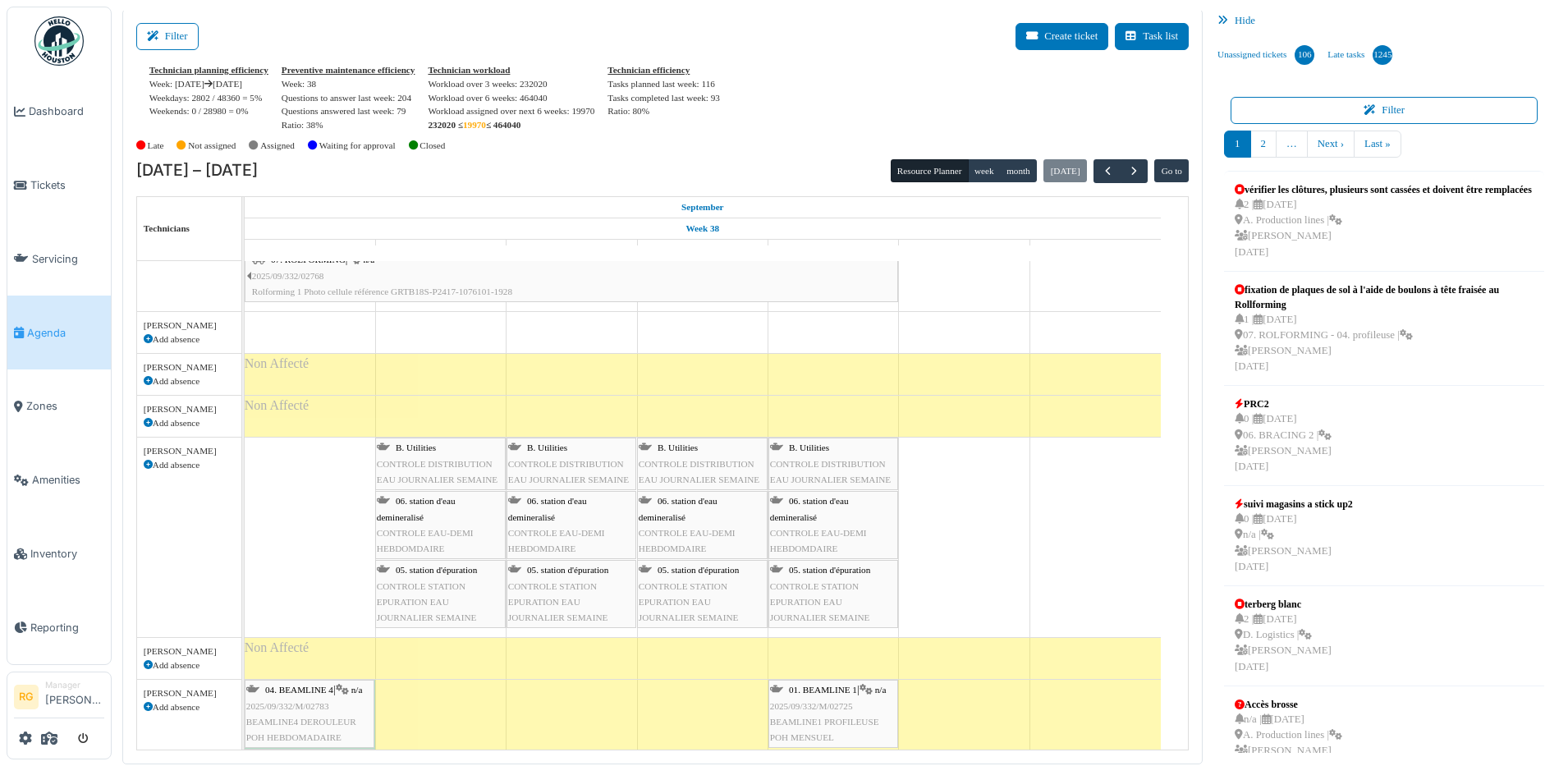
scroll to position [2992, 0]
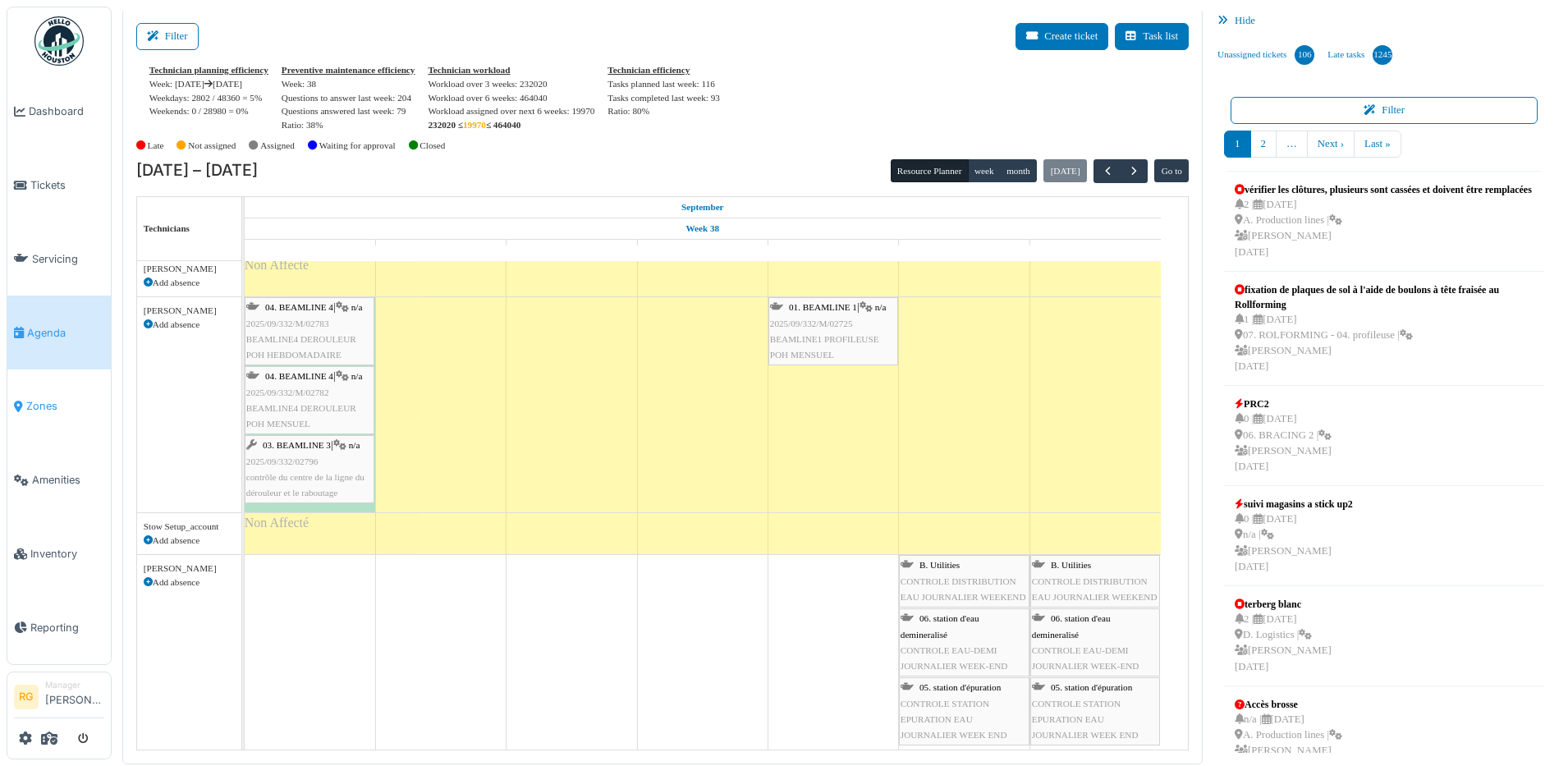
click at [40, 401] on span "Zones" at bounding box center [65, 405] width 78 height 15
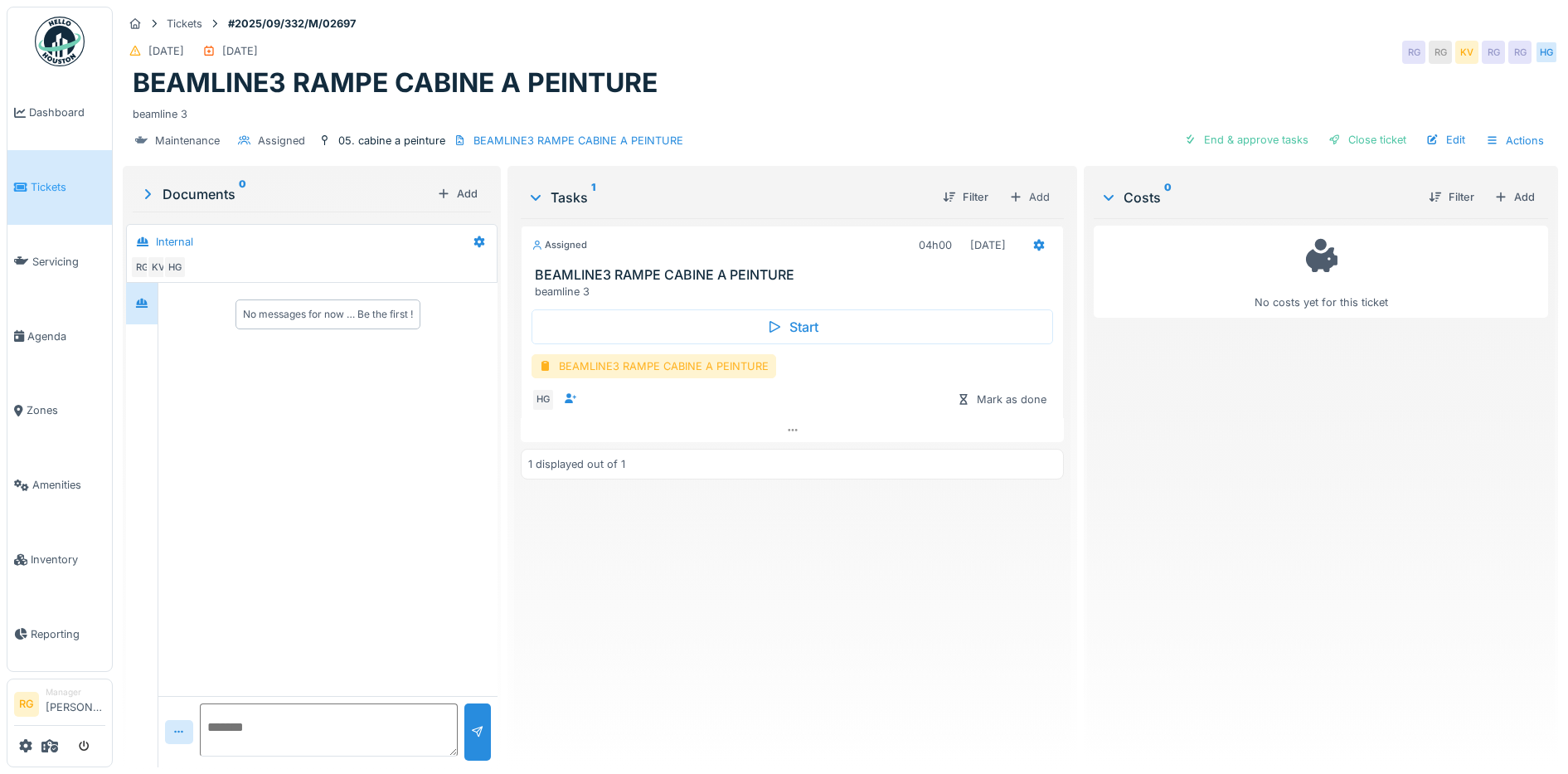
click at [647, 369] on div "BEAMLINE3 RAMPE CABINE A PEINTURE" at bounding box center [654, 365] width 245 height 24
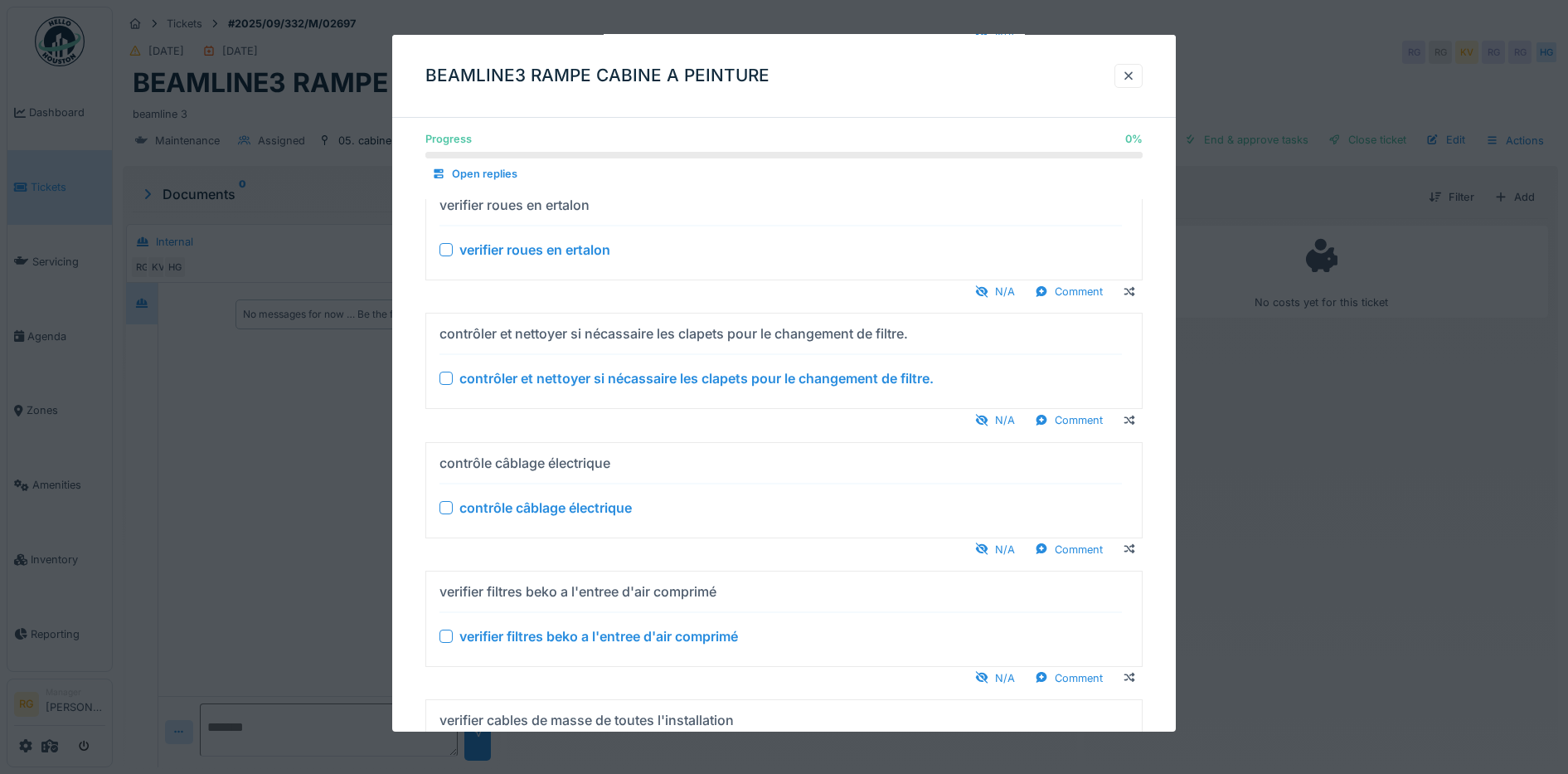
scroll to position [414, 0]
click at [1136, 73] on div at bounding box center [1129, 76] width 13 height 15
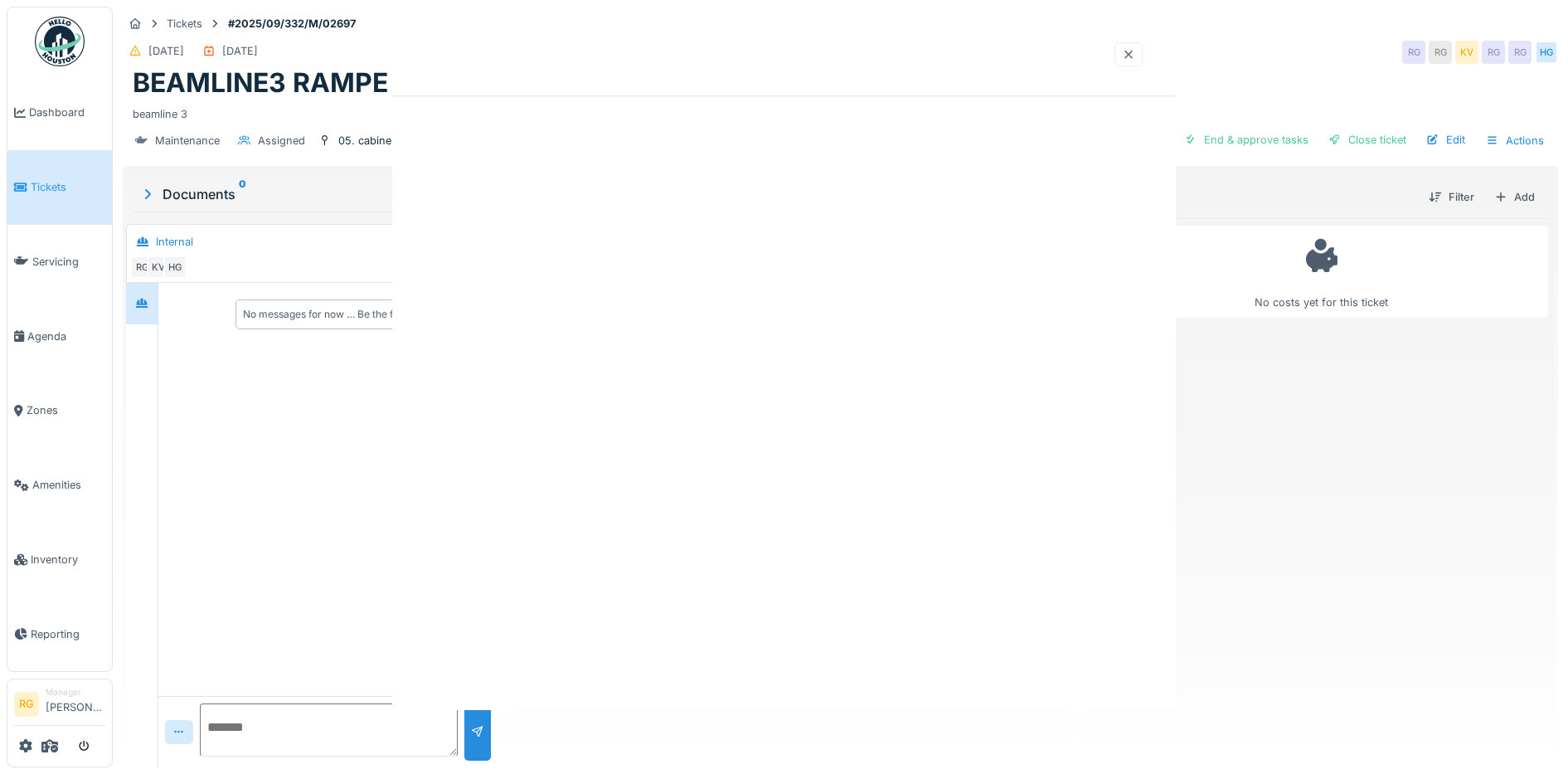
scroll to position [0, 0]
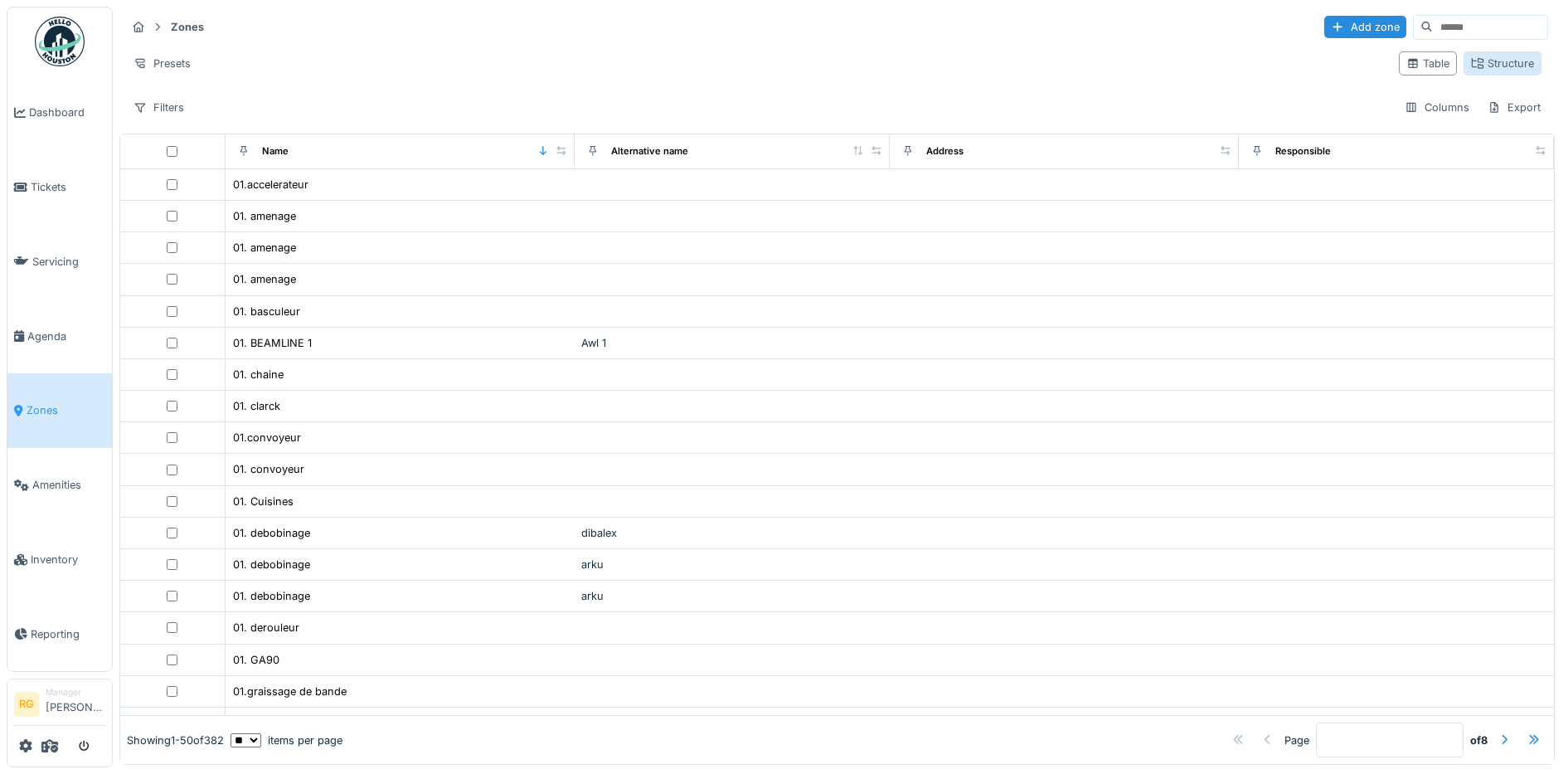
click at [1471, 65] on div "Structure" at bounding box center [1503, 63] width 63 height 15
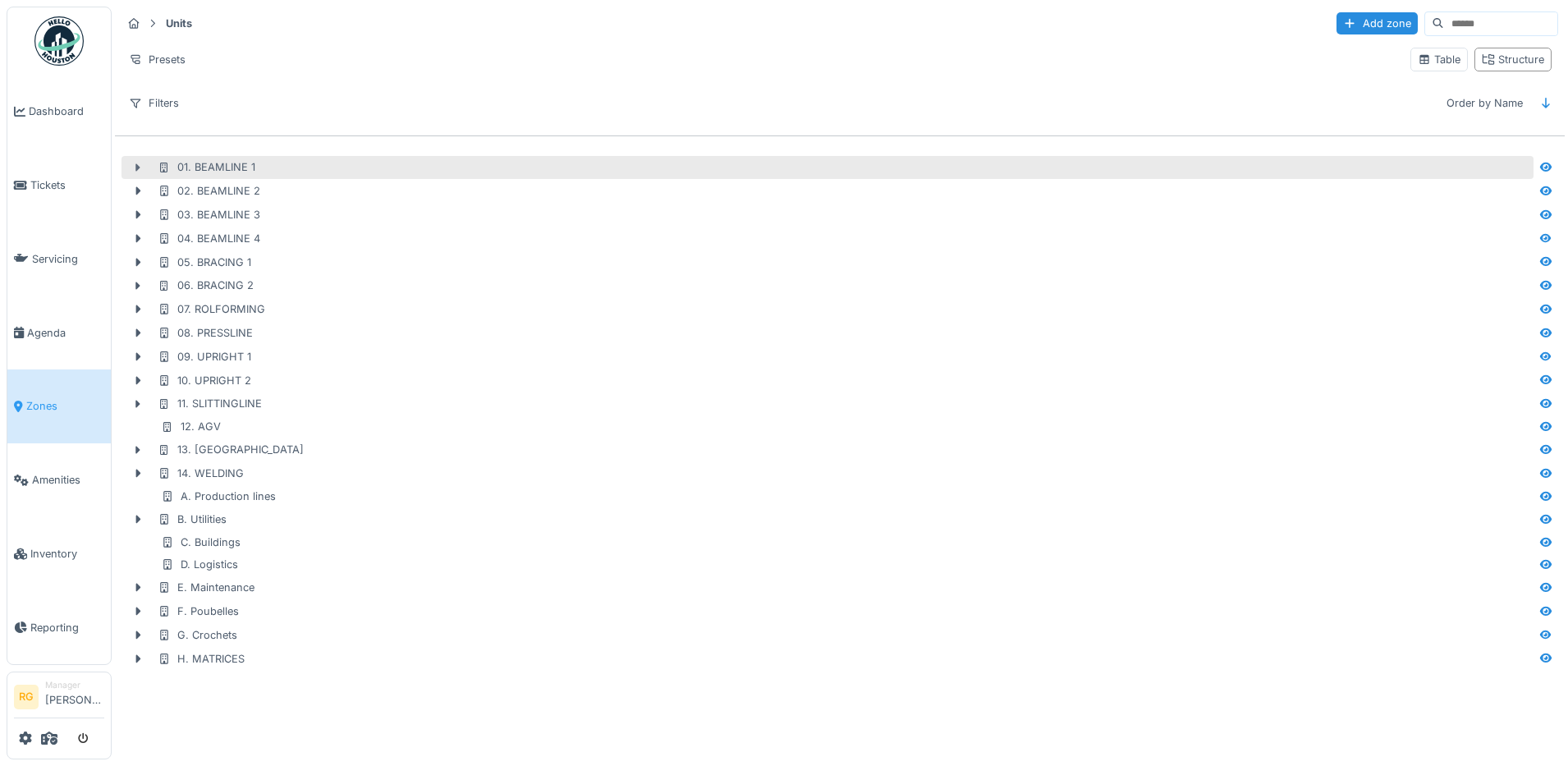
click at [139, 169] on icon at bounding box center [138, 168] width 5 height 9
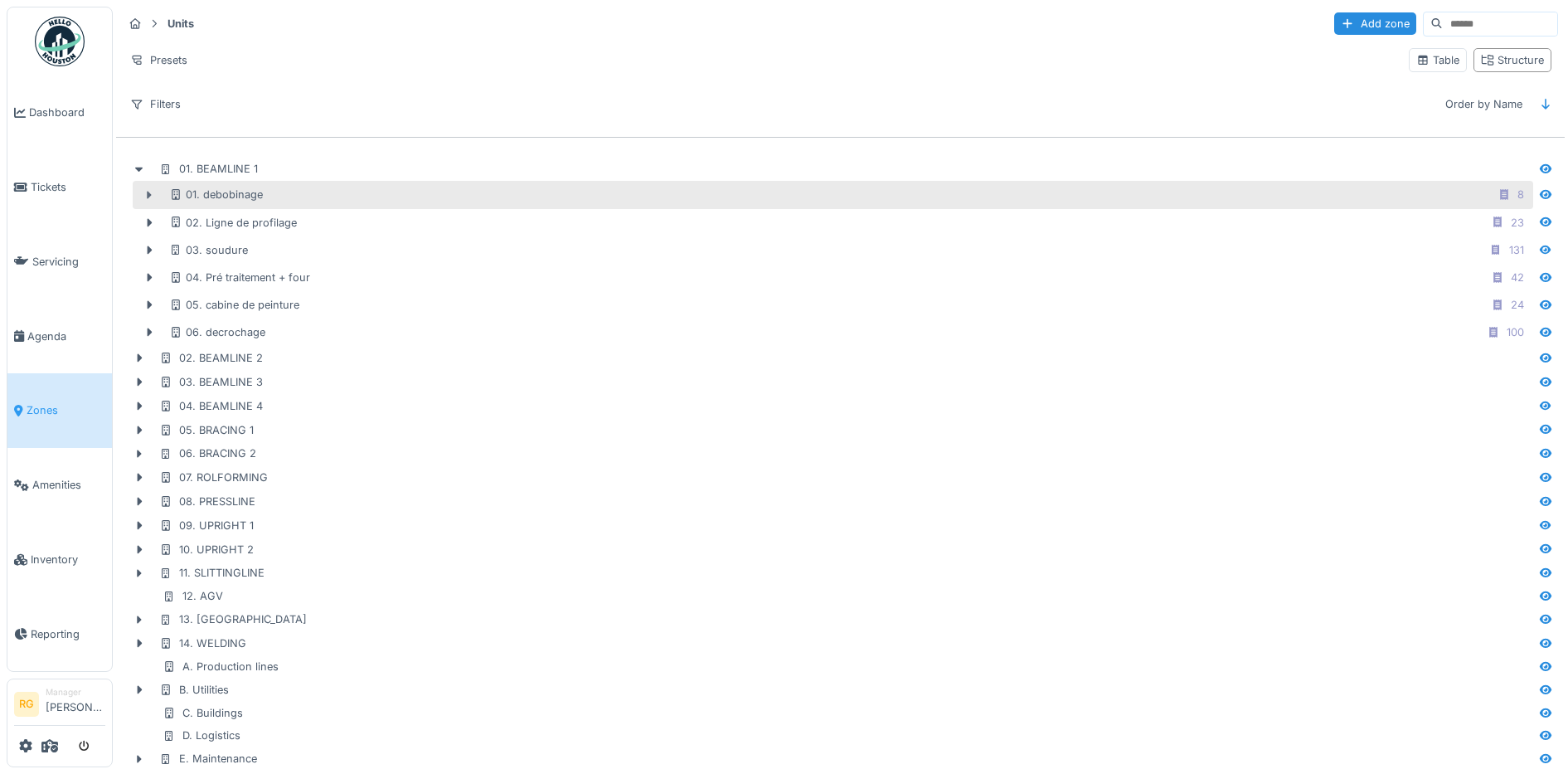
click at [151, 196] on icon at bounding box center [149, 194] width 5 height 9
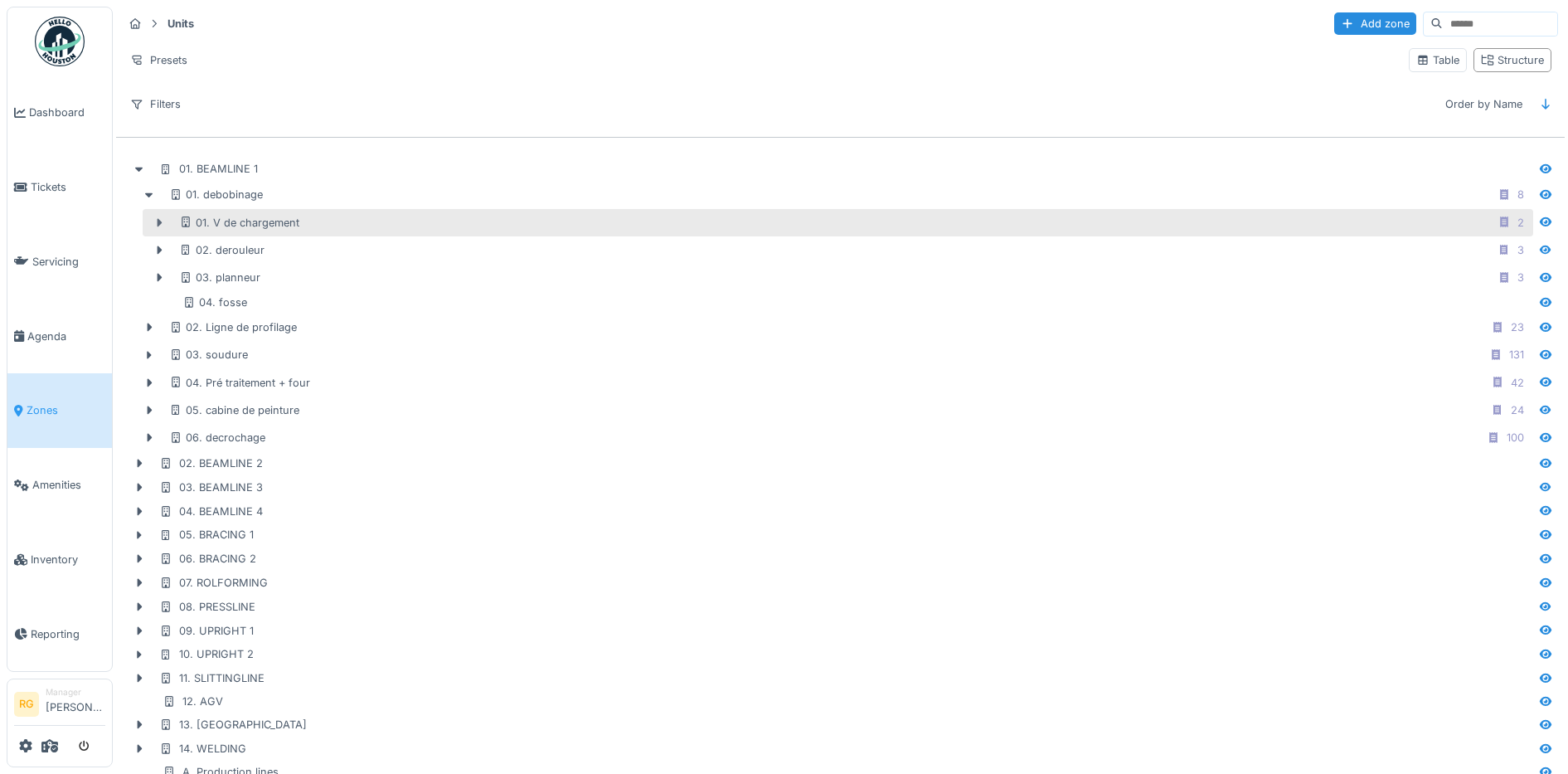
click at [158, 225] on icon at bounding box center [160, 222] width 5 height 9
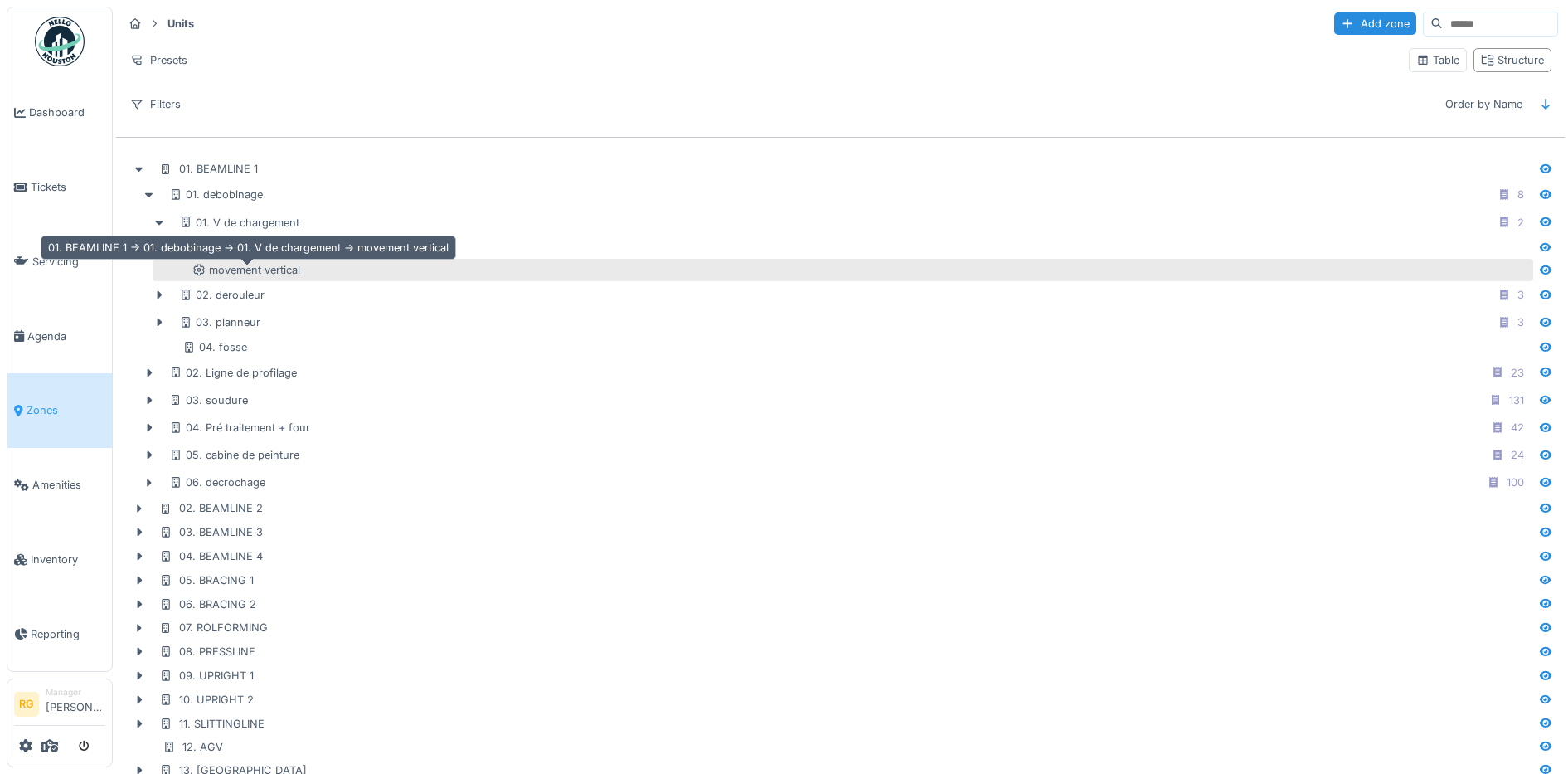
click at [200, 271] on icon at bounding box center [199, 270] width 13 height 11
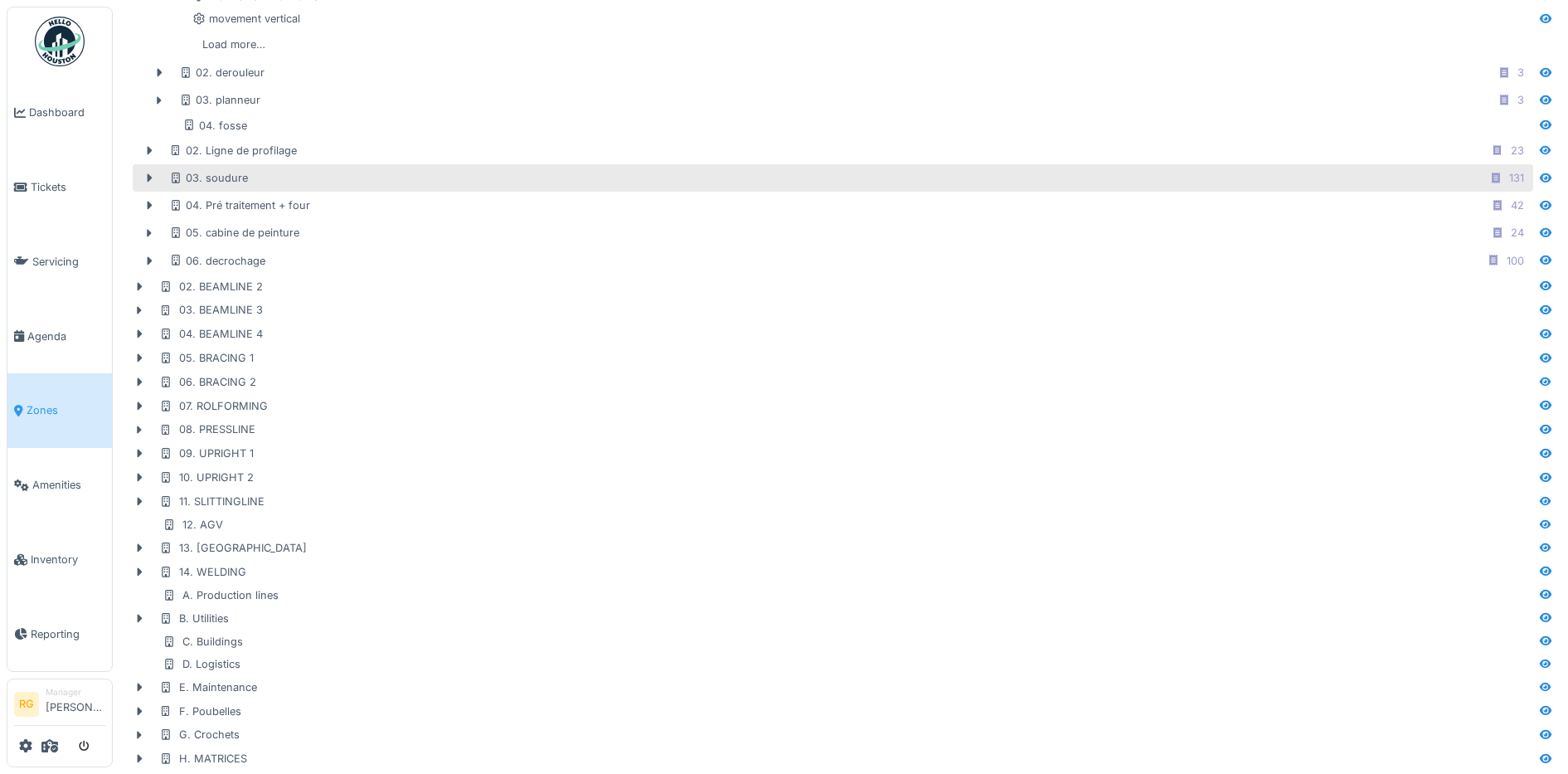
scroll to position [276, 0]
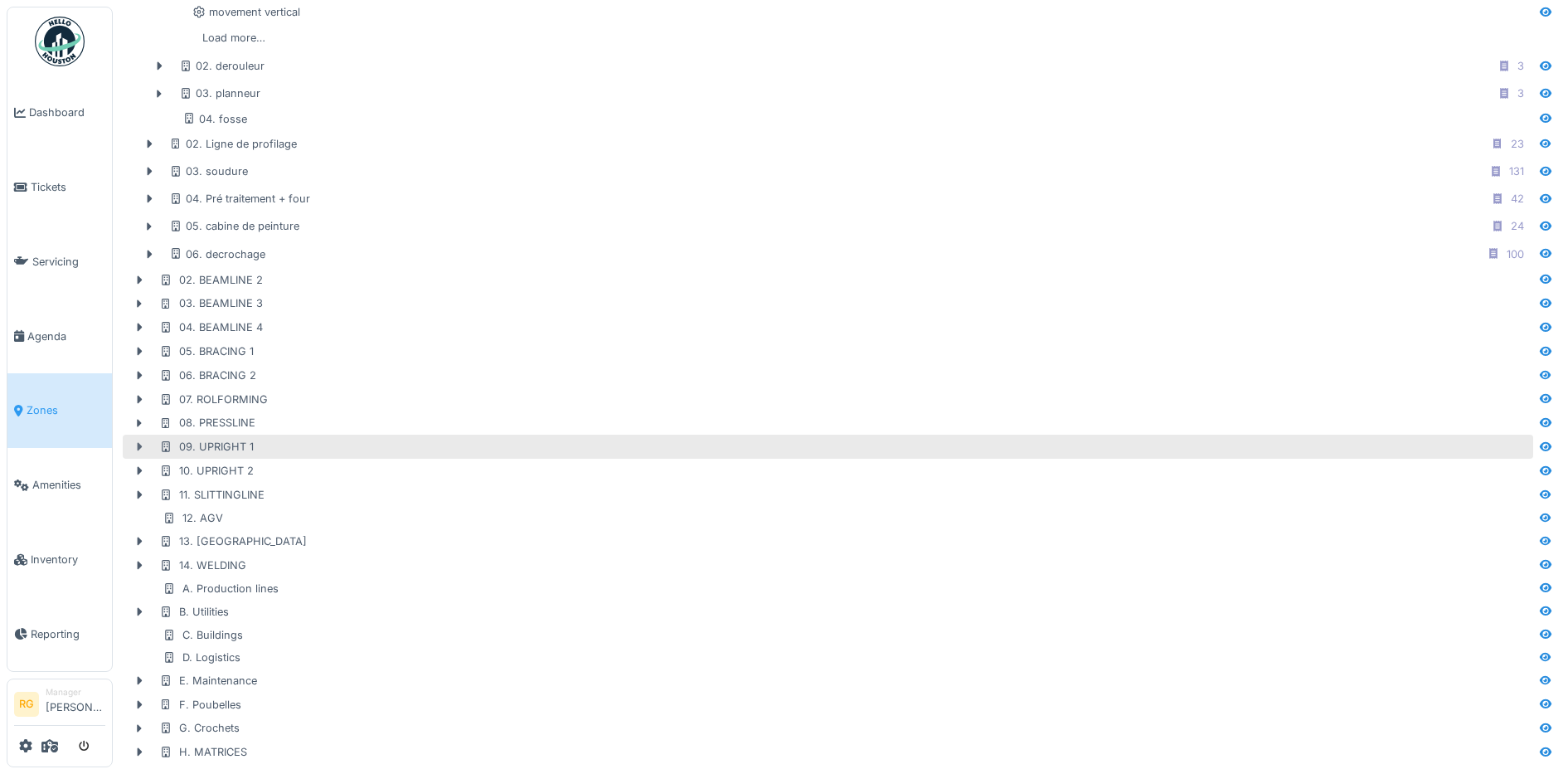
click at [140, 443] on icon at bounding box center [140, 447] width 5 height 9
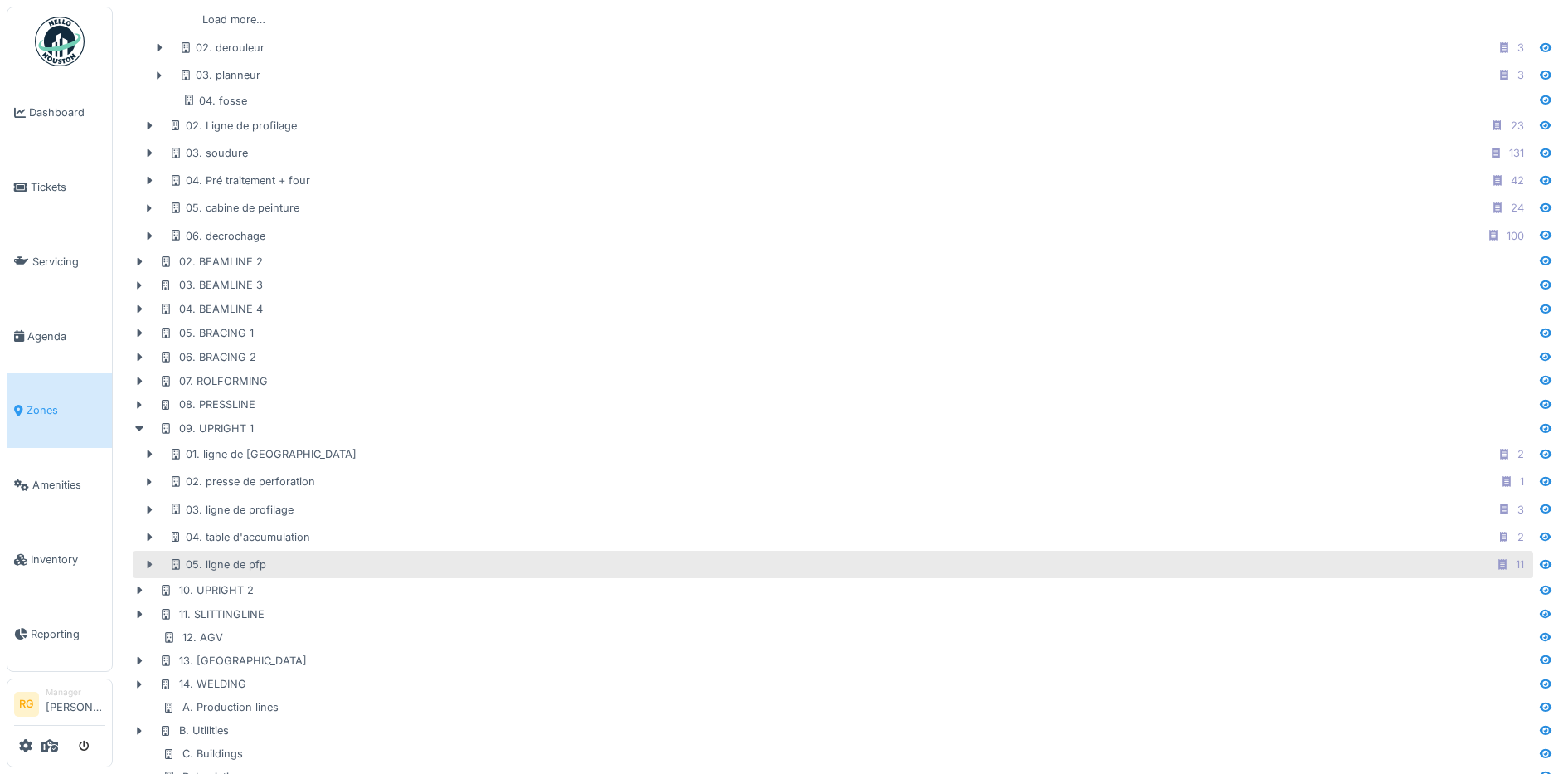
click at [146, 566] on icon at bounding box center [149, 564] width 13 height 11
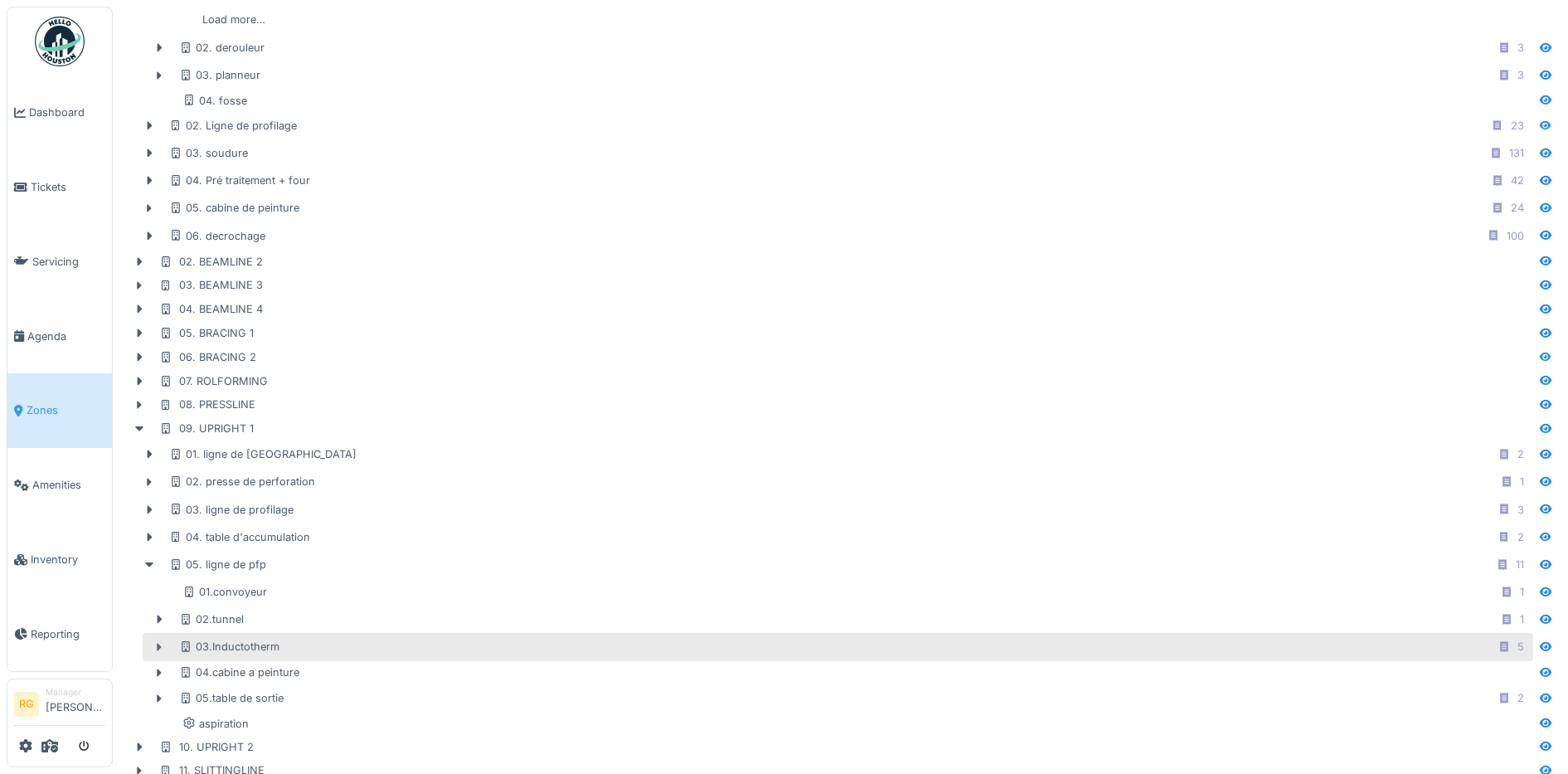
click at [159, 648] on icon at bounding box center [160, 647] width 5 height 9
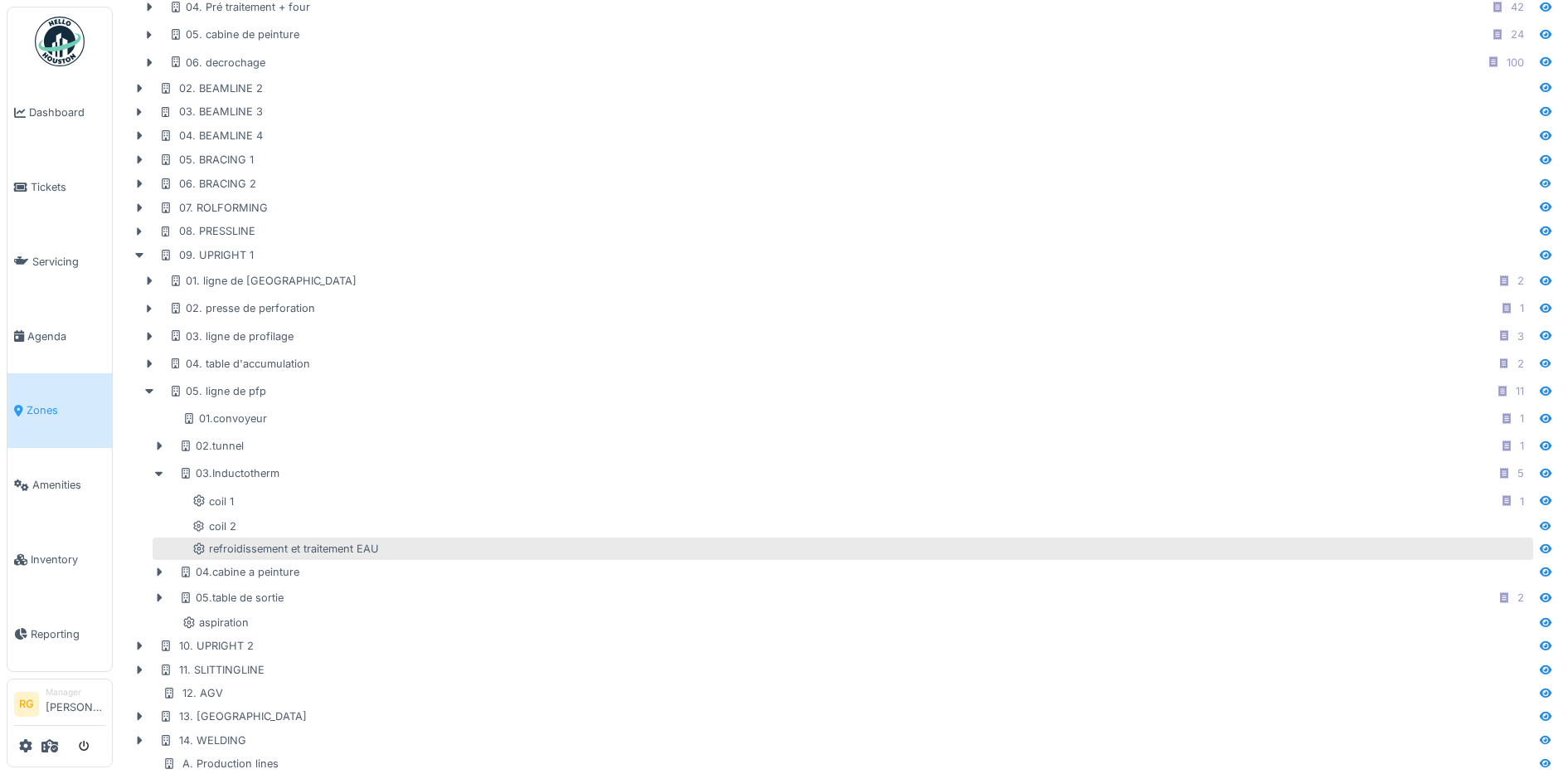
scroll to position [483, 0]
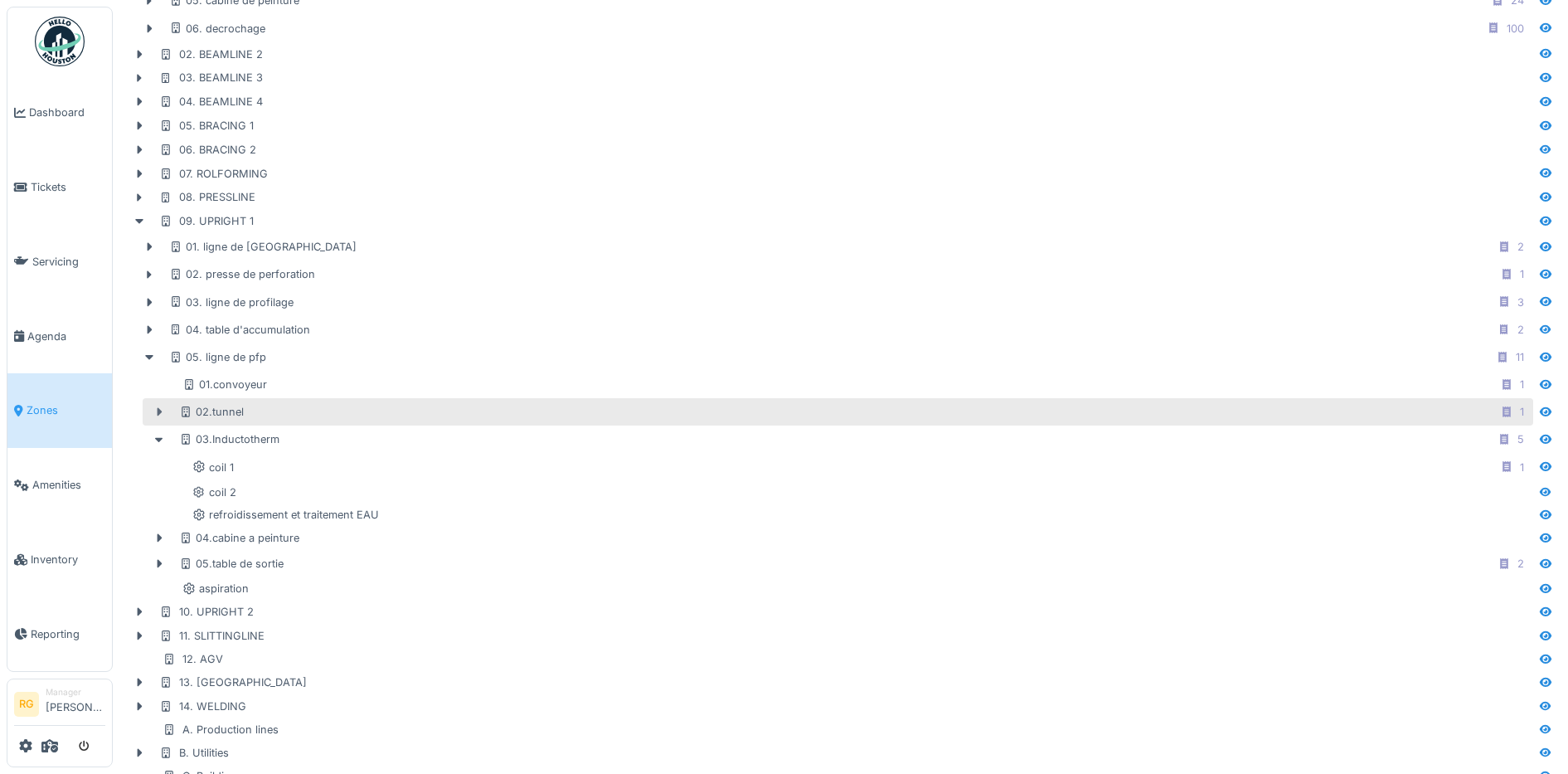
click at [159, 412] on icon at bounding box center [160, 412] width 5 height 9
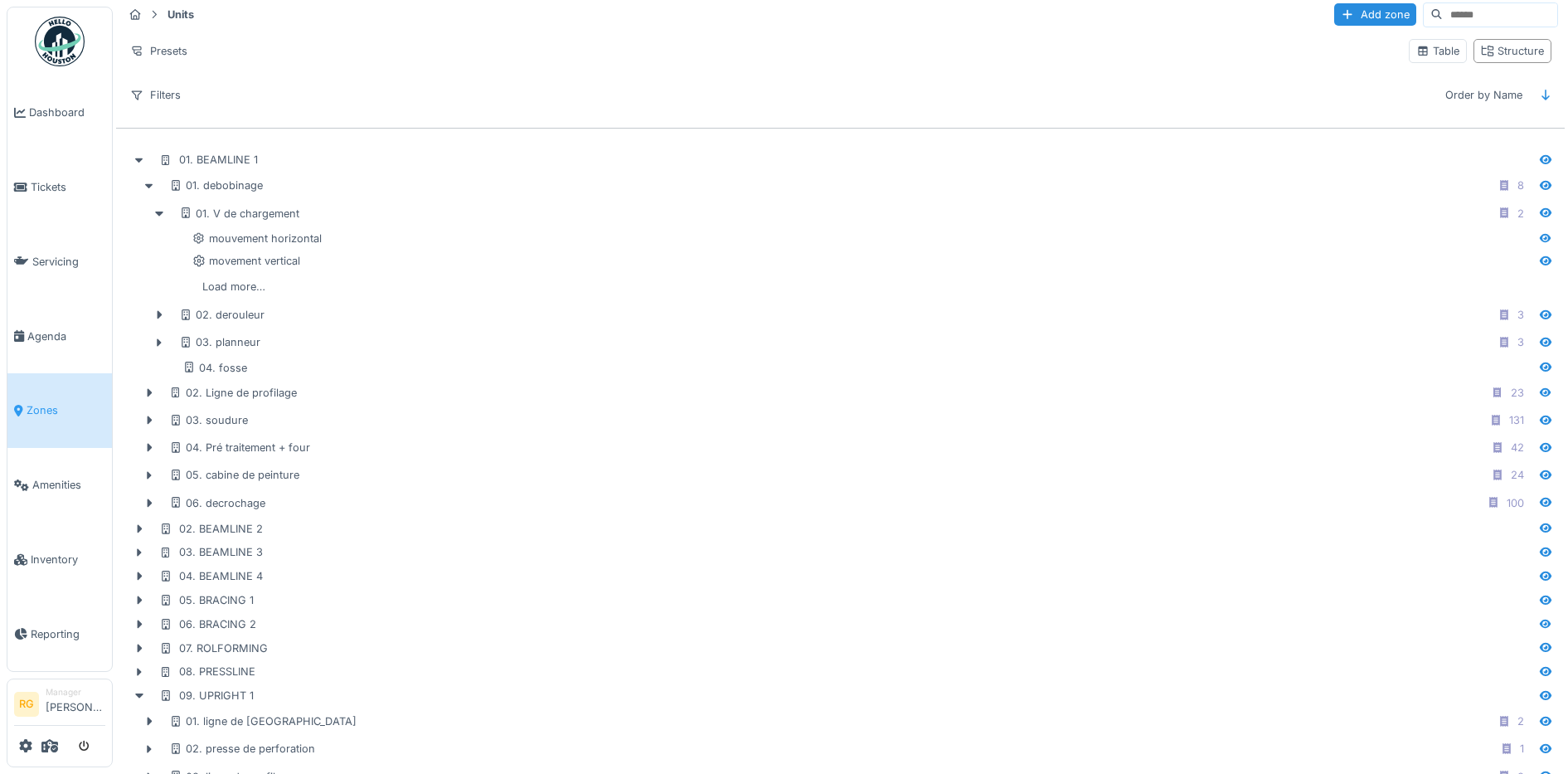
scroll to position [0, 0]
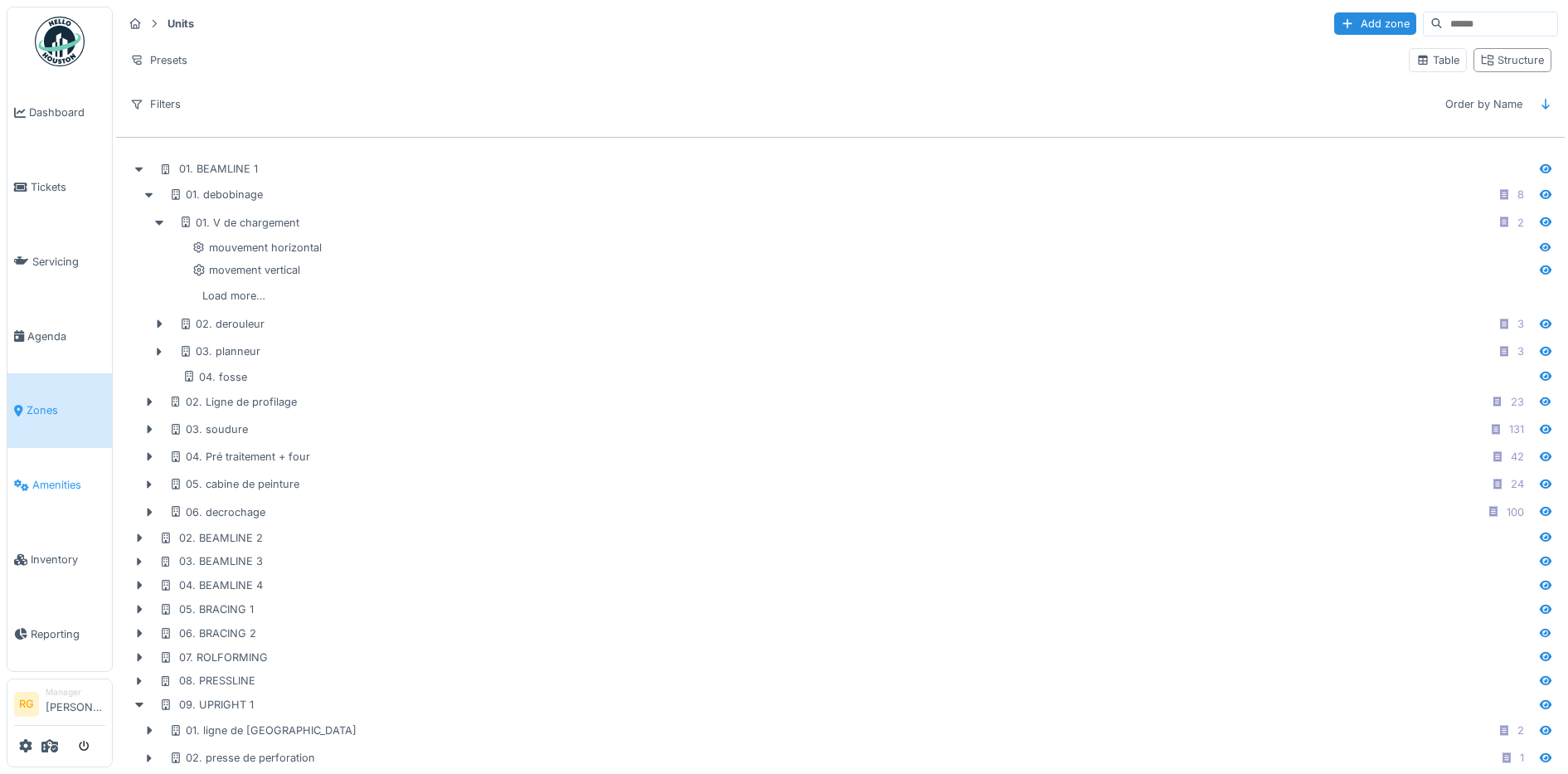
click at [77, 476] on span "Amenities" at bounding box center [69, 484] width 73 height 15
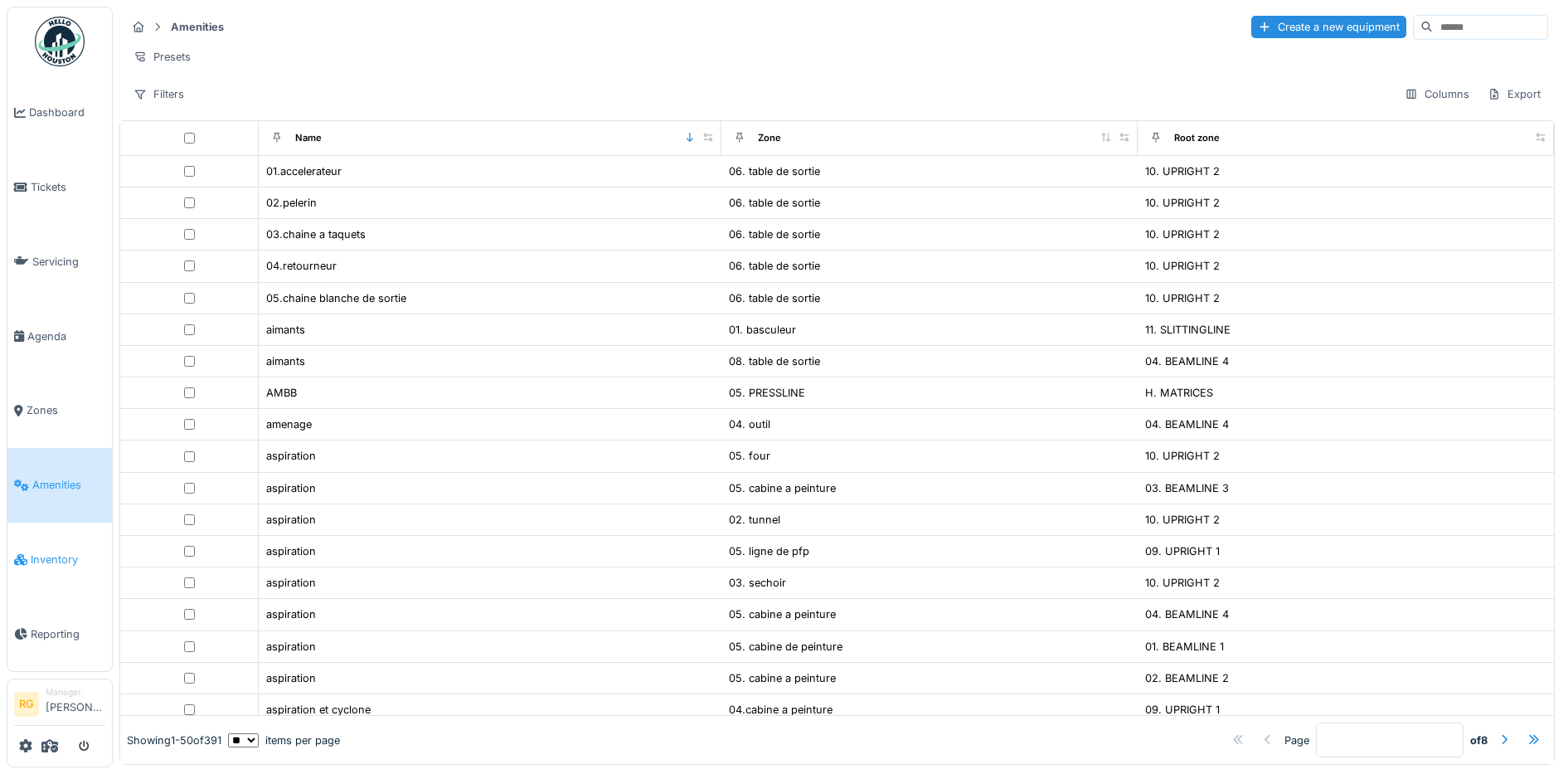
click at [52, 551] on span "Inventory" at bounding box center [68, 559] width 75 height 15
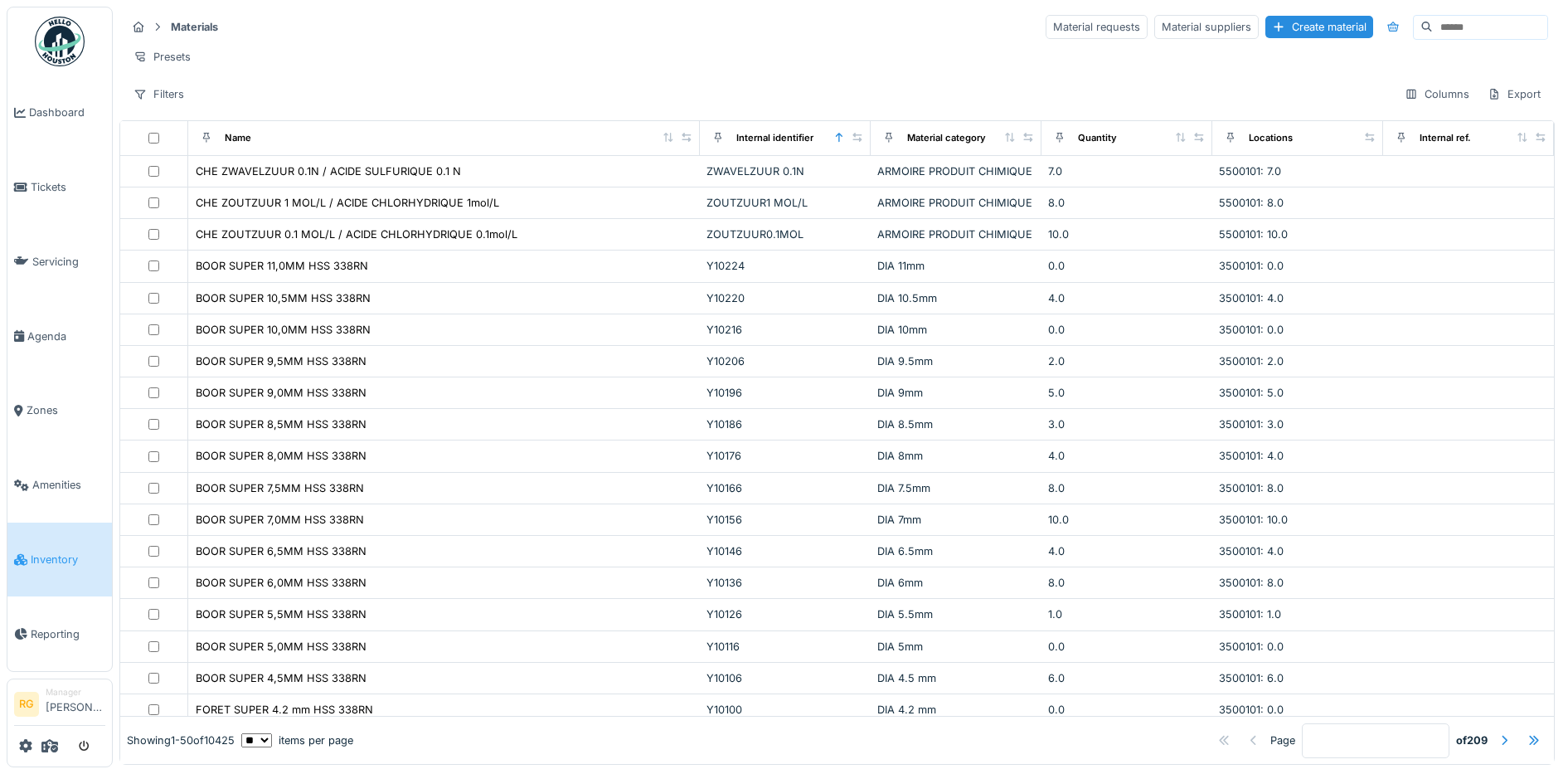
click at [1433, 25] on input at bounding box center [1491, 27] width 115 height 23
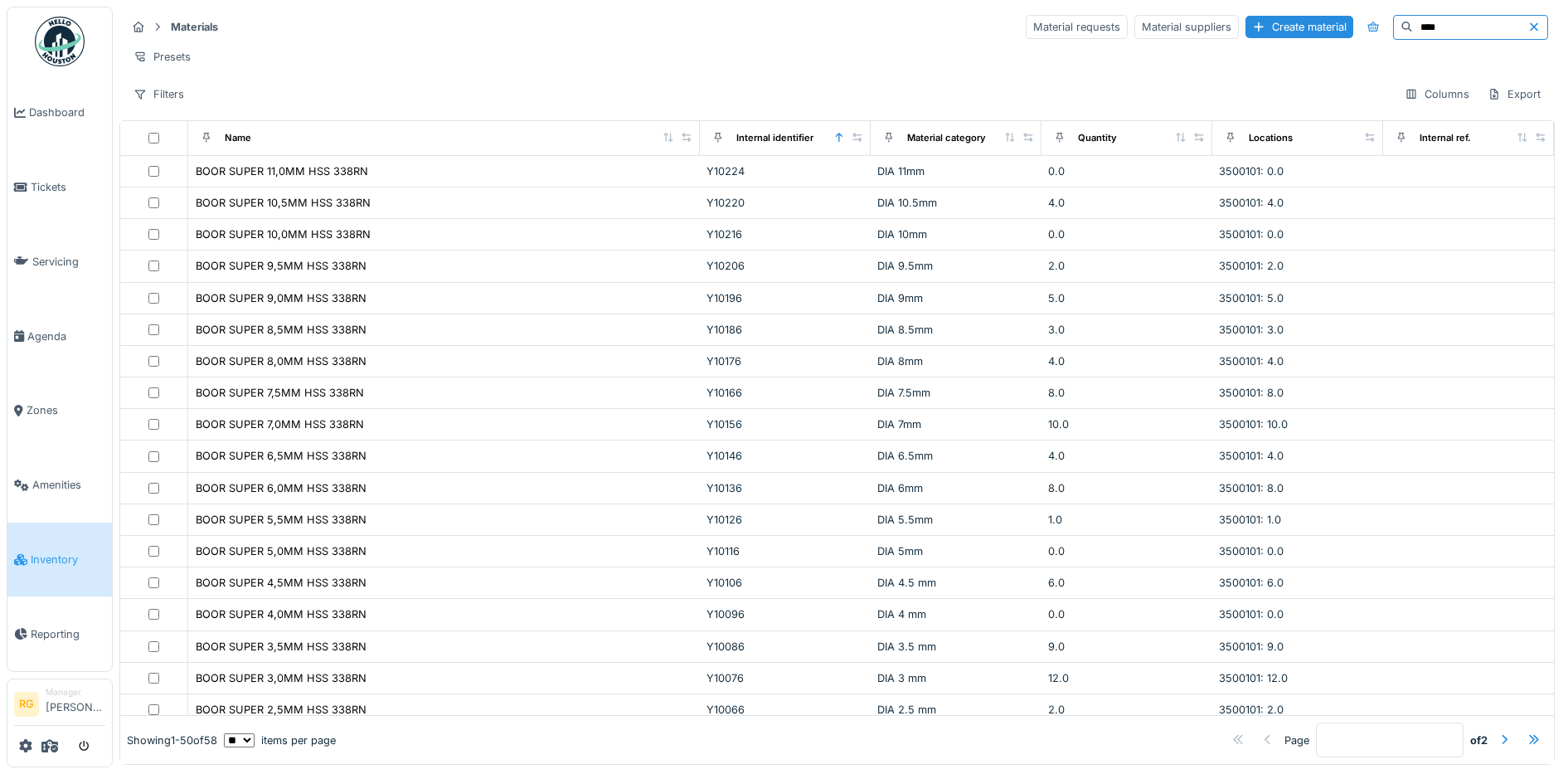
type input "****"
drag, startPoint x: 1500, startPoint y: 22, endPoint x: 1477, endPoint y: 22, distance: 23.0
click at [1528, 23] on icon at bounding box center [1535, 27] width 13 height 11
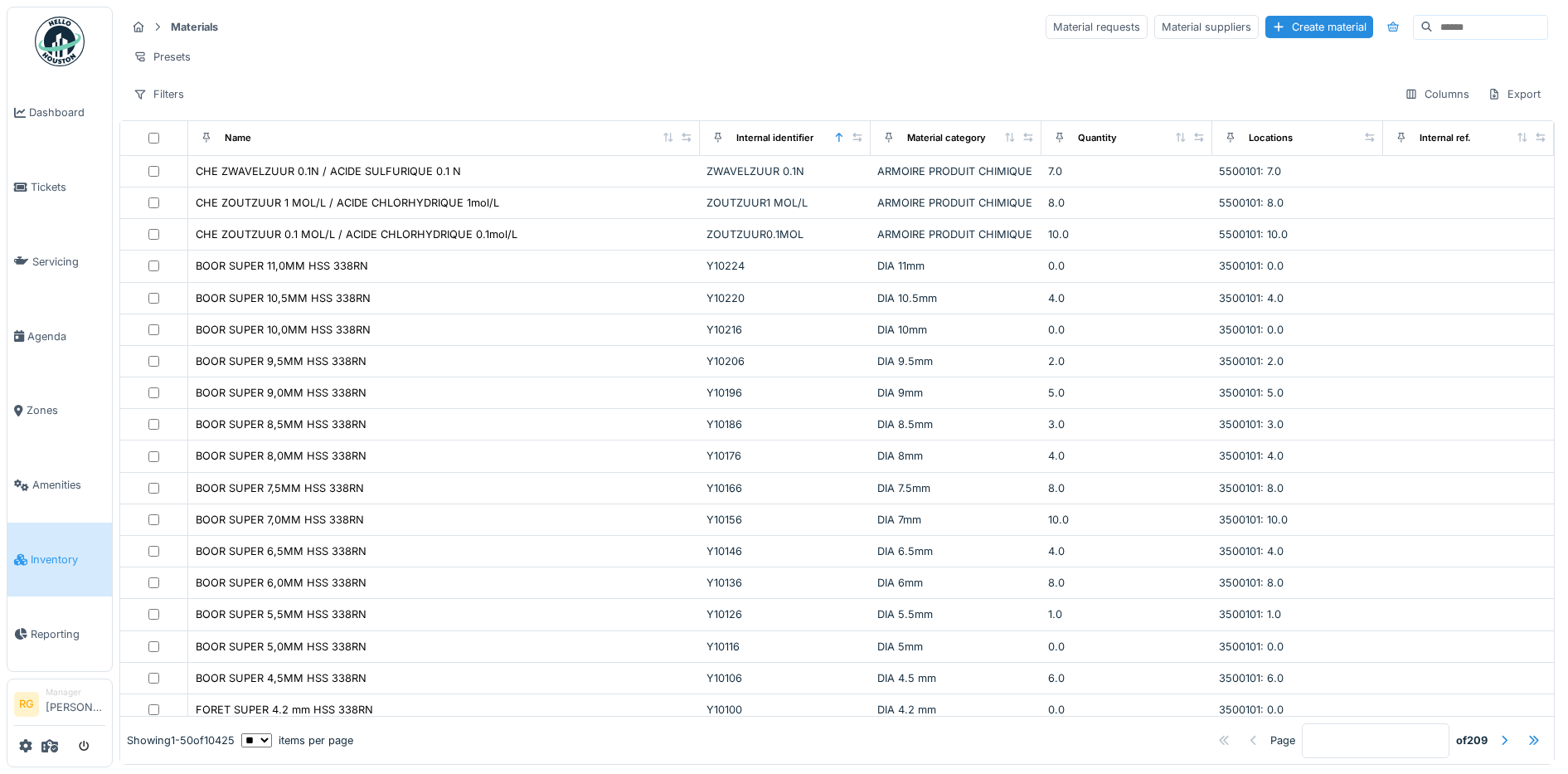
click at [1433, 27] on input at bounding box center [1491, 27] width 115 height 23
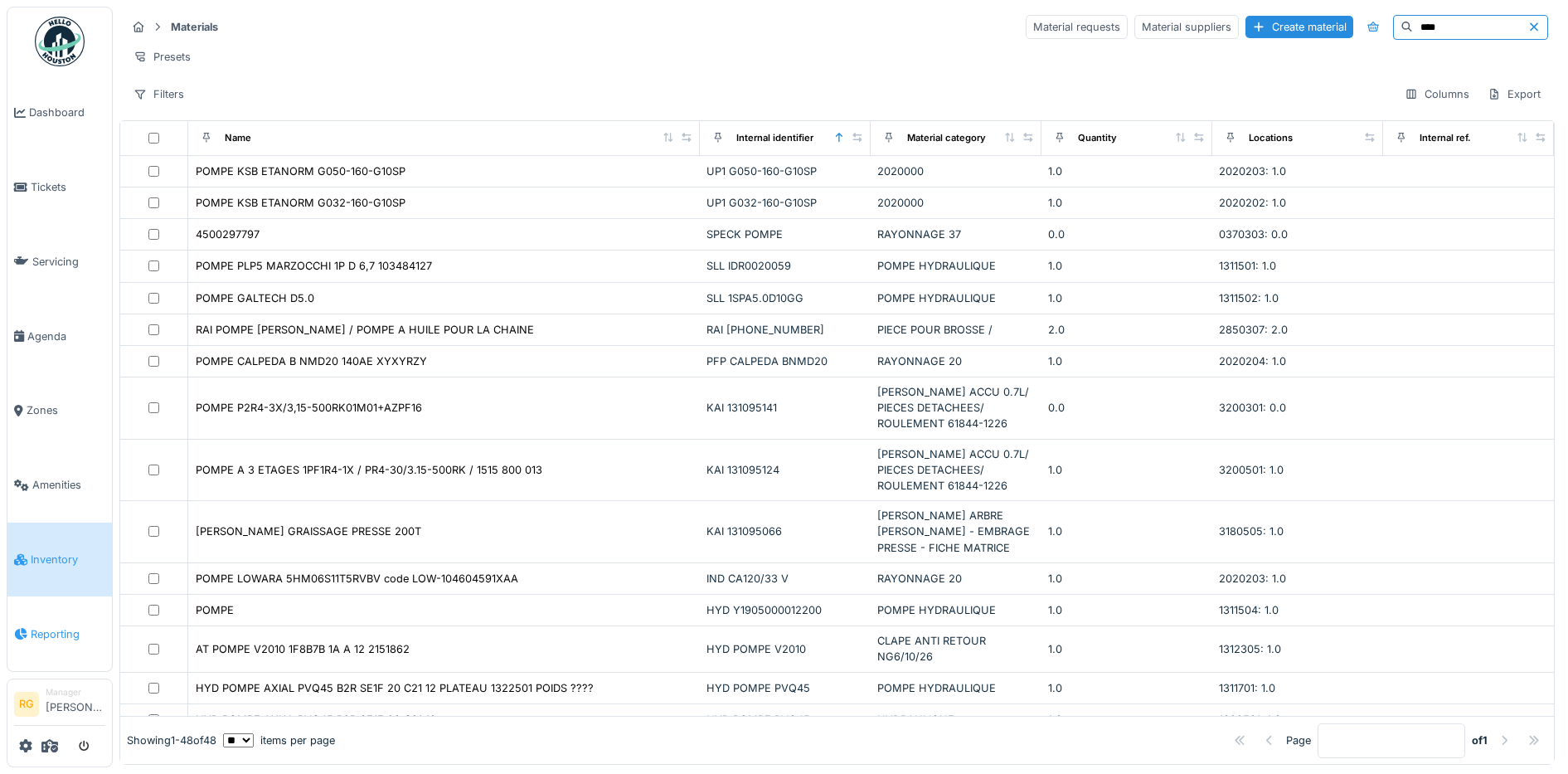
type input "****"
click at [53, 627] on span "Reporting" at bounding box center [68, 634] width 75 height 15
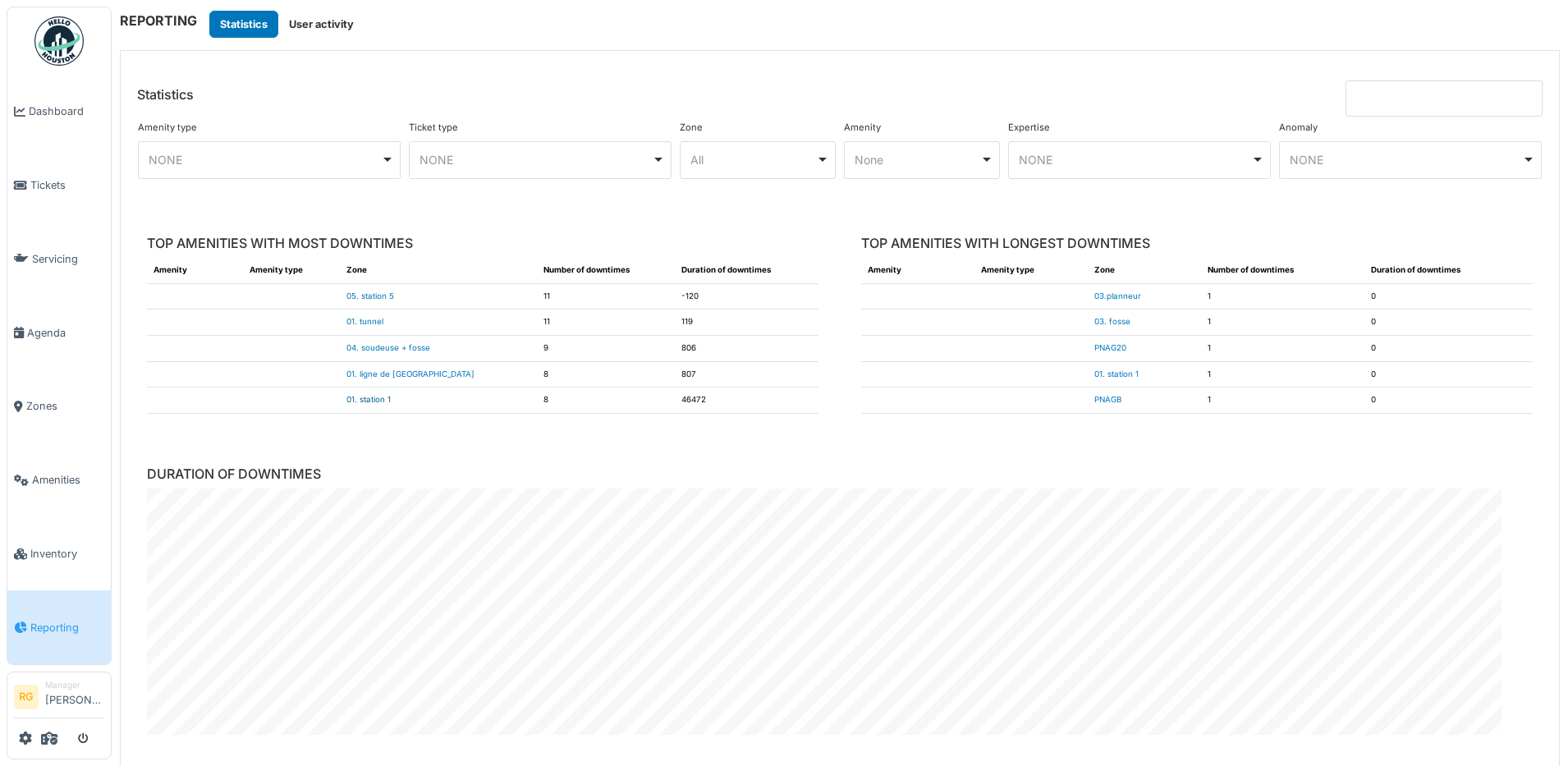
click at [376, 398] on link "01. station 1" at bounding box center [368, 400] width 45 height 9
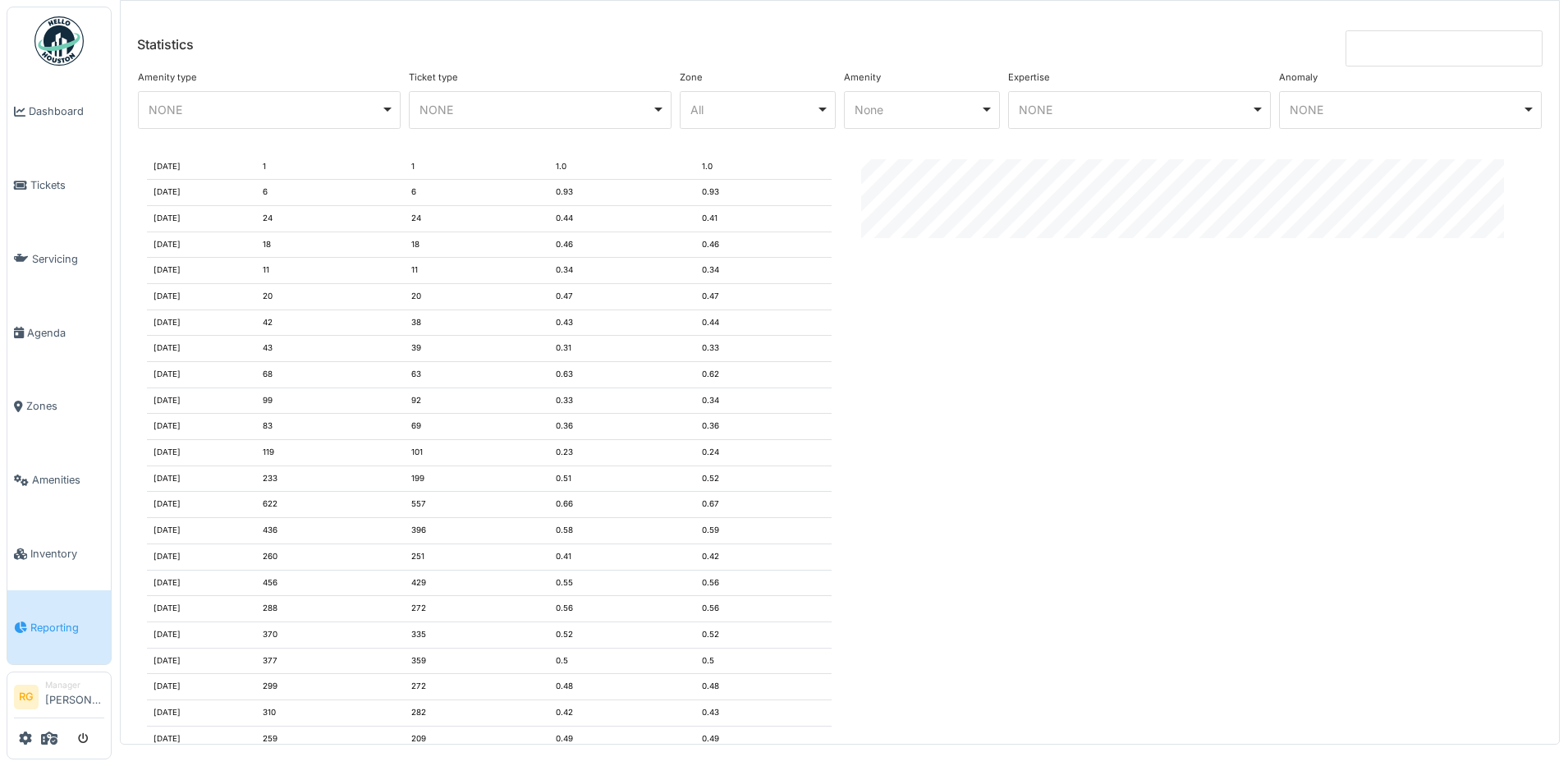
scroll to position [2648, 0]
click at [61, 177] on span "Tickets" at bounding box center [67, 185] width 74 height 15
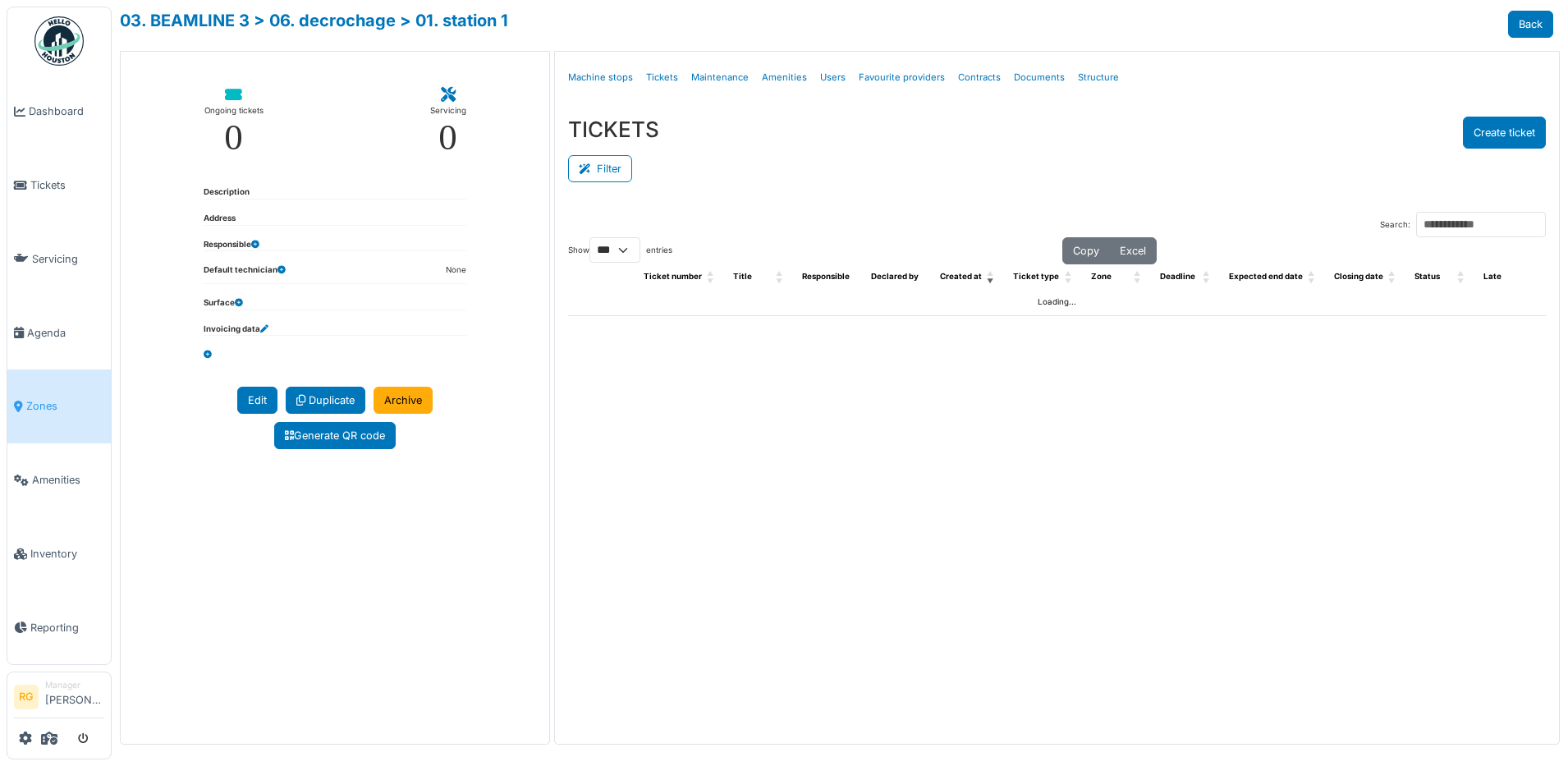
select select "***"
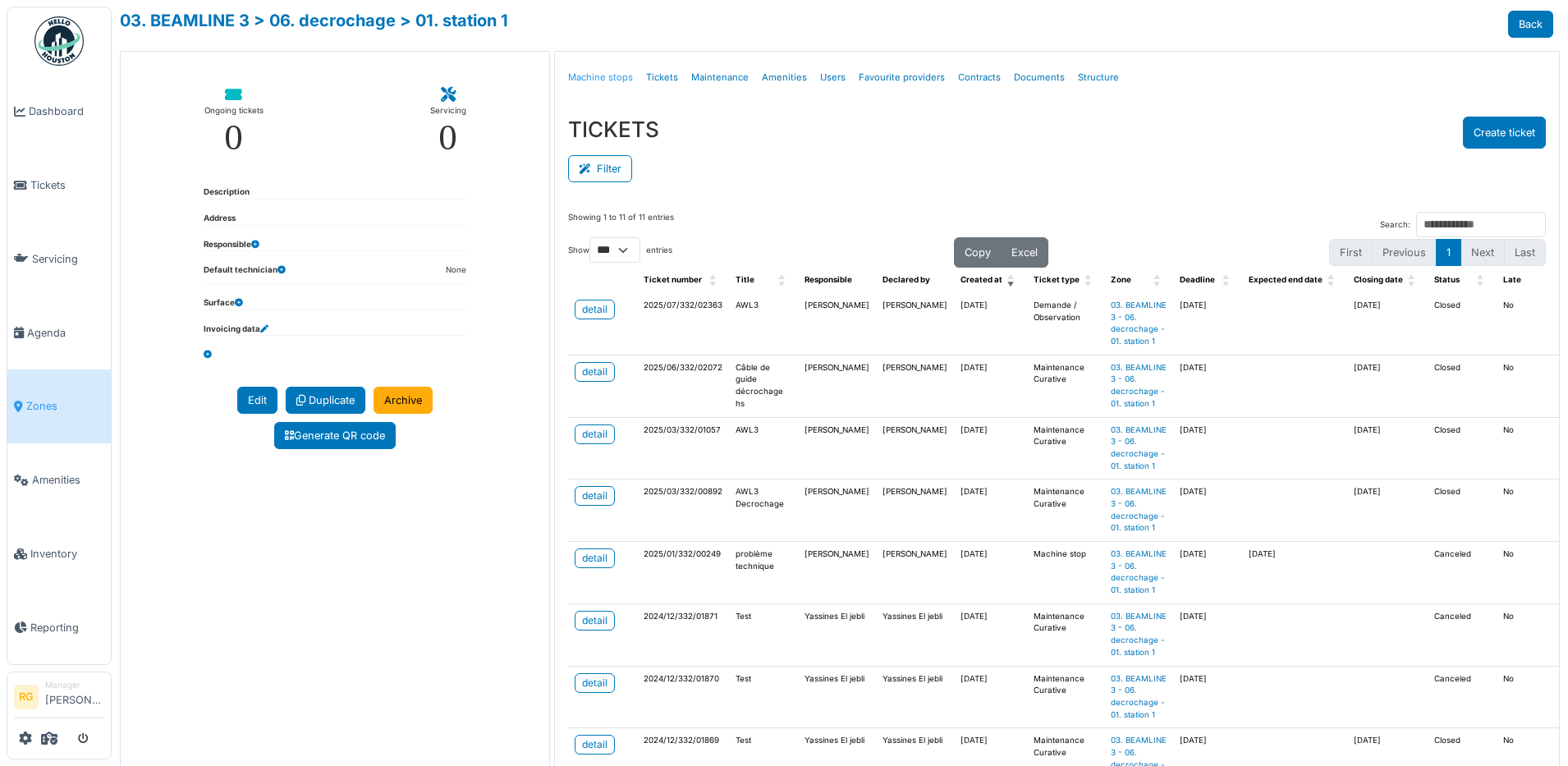
click at [603, 72] on link "Machine stops" at bounding box center [600, 78] width 78 height 39
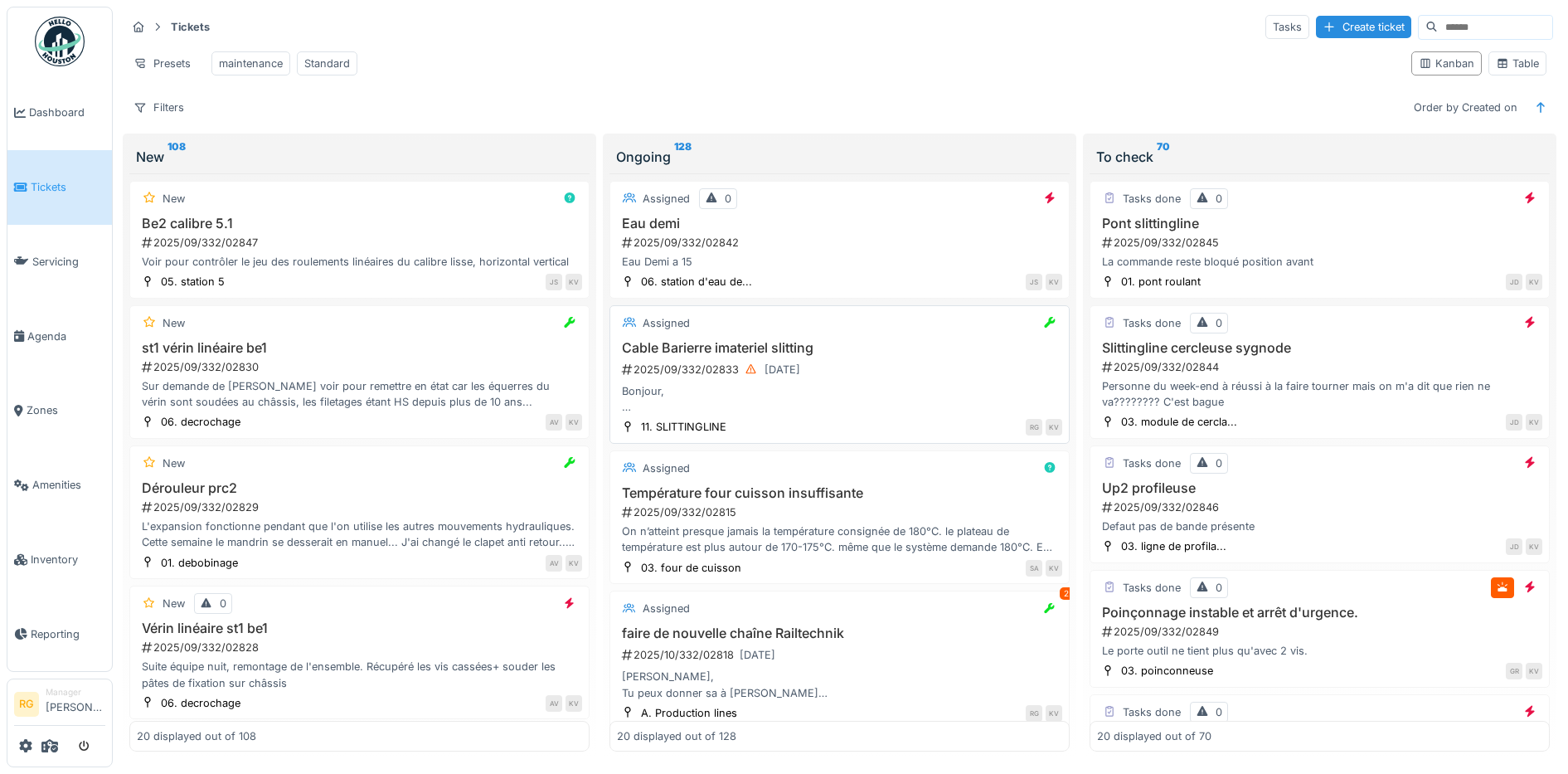
click at [861, 380] on div "2025/09/332/02833 [DATE]" at bounding box center [841, 369] width 442 height 21
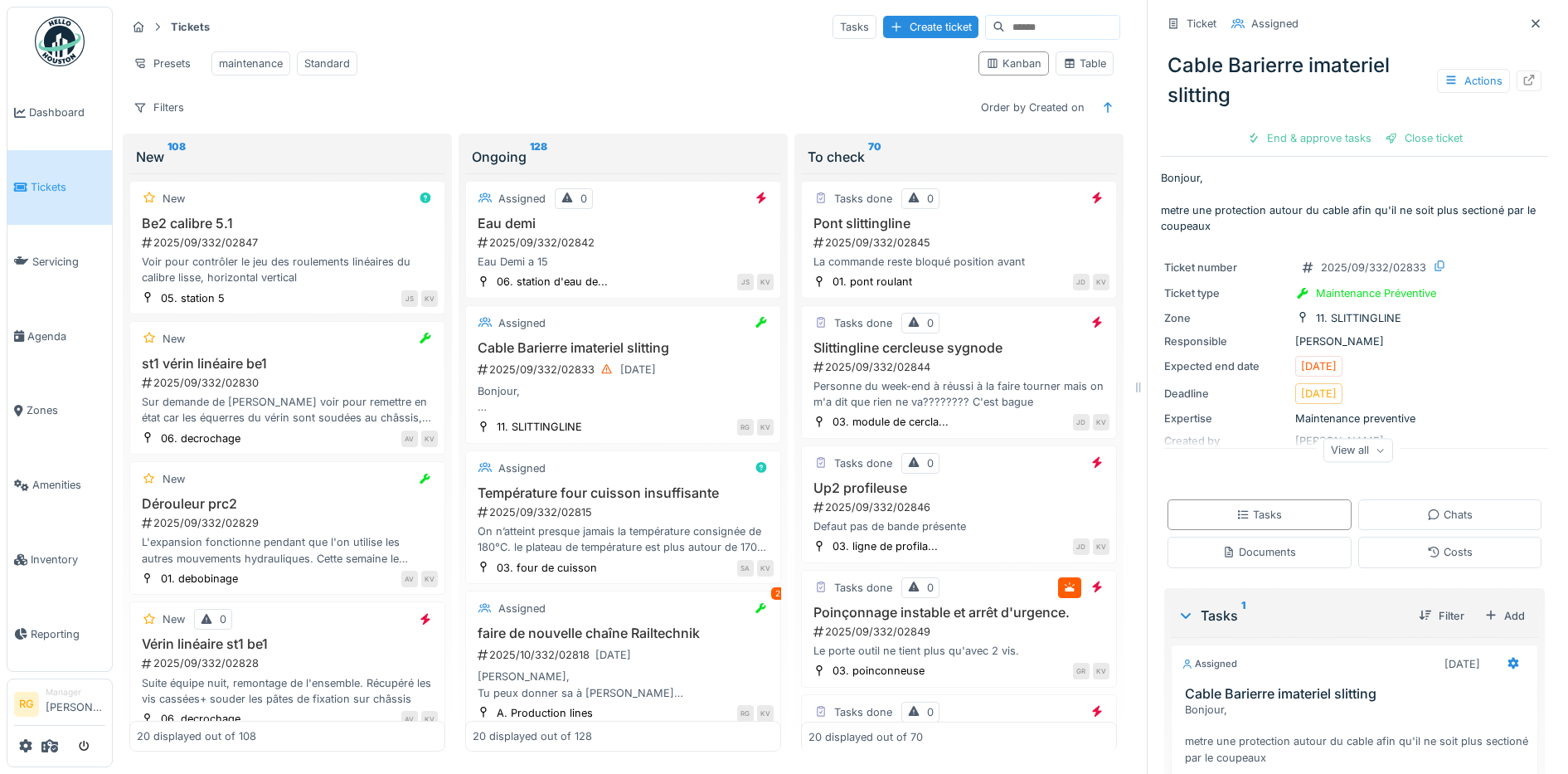
scroll to position [157, 0]
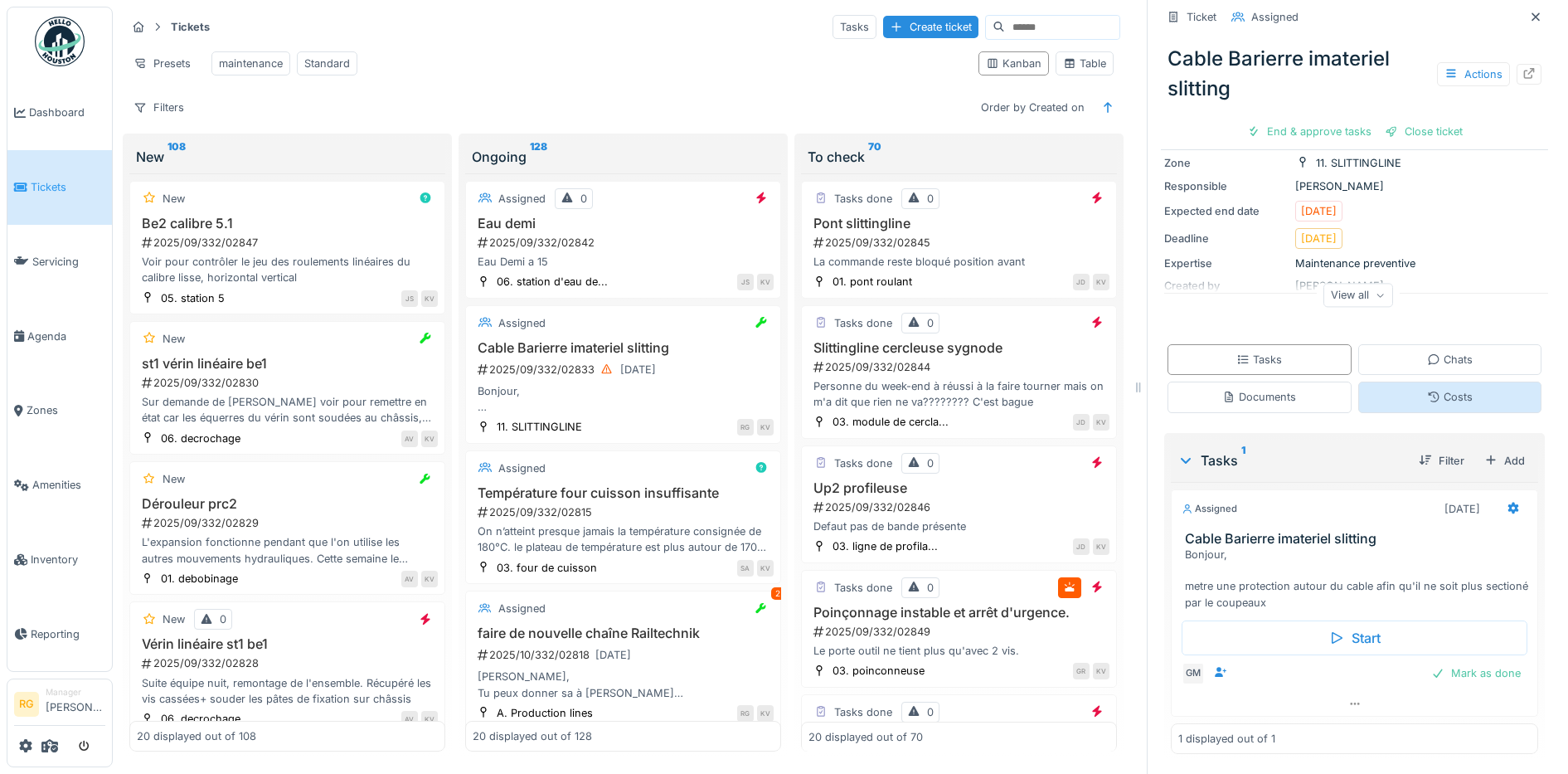
click at [1457, 403] on div "Costs" at bounding box center [1450, 397] width 184 height 31
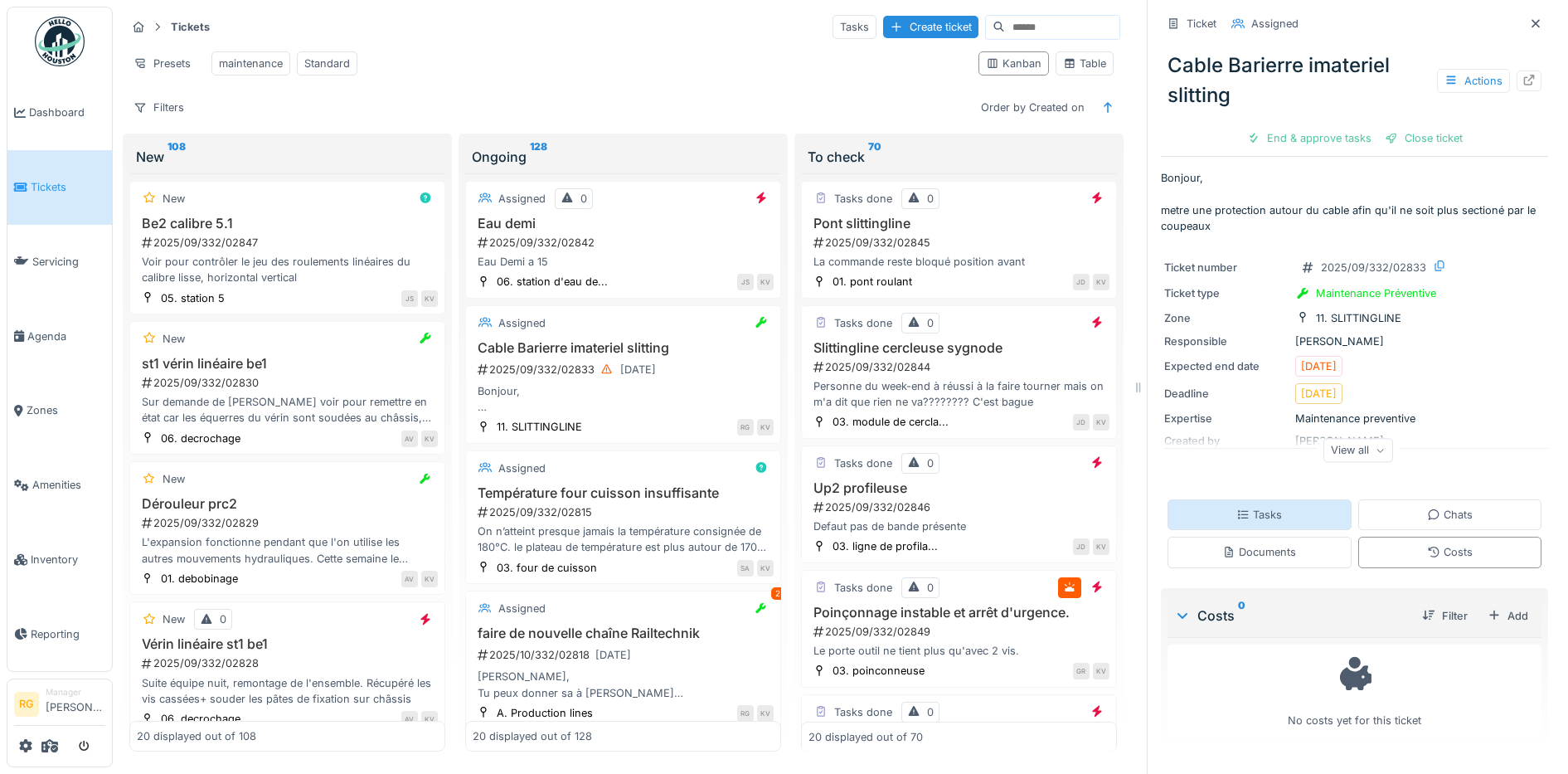
drag, startPoint x: 1273, startPoint y: 513, endPoint x: 1271, endPoint y: 496, distance: 17.1
click at [1271, 501] on div "Tasks" at bounding box center [1260, 515] width 184 height 31
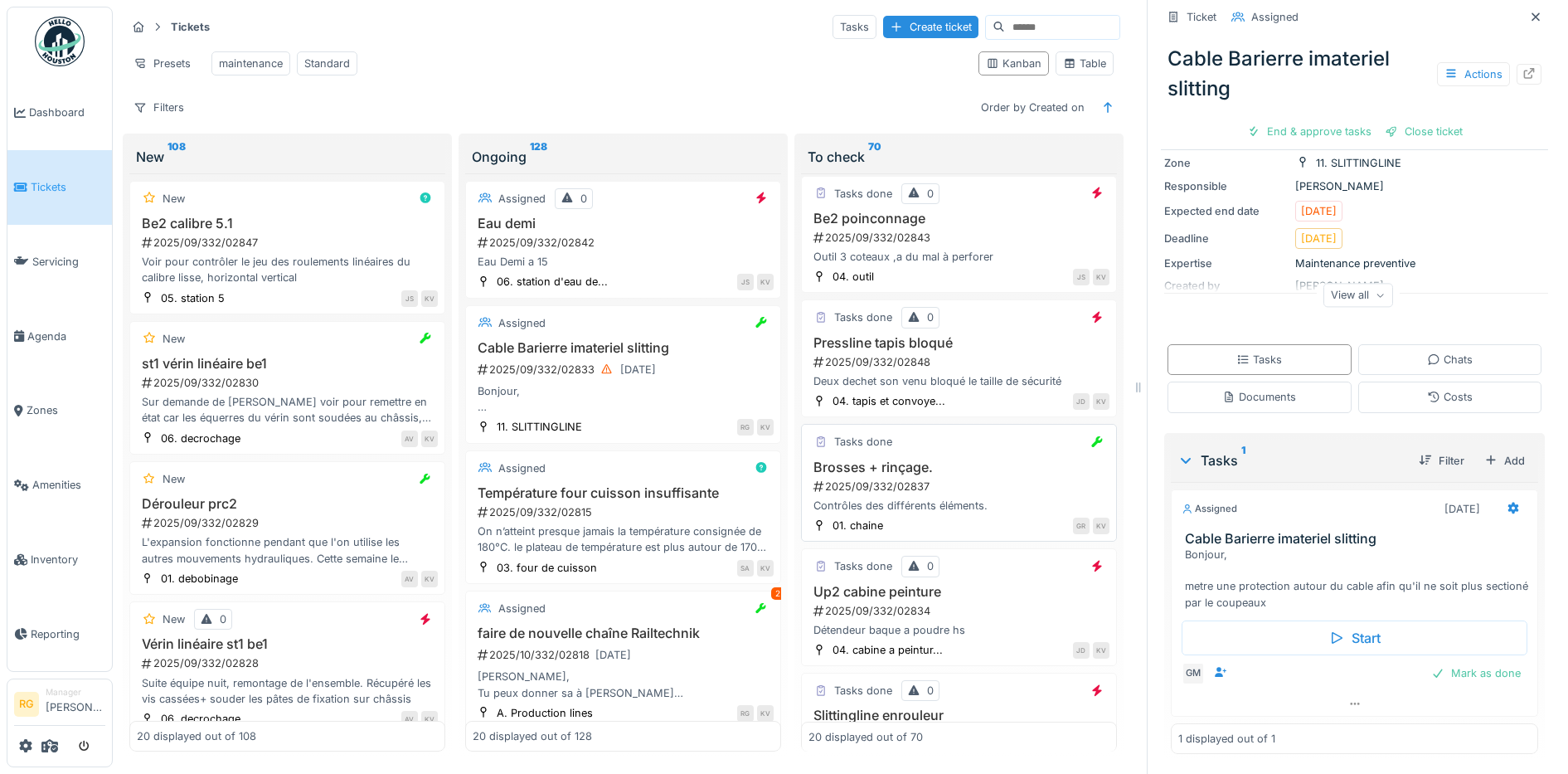
scroll to position [622, 0]
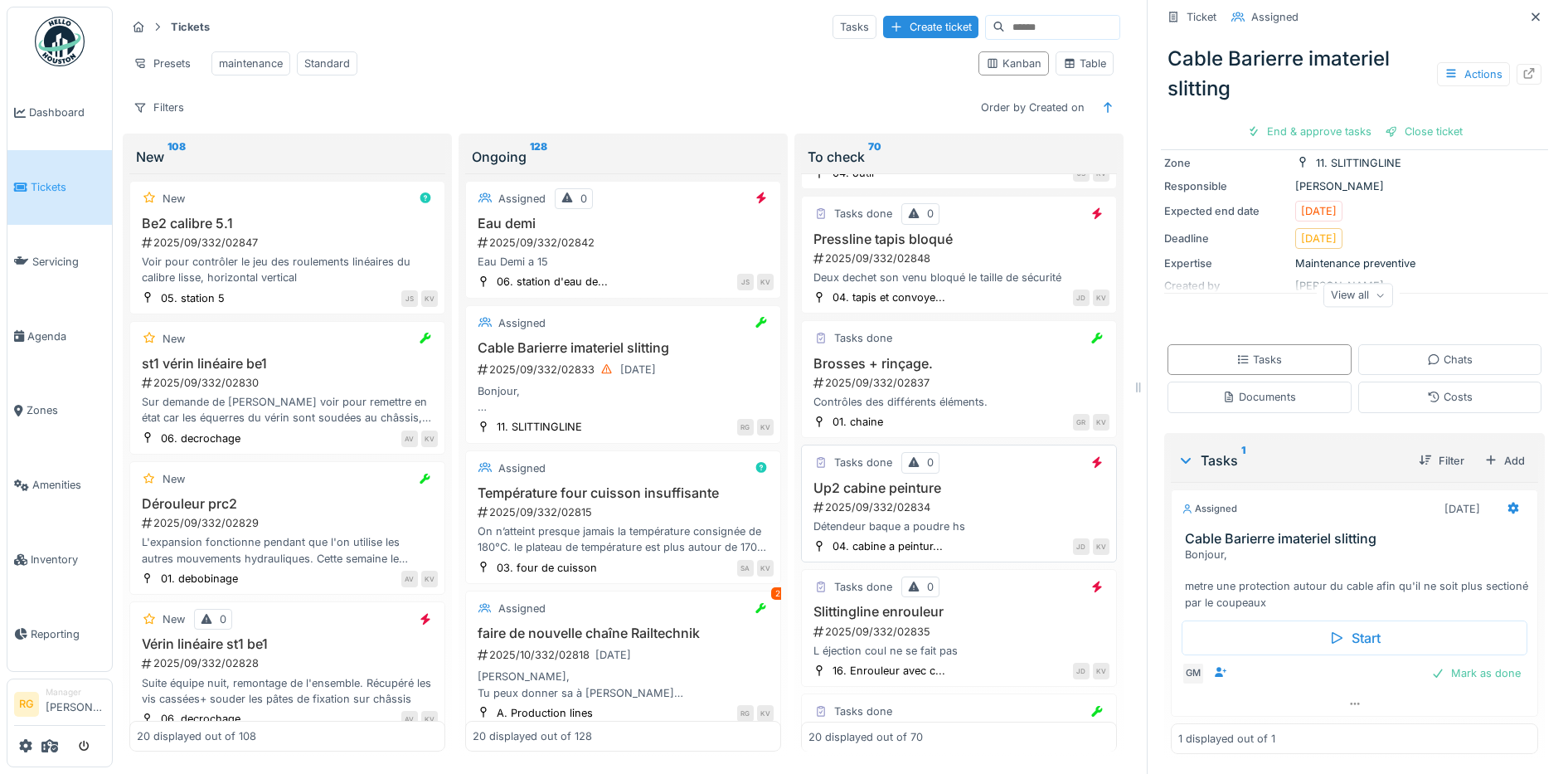
click at [960, 519] on div "Détendeur baque a poudre hs" at bounding box center [959, 526] width 301 height 15
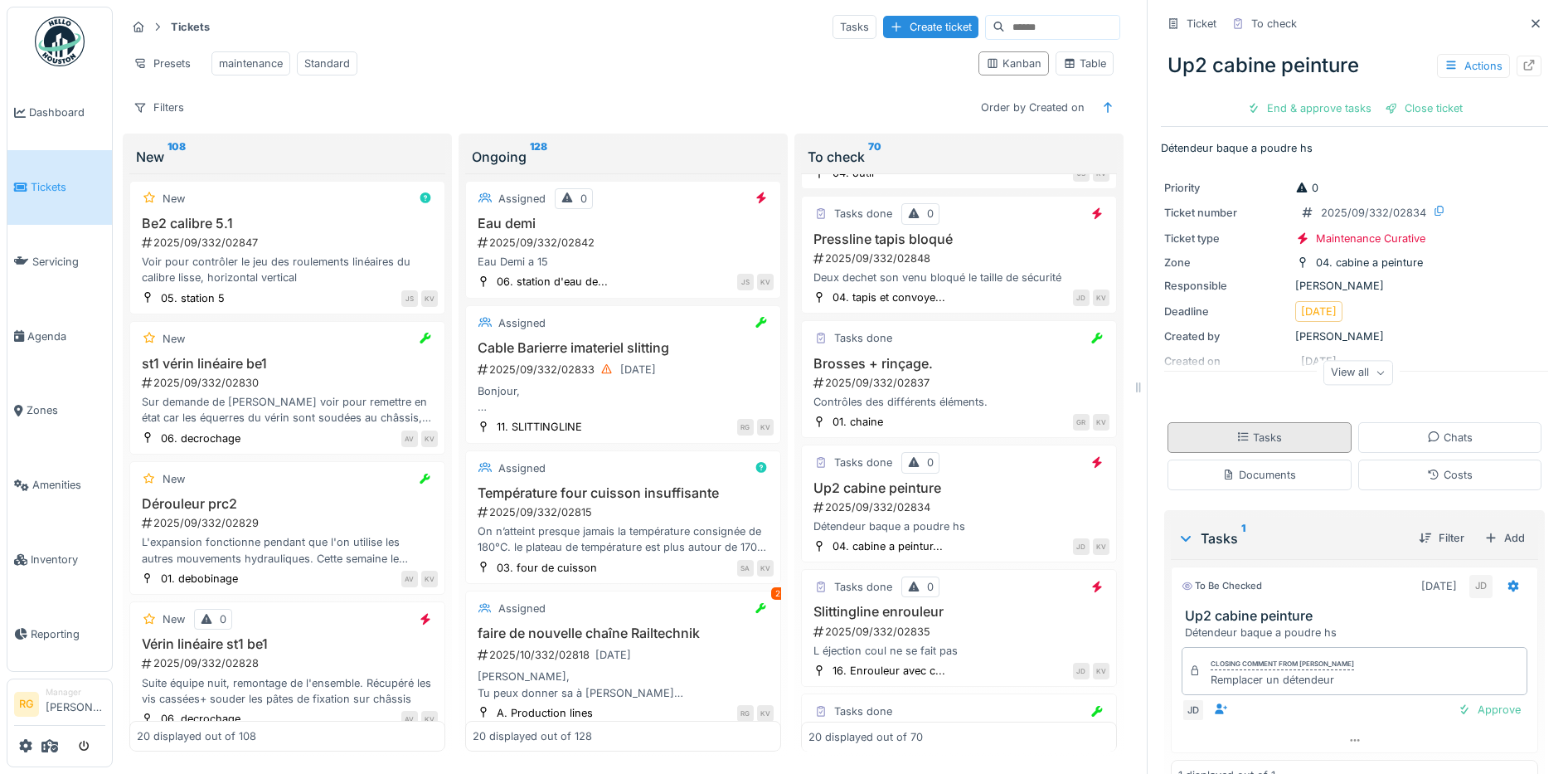
click at [1245, 430] on div "Tasks" at bounding box center [1260, 437] width 46 height 15
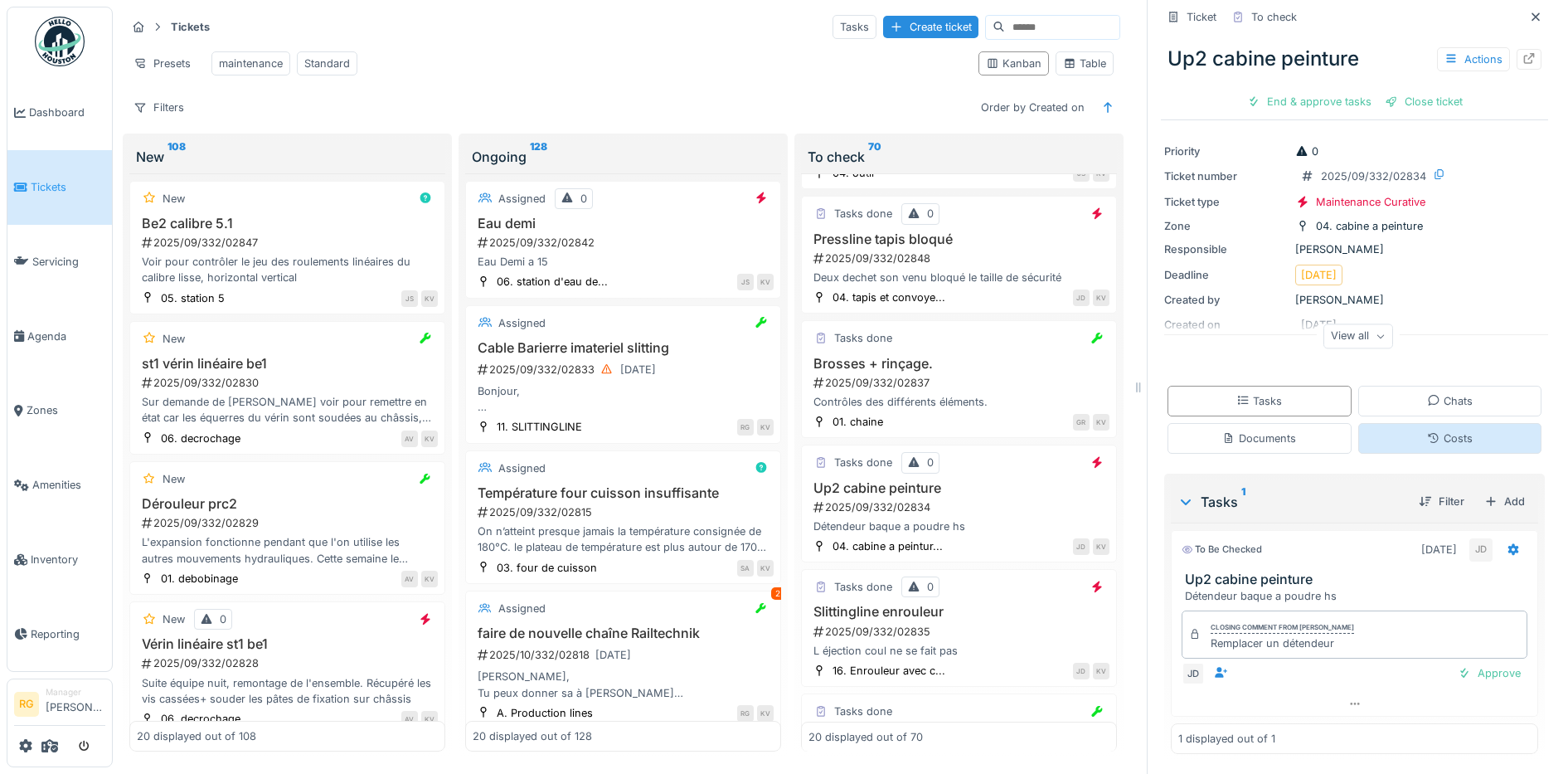
click at [1448, 423] on div "Costs" at bounding box center [1450, 438] width 184 height 31
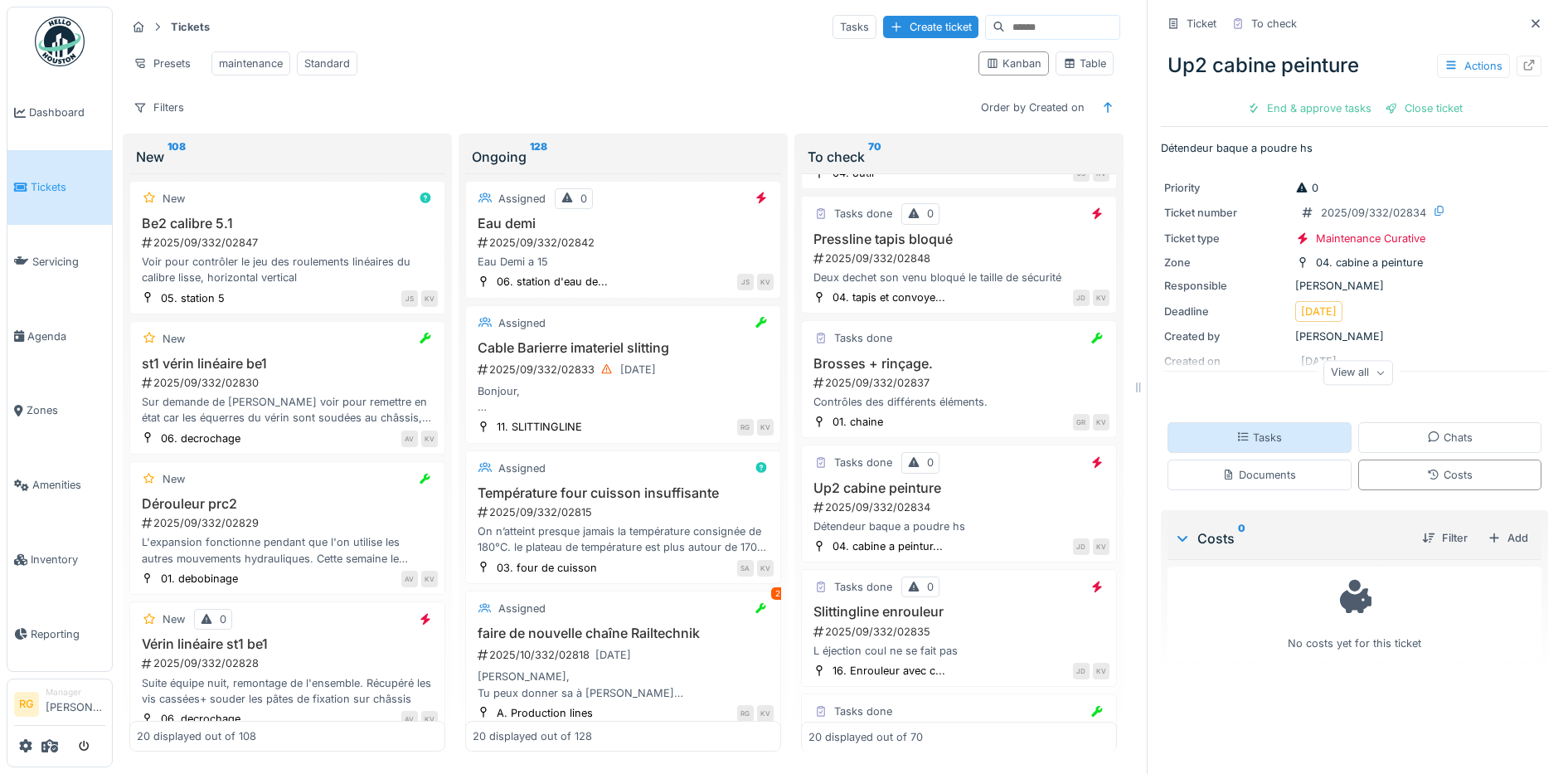
click at [1256, 431] on div "Tasks" at bounding box center [1260, 437] width 184 height 31
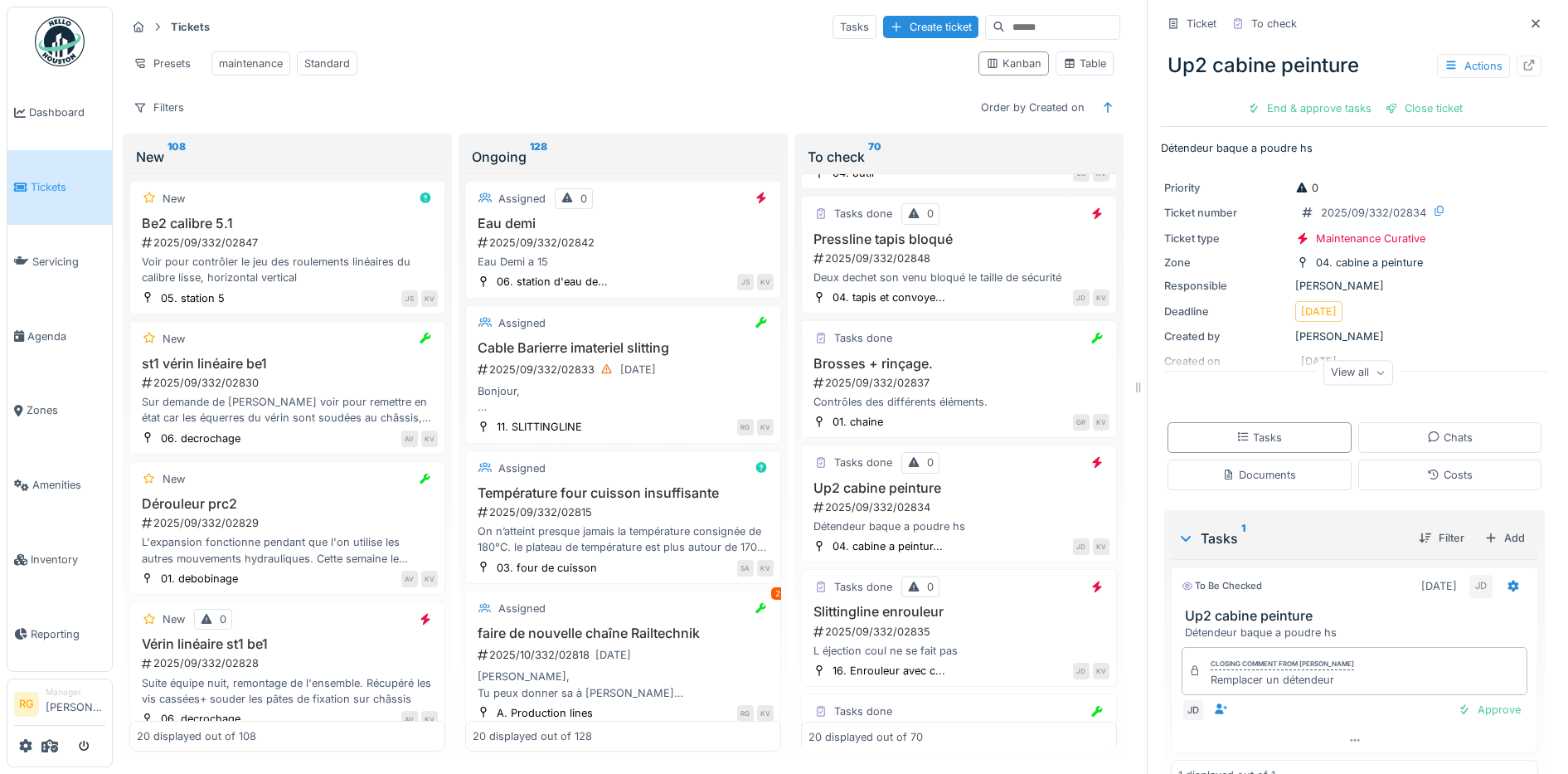
click at [1376, 371] on icon at bounding box center [1380, 373] width 10 height 9
